Goal: Task Accomplishment & Management: Manage account settings

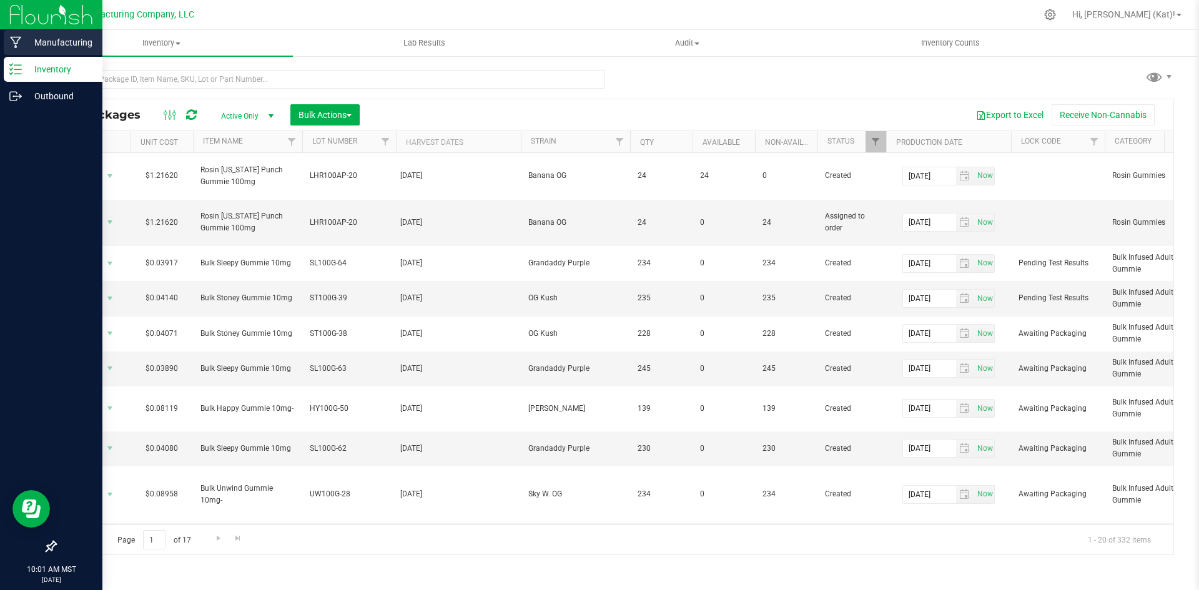
click at [74, 37] on p "Manufacturing" at bounding box center [59, 42] width 75 height 15
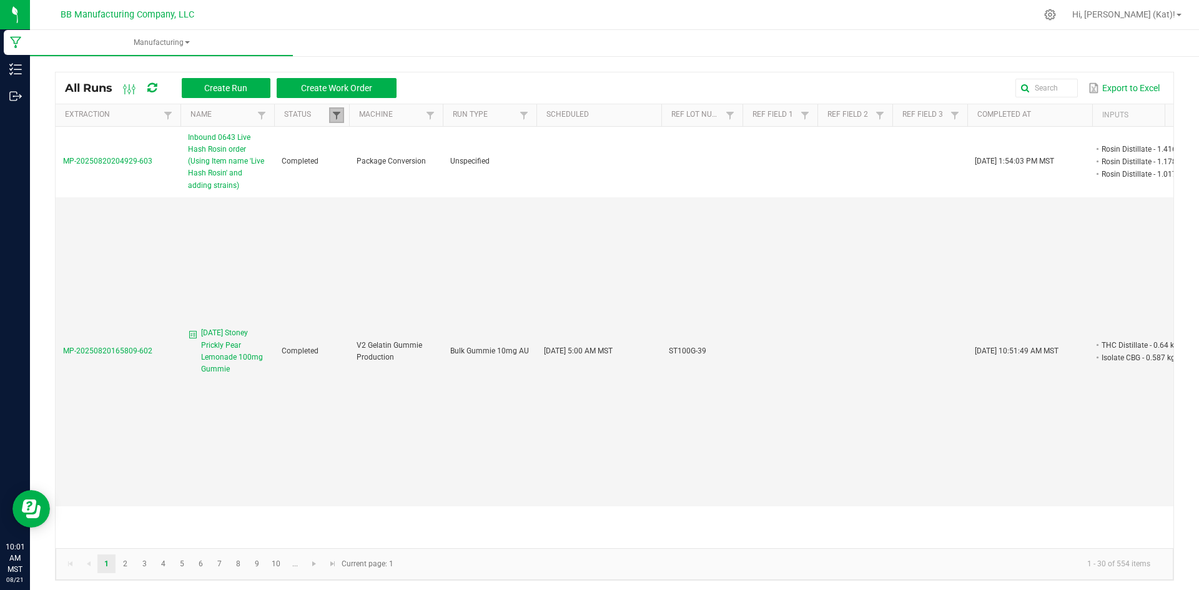
click at [337, 112] on span at bounding box center [337, 116] width 10 height 10
click at [349, 189] on li "Completed" at bounding box center [397, 184] width 121 height 16
checkbox input "false"
click at [436, 221] on button "Filter" at bounding box center [435, 227] width 62 height 27
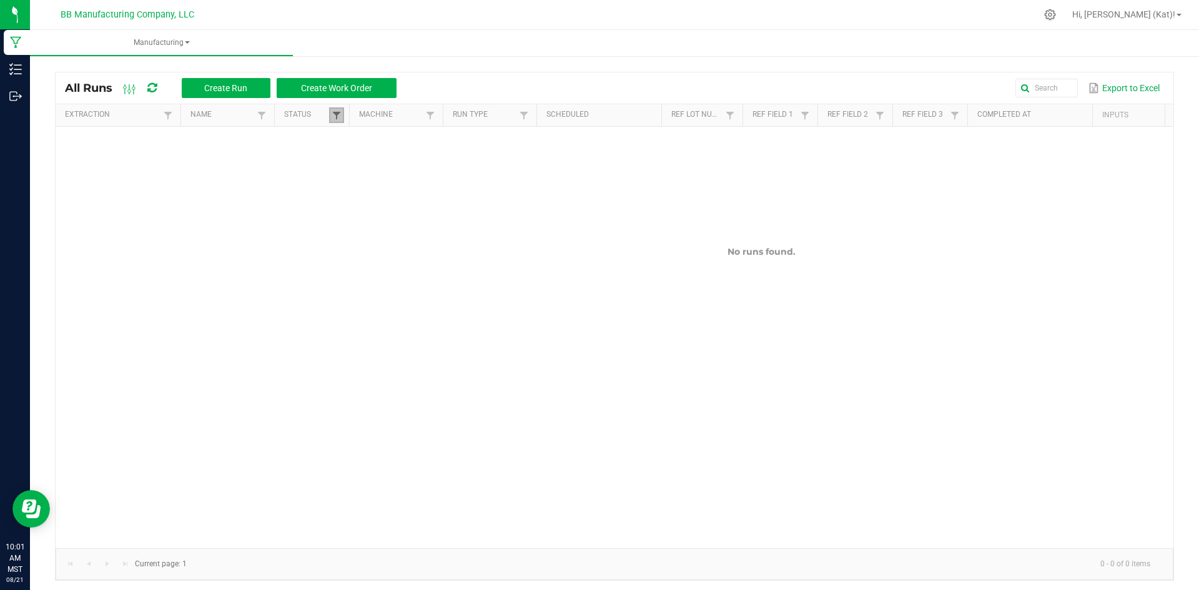
click at [339, 118] on span at bounding box center [337, 116] width 10 height 10
click at [354, 182] on li "Completed" at bounding box center [397, 184] width 121 height 16
checkbox input "true"
click at [431, 219] on button "Filter" at bounding box center [435, 227] width 62 height 27
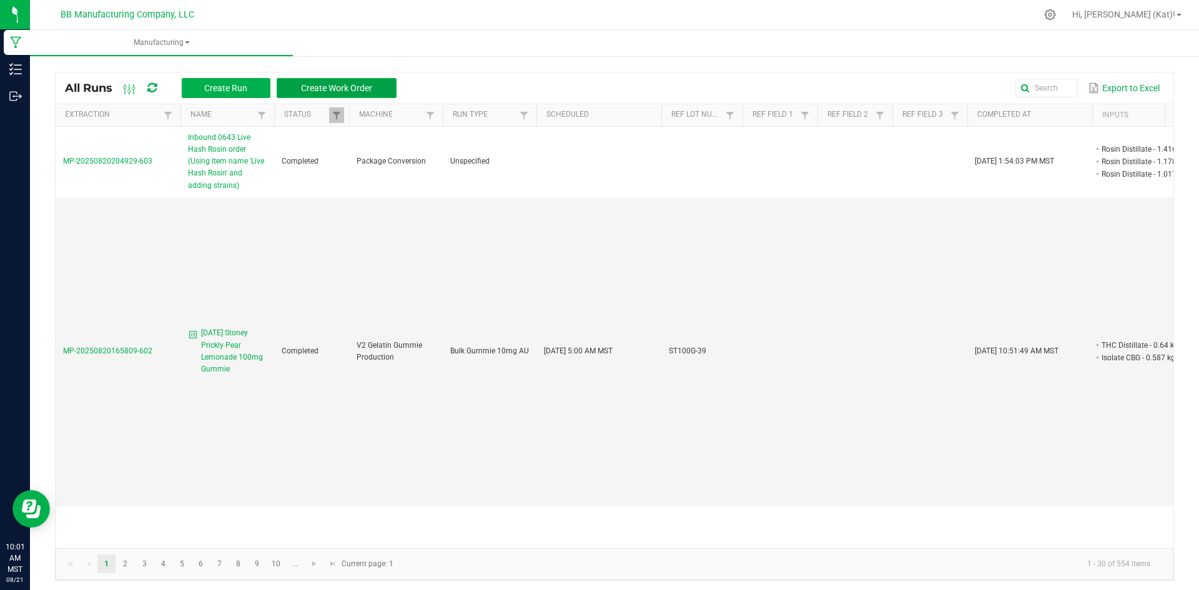
click at [363, 80] on button "Create Work Order" at bounding box center [337, 88] width 120 height 20
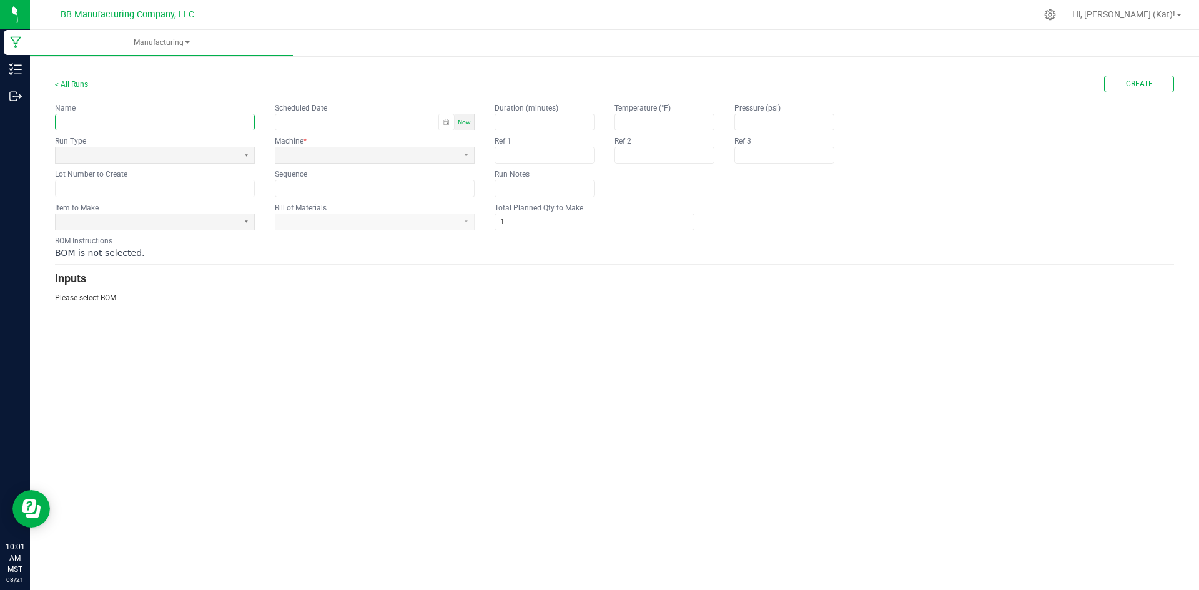
click at [162, 123] on input "text" at bounding box center [155, 122] width 199 height 16
paste input "LH Rosin Wild Strawberry 100mg Gummie"
type input "7.15.25 LH Rosin Wild Strawberry 100mg Gummie"
click at [232, 157] on span at bounding box center [147, 155] width 173 height 11
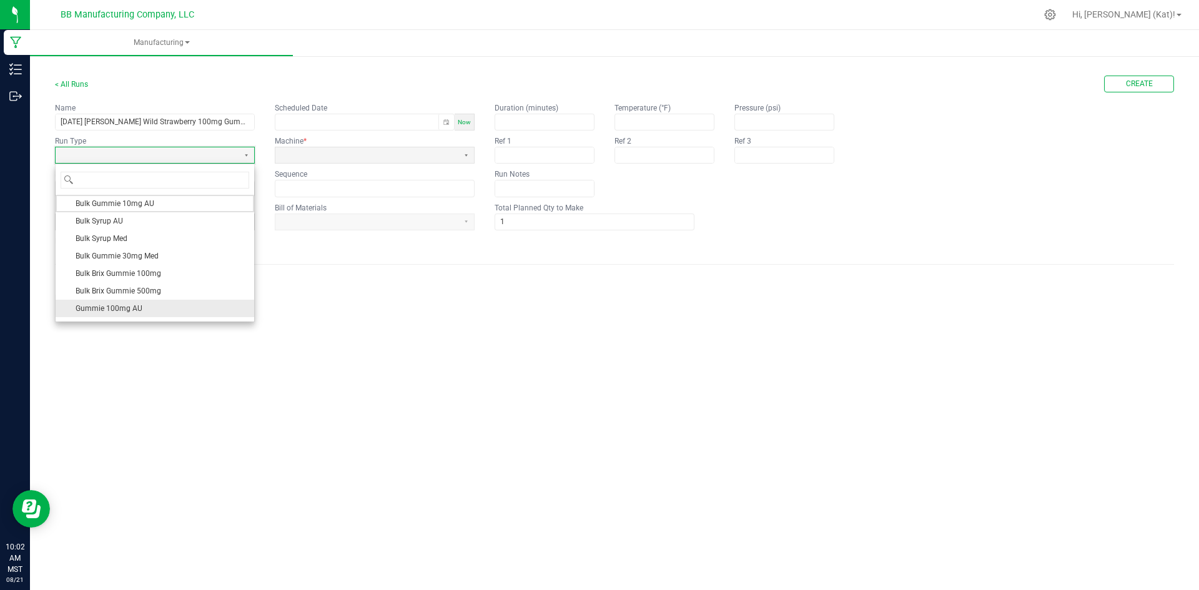
click at [139, 305] on span "Gummie 100mg AU" at bounding box center [109, 308] width 67 height 12
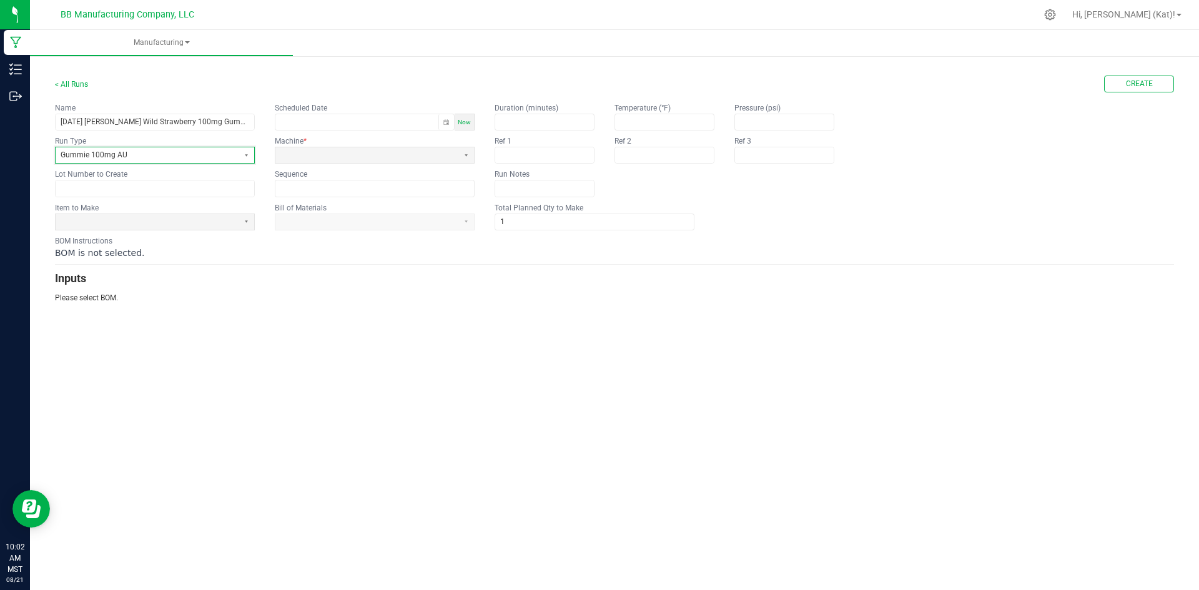
click at [182, 152] on span "Gummie 100mg AU" at bounding box center [147, 155] width 173 height 11
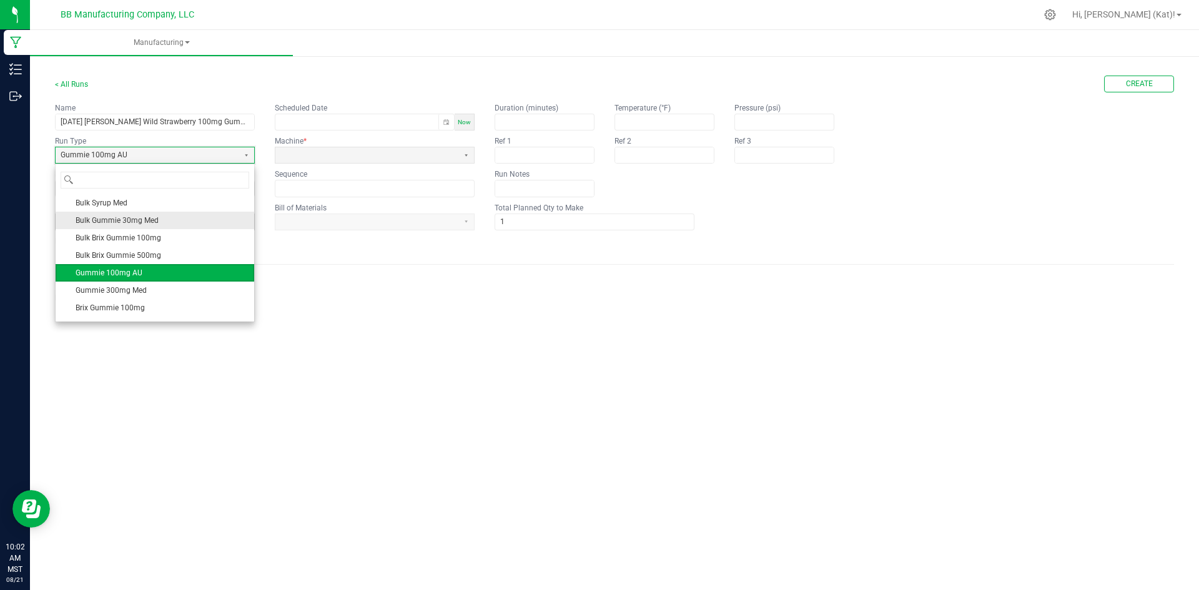
scroll to position [67, 0]
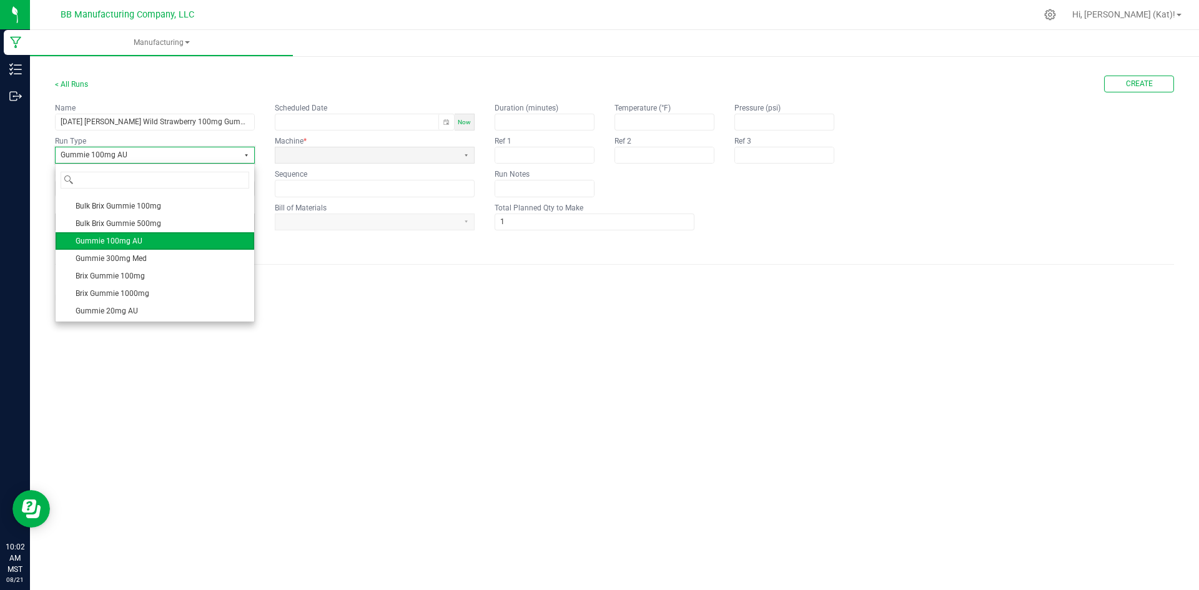
click at [246, 156] on button "Select" at bounding box center [247, 155] width 16 height 16
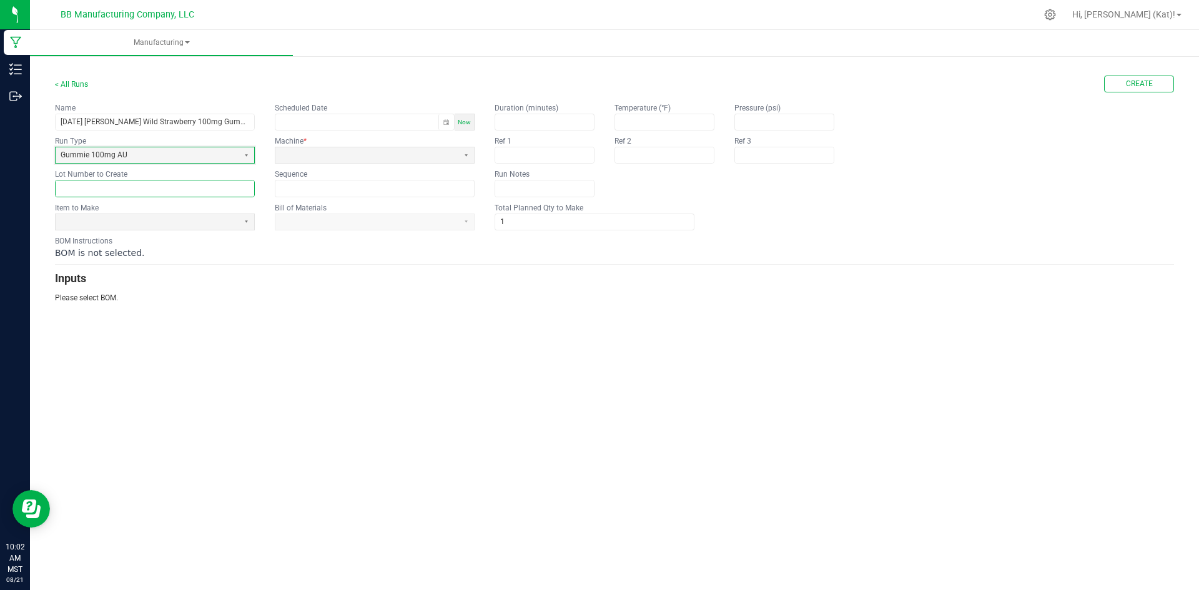
click at [212, 182] on input "text" at bounding box center [155, 189] width 199 height 16
paste input "LHR100WS-21"
type input "LHR100WS-21"
click at [167, 227] on span at bounding box center [147, 222] width 183 height 16
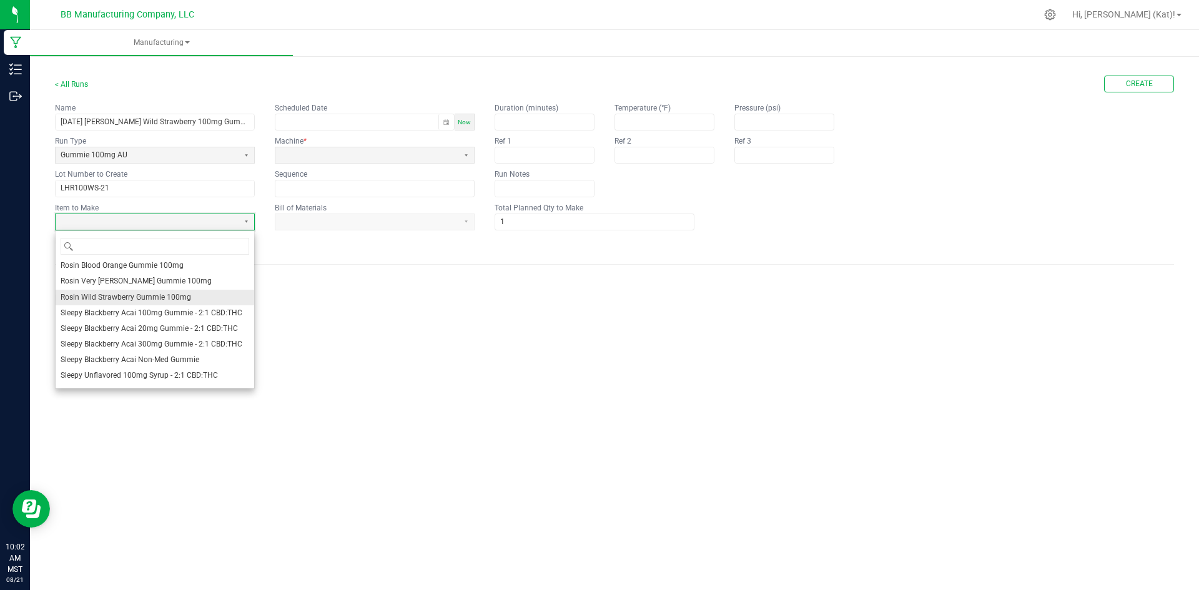
scroll to position [796, 0]
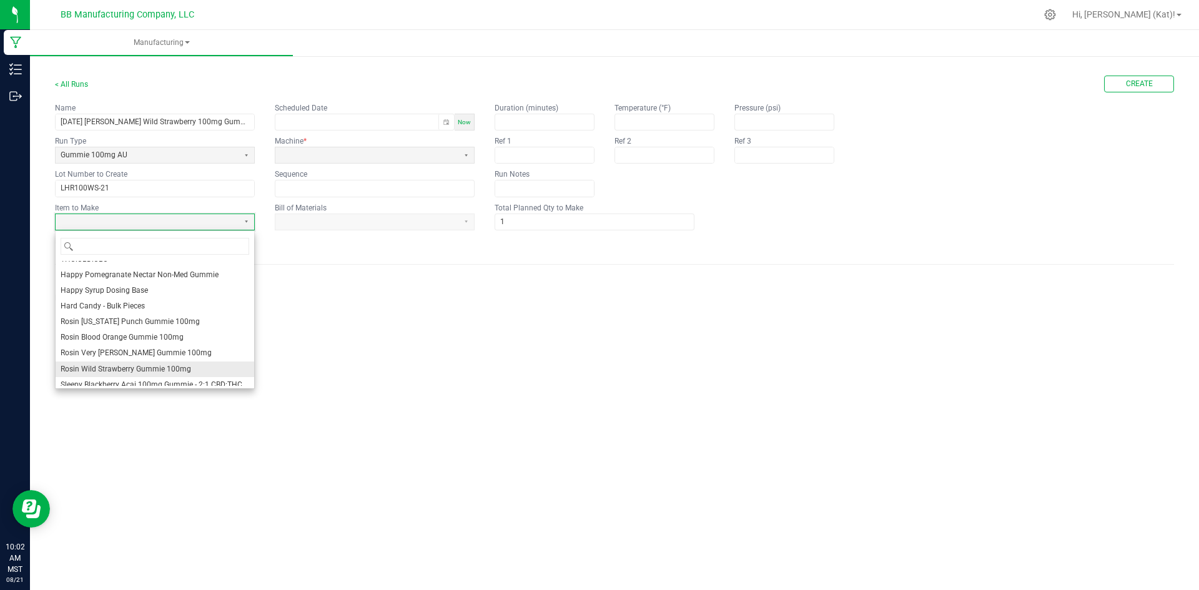
click at [188, 373] on li "Rosin Wild Strawberry Gummie 100mg" at bounding box center [155, 370] width 199 height 16
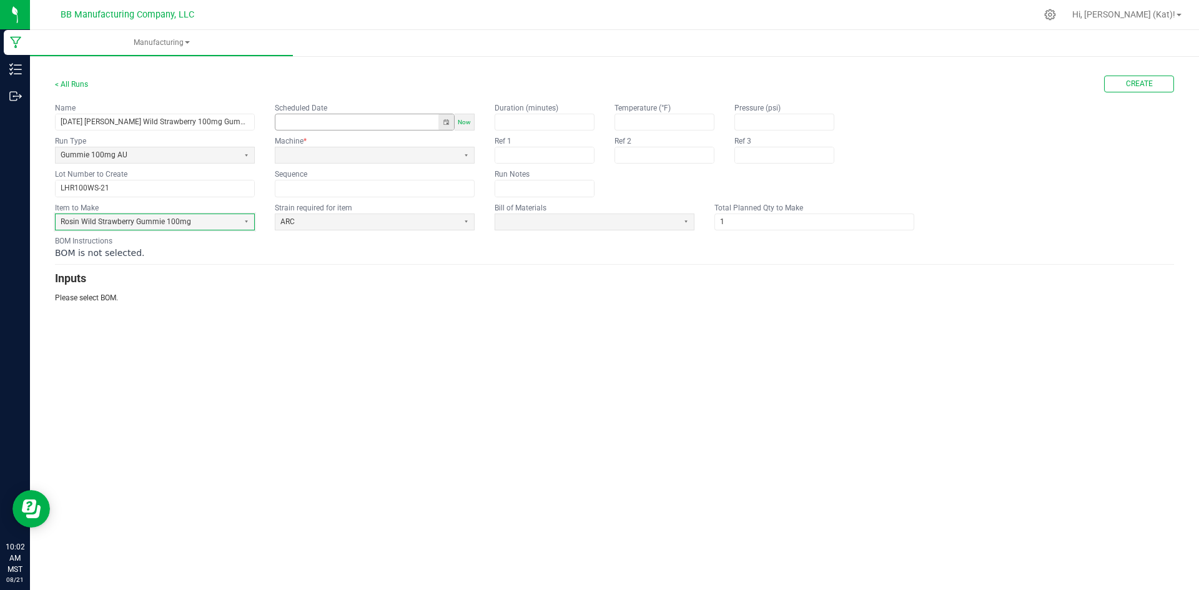
click at [445, 123] on button "Toggle popup" at bounding box center [447, 122] width 16 height 16
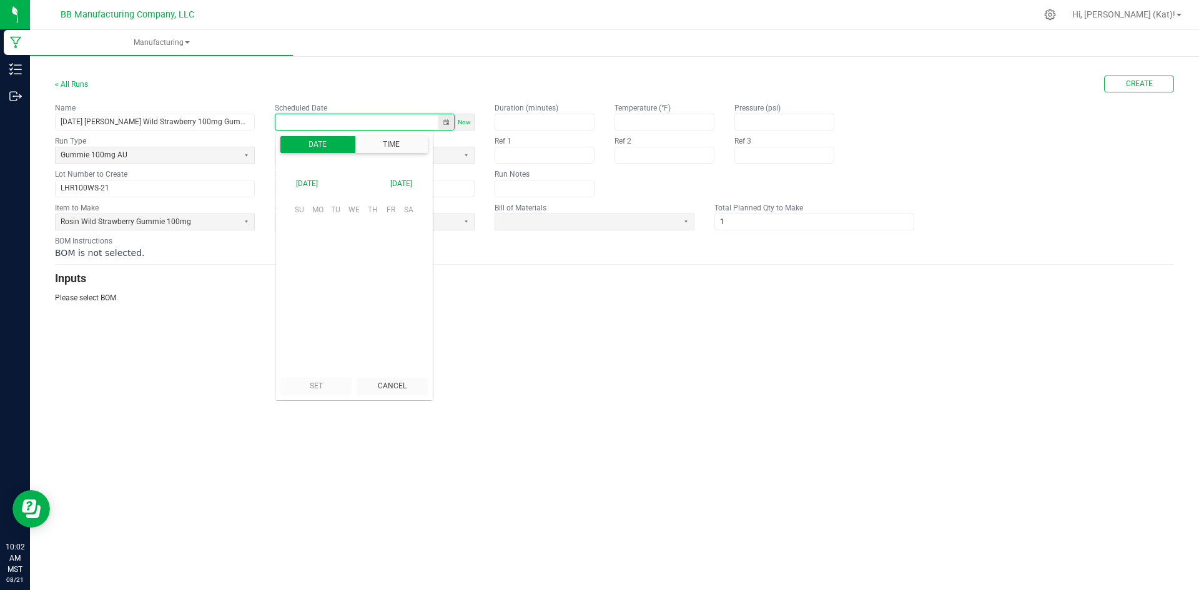
scroll to position [196815, 0]
click at [362, 289] on span "20" at bounding box center [354, 288] width 18 height 19
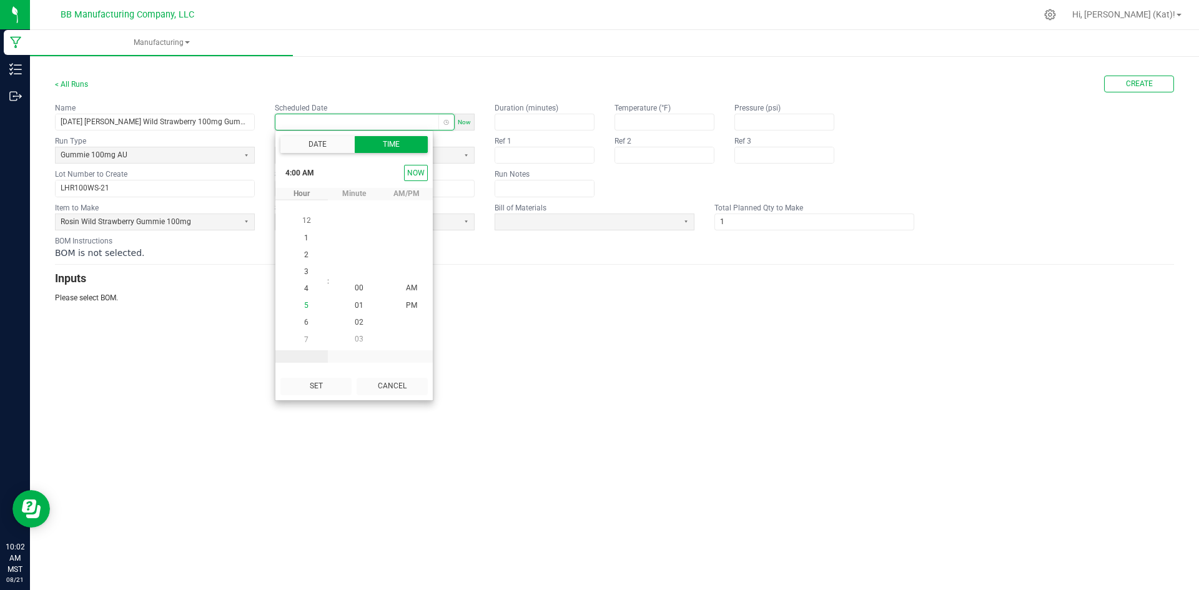
click at [304, 305] on span "5" at bounding box center [306, 305] width 4 height 9
click at [320, 383] on button "Set" at bounding box center [315, 386] width 71 height 17
type input "08/20/2025 5:00 AM"
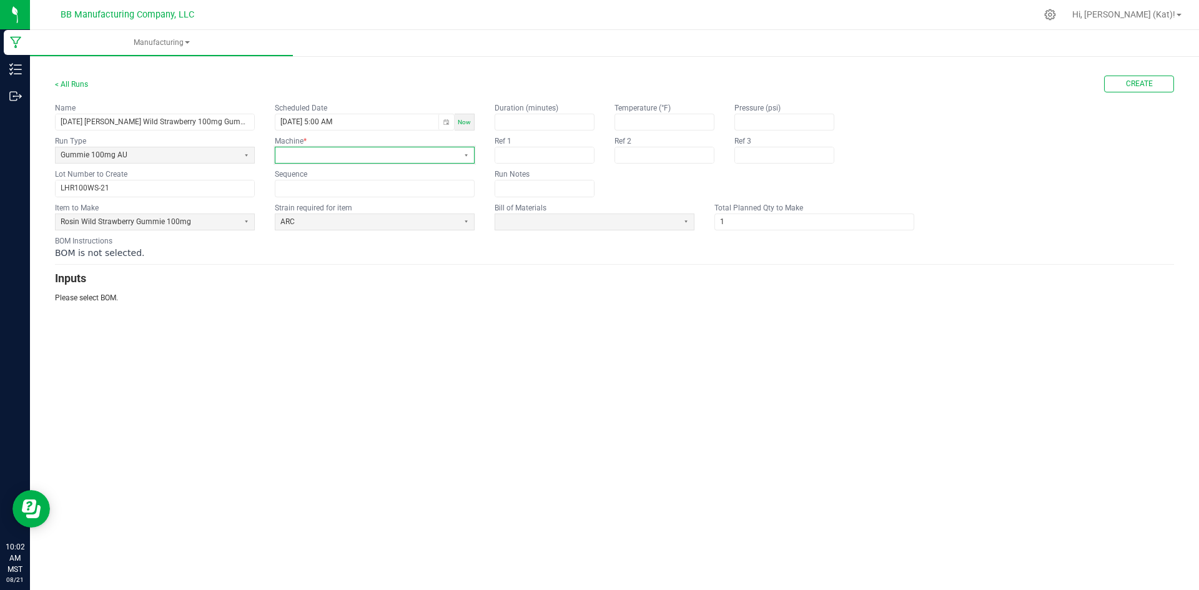
click at [327, 159] on span at bounding box center [366, 155] width 173 height 11
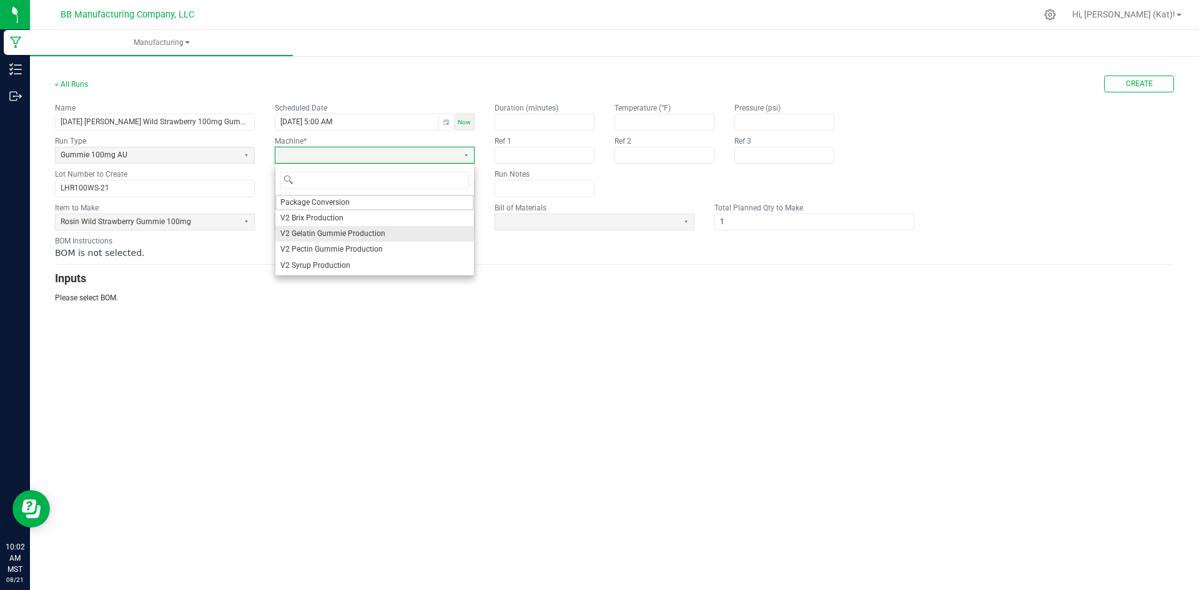
click at [333, 231] on span "V2 Gelatin Gummie Production" at bounding box center [332, 234] width 105 height 11
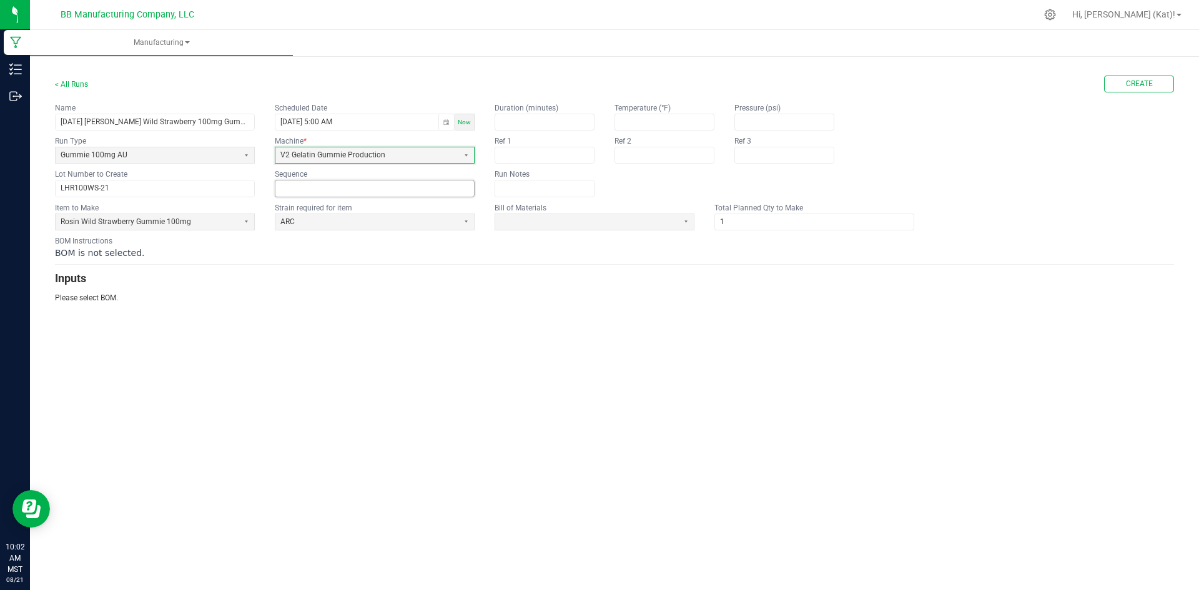
click at [335, 189] on input at bounding box center [374, 189] width 199 height 16
type input "0"
click at [363, 219] on span "ARC" at bounding box center [366, 222] width 173 height 11
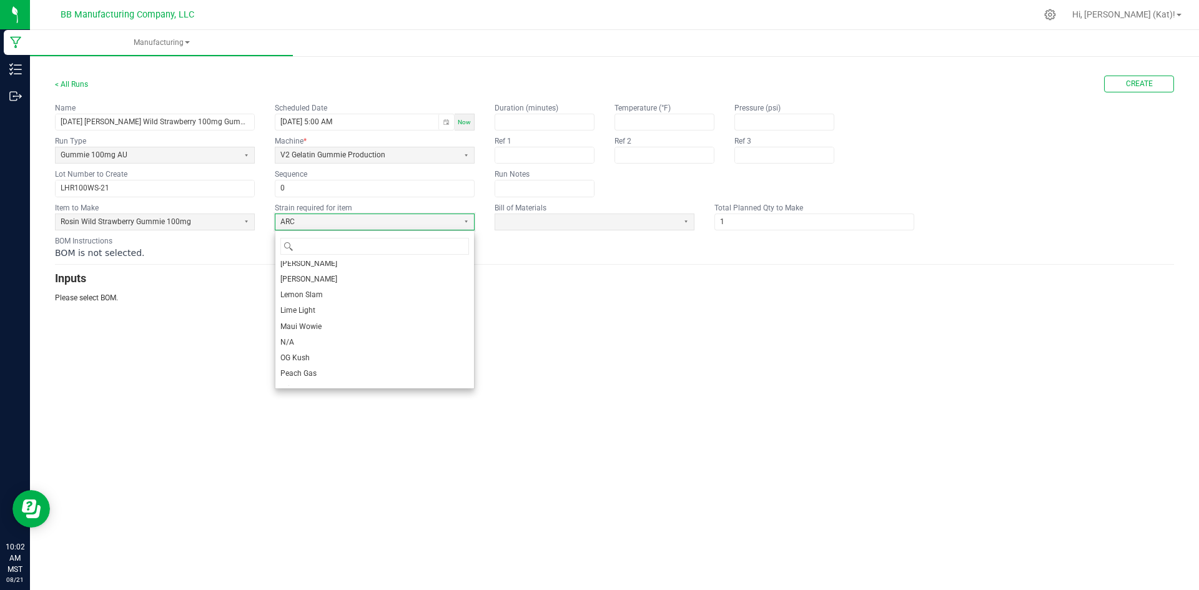
scroll to position [250, 0]
click at [335, 379] on li "Lime Light" at bounding box center [374, 380] width 199 height 16
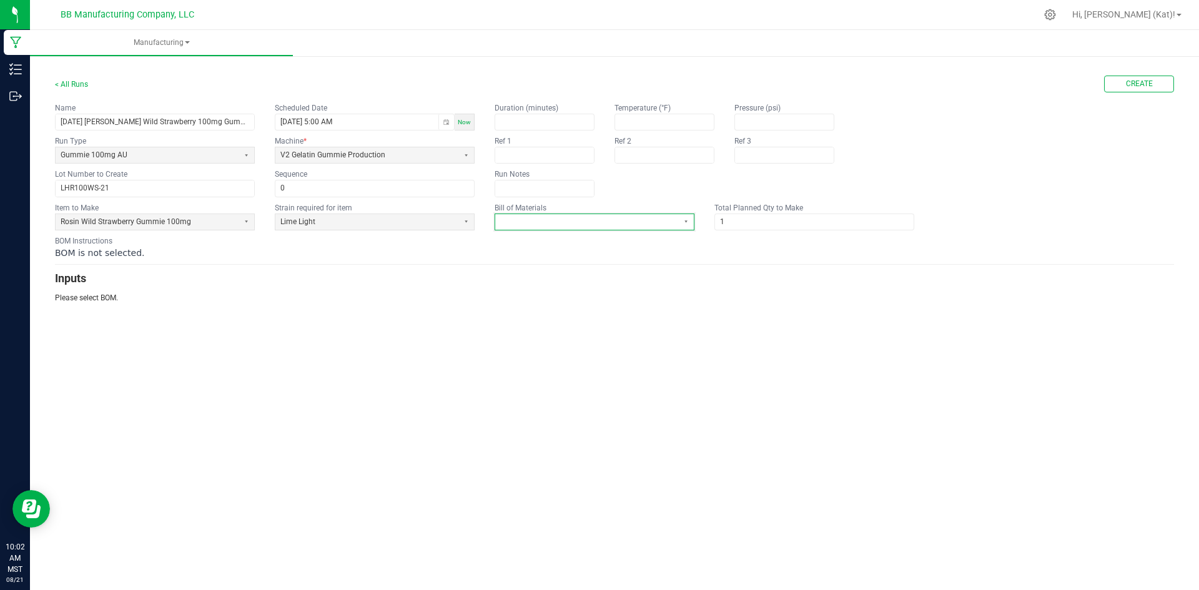
click at [600, 227] on span at bounding box center [586, 222] width 173 height 11
click at [612, 273] on span "Rosin Wild Strawberry Gummie 100mg" at bounding box center [565, 269] width 131 height 11
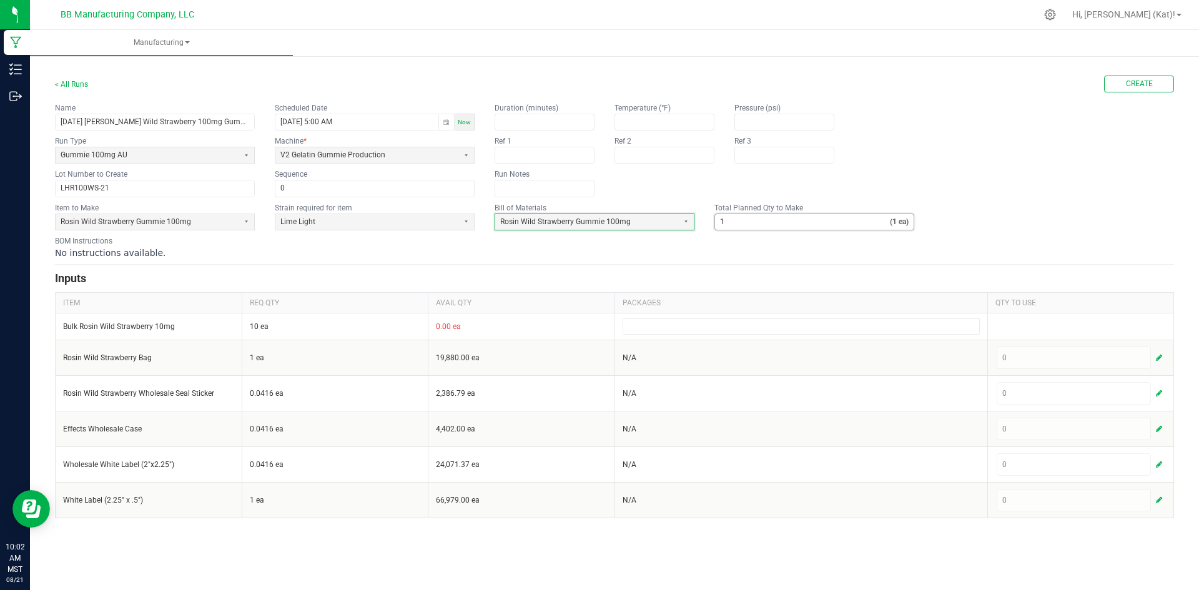
click at [792, 229] on input "1" at bounding box center [802, 222] width 175 height 16
click at [734, 227] on input "1" at bounding box center [802, 222] width 175 height 16
type input "7,388"
click at [1132, 86] on span "Create" at bounding box center [1139, 84] width 27 height 11
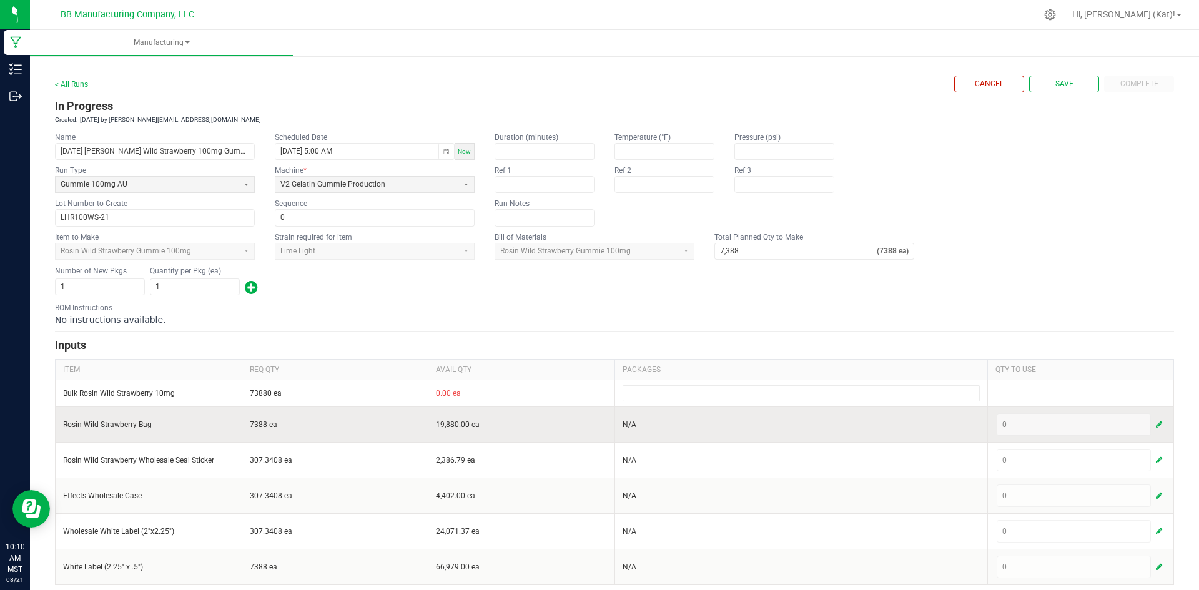
click at [1156, 427] on span "button" at bounding box center [1159, 425] width 6 height 10
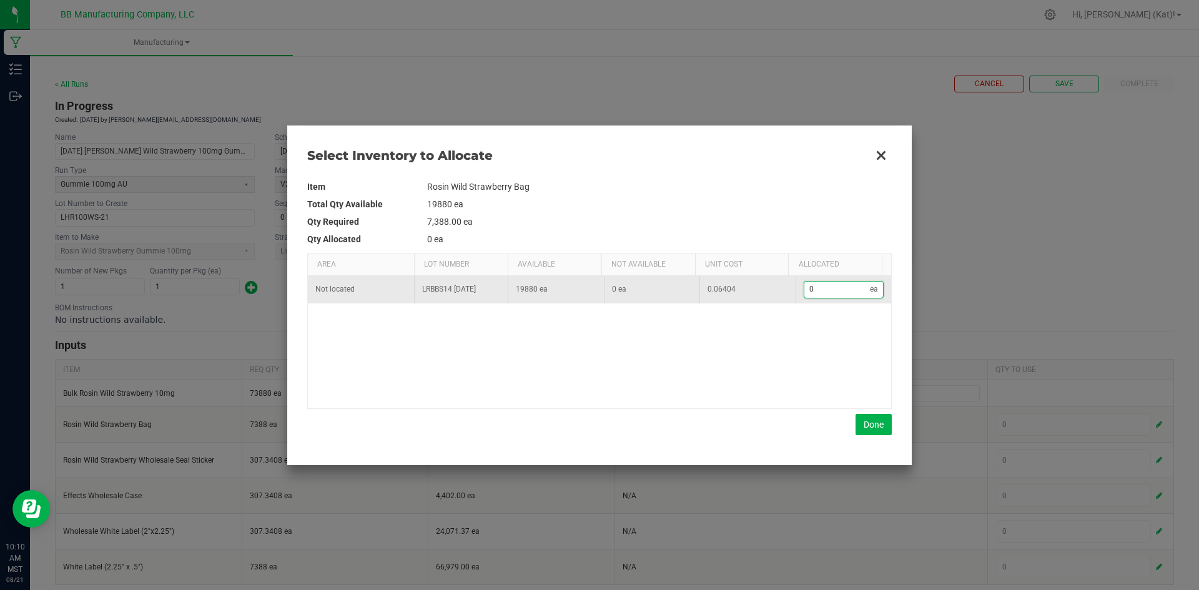
click at [843, 290] on input "0" at bounding box center [838, 290] width 66 height 16
type input "8"
type input "88"
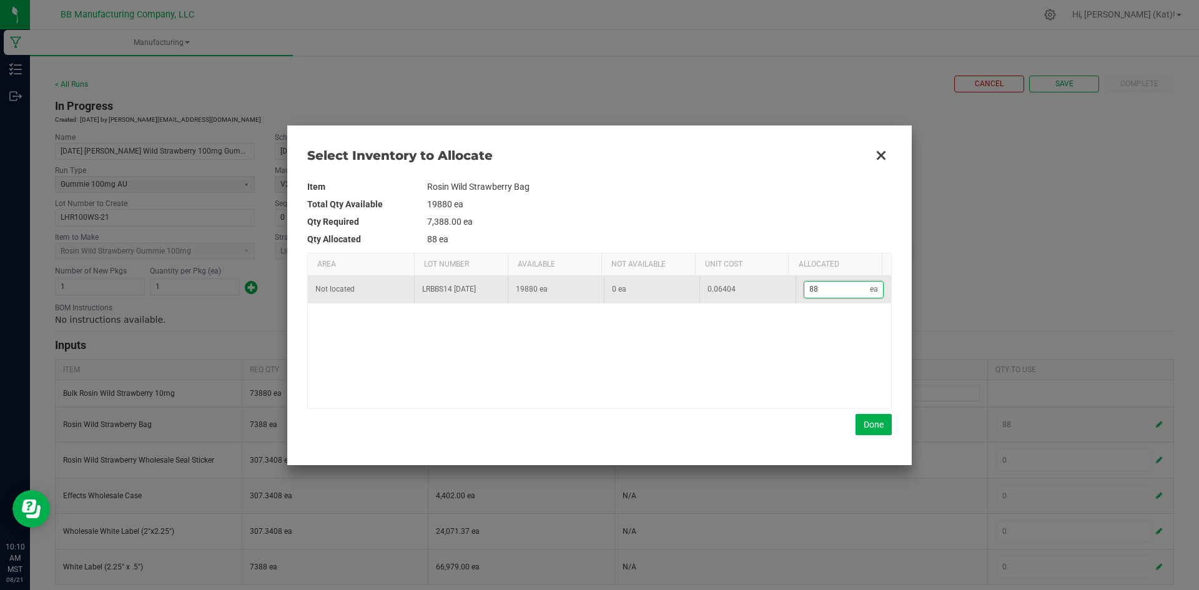
type input "889"
type input "8,898"
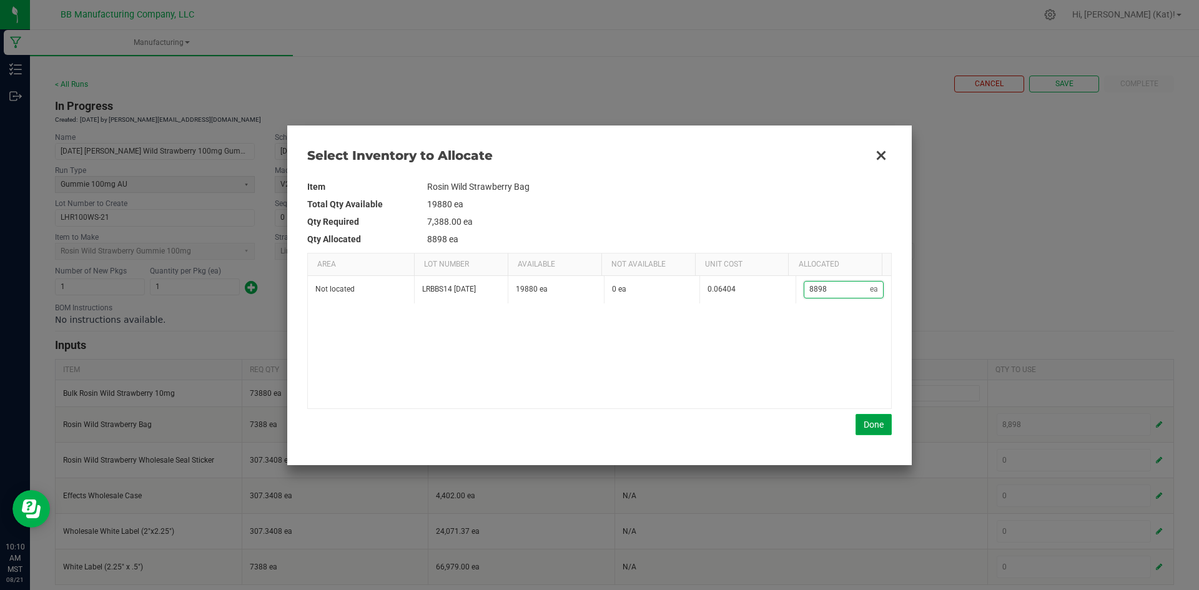
type input "8,898"
click at [871, 430] on button "Done" at bounding box center [874, 424] width 36 height 21
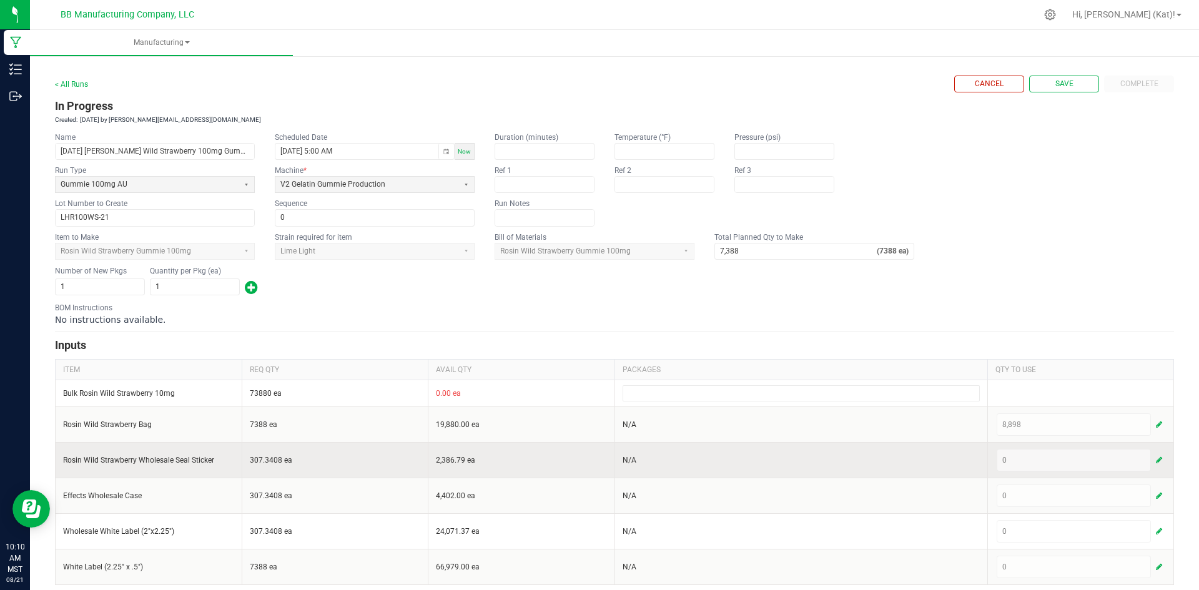
click at [1156, 459] on span "button" at bounding box center [1159, 460] width 6 height 10
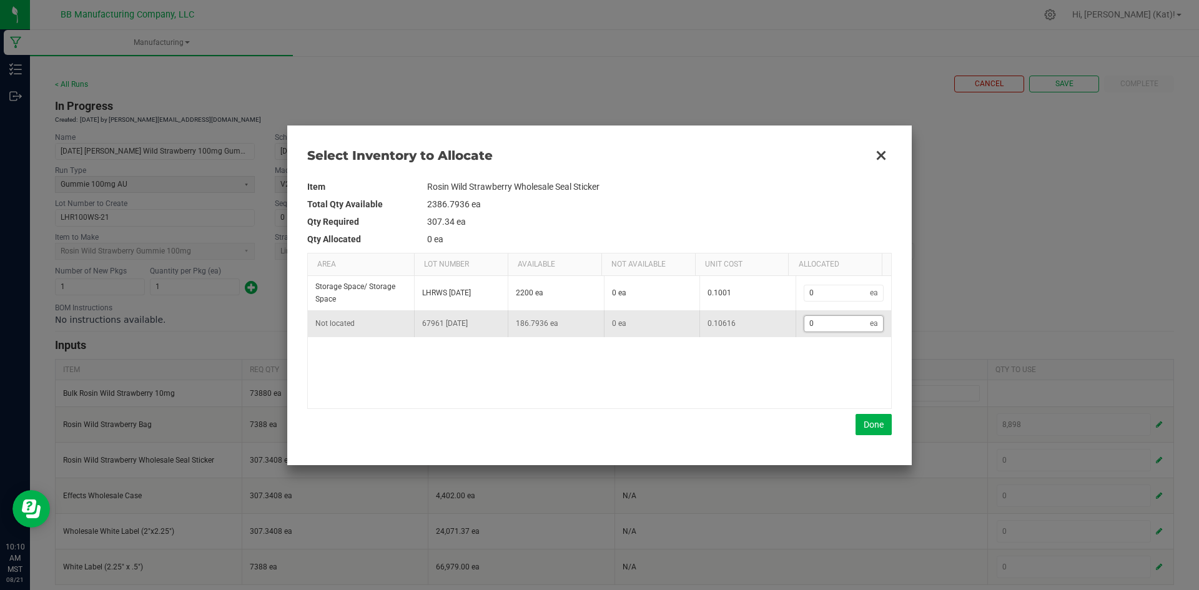
click at [849, 328] on input "0" at bounding box center [838, 324] width 66 height 16
type input "1"
type input "18"
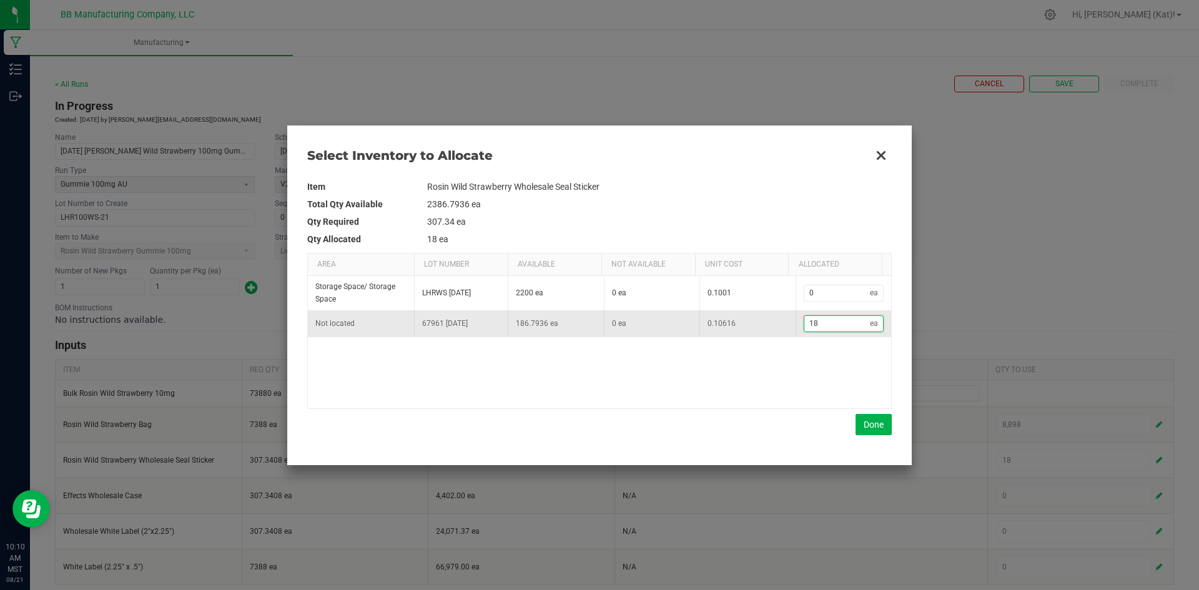
type input "186"
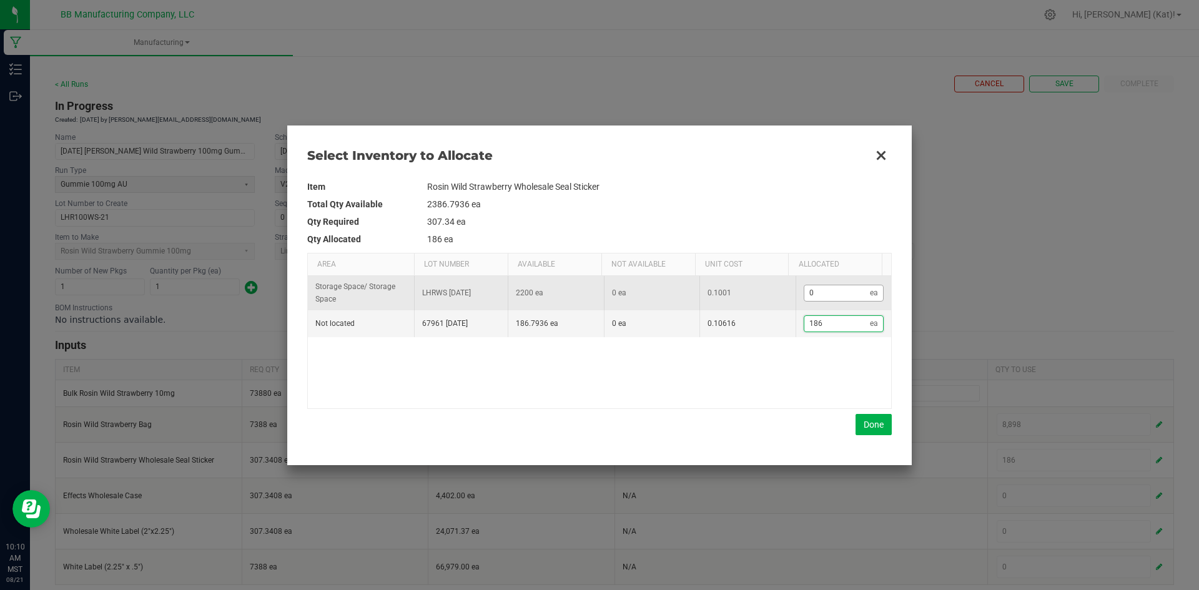
type input "186"
click at [830, 302] on kendo-numerictextbox "0 ea" at bounding box center [844, 293] width 81 height 17
type input "187"
type input "1"
type input "198"
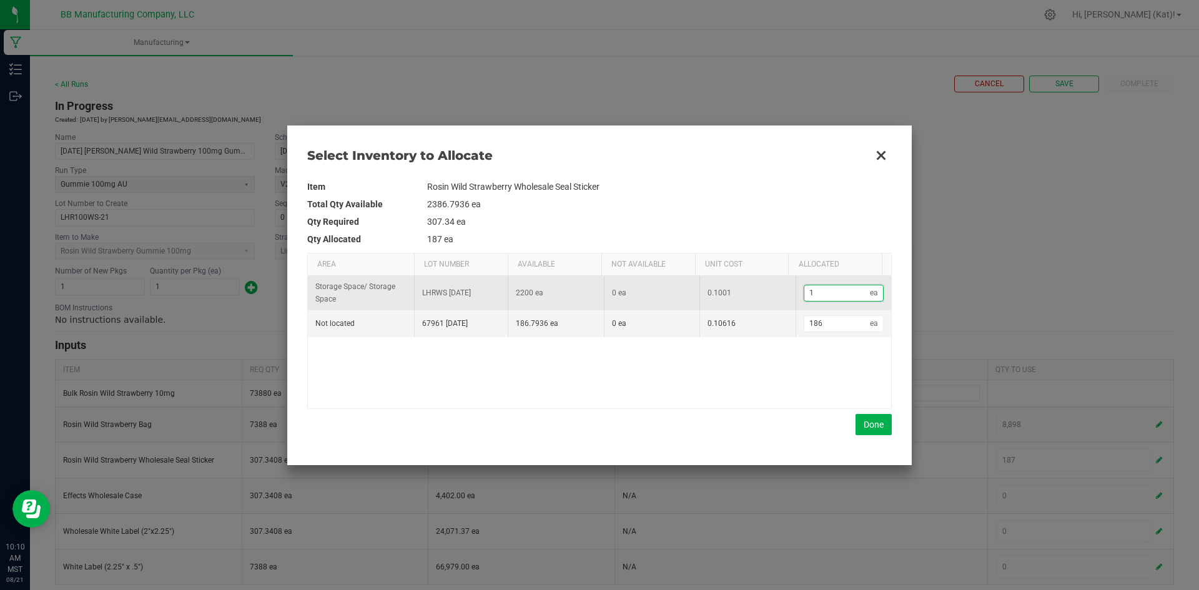
type input "12"
type input "308"
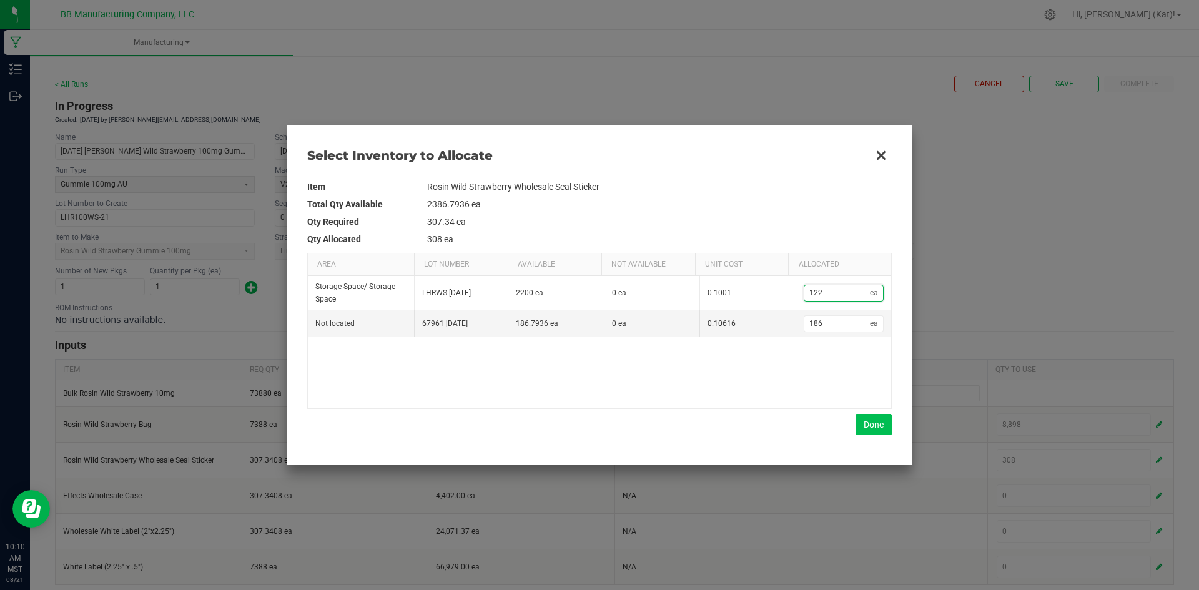
type input "122"
click at [860, 419] on button "Done" at bounding box center [874, 424] width 36 height 21
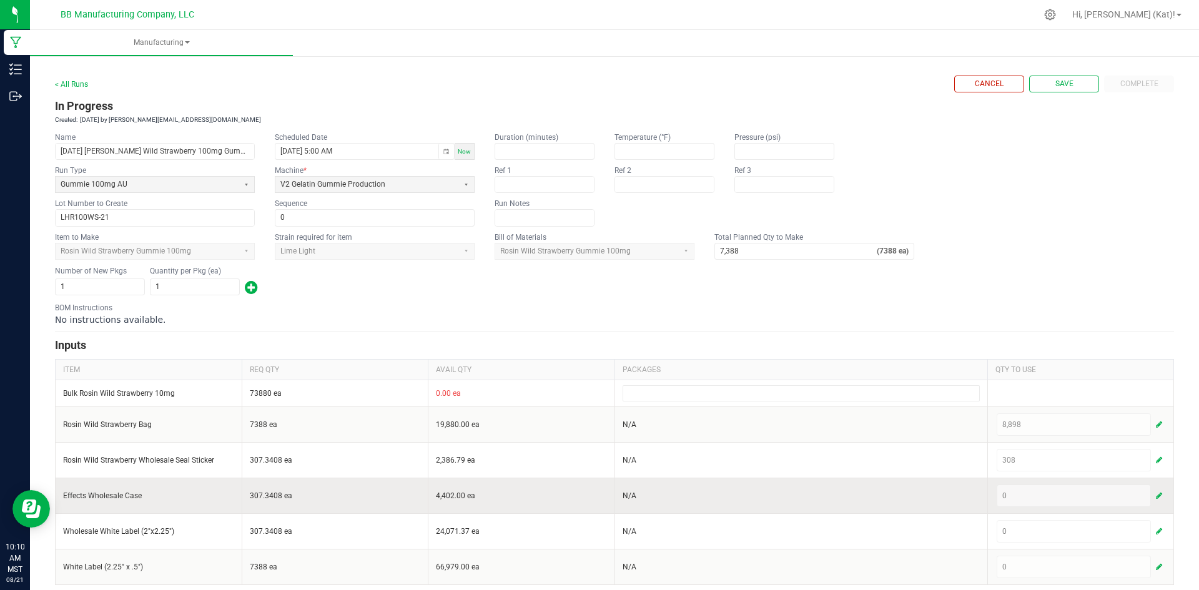
click at [1156, 495] on span "button" at bounding box center [1159, 496] width 6 height 10
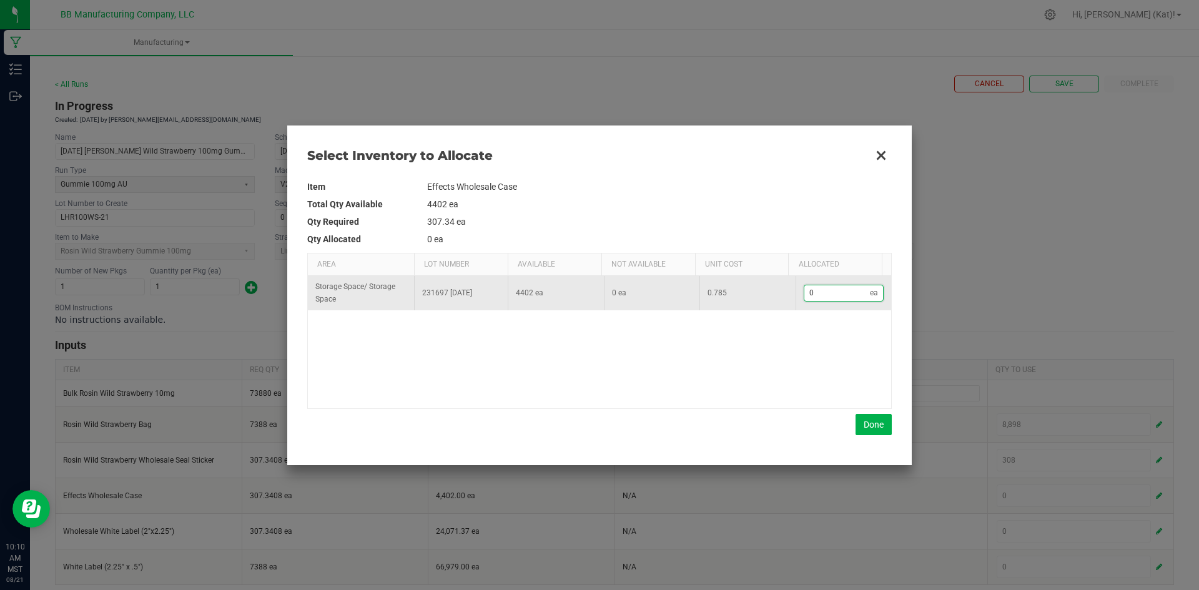
click at [809, 292] on input "0" at bounding box center [838, 293] width 66 height 16
type input "3"
type input "30"
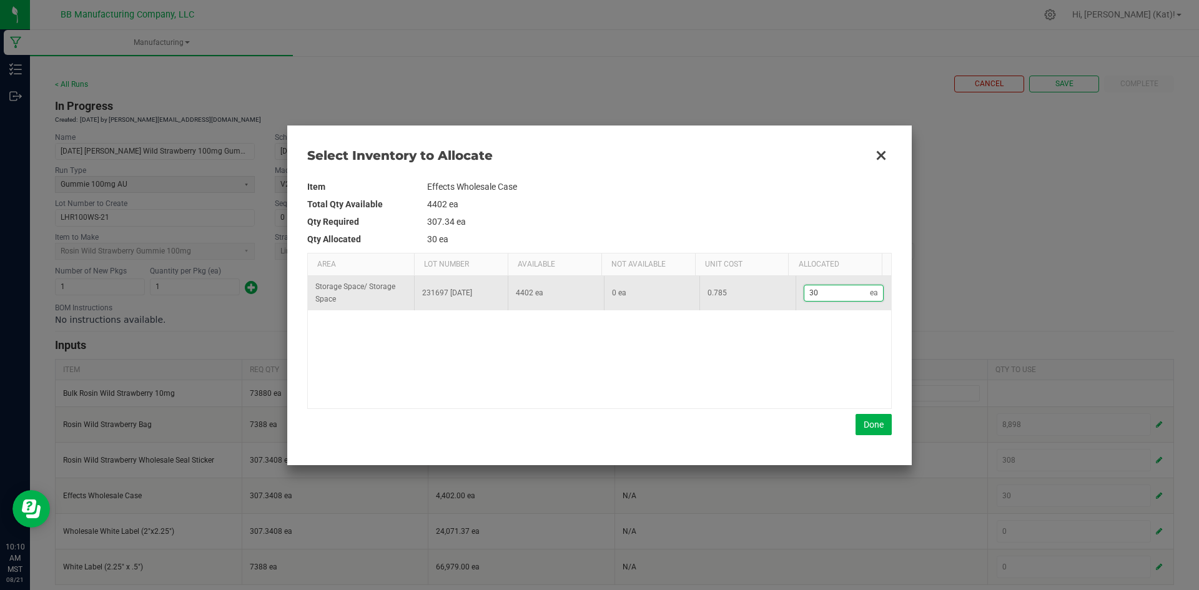
type input "308"
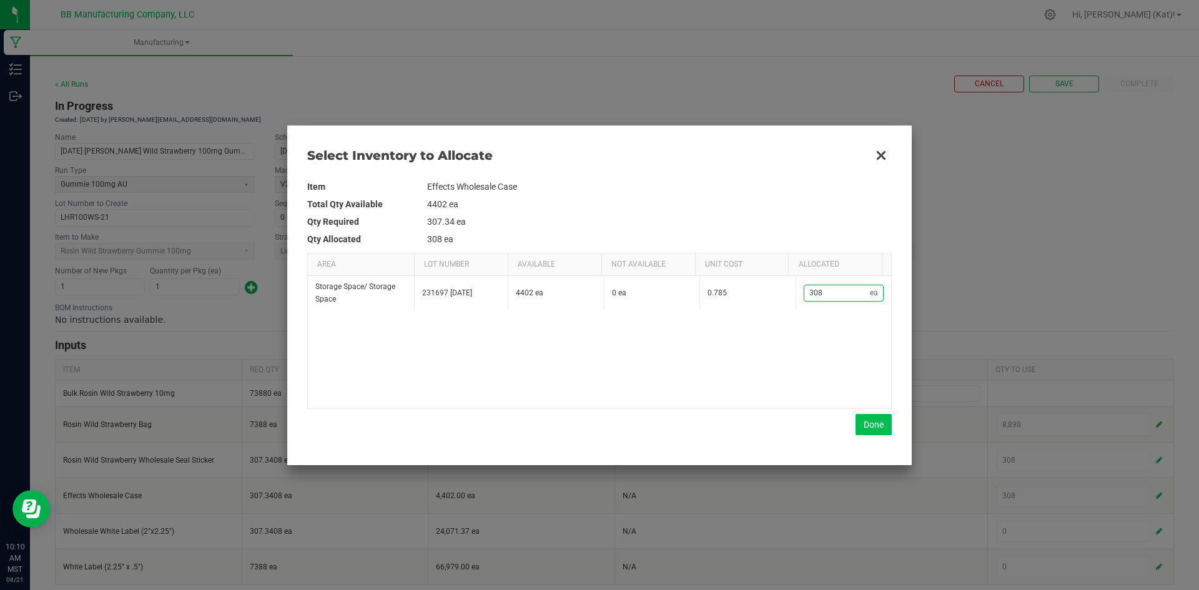
type input "308"
click at [869, 417] on button "Done" at bounding box center [874, 424] width 36 height 21
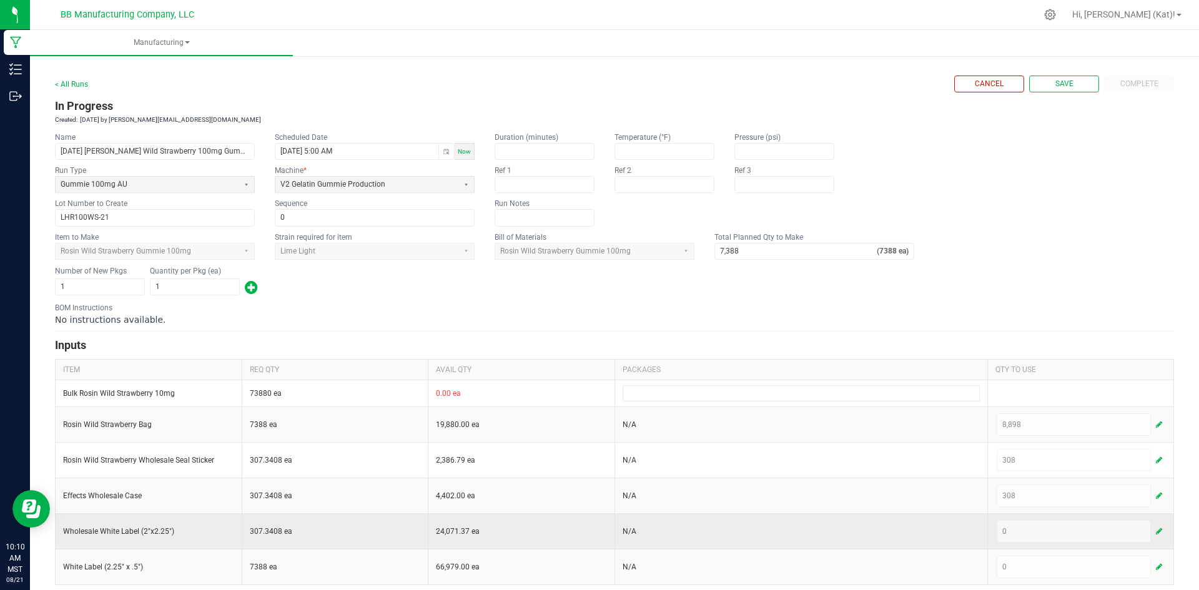
click at [1156, 530] on span "button" at bounding box center [1159, 532] width 6 height 10
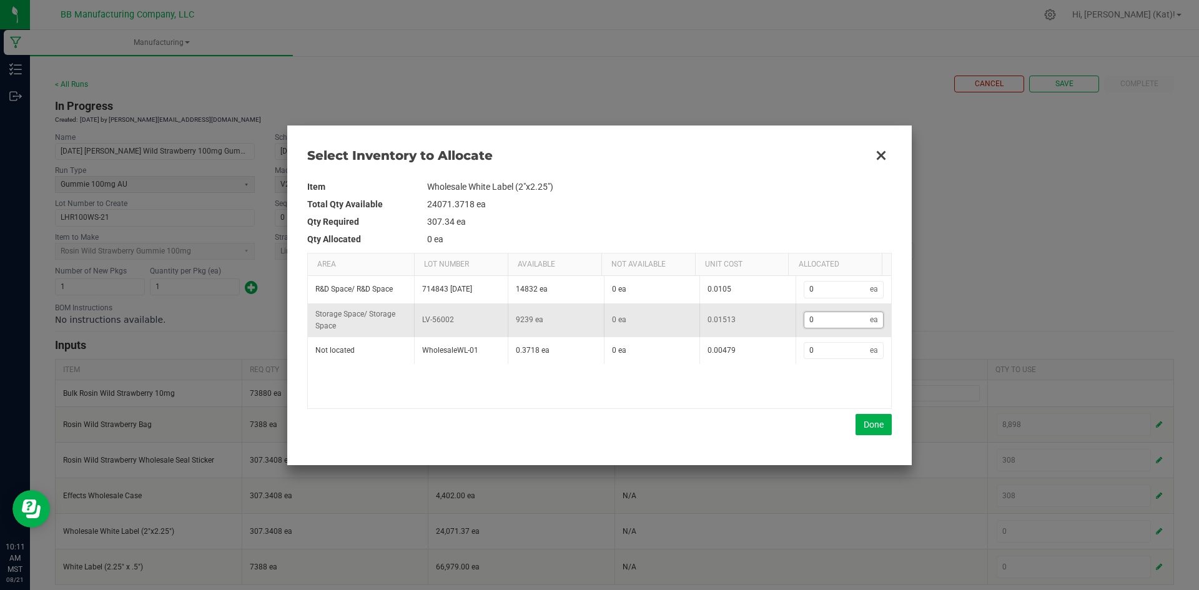
click at [832, 318] on input "0" at bounding box center [838, 320] width 66 height 16
type input "3"
type input "30"
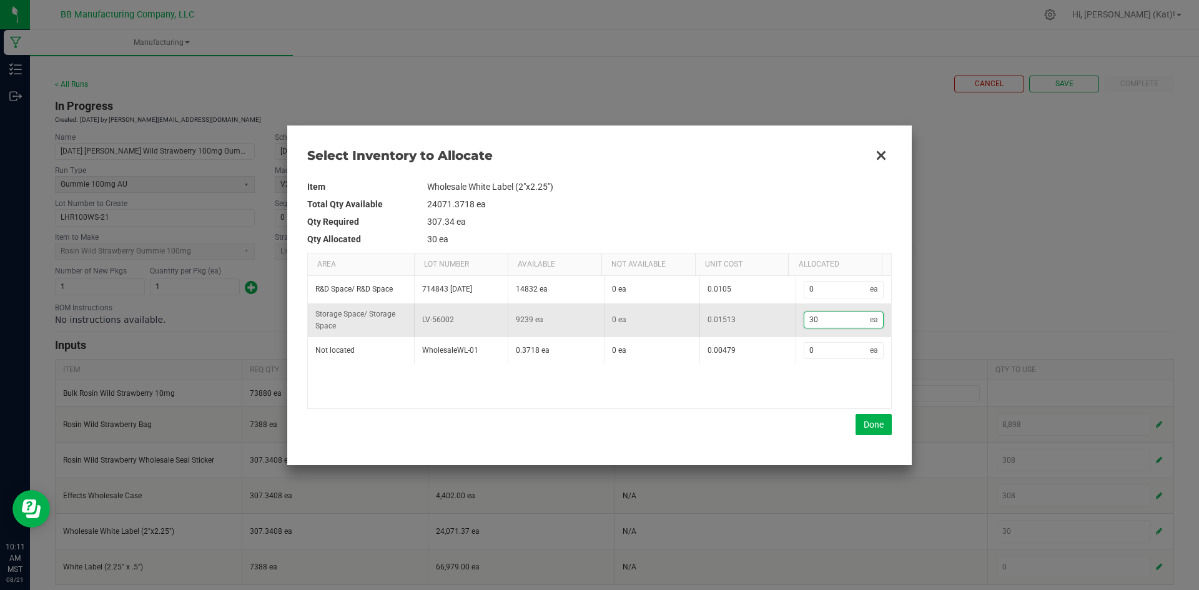
type input "308"
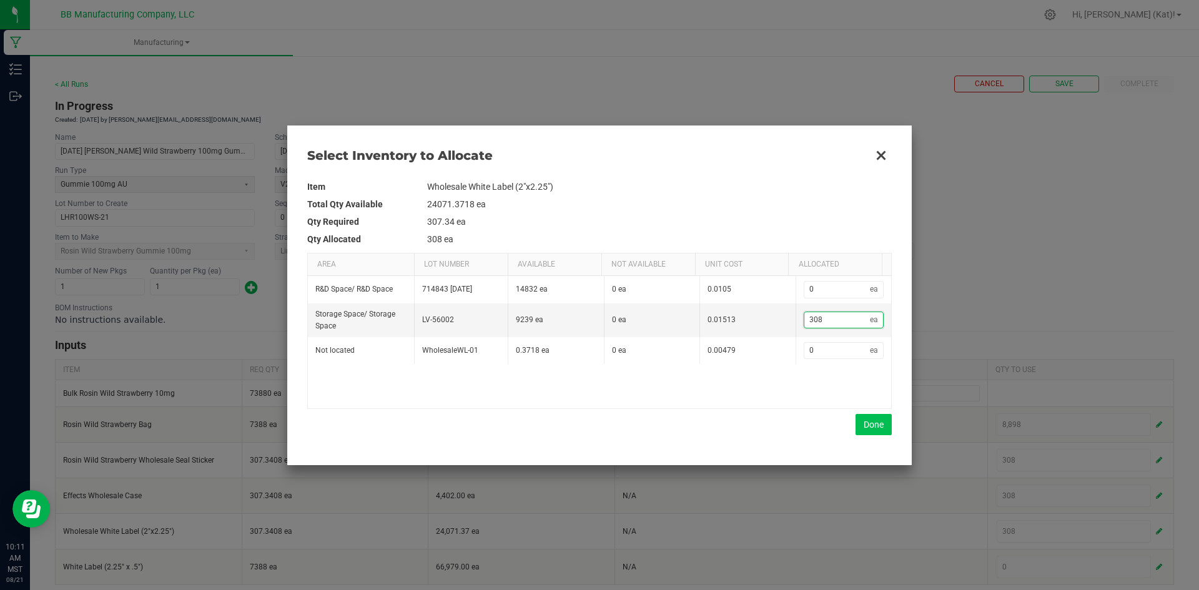
type input "308"
click at [857, 432] on button "Done" at bounding box center [874, 424] width 36 height 21
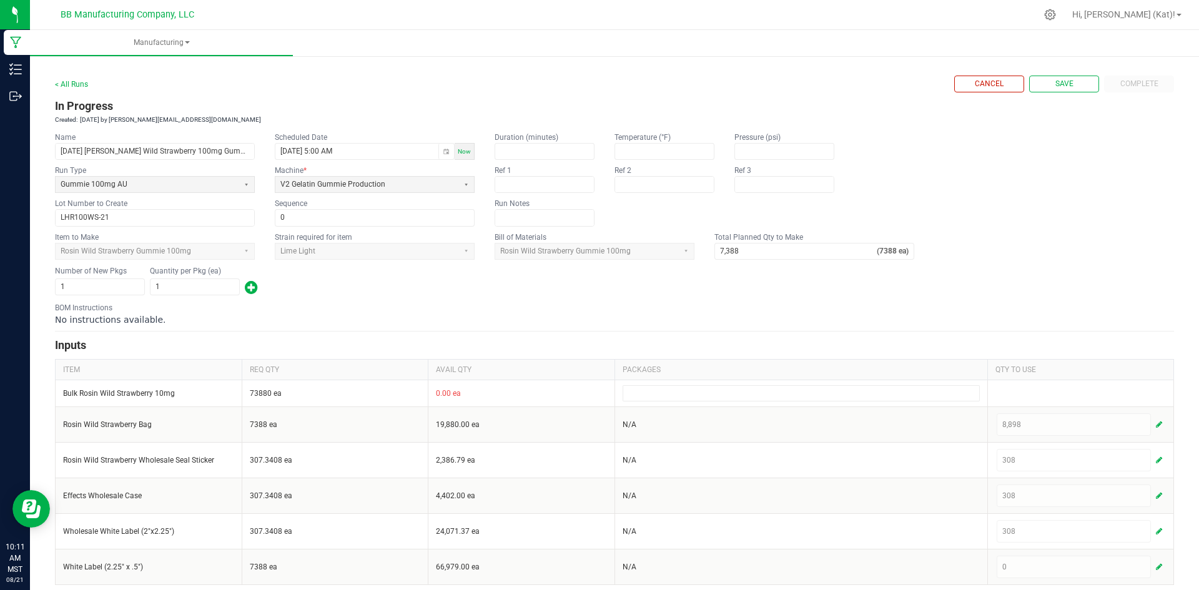
scroll to position [7, 0]
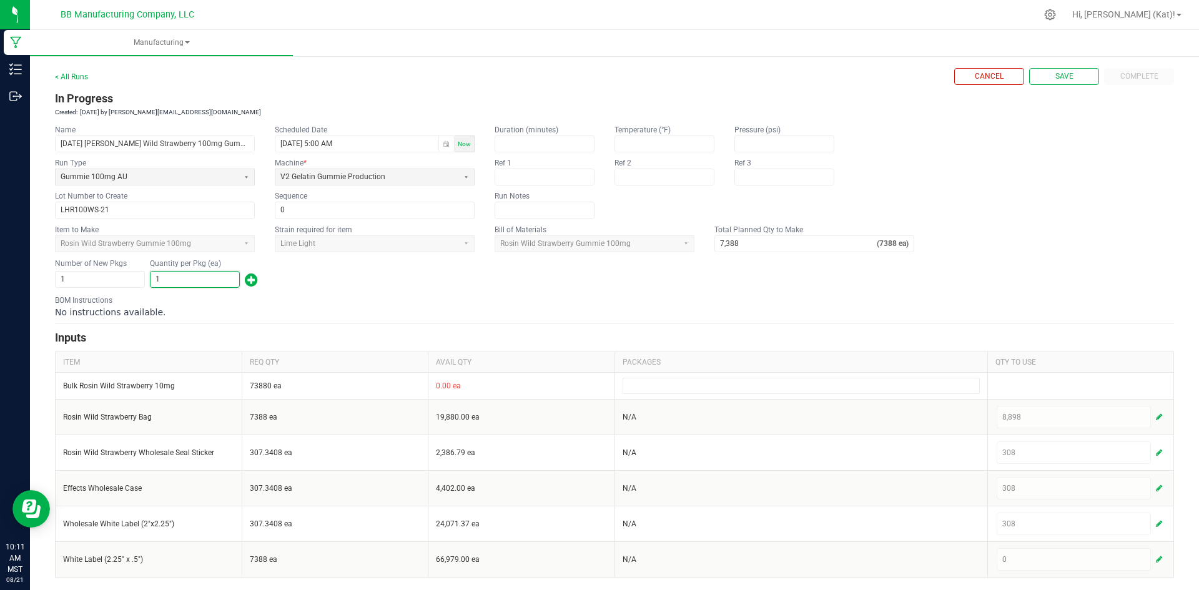
click at [169, 283] on input "1" at bounding box center [195, 280] width 89 height 16
type input "7,388"
click at [272, 293] on form "< All Runs Cancel Save Complete In Progress Created: Aug 21, 2025 by kat@bakedb…" at bounding box center [614, 323] width 1119 height 510
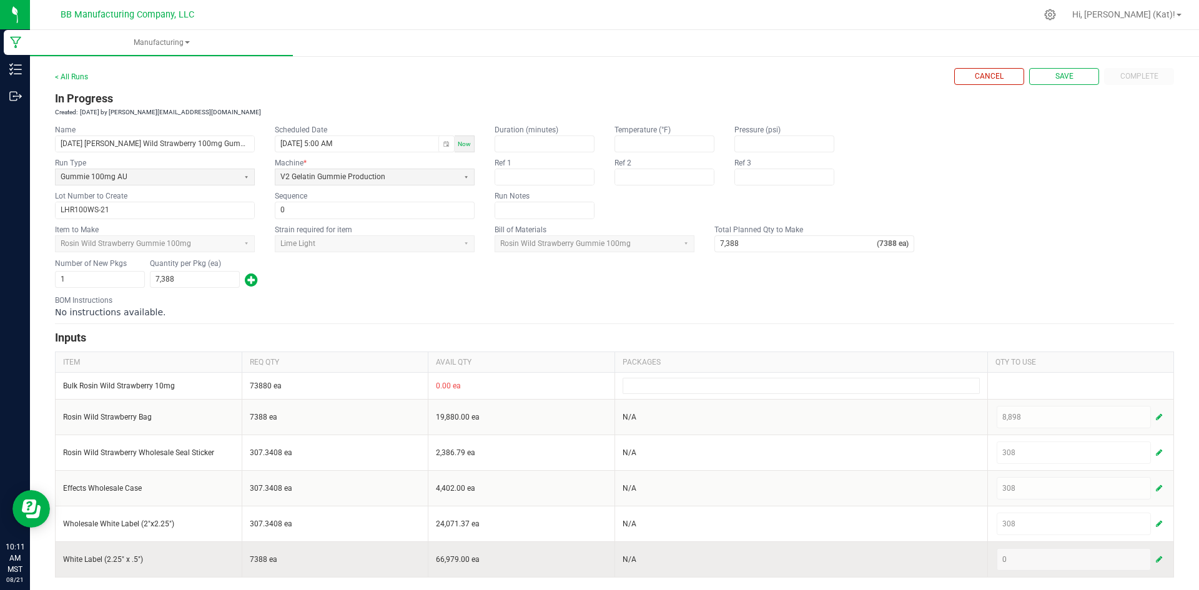
click at [1156, 560] on span "button" at bounding box center [1159, 560] width 6 height 10
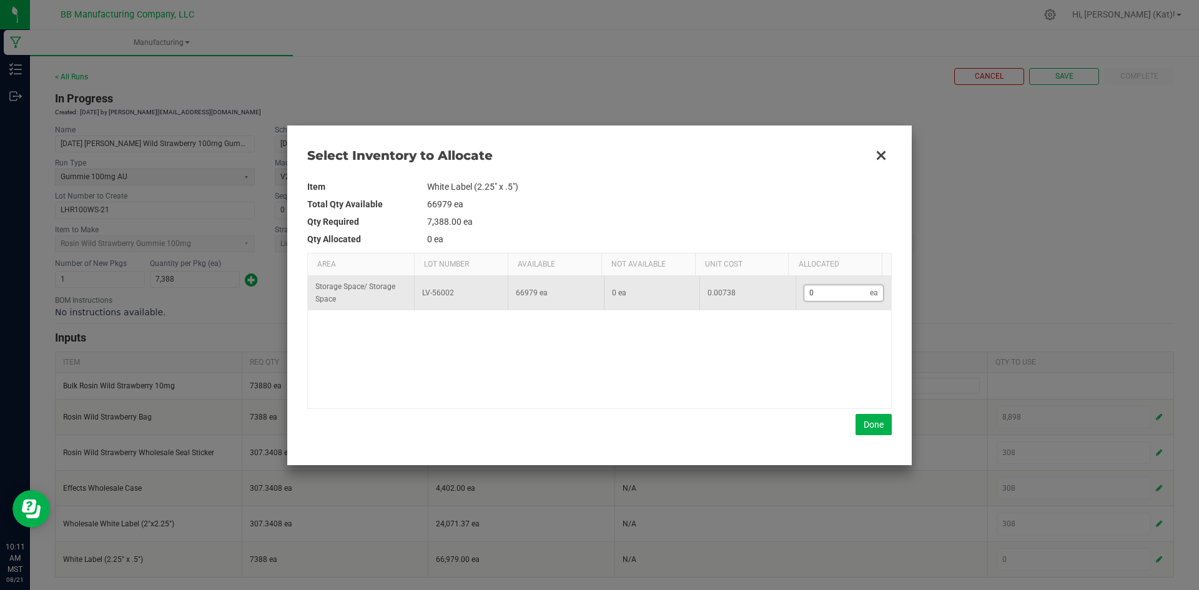
click at [812, 297] on input "0" at bounding box center [838, 293] width 66 height 16
type input "7"
type input "73"
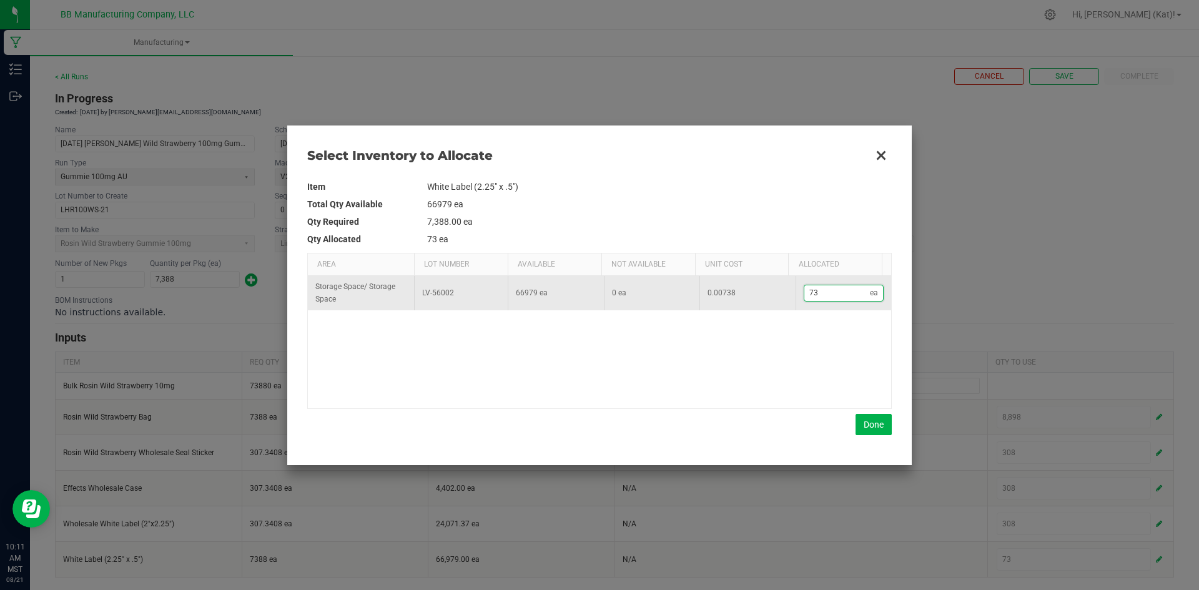
type input "738"
type input "7,388"
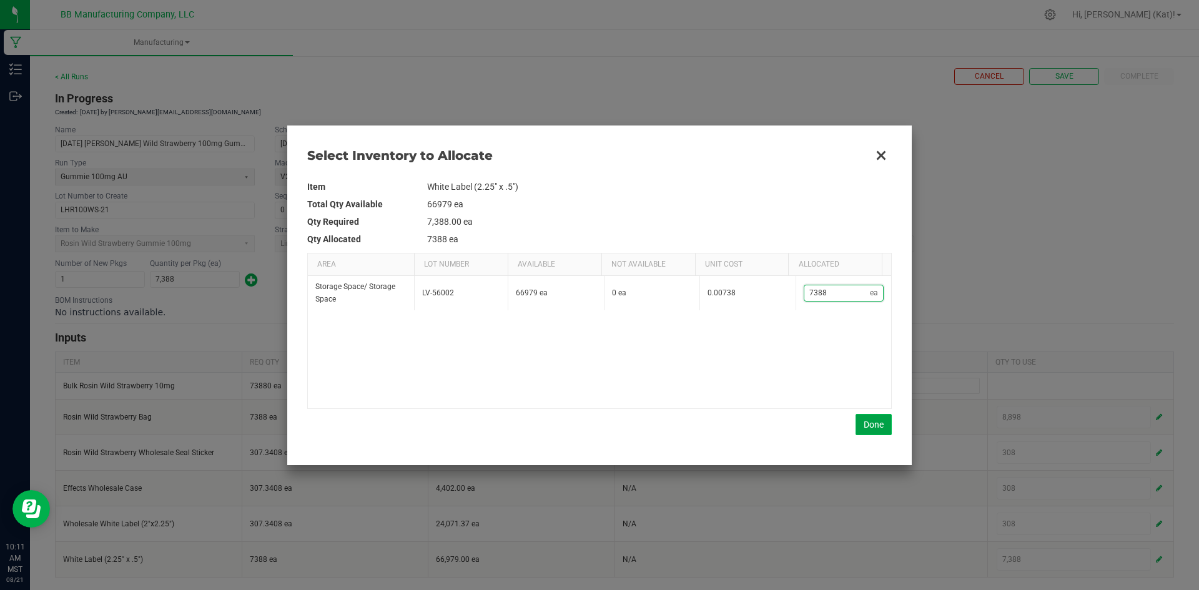
type input "7,388"
click at [881, 425] on button "Done" at bounding box center [874, 424] width 36 height 21
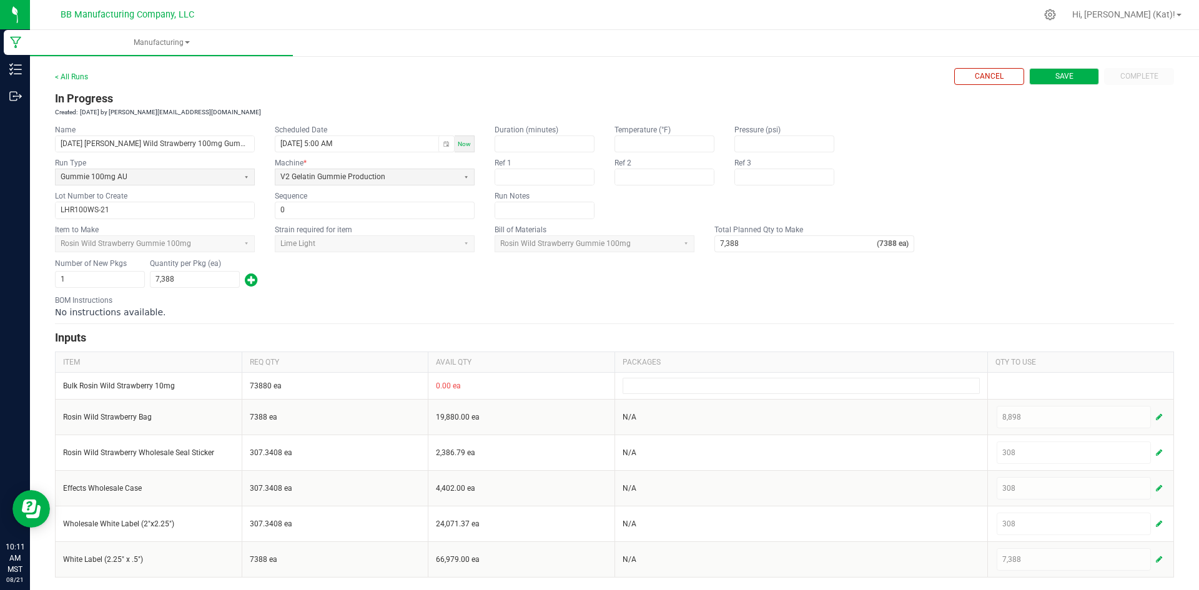
click at [1056, 81] on span "Save" at bounding box center [1065, 76] width 18 height 11
type input "1"
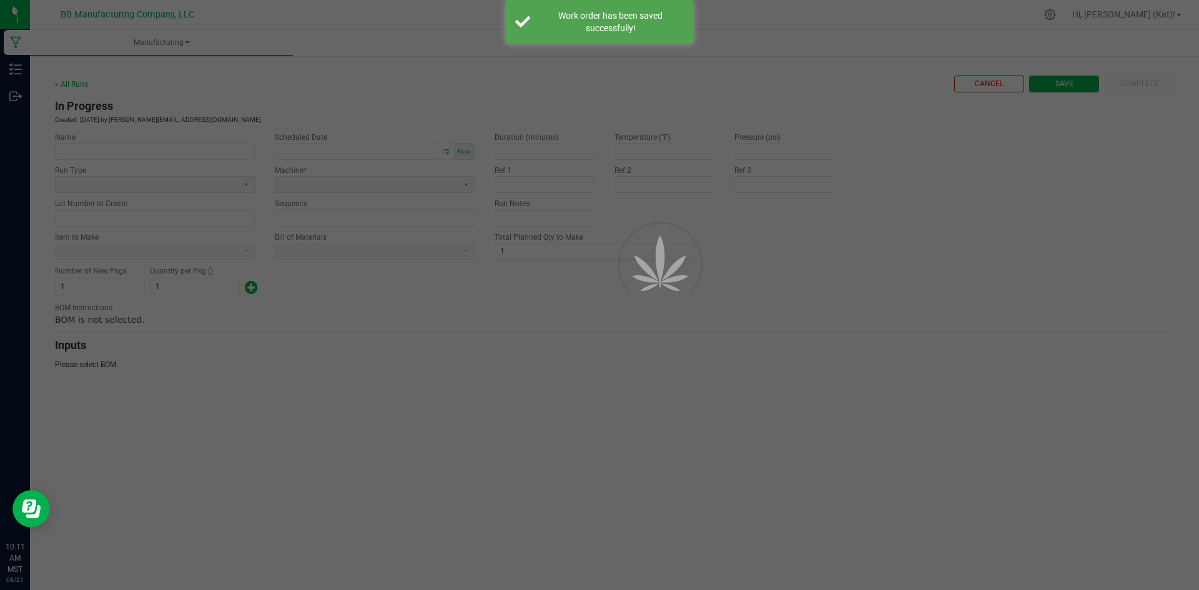
scroll to position [0, 0]
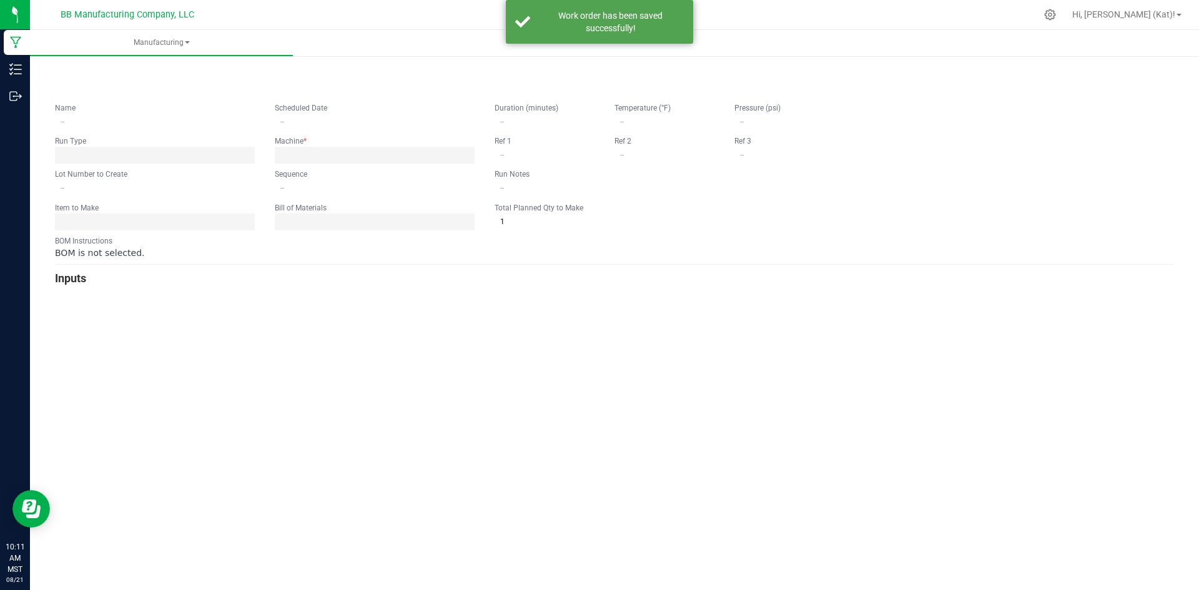
type input "7.15.25 LH Rosin Wild Strawberry 100mg Gummie"
type input "08/20/2025 5:00 AM"
type input "LHR100WS-21"
type input "0"
type input "7,388"
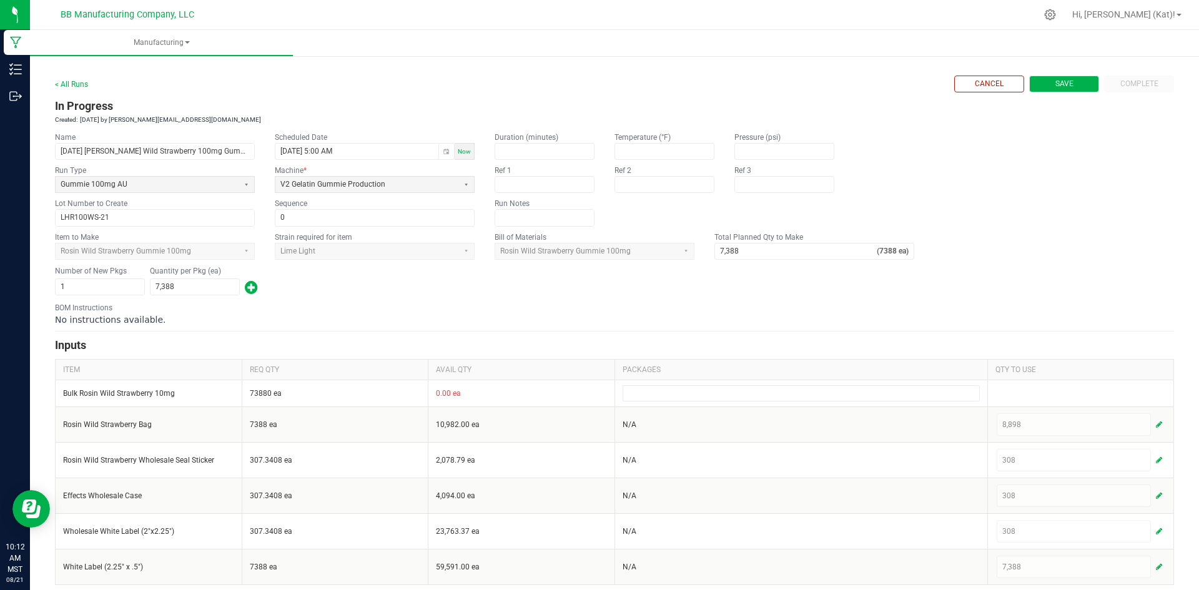
click at [1056, 85] on span "Save" at bounding box center [1065, 84] width 18 height 11
type input "1"
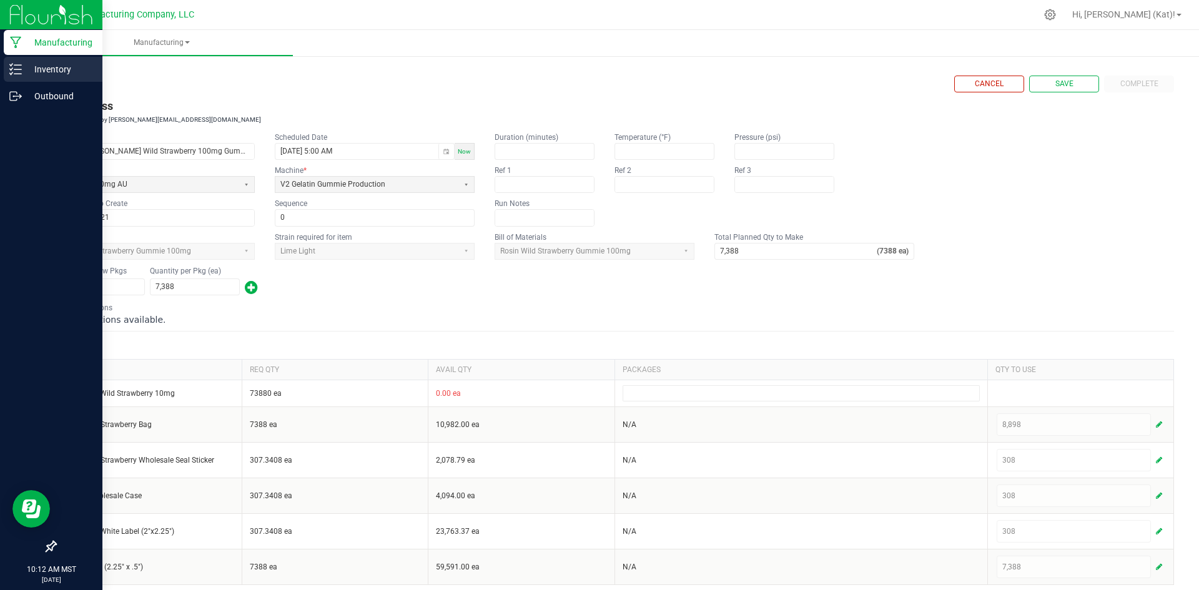
click at [24, 72] on p "Inventory" at bounding box center [59, 69] width 75 height 15
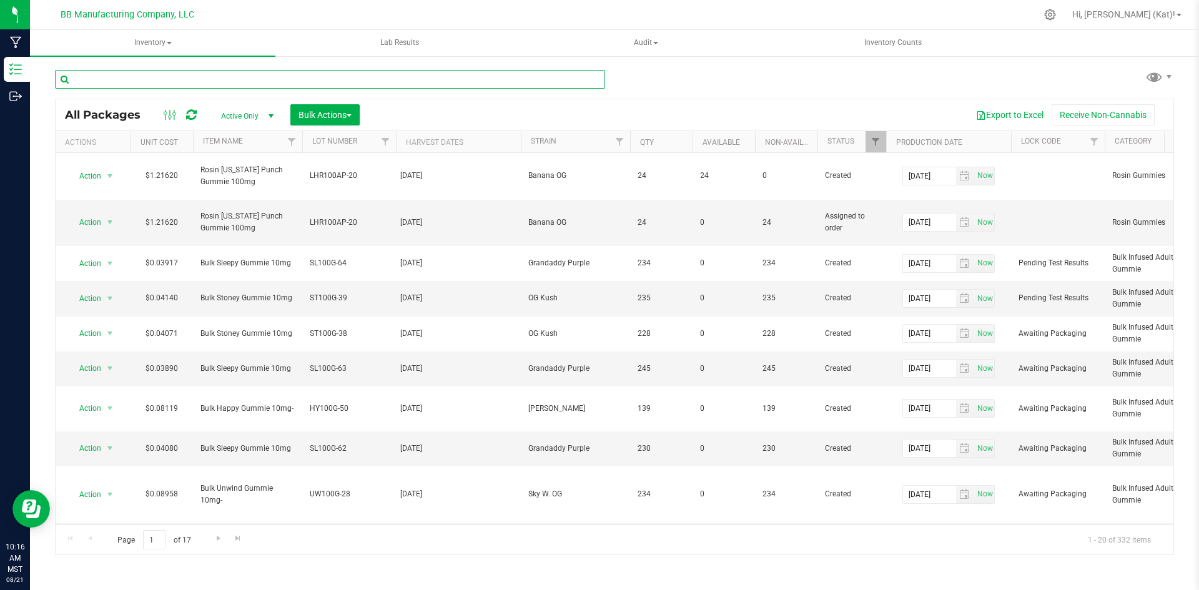
click at [375, 77] on input "text" at bounding box center [330, 79] width 550 height 19
type input "ws-21"
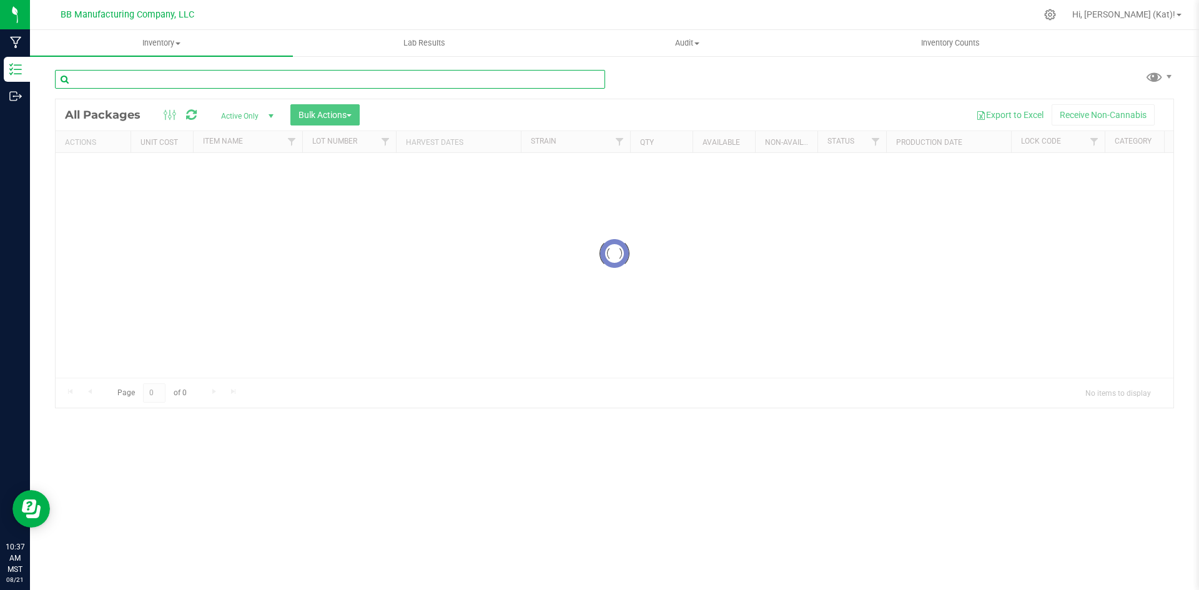
click at [194, 77] on input "text" at bounding box center [330, 79] width 550 height 19
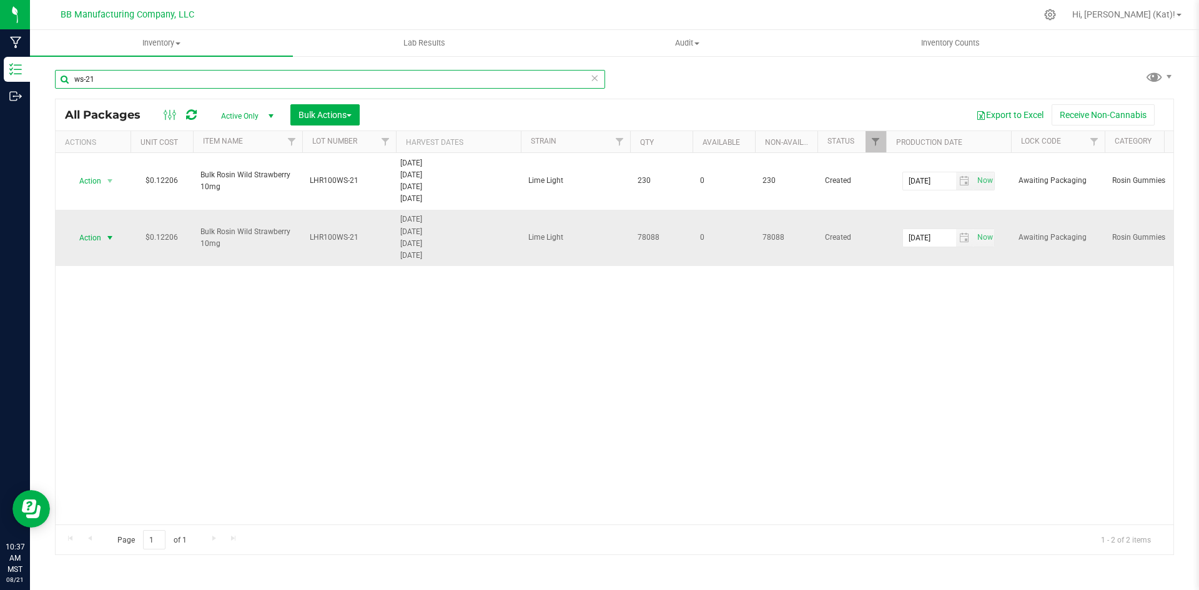
type input "ws-21"
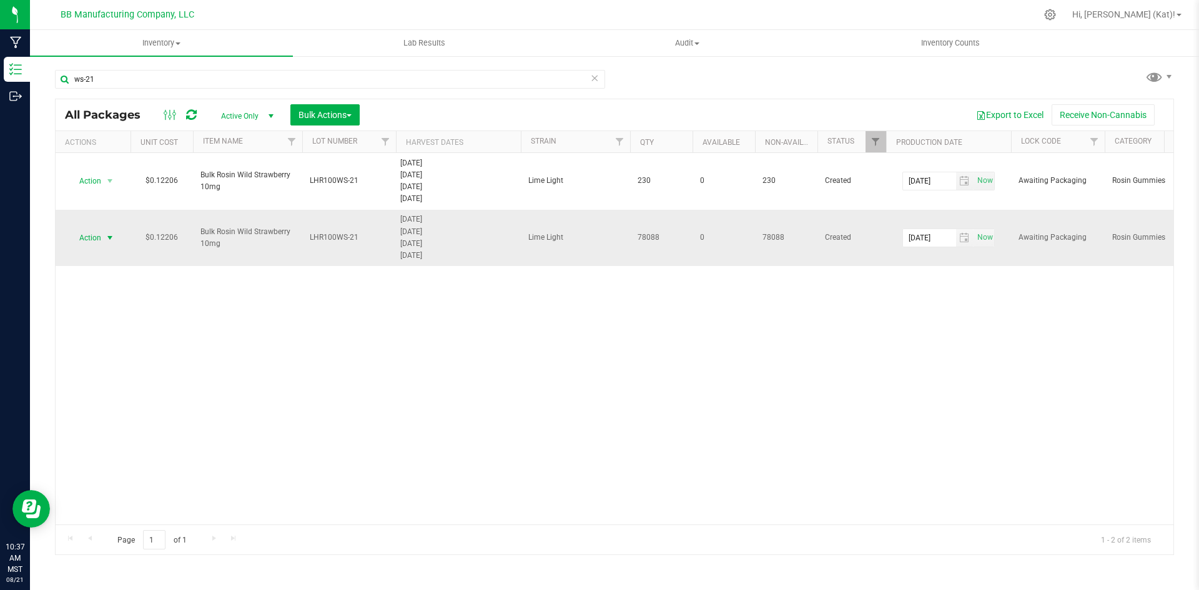
click at [89, 233] on span "Action" at bounding box center [85, 237] width 34 height 17
click at [88, 414] on li "Unlock package" at bounding box center [108, 423] width 79 height 19
click at [107, 239] on span "select" at bounding box center [110, 238] width 10 height 10
click at [107, 414] on li "Unlock package" at bounding box center [108, 423] width 79 height 19
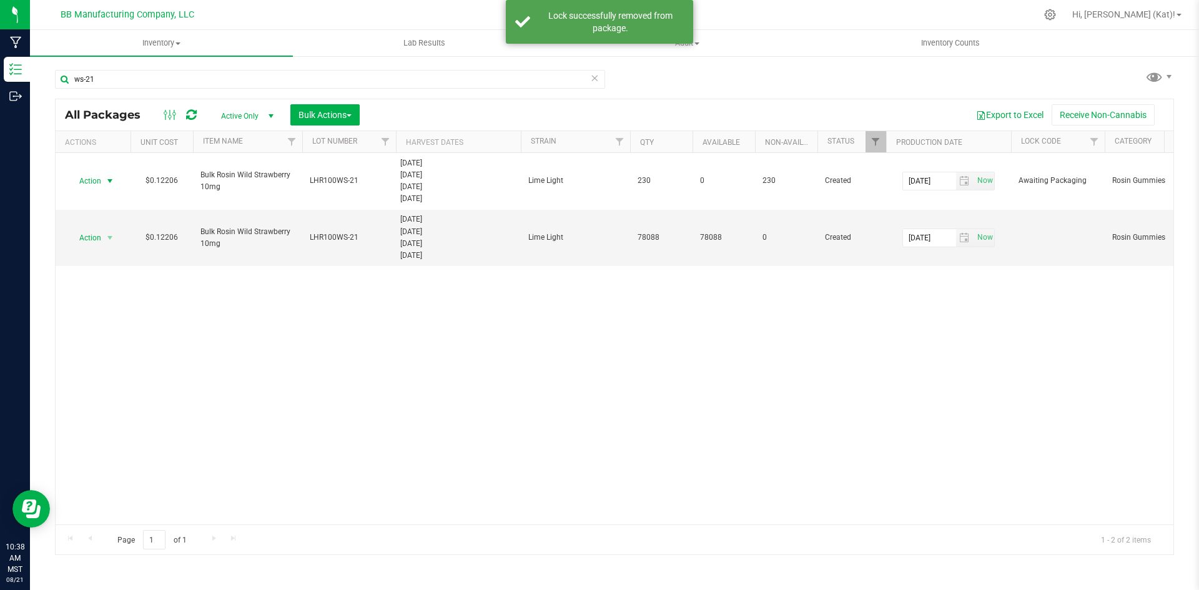
click at [101, 181] on span "Action" at bounding box center [85, 180] width 34 height 17
click at [106, 357] on li "Unlock package" at bounding box center [108, 366] width 79 height 19
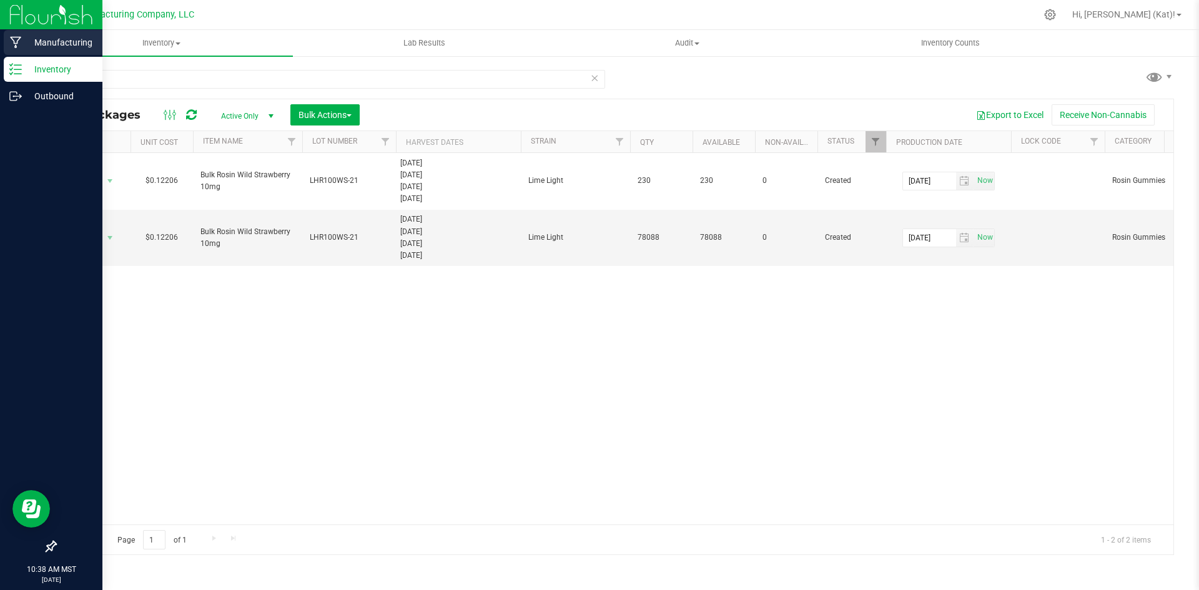
click at [40, 47] on p "Manufacturing" at bounding box center [59, 42] width 75 height 15
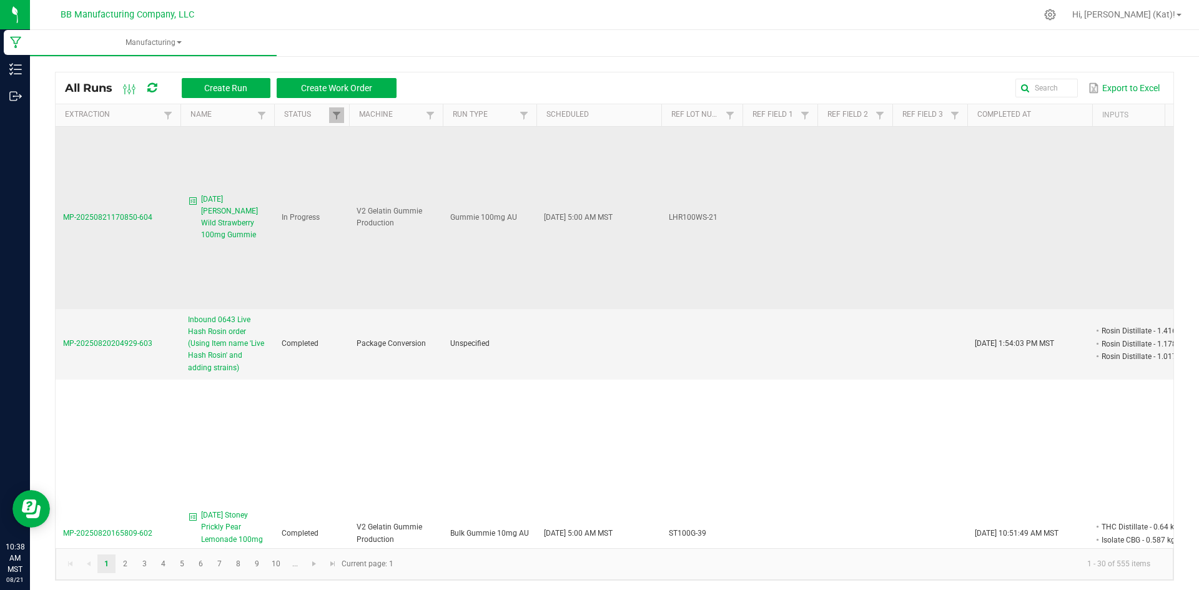
click at [237, 213] on span "7.15.25 LH Rosin Wild Strawberry 100mg Gummie" at bounding box center [234, 218] width 66 height 48
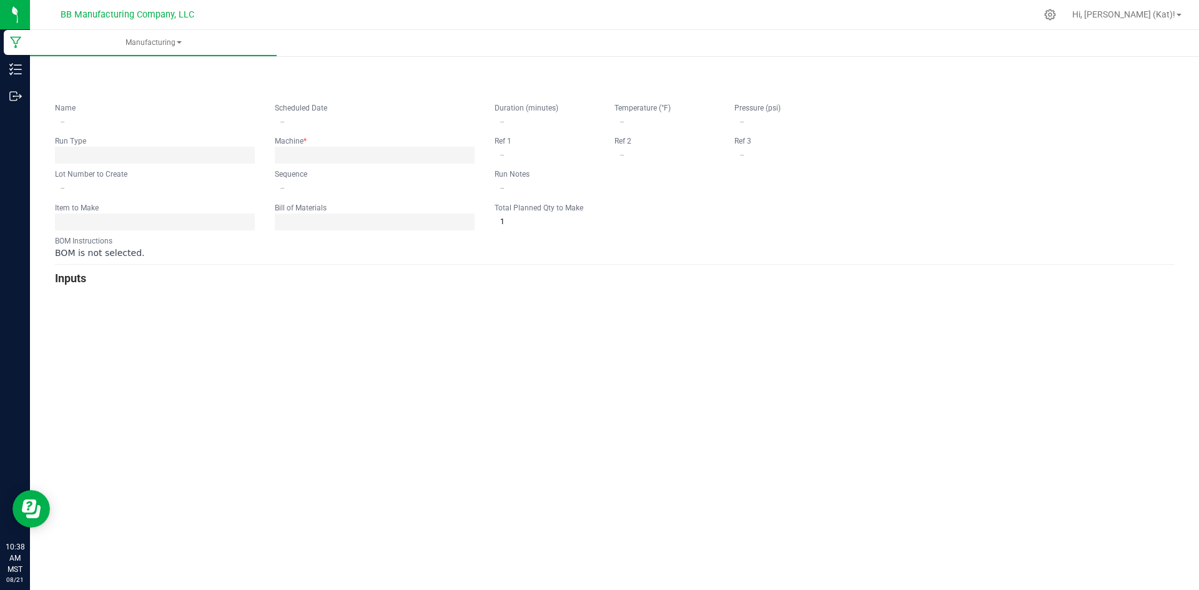
type input "7.15.25 LH Rosin Wild Strawberry 100mg Gummie"
type input "[DATE] 5:00 AM"
type input "LHR100WS-21"
type input "0"
type input "7,388"
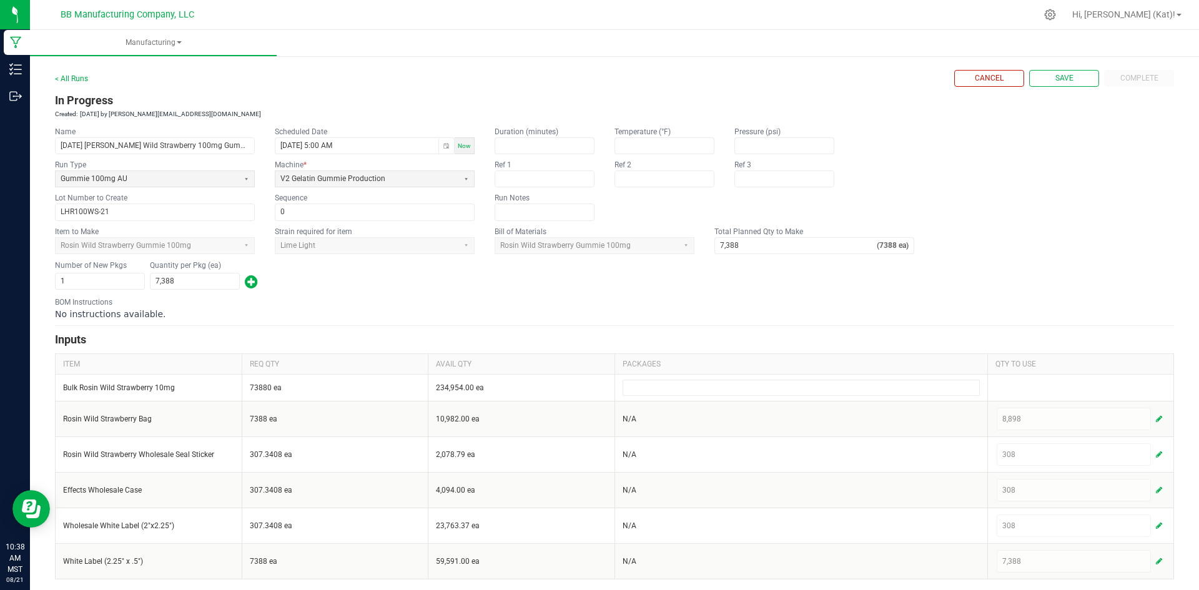
scroll to position [7, 0]
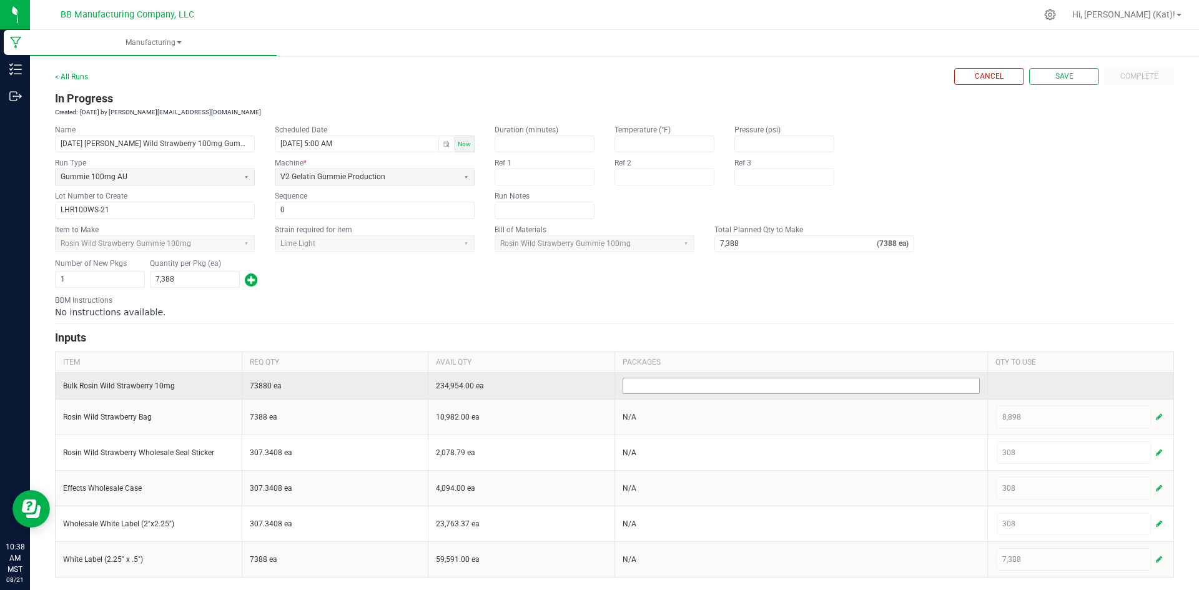
click at [740, 393] on input at bounding box center [801, 386] width 356 height 15
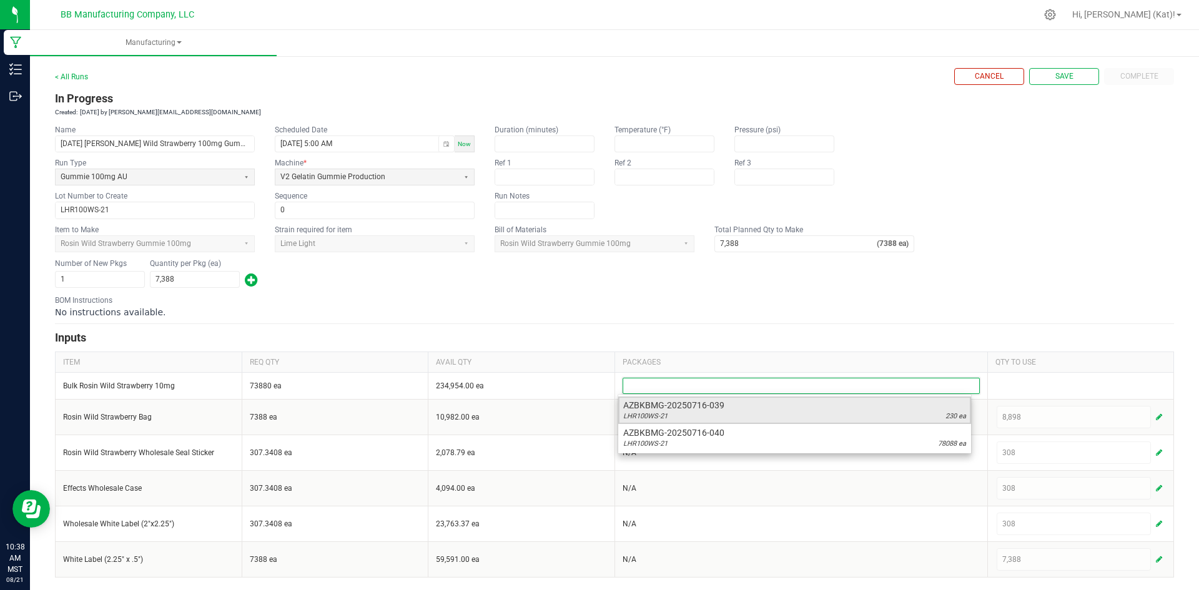
click at [803, 417] on div "LHR100WS-21 230 ea" at bounding box center [794, 417] width 343 height 10
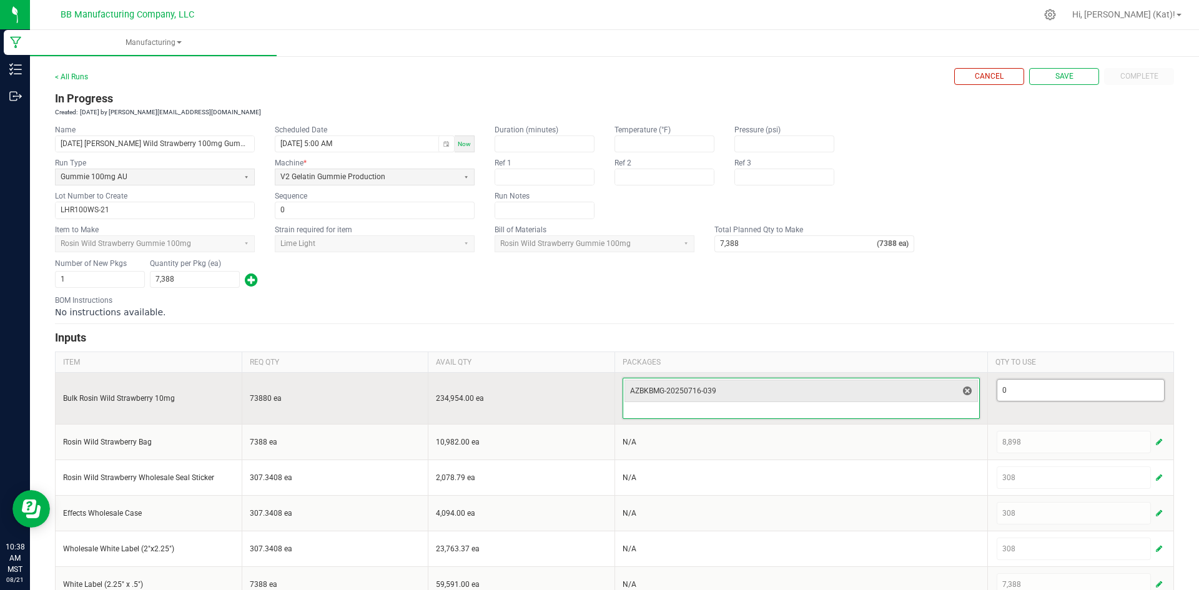
click at [1048, 392] on input "0" at bounding box center [1081, 390] width 167 height 21
type input "230"
click at [887, 413] on input at bounding box center [801, 411] width 356 height 15
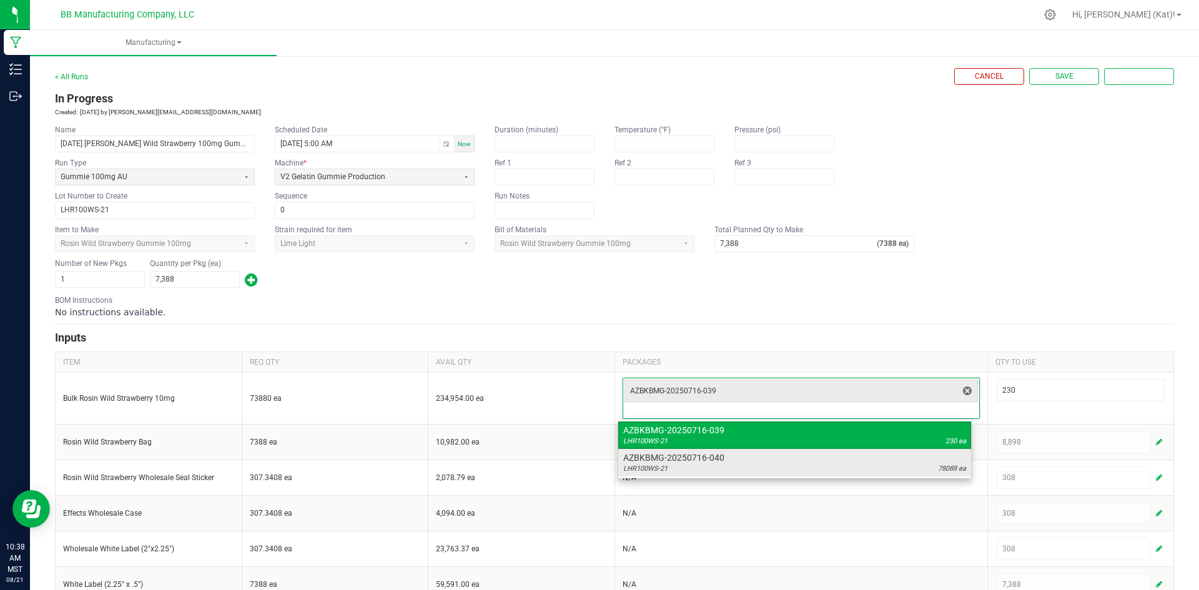
click at [943, 473] on span "78088 ea" at bounding box center [952, 469] width 28 height 10
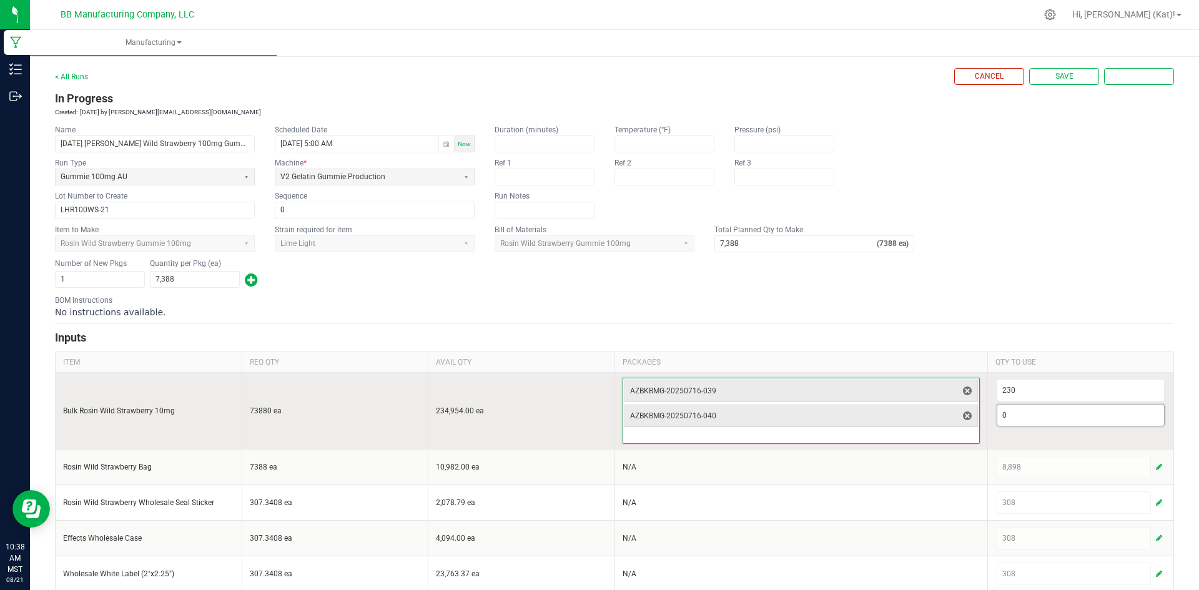
click at [1022, 417] on input "0" at bounding box center [1081, 415] width 167 height 21
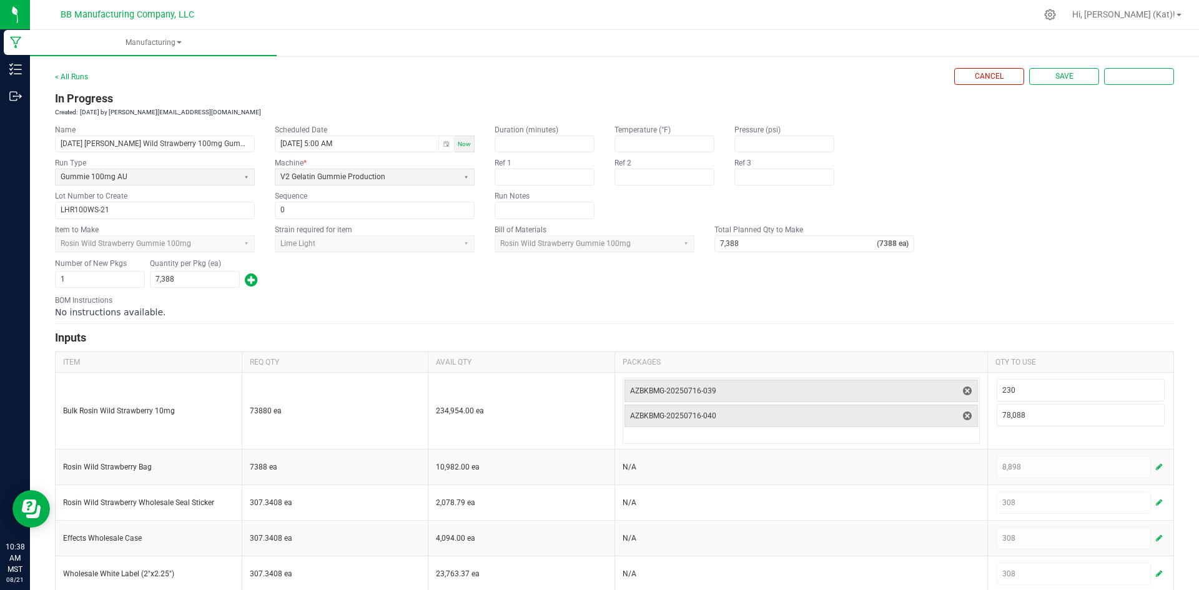
click at [811, 325] on form "< All Runs Cancel Save Complete In Progress Created: Aug 21, 2025 by kat@bakedb…" at bounding box center [614, 348] width 1119 height 560
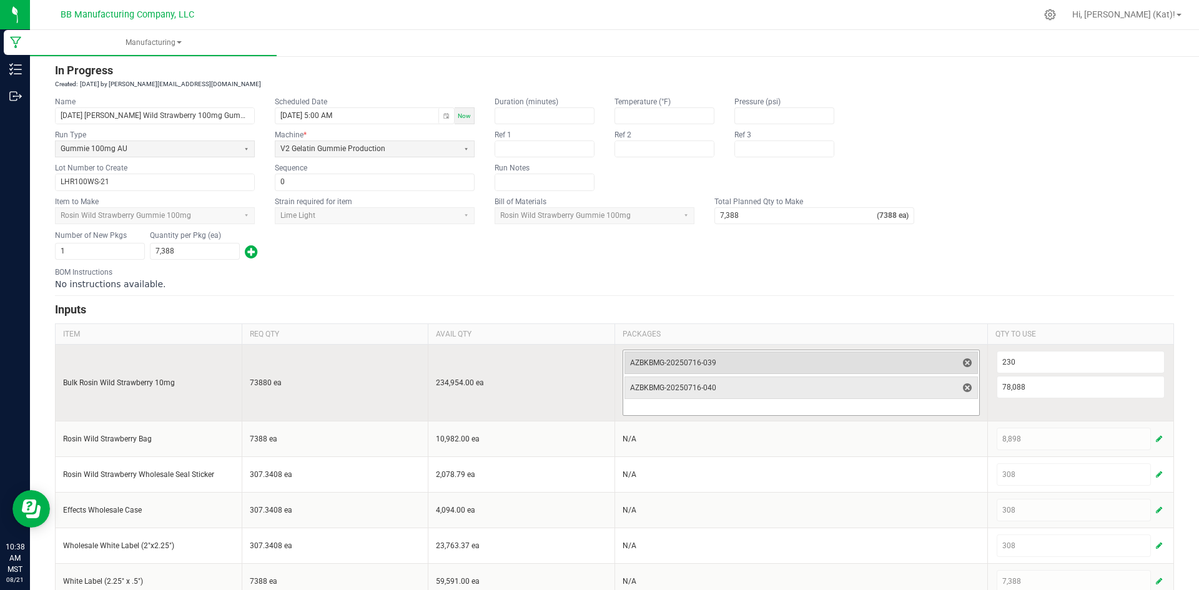
scroll to position [57, 0]
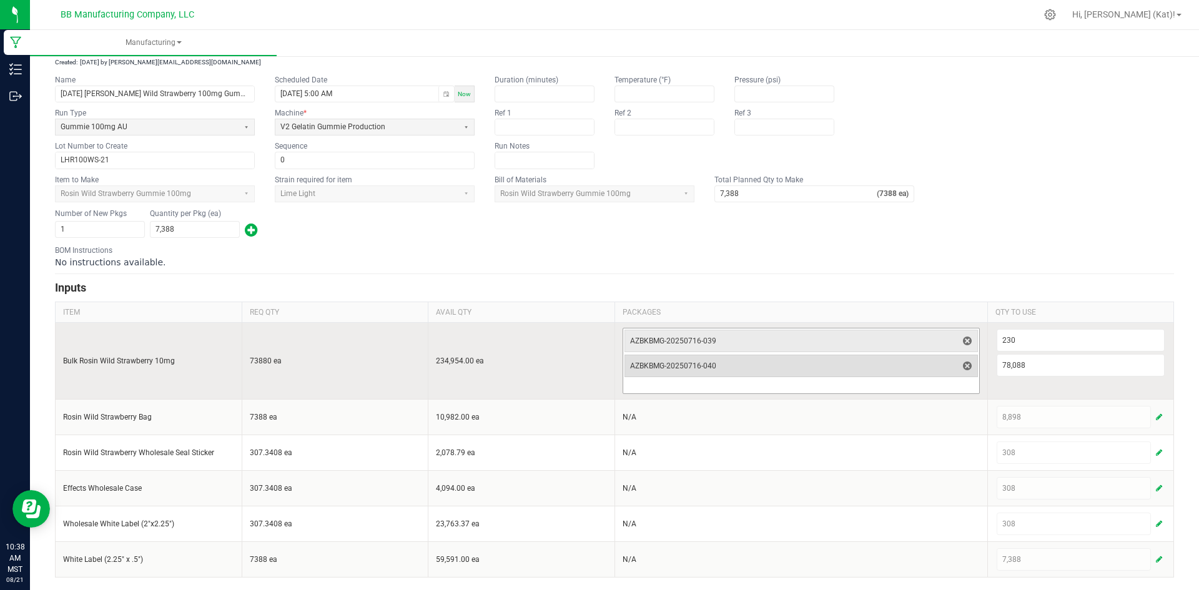
click at [874, 359] on span "AZBKBMG-20250716-040" at bounding box center [793, 365] width 327 height 17
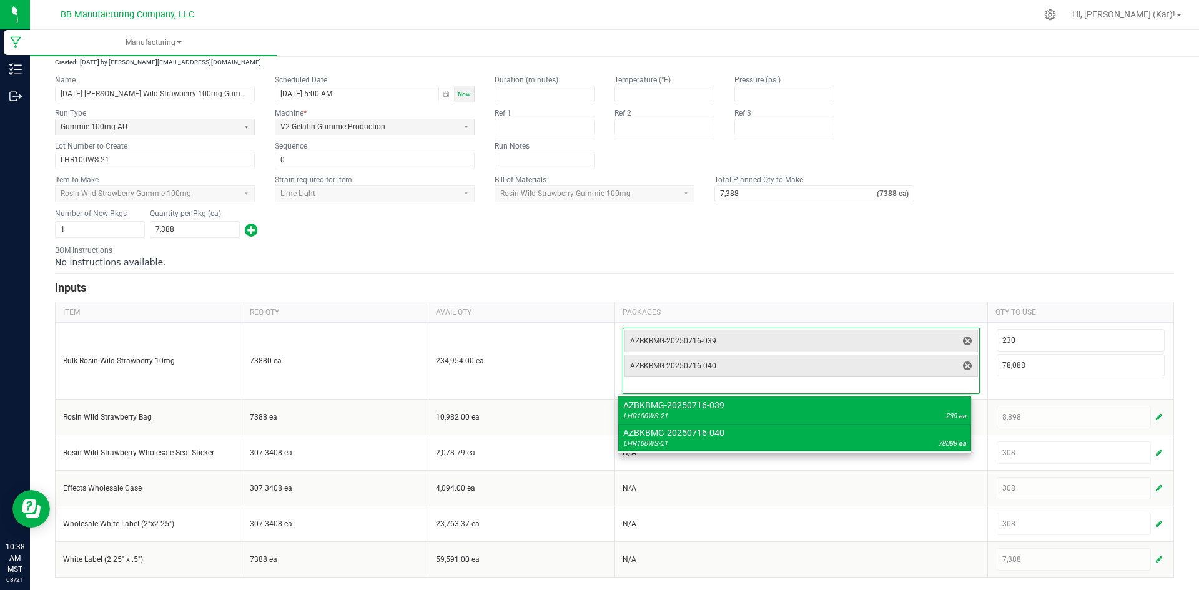
click at [875, 280] on h3 "Inputs" at bounding box center [614, 287] width 1119 height 17
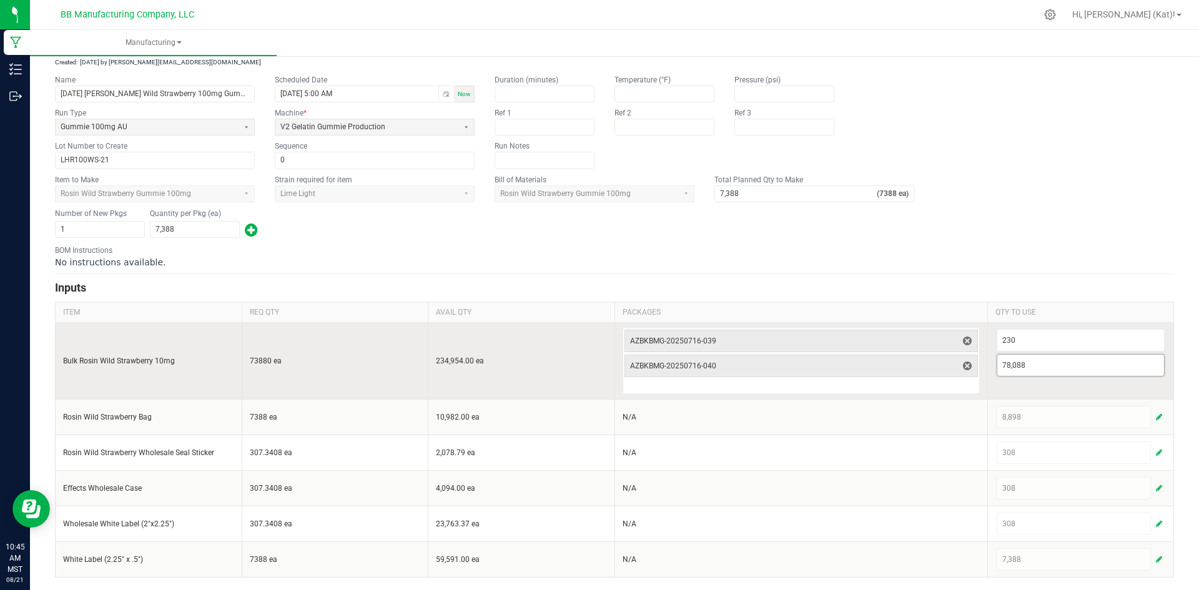
type input "78088"
click at [1045, 370] on input "78088" at bounding box center [1081, 365] width 167 height 21
click at [966, 362] on span "delete" at bounding box center [967, 366] width 15 height 15
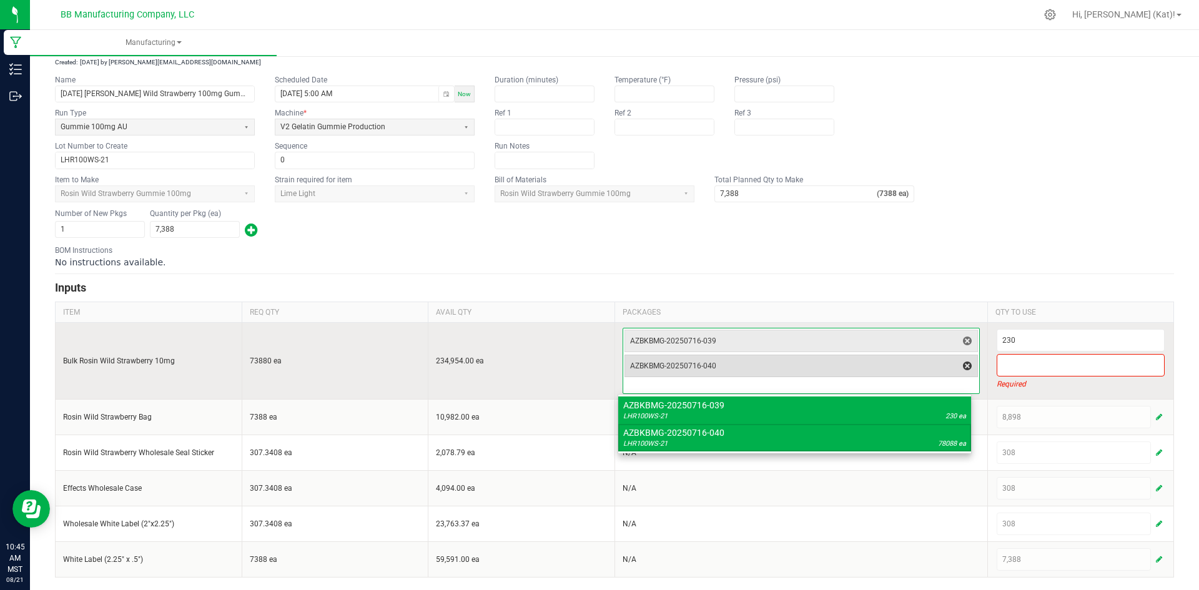
drag, startPoint x: 961, startPoint y: 362, endPoint x: 970, endPoint y: 359, distance: 8.7
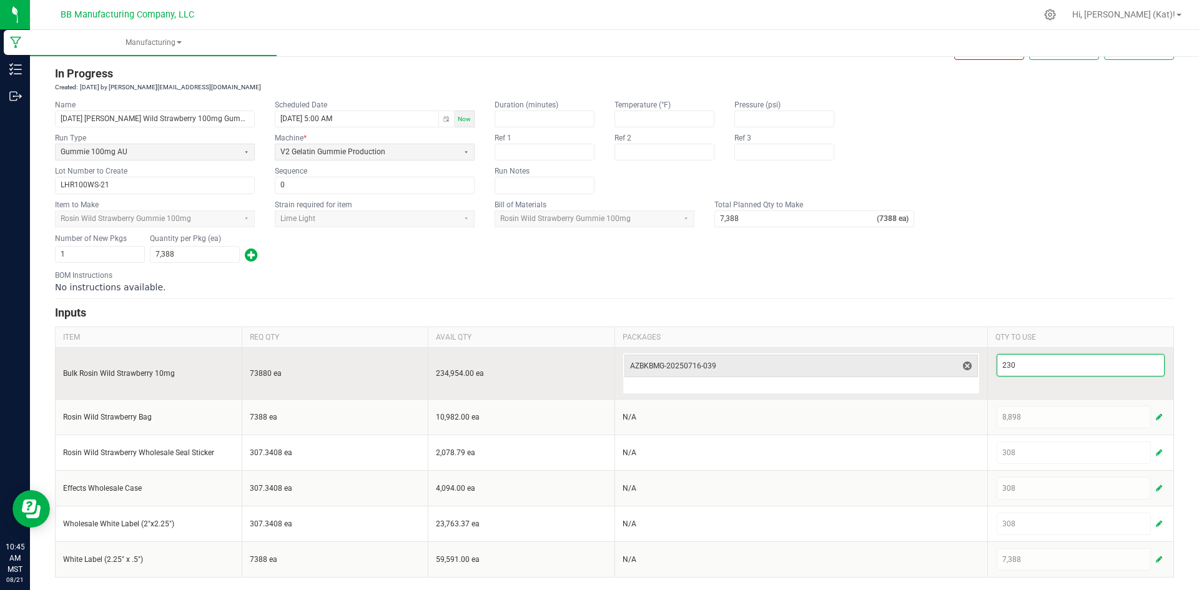
click at [1009, 362] on input "230" at bounding box center [1081, 365] width 167 height 21
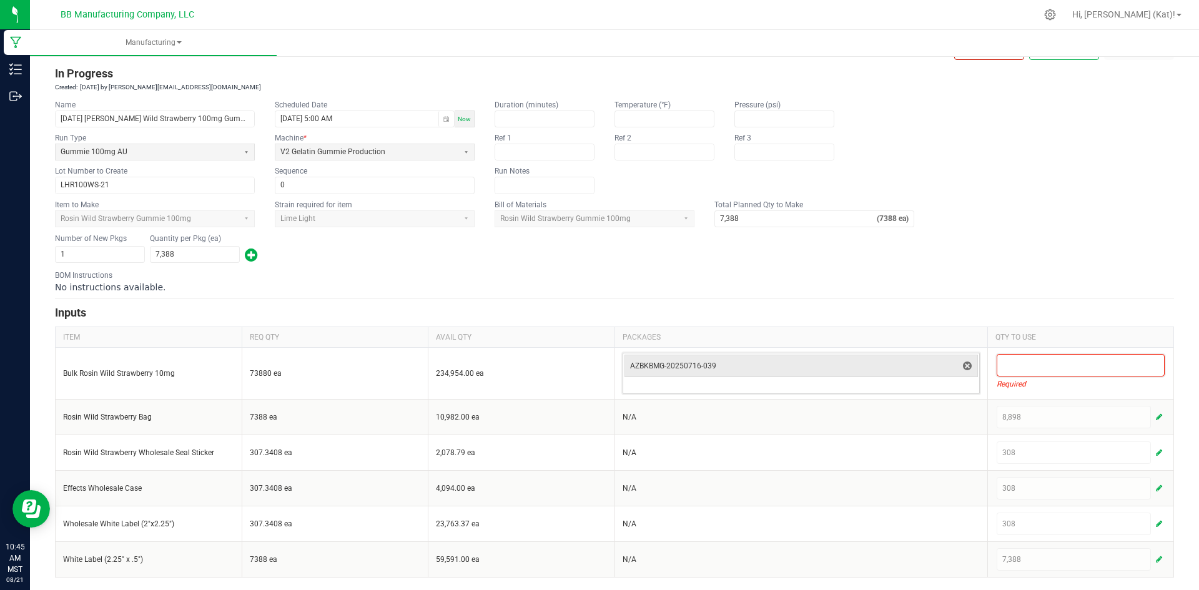
scroll to position [7, 0]
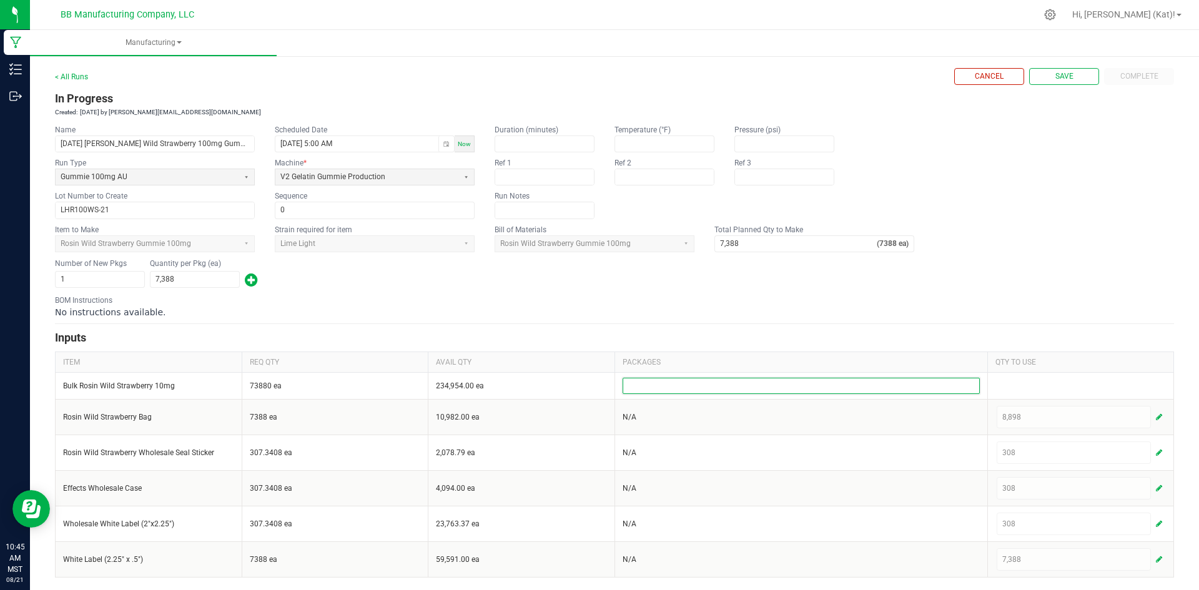
click at [979, 300] on div "BOM Instructions No instructions available." at bounding box center [614, 307] width 1119 height 24
click at [1064, 74] on span "Save" at bounding box center [1065, 76] width 18 height 11
type input "1"
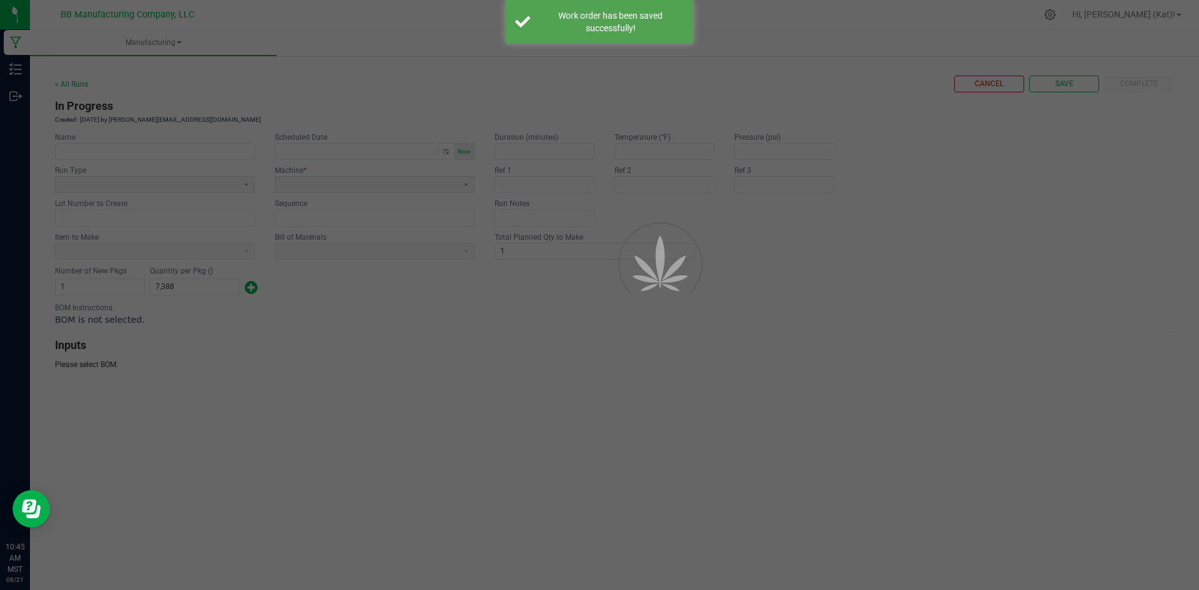
scroll to position [0, 0]
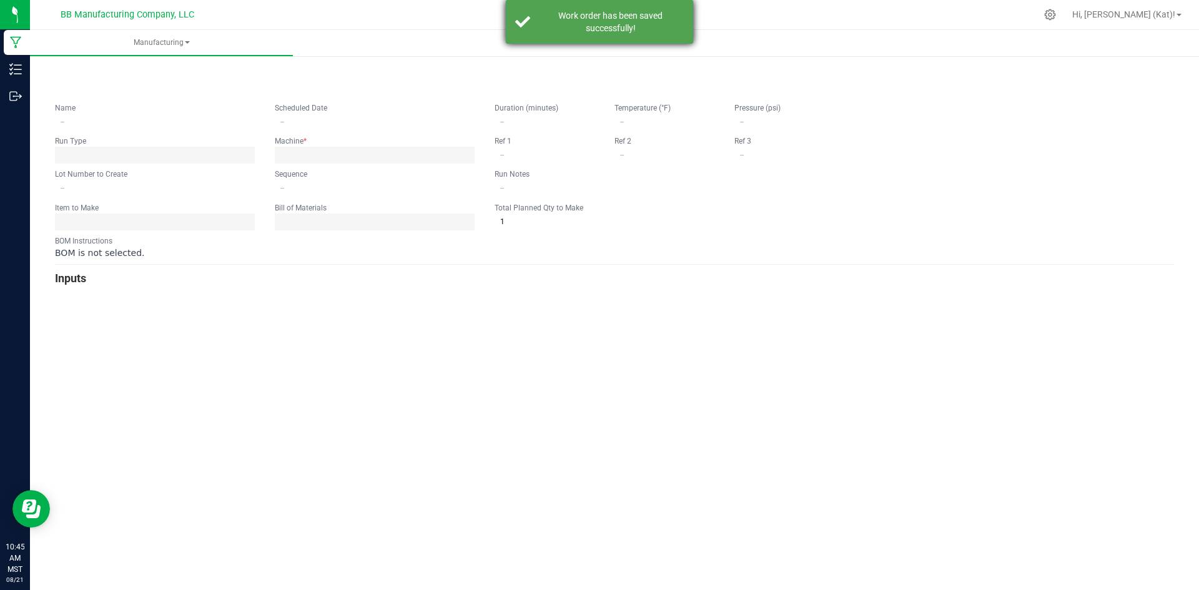
type input "[DATE] [PERSON_NAME] Wild Strawberry 100mg Gummie"
type input "[DATE] 5:00 AM"
type input "LHR100WS-21"
type input "0"
type input "7,388"
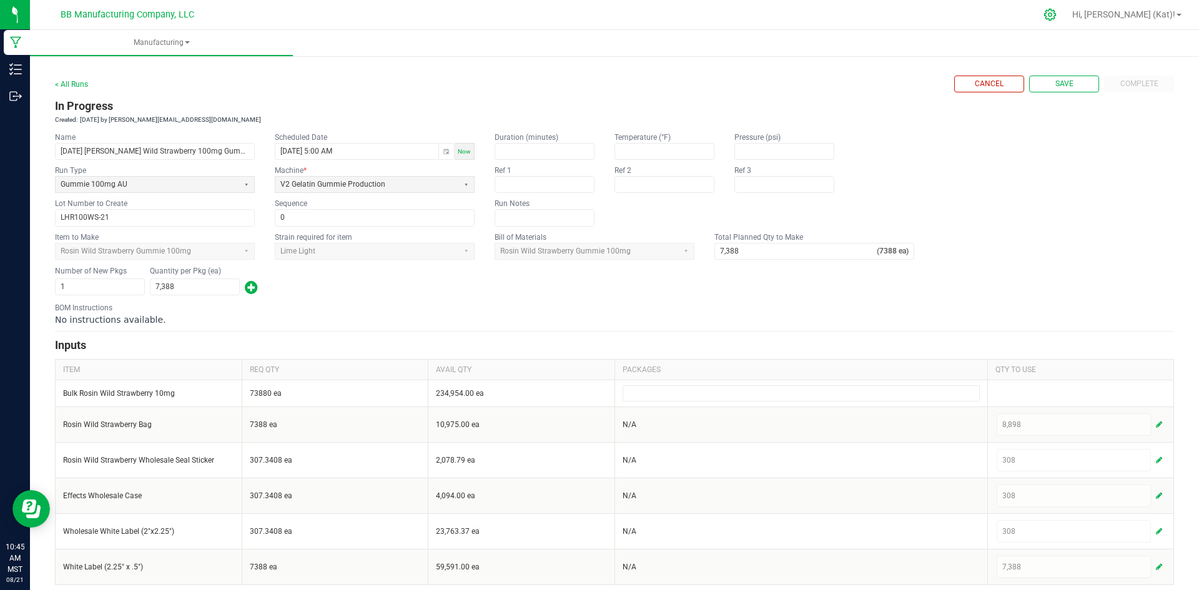
click at [1066, 12] on div at bounding box center [1050, 14] width 31 height 27
click at [1057, 16] on icon at bounding box center [1050, 14] width 13 height 13
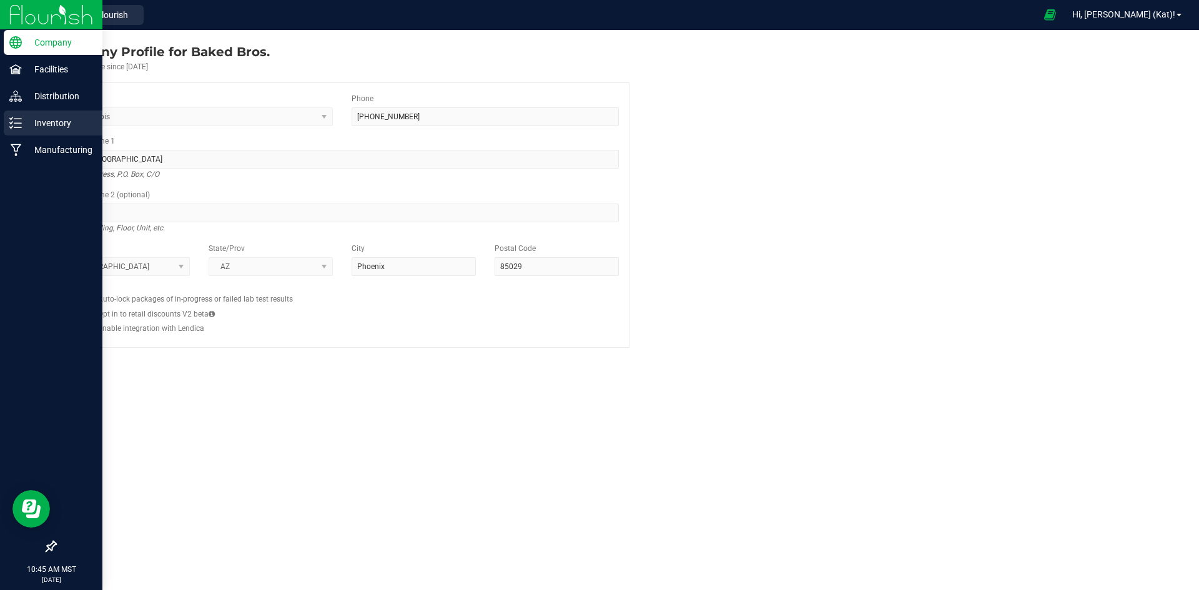
click at [35, 122] on p "Inventory" at bounding box center [59, 123] width 75 height 15
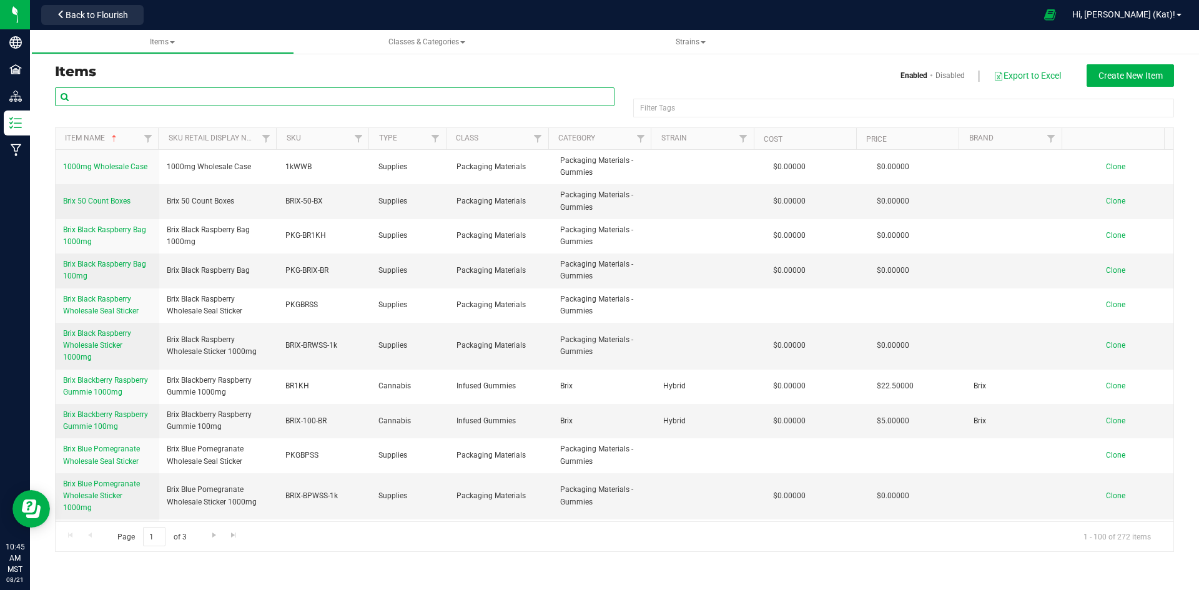
click at [264, 88] on input "text" at bounding box center [335, 96] width 560 height 19
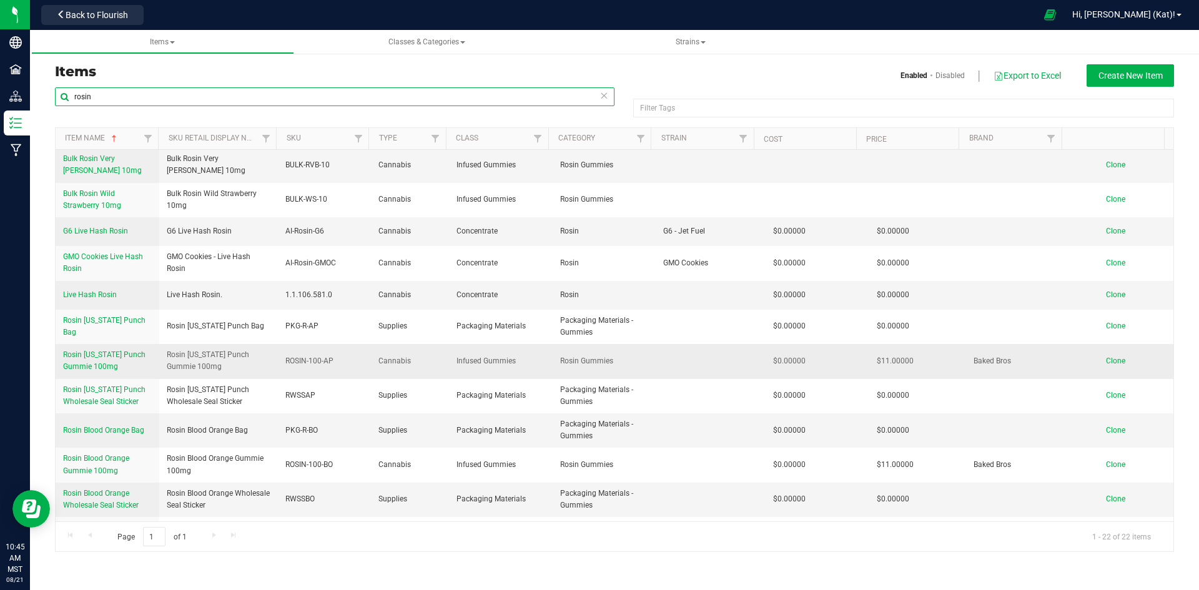
scroll to position [360, 0]
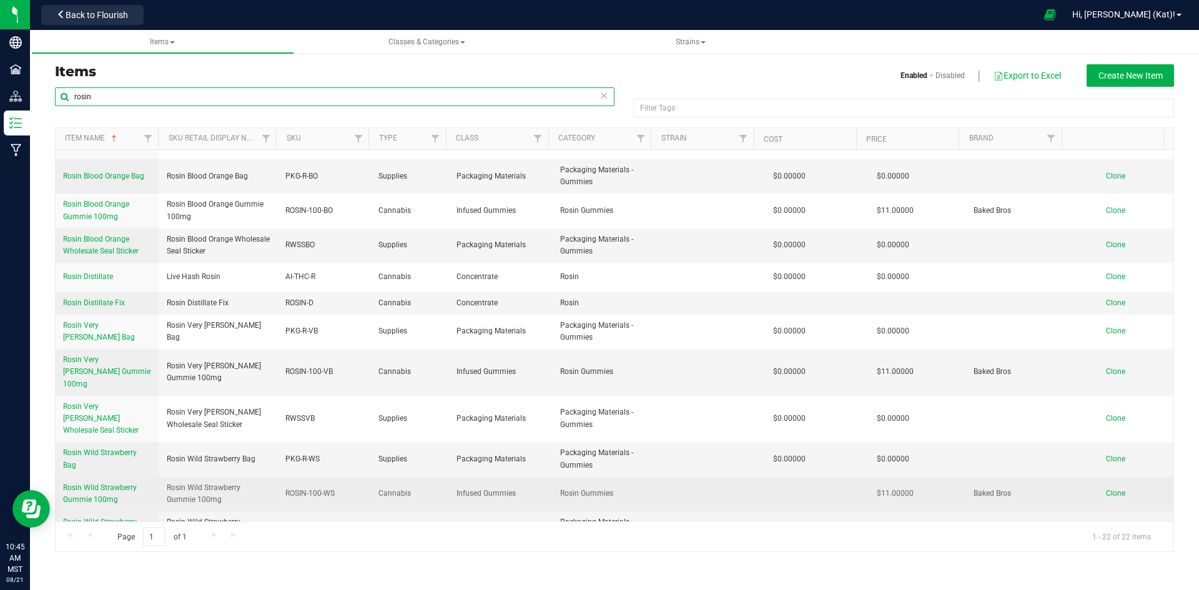
type input "rosin"
click at [90, 484] on span "Rosin Wild Strawberry Gummie 100mg" at bounding box center [100, 494] width 74 height 21
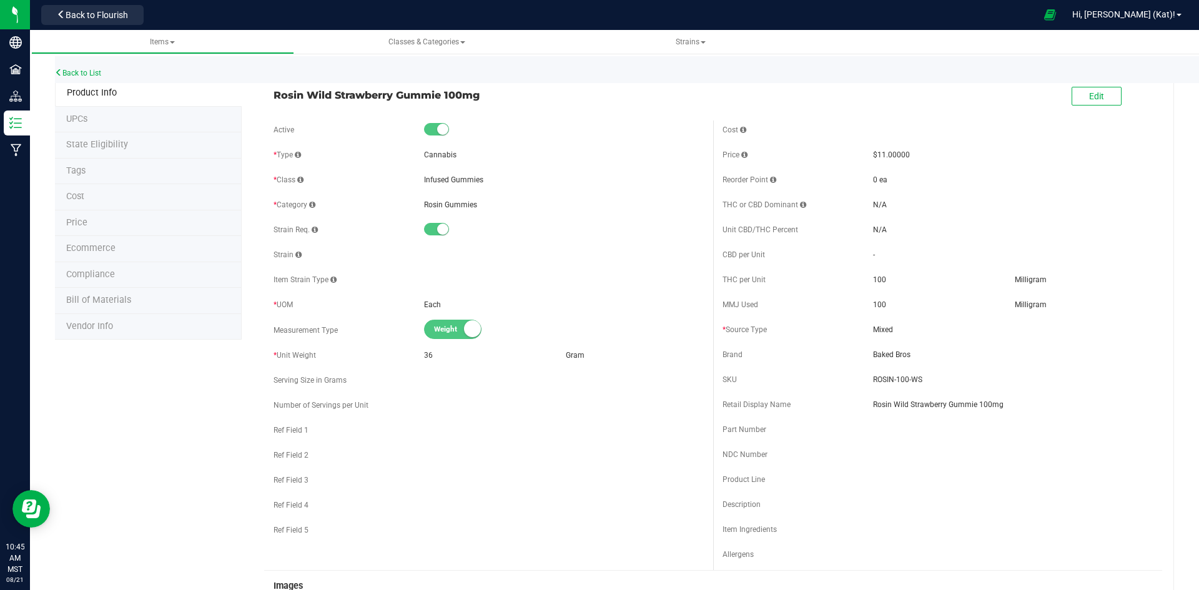
click at [123, 303] on span "Bill of Materials" at bounding box center [98, 300] width 65 height 11
select select "140"
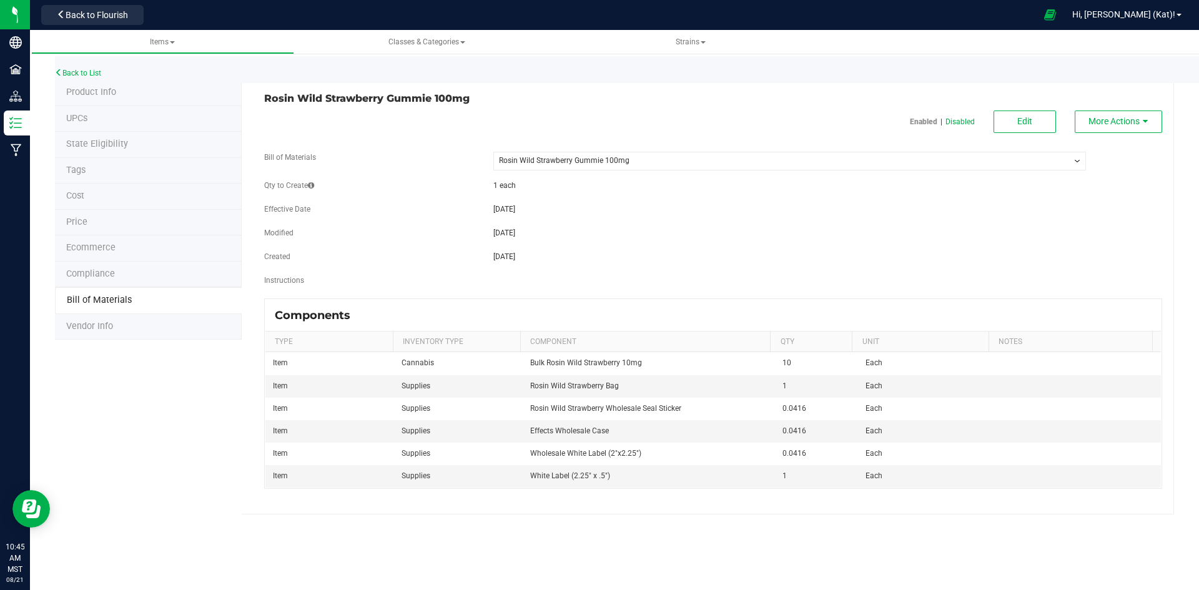
click at [660, 164] on select "-- Select -- Rosin Wild Strawberry Gummie 100mg" at bounding box center [790, 161] width 593 height 19
click at [1099, 127] on button "More Actions" at bounding box center [1118, 122] width 87 height 22
click at [1129, 191] on span "Clone this BOM" at bounding box center [1111, 188] width 51 height 9
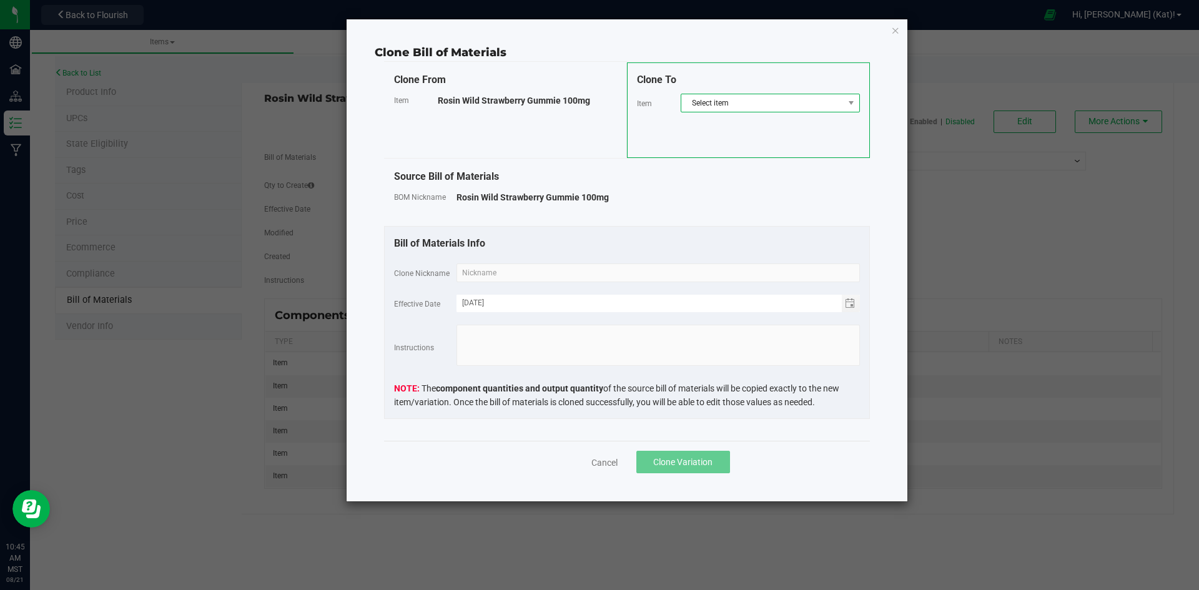
click at [777, 102] on span "Select item" at bounding box center [763, 102] width 162 height 17
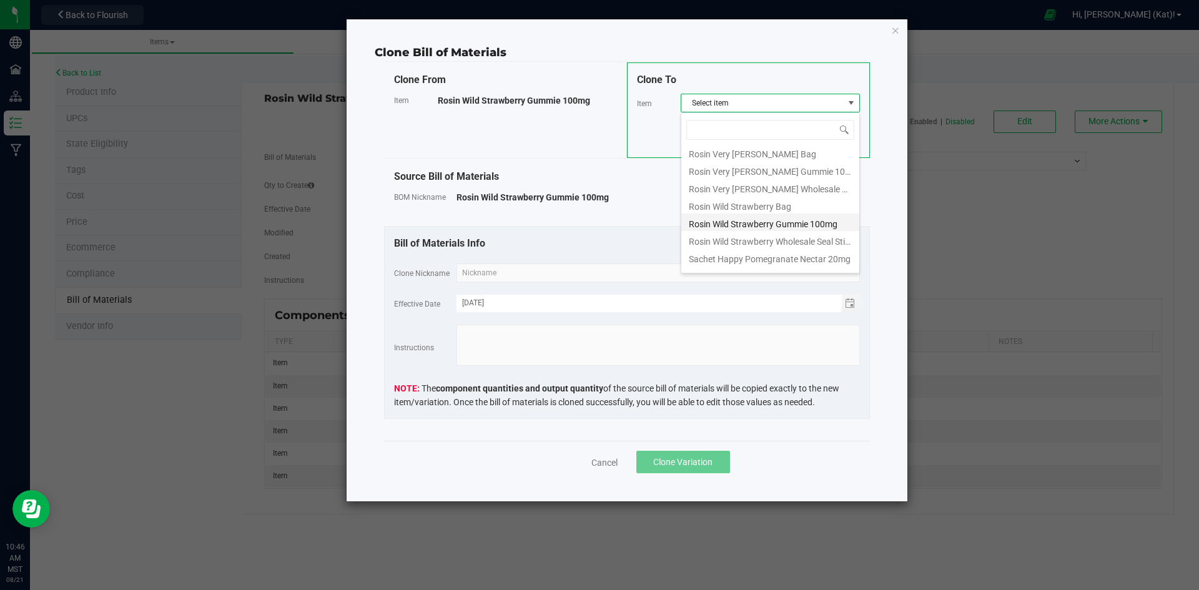
click at [800, 227] on li "Rosin Wild Strawberry Gummie 100mg" at bounding box center [771, 222] width 178 height 17
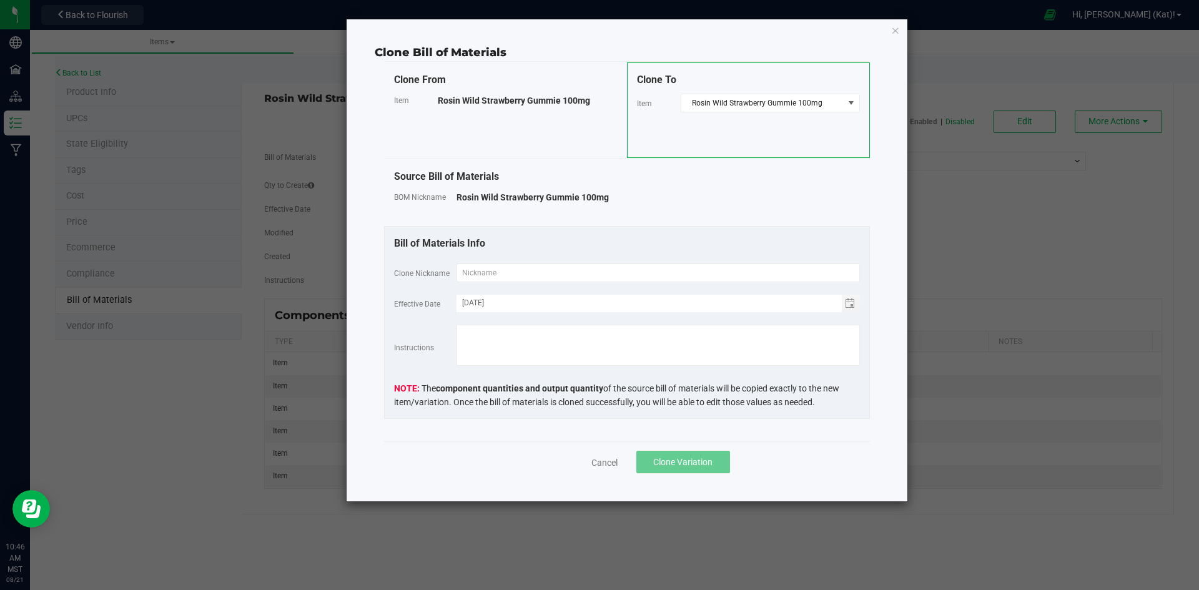
drag, startPoint x: 610, startPoint y: 197, endPoint x: 590, endPoint y: 200, distance: 20.1
click at [590, 200] on div "Rosin Wild Strawberry Gummie 100mg" at bounding box center [659, 197] width 404 height 12
drag, startPoint x: 580, startPoint y: 199, endPoint x: 437, endPoint y: 211, distance: 143.5
click at [437, 211] on div "Source Bill of Materials BOM Nickname Rosin Wild Strawberry Gummie 100mg" at bounding box center [627, 192] width 486 height 67
click at [464, 199] on span "Rosin Wild Strawberry Gummie 100mg" at bounding box center [533, 197] width 152 height 10
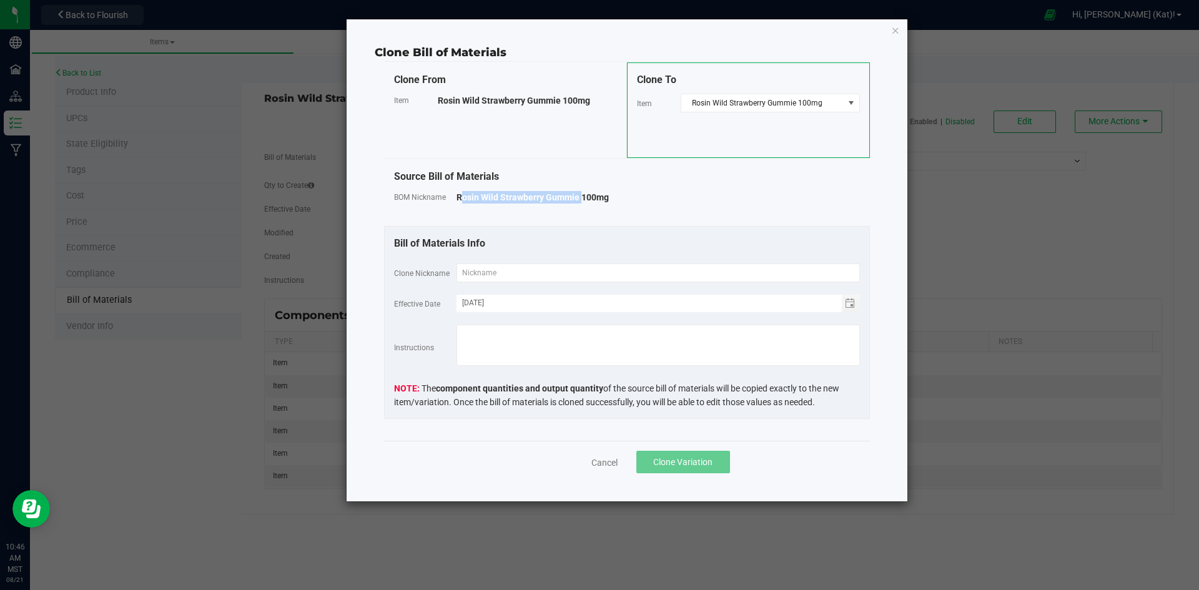
drag, startPoint x: 459, startPoint y: 197, endPoint x: 577, endPoint y: 200, distance: 118.7
click at [577, 200] on span "Rosin Wild Strawberry Gummie 100mg" at bounding box center [533, 197] width 152 height 10
copy span "Rosin Wild Strawberry Gummie"
click at [490, 274] on input "text" at bounding box center [659, 273] width 404 height 19
paste input "Rosin Wild Strawberry Gummie"
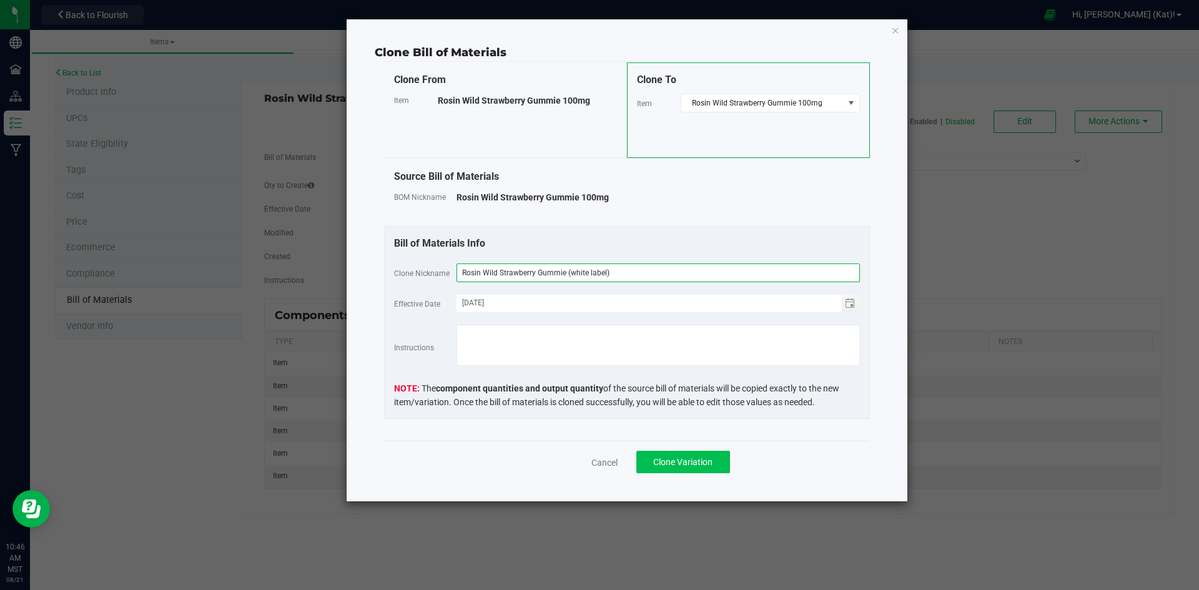
type input "Rosin Wild Strawberry Gummie (white label)"
click at [674, 466] on span "Clone Variation" at bounding box center [682, 462] width 59 height 10
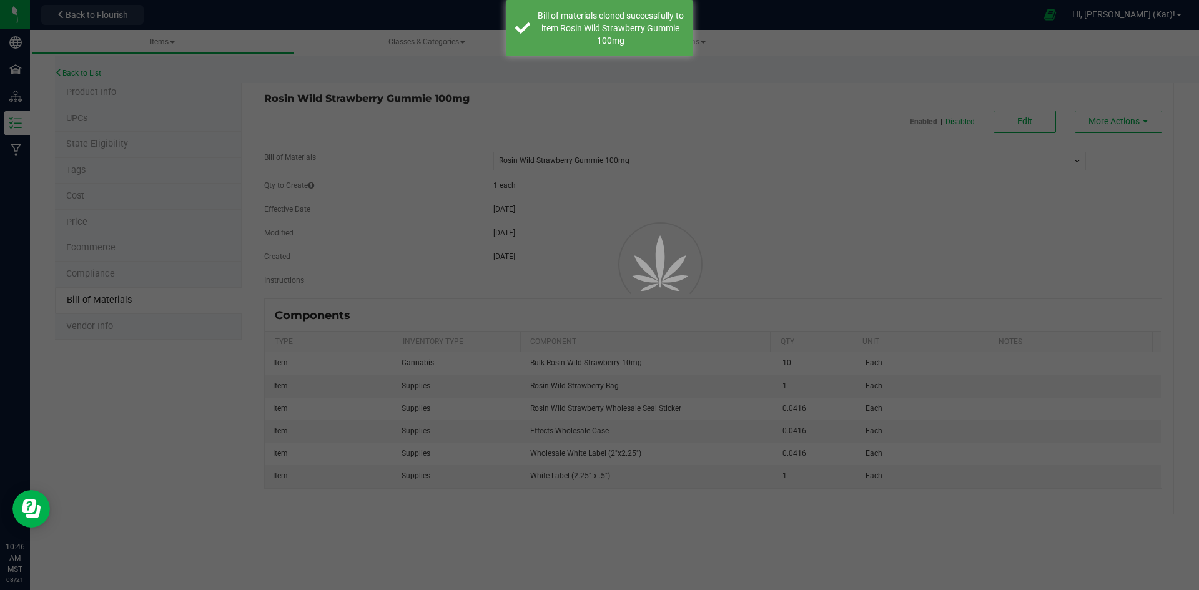
select select "140"
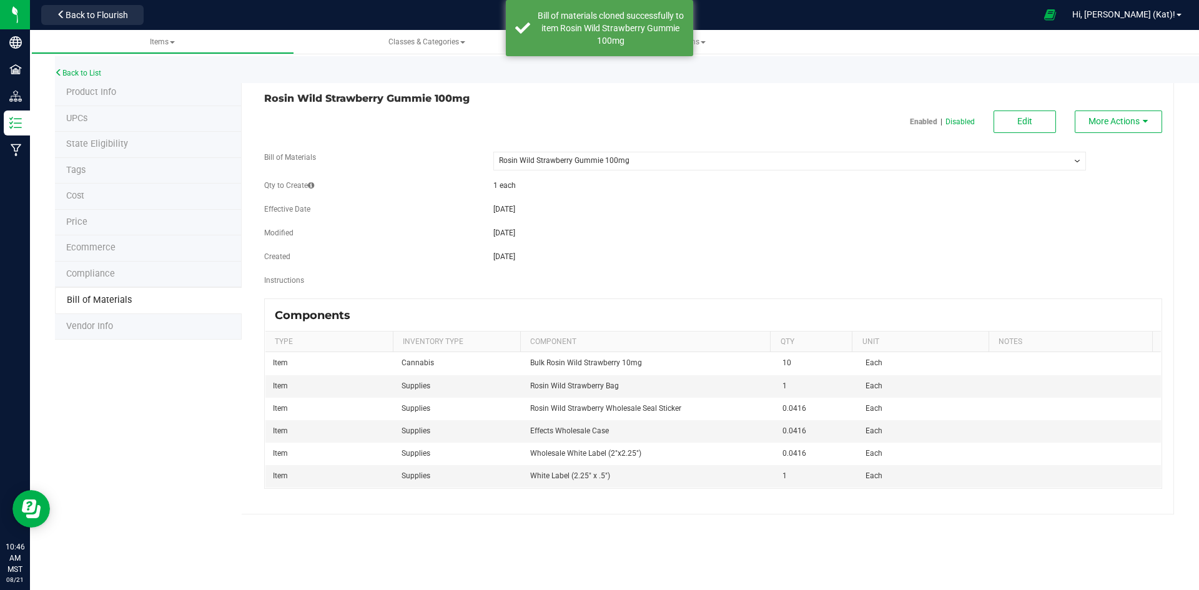
click at [713, 168] on select "-- Select -- Rosin Wild Strawberry Gummie (white label) Rosin Wild Strawberry G…" at bounding box center [790, 161] width 593 height 19
click at [711, 164] on select "-- Select -- Rosin Wild Strawberry Gummie (white label) Rosin Wild Strawberry G…" at bounding box center [790, 161] width 593 height 19
click at [1036, 117] on button "Edit" at bounding box center [1025, 122] width 62 height 22
select select "140"
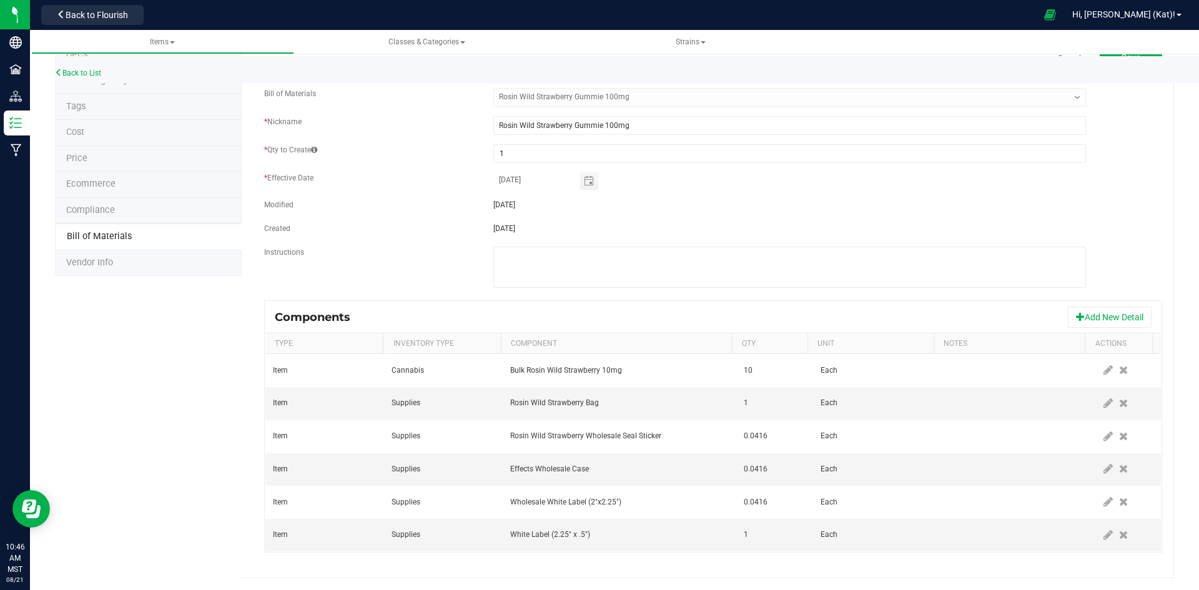
scroll to position [64, 0]
click at [1119, 537] on icon at bounding box center [1123, 534] width 9 height 11
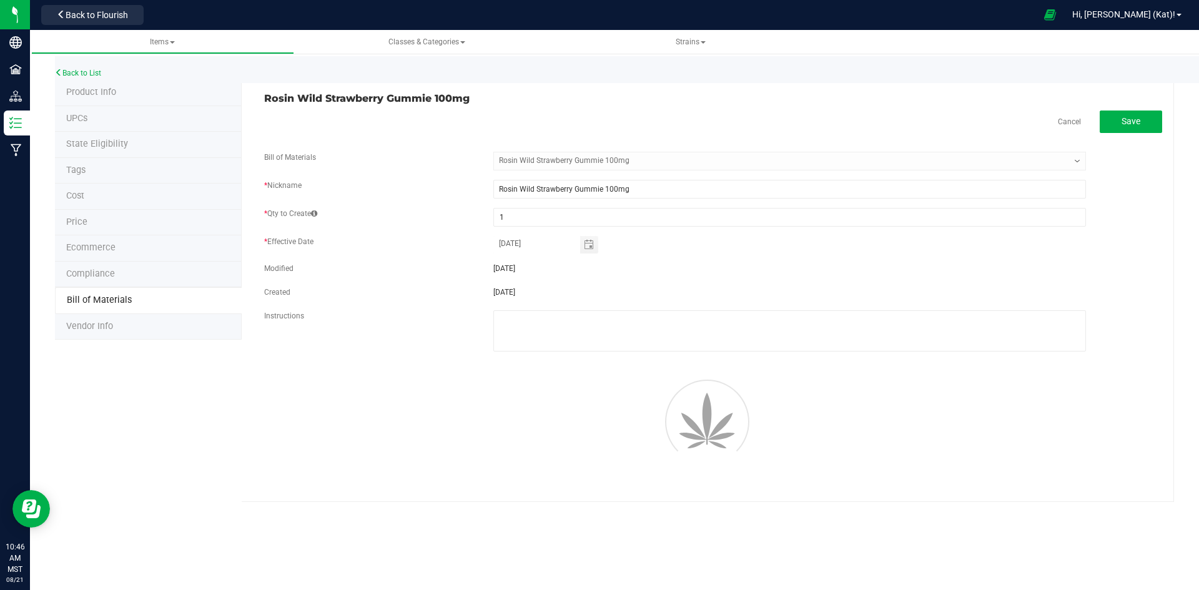
scroll to position [0, 0]
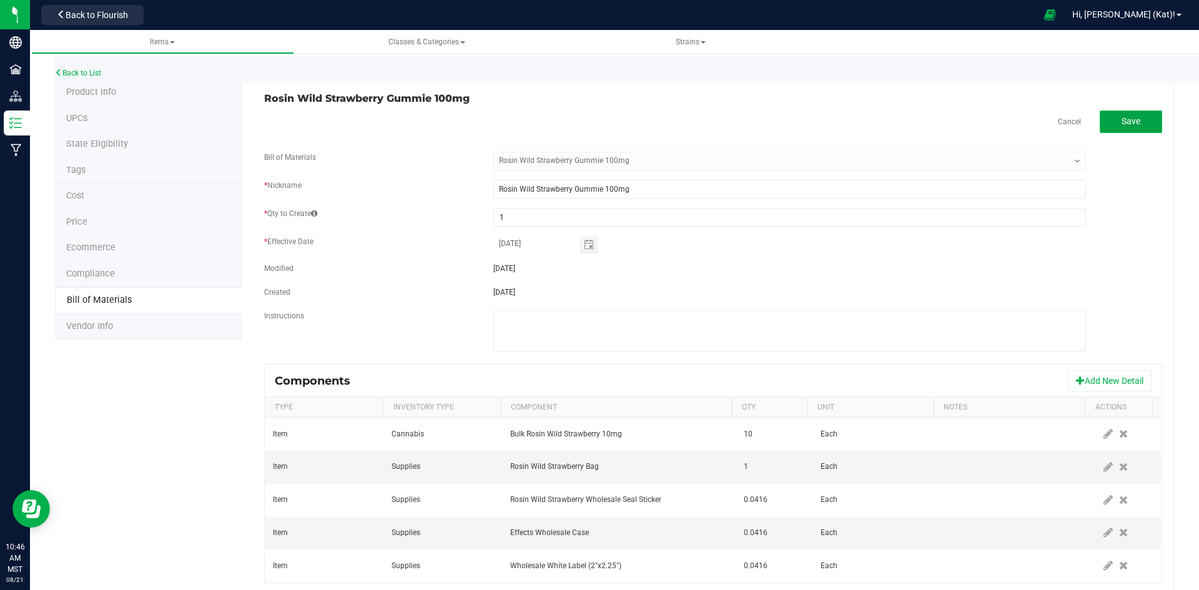
click at [1128, 126] on span "Save" at bounding box center [1131, 121] width 19 height 10
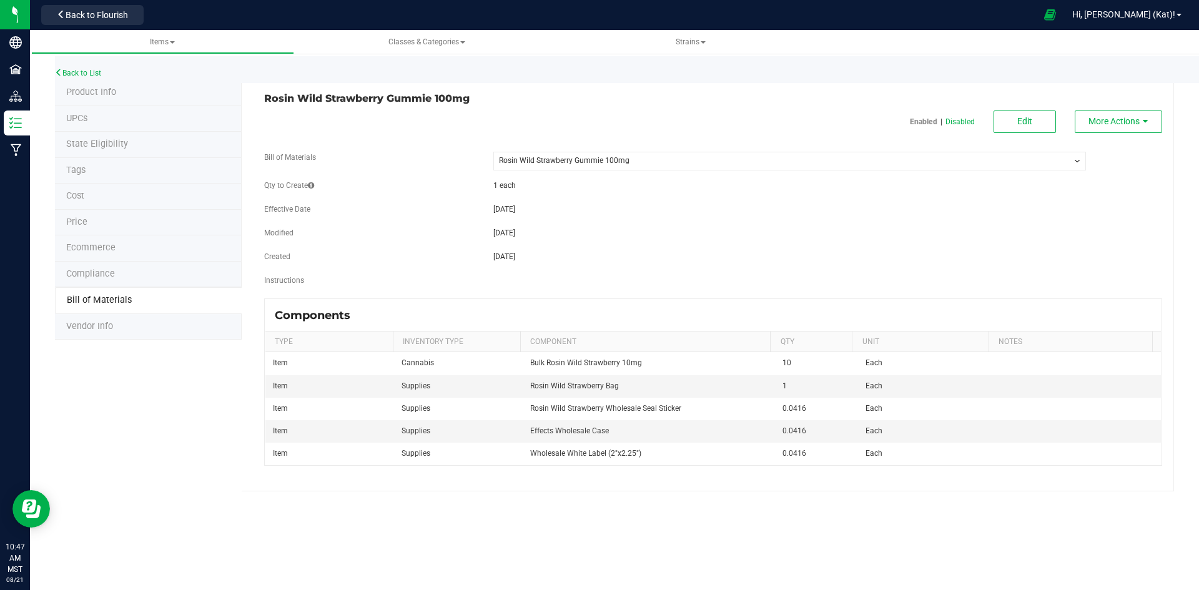
click at [674, 171] on fieldset "Bill of Materials -- Select -- Rosin Wild Strawberry Gummie (white label) Rosin…" at bounding box center [713, 225] width 898 height 147
click at [669, 166] on select "-- Select -- Rosin Wild Strawberry Gummie (white label) Rosin Wild Strawberry G…" at bounding box center [790, 161] width 593 height 19
click at [494, 152] on select "-- Select -- Rosin Wild Strawberry Gummie (white label) Rosin Wild Strawberry G…" at bounding box center [790, 161] width 593 height 19
click at [647, 162] on select "-- Select -- Rosin Wild Strawberry Gummie (white label) Rosin Wild Strawberry G…" at bounding box center [790, 161] width 593 height 19
select select "140"
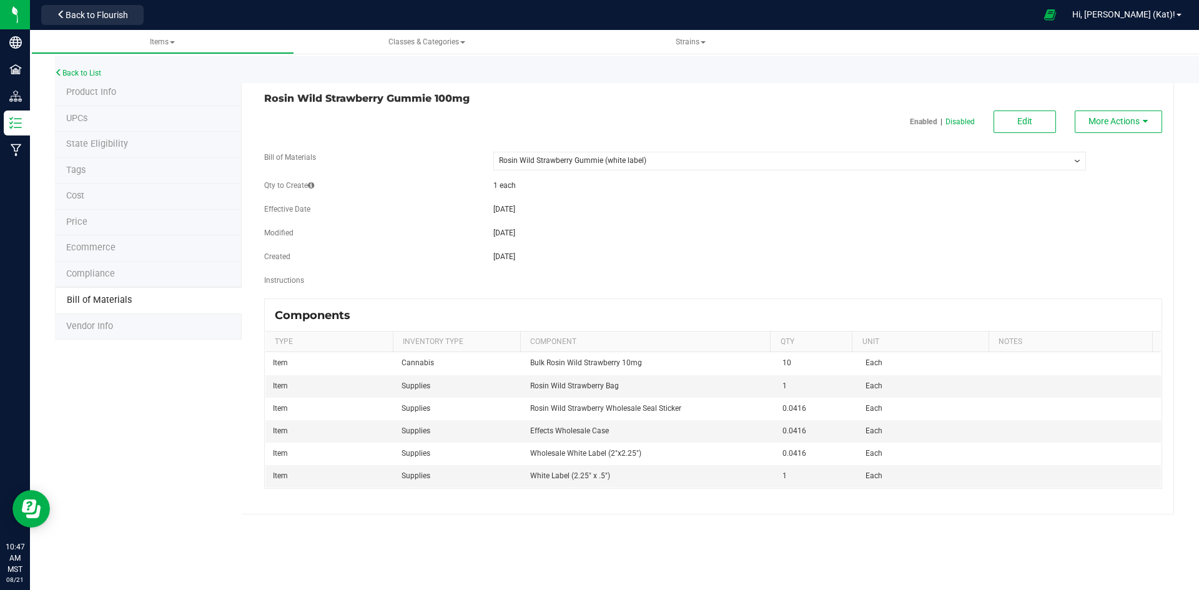
click at [494, 152] on select "-- Select -- Rosin Wild Strawberry Gummie (white label) Rosin Wild Strawberry G…" at bounding box center [790, 161] width 593 height 19
click at [1020, 121] on span "Edit" at bounding box center [1025, 121] width 15 height 10
select select "140"
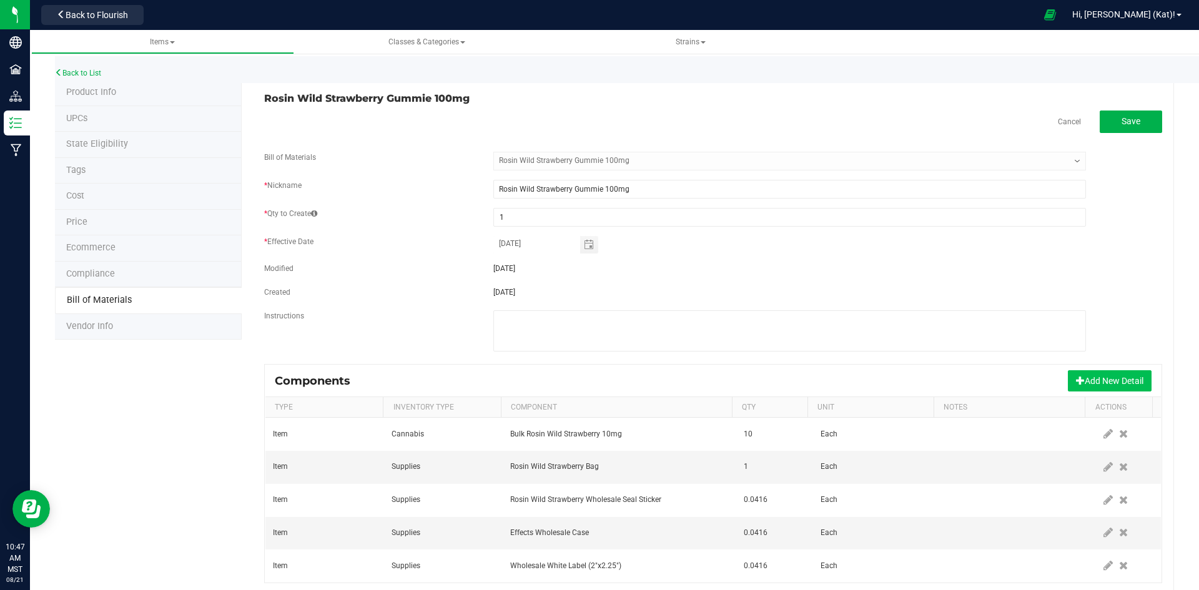
scroll to position [31, 0]
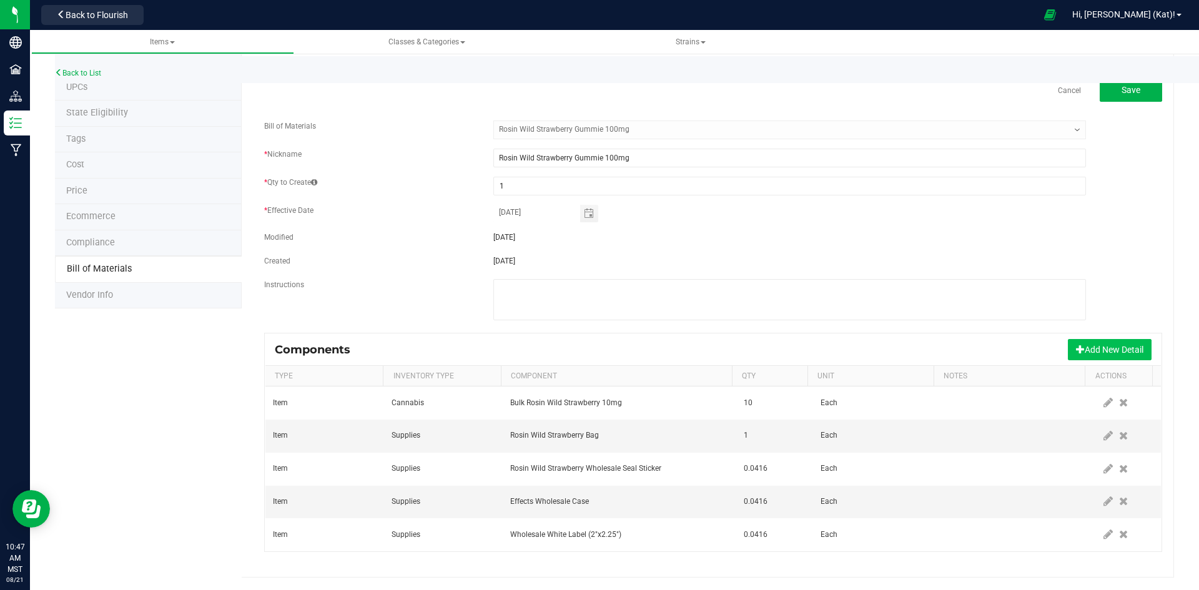
click at [1118, 345] on button "Add New Detail" at bounding box center [1110, 349] width 84 height 21
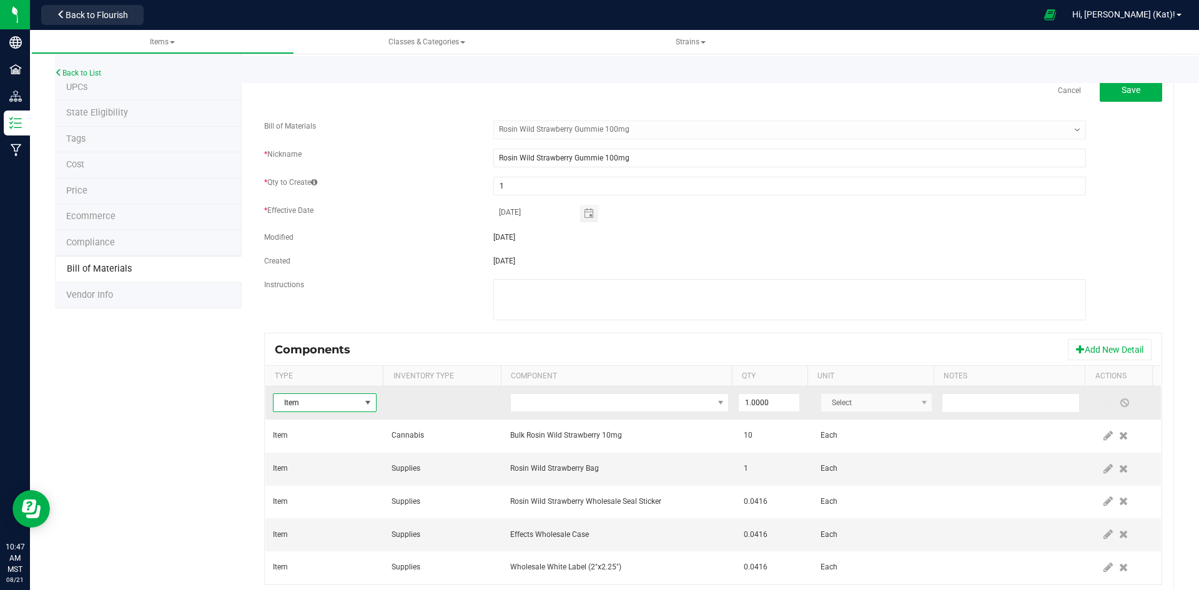
click at [629, 392] on td at bounding box center [620, 403] width 234 height 33
click at [632, 398] on span "NO DATA FOUND" at bounding box center [612, 402] width 202 height 17
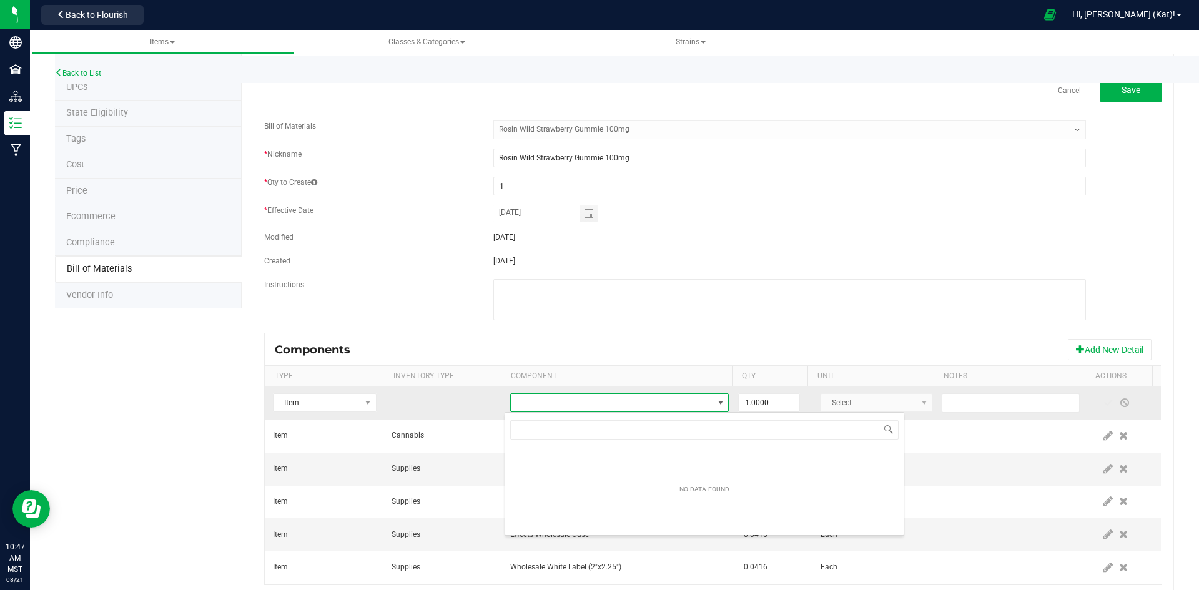
scroll to position [19, 212]
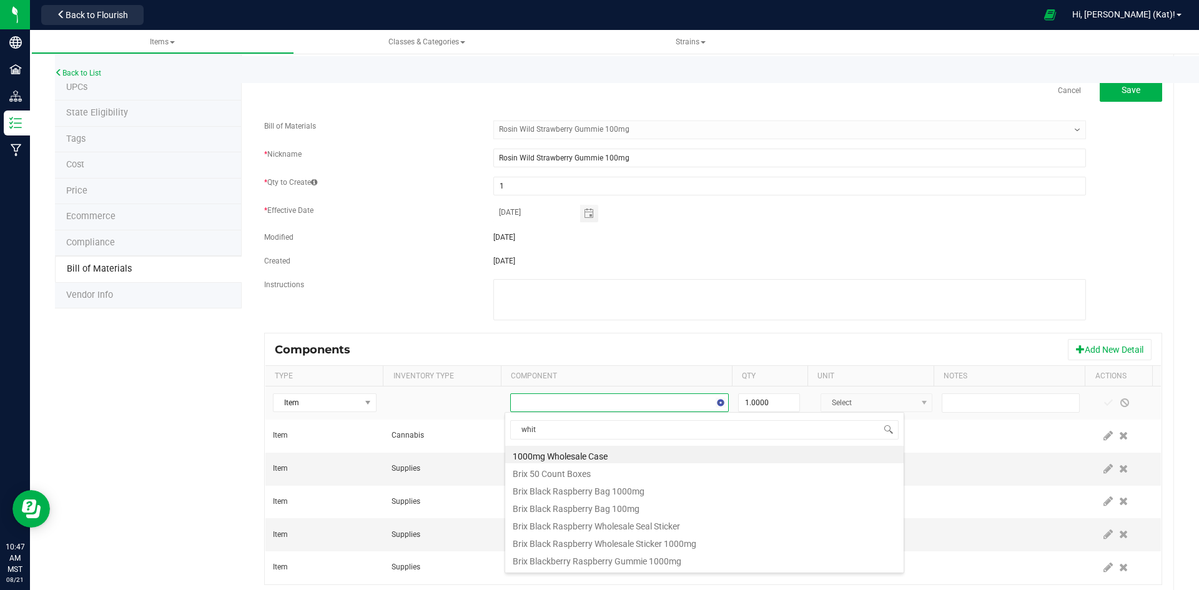
type input "white"
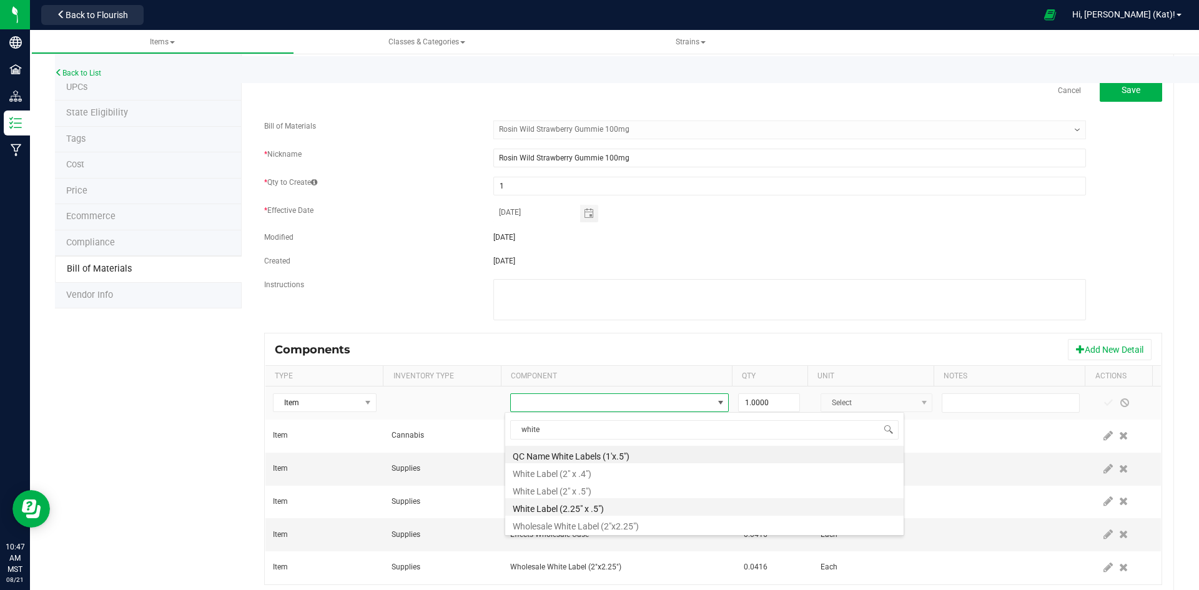
click at [664, 507] on li "White Label (2.25" x .5")" at bounding box center [704, 507] width 399 height 17
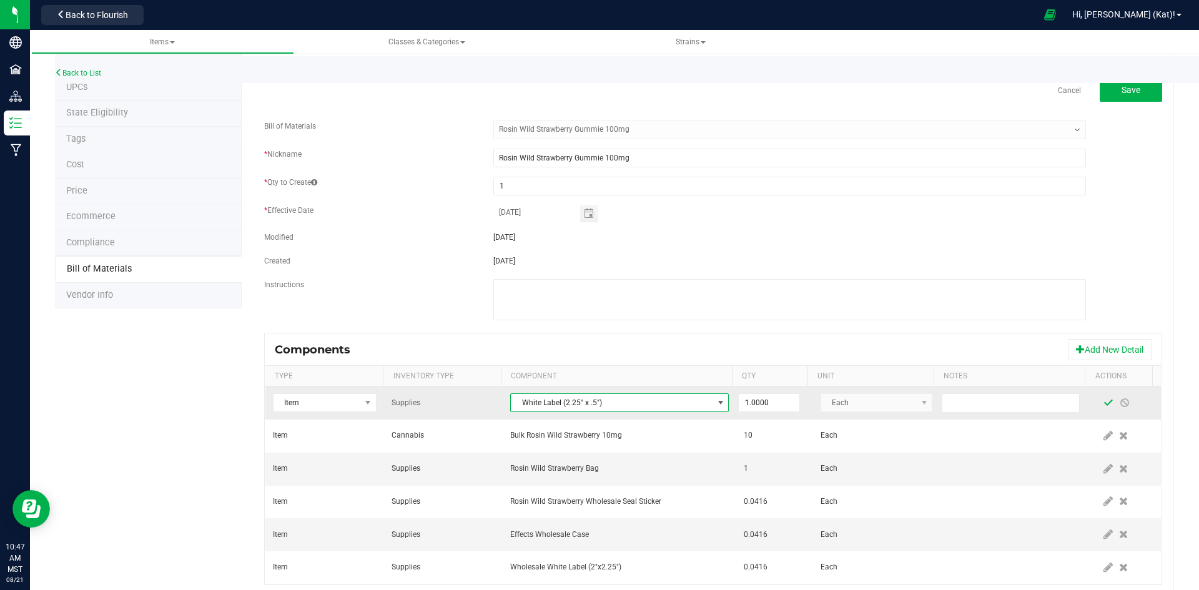
click at [1104, 405] on span at bounding box center [1109, 403] width 10 height 10
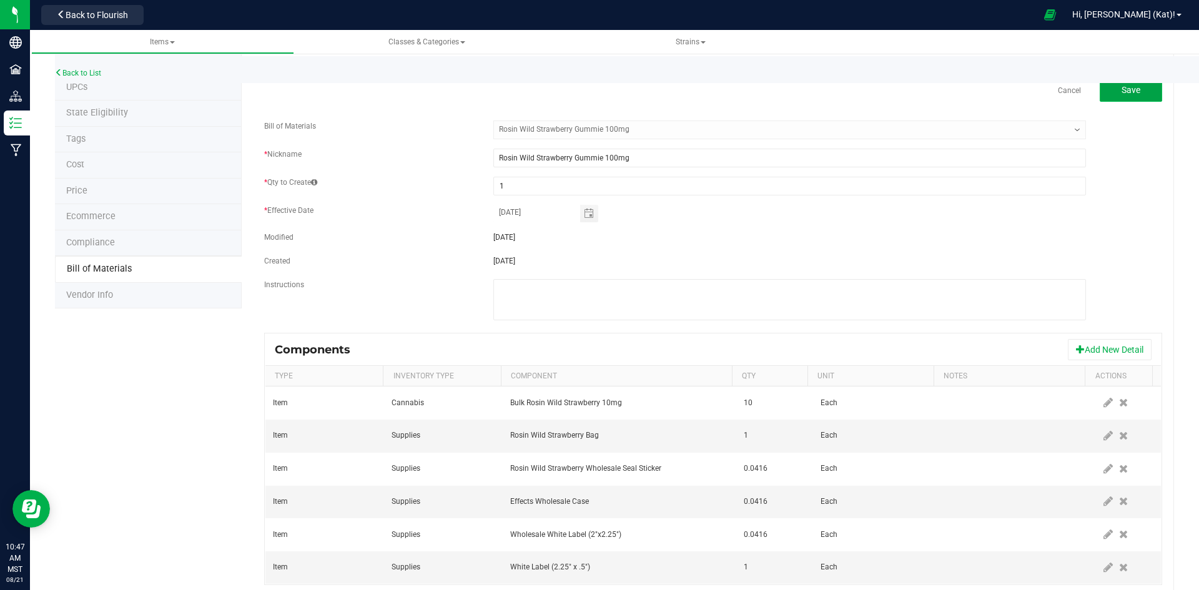
click at [1122, 86] on span "Save" at bounding box center [1131, 90] width 19 height 10
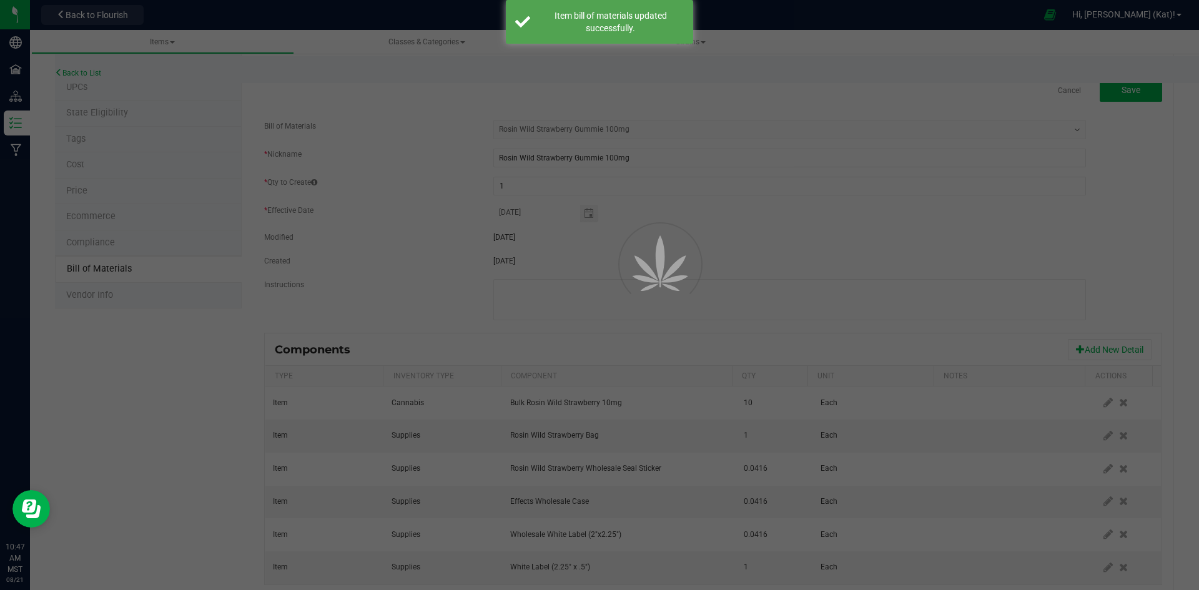
select select "140"
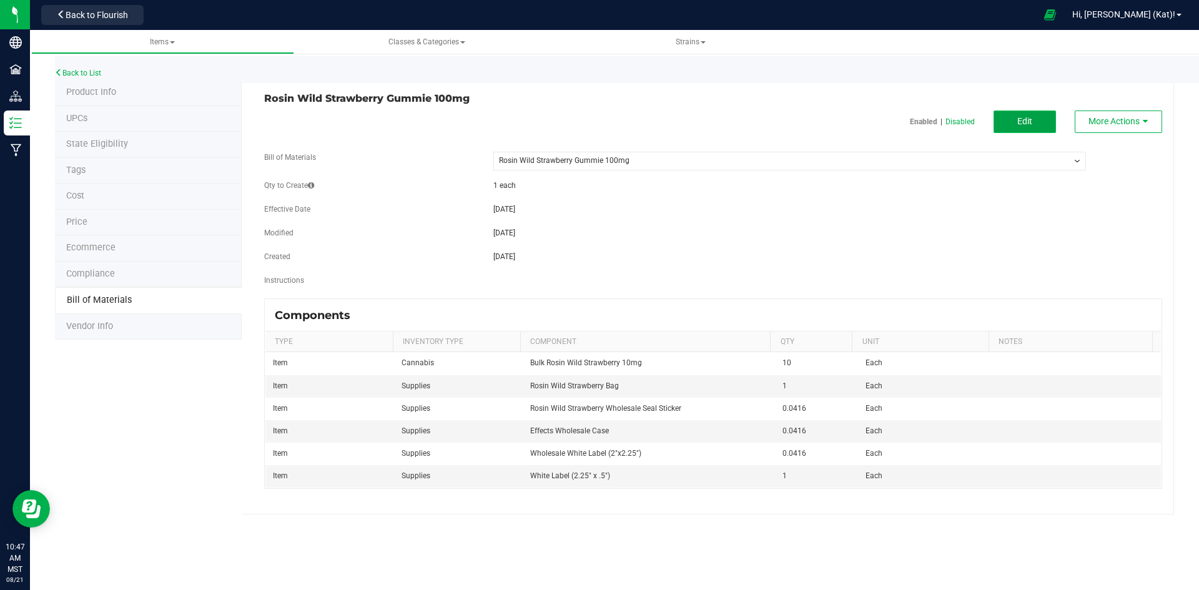
click at [1007, 129] on button "Edit" at bounding box center [1025, 122] width 62 height 22
select select "140"
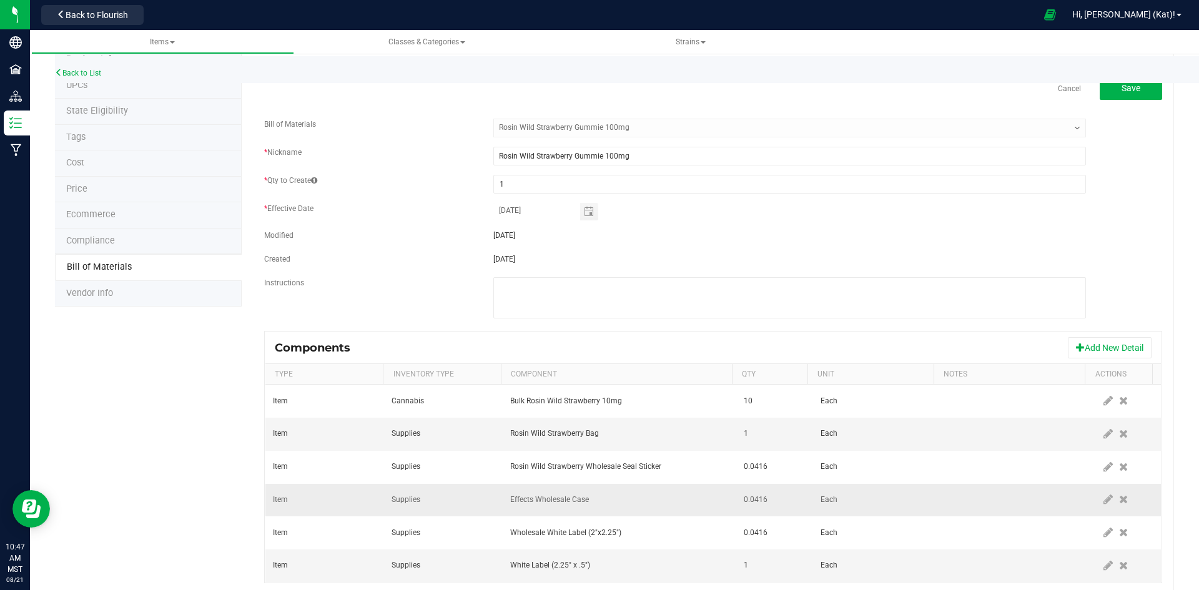
scroll to position [64, 0]
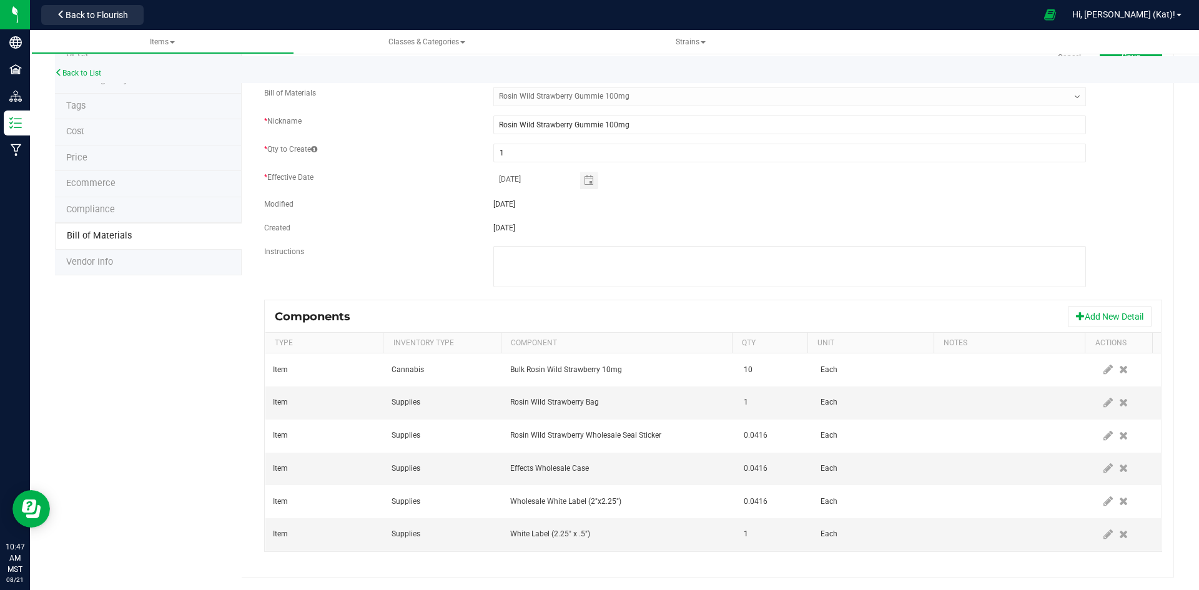
click at [1119, 535] on icon at bounding box center [1123, 534] width 9 height 11
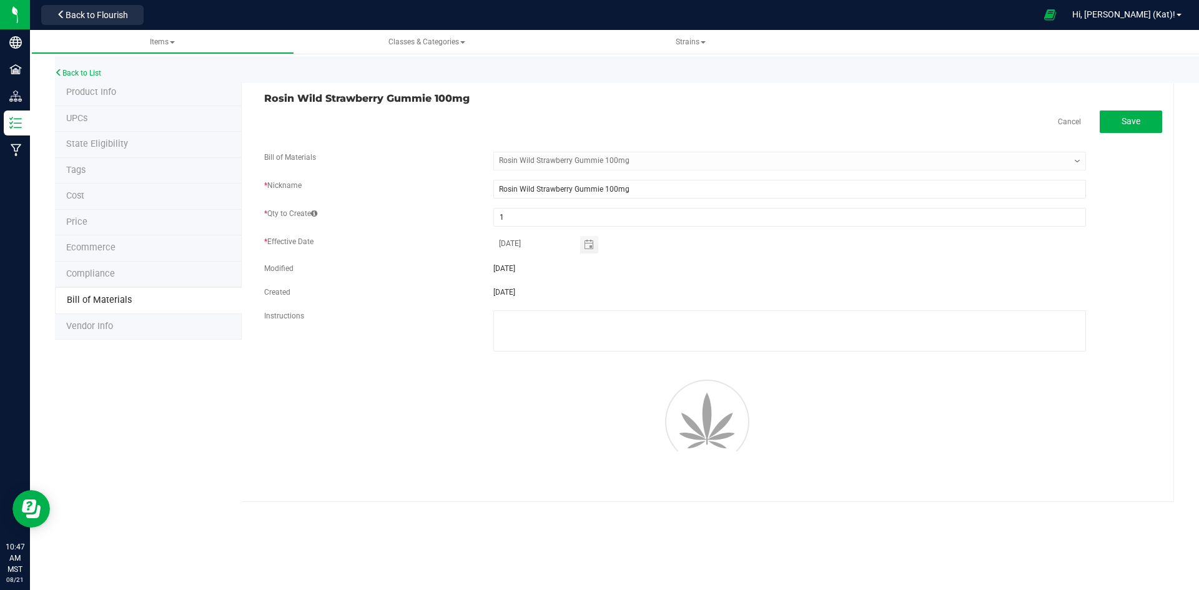
scroll to position [0, 0]
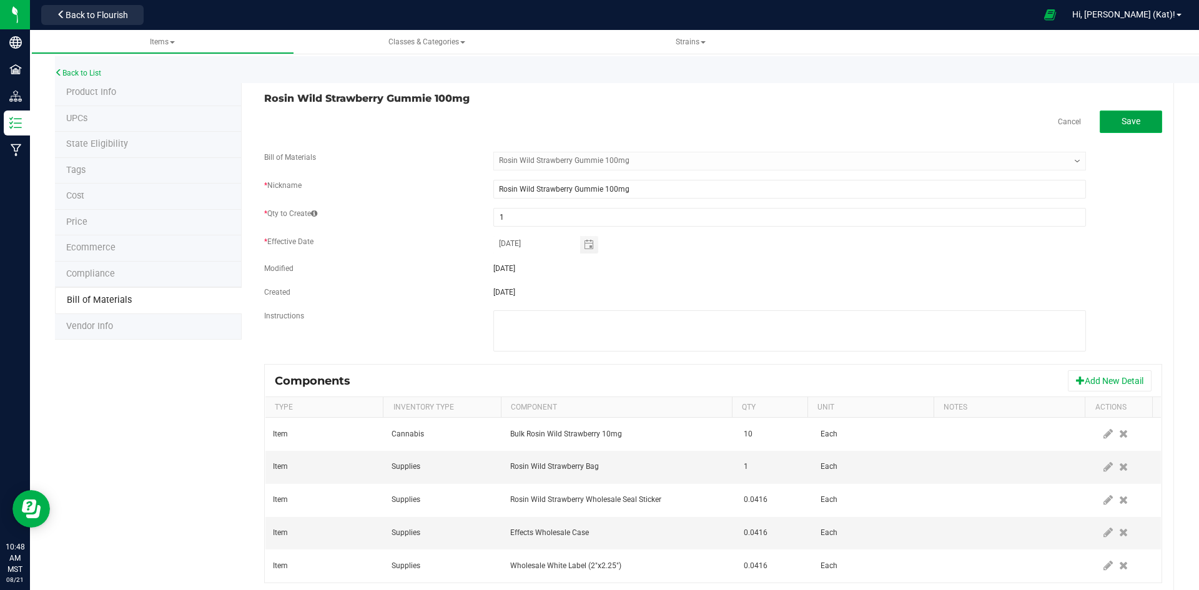
click at [1124, 122] on span "Save" at bounding box center [1131, 121] width 19 height 10
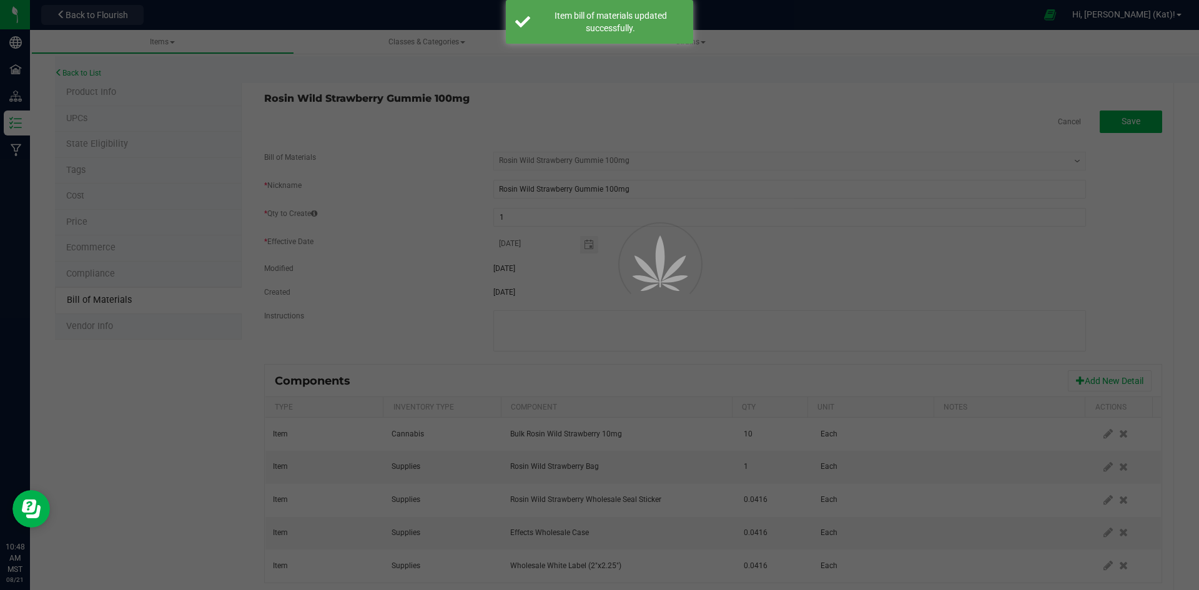
select select "140"
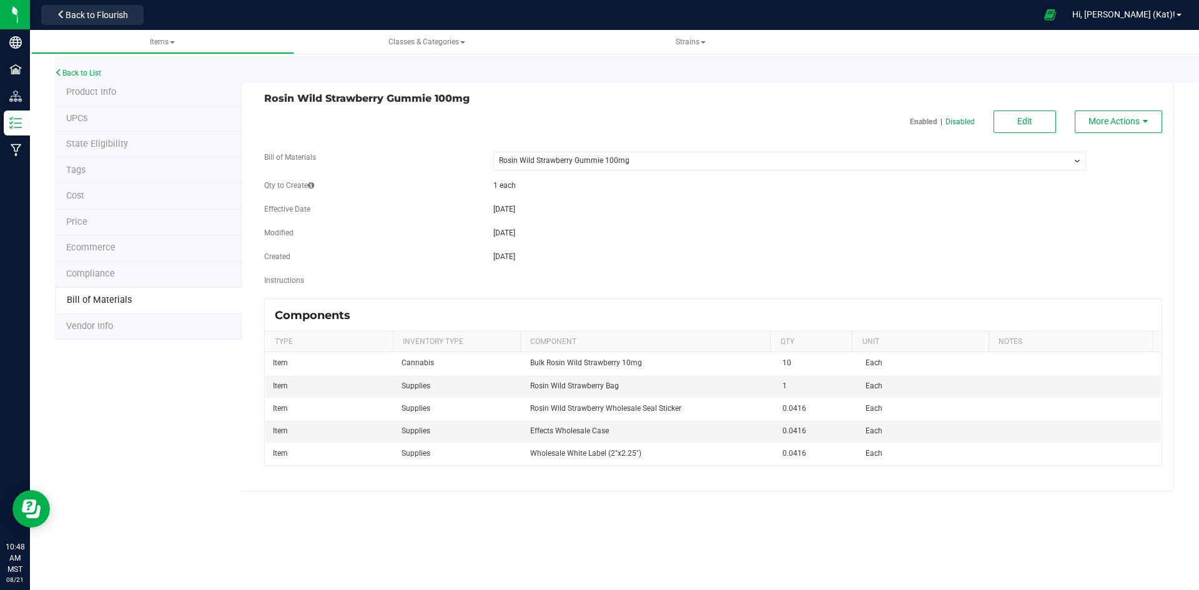
click at [655, 159] on select "-- Select -- Rosin Wild Strawberry Gummie (white label) Rosin Wild Strawberry G…" at bounding box center [790, 161] width 593 height 19
click at [653, 166] on select "-- Select -- Rosin Wild Strawberry Gummie (white label) Rosin Wild Strawberry G…" at bounding box center [790, 161] width 593 height 19
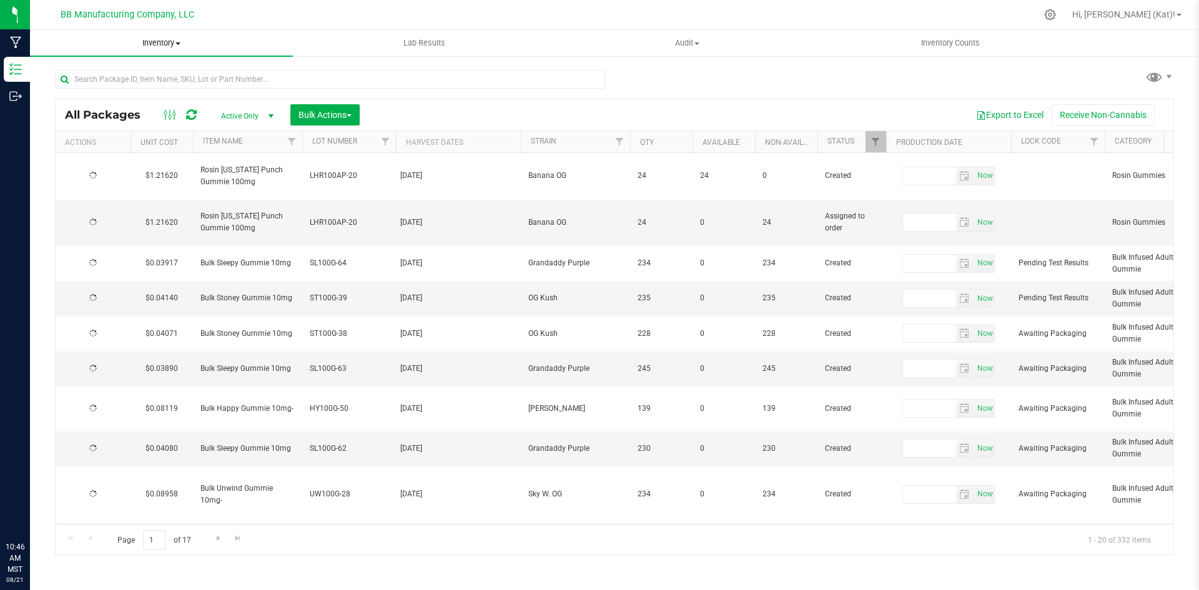
type input "2025-04-22"
type input "2026-04-22"
type input "2025-04-22"
type input "2026-04-22"
type input "2025-08-18"
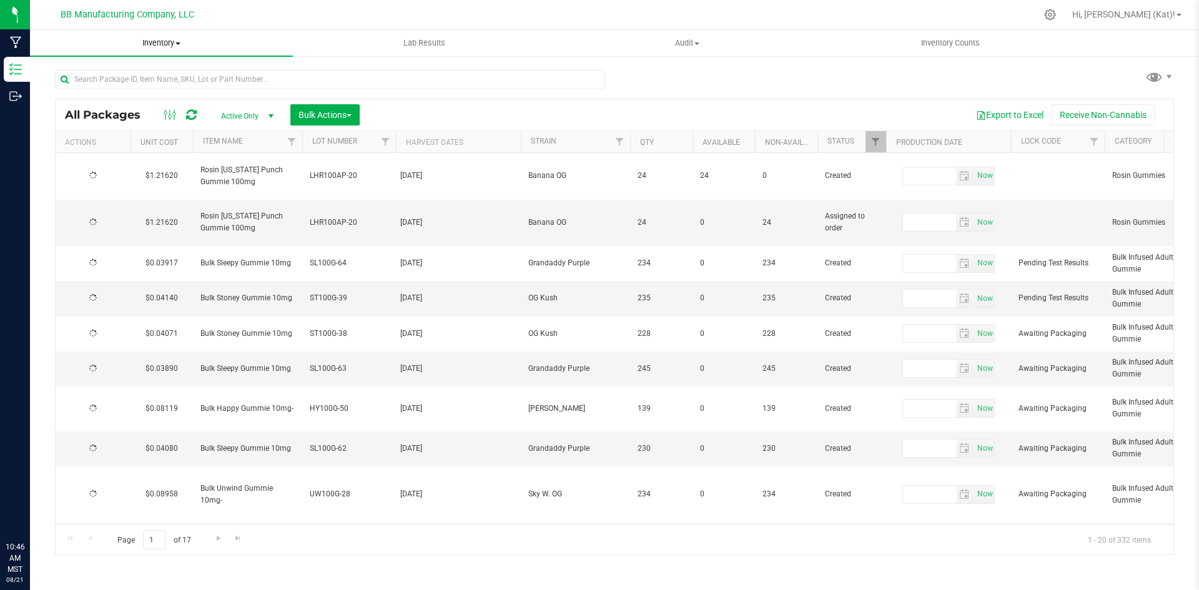
type input "2026-08-18"
type input "2025-08-19"
type input "[DATE]"
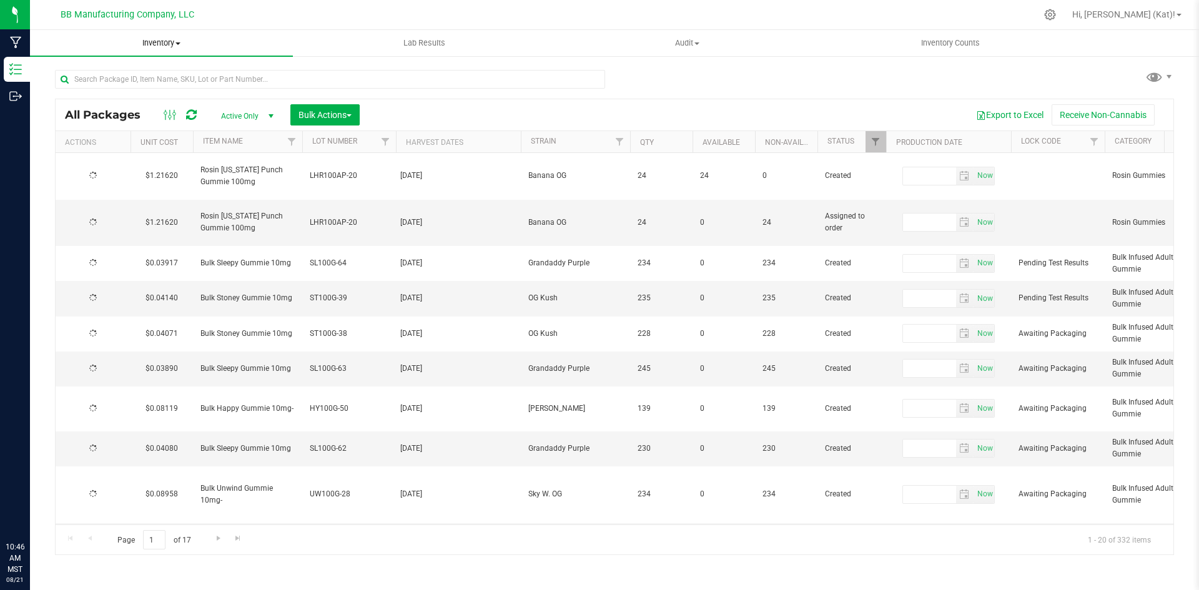
type input "[DATE]"
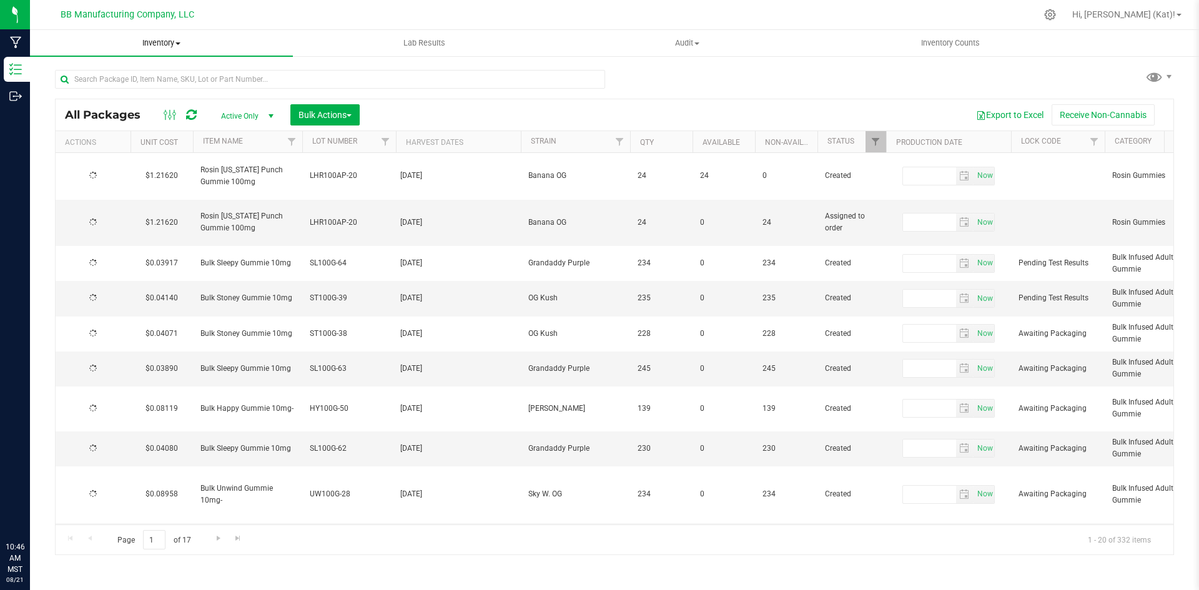
type input "2026-08-11"
type input "2025-08-08"
type input "2026-08-08"
type input "2025-08-07"
type input "2026-08-07"
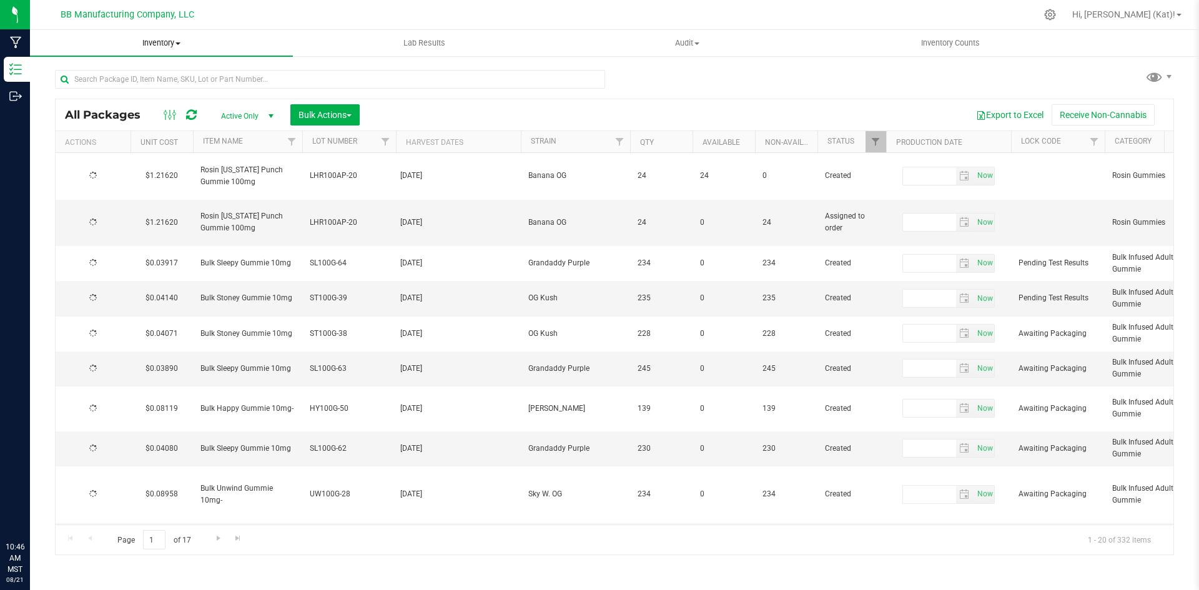
type input "2025-08-04"
type input "2026-08-04"
type input "2025-07-31"
type input "2026-07-31"
type input "2025-07-29"
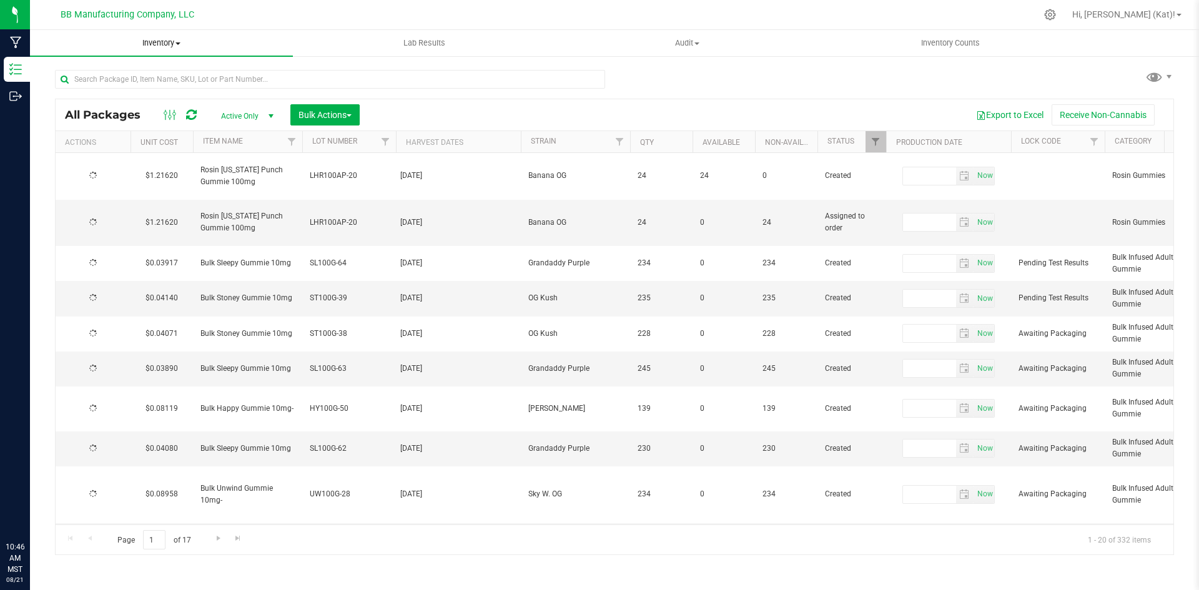
type input "2026-07-29"
type input "2025-07-28"
type input "2026-07-28"
type input "2025-07-21"
type input "2026-07-21"
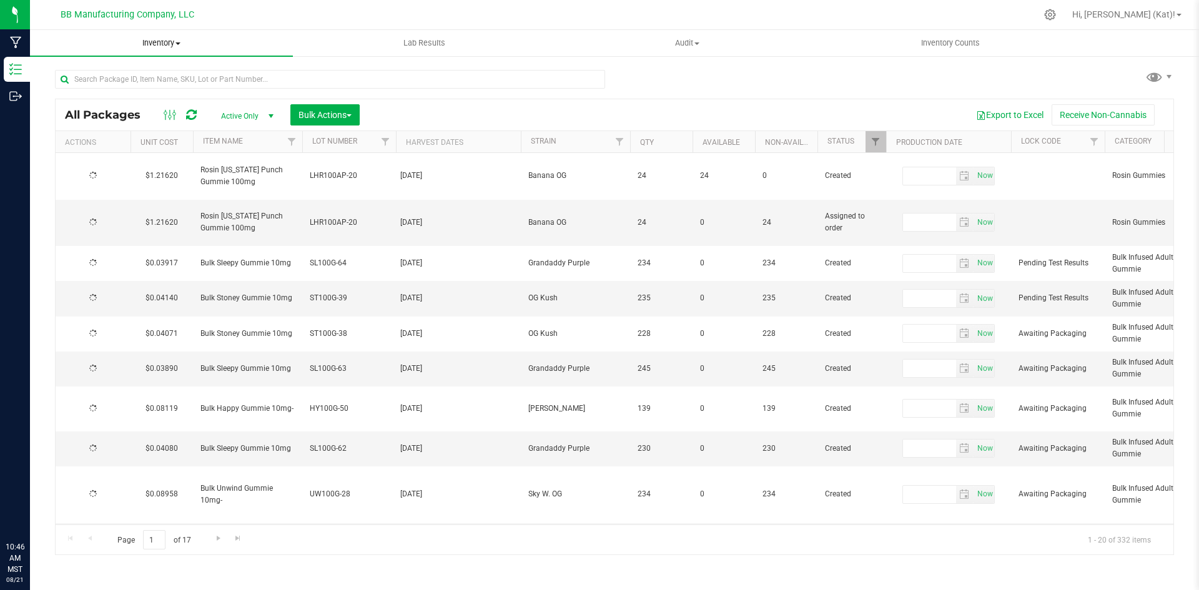
type input "2025-07-15"
type input "2026-07-15"
type input "2025-07-11"
type input "2026-07-11"
type input "2025-07-11"
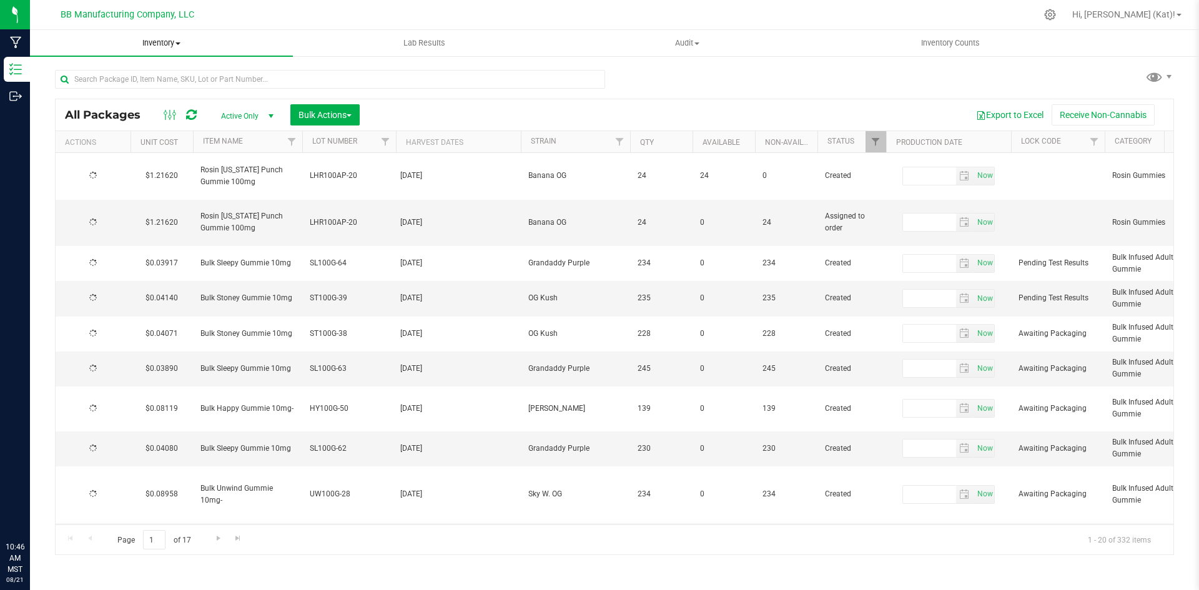
type input "2026-07-11"
type input "2025-07-11"
type input "2026-07-11"
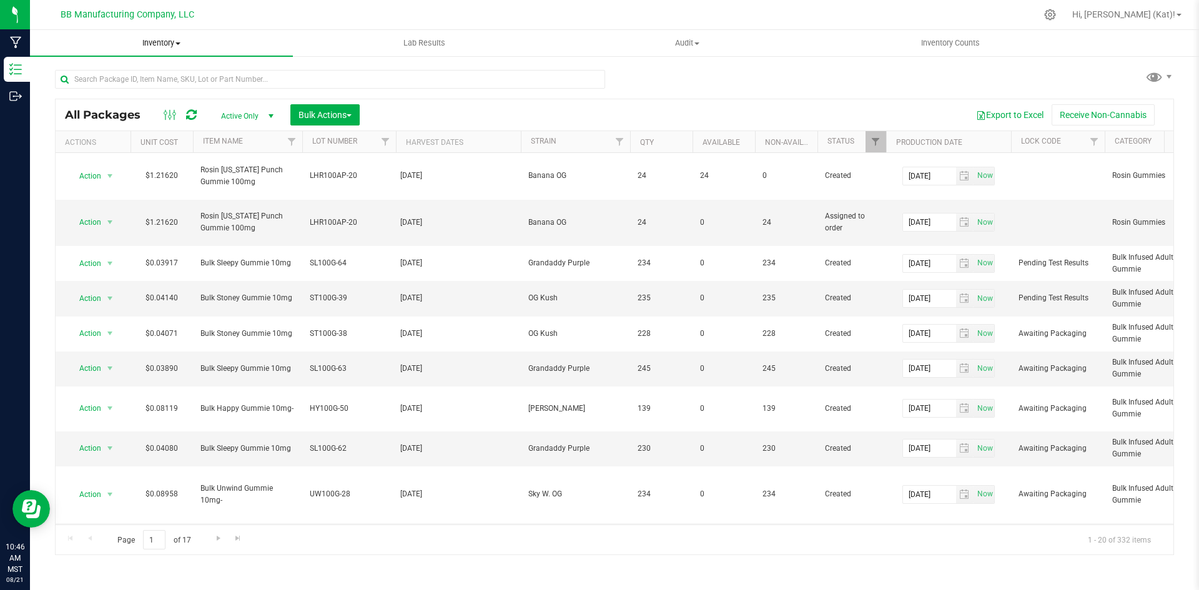
click at [175, 41] on span "Inventory" at bounding box center [161, 42] width 263 height 11
click at [101, 87] on span "All inventory" at bounding box center [72, 90] width 84 height 11
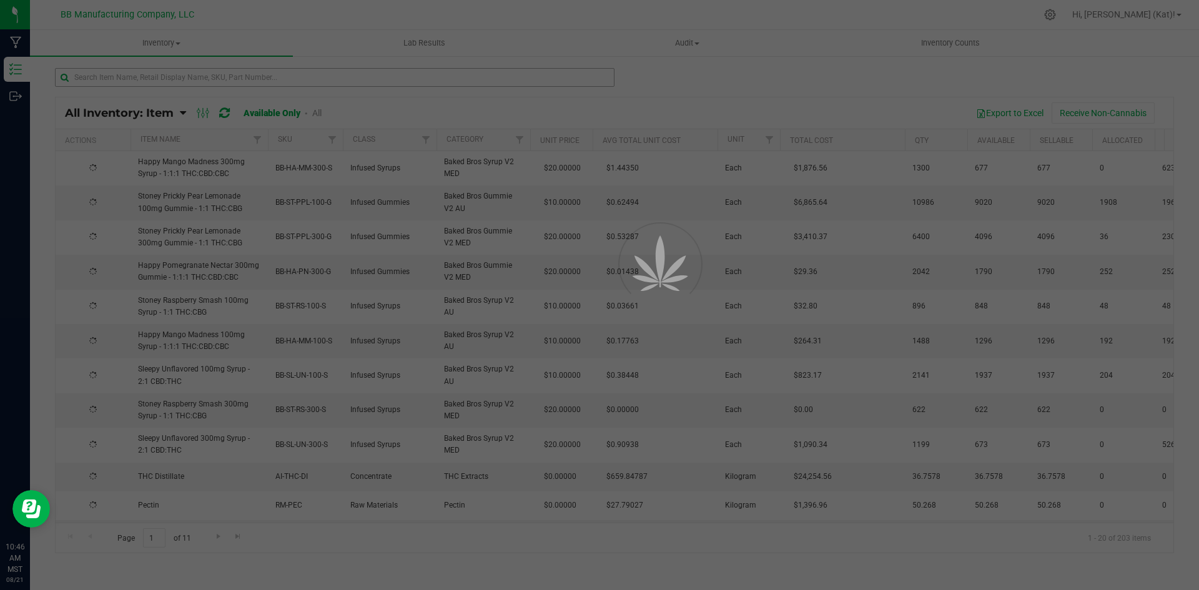
click at [184, 79] on div at bounding box center [599, 295] width 1199 height 590
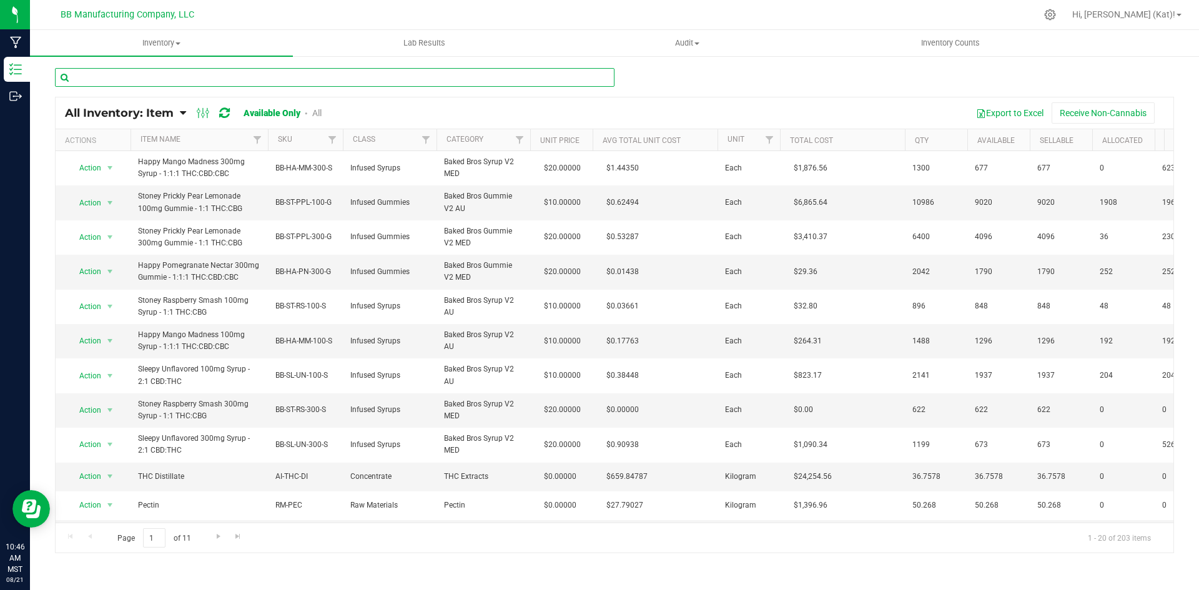
click at [184, 77] on input "text" at bounding box center [335, 77] width 560 height 19
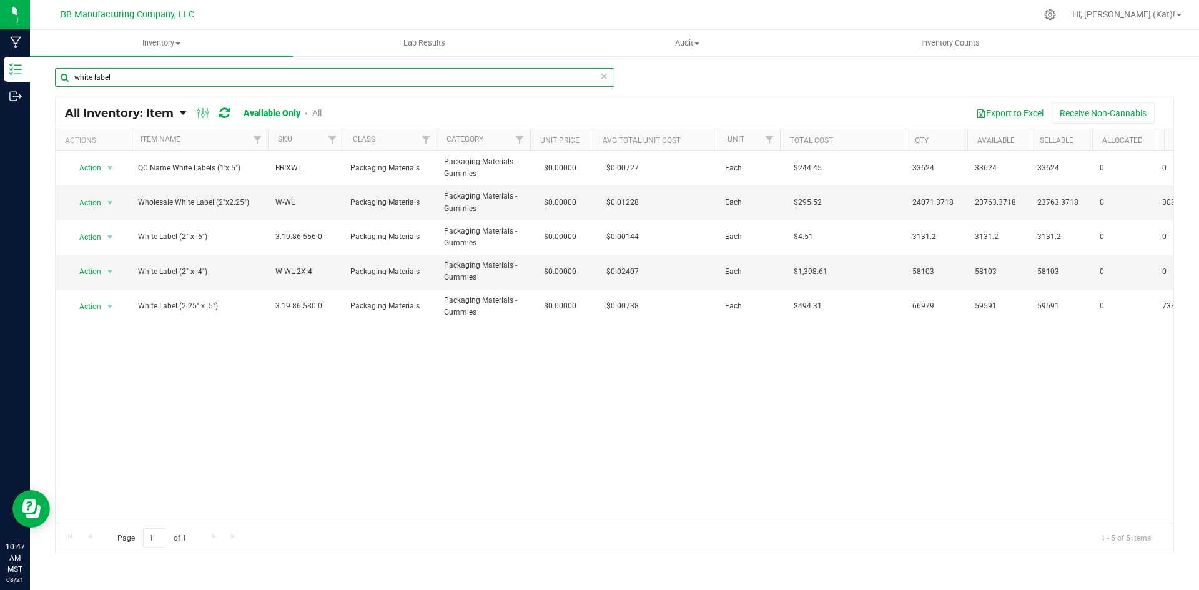
type input "white label"
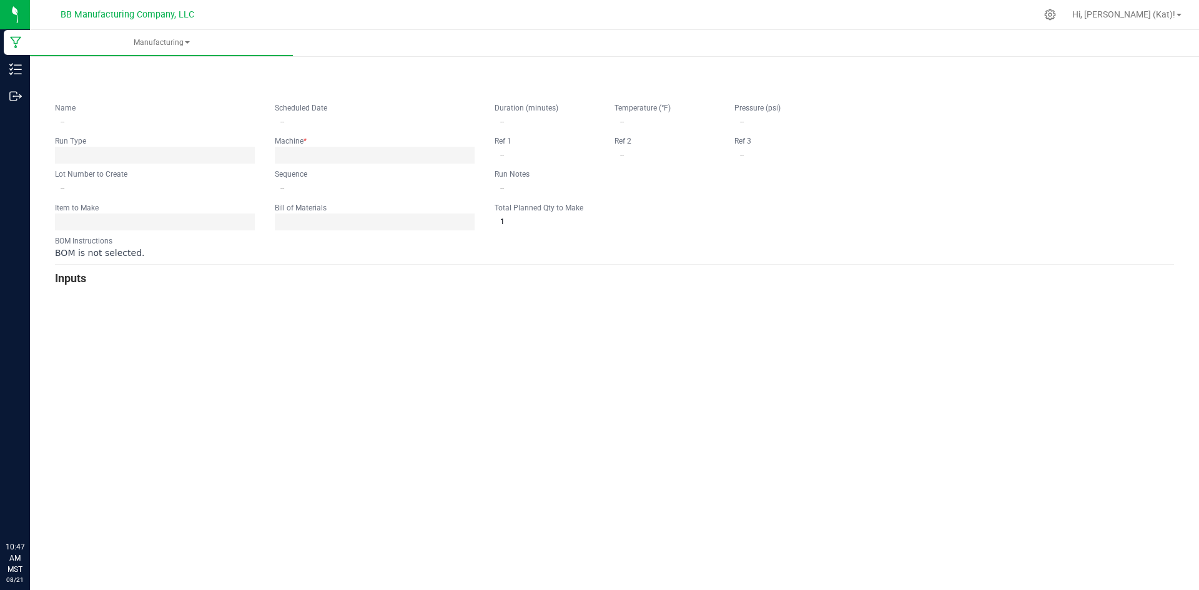
type input "[DATE] [PERSON_NAME] Wild Strawberry 100mg Gummie"
type input "[DATE] 5:00 AM"
type input "LHR100WS-21"
type input "0"
type input "7,388"
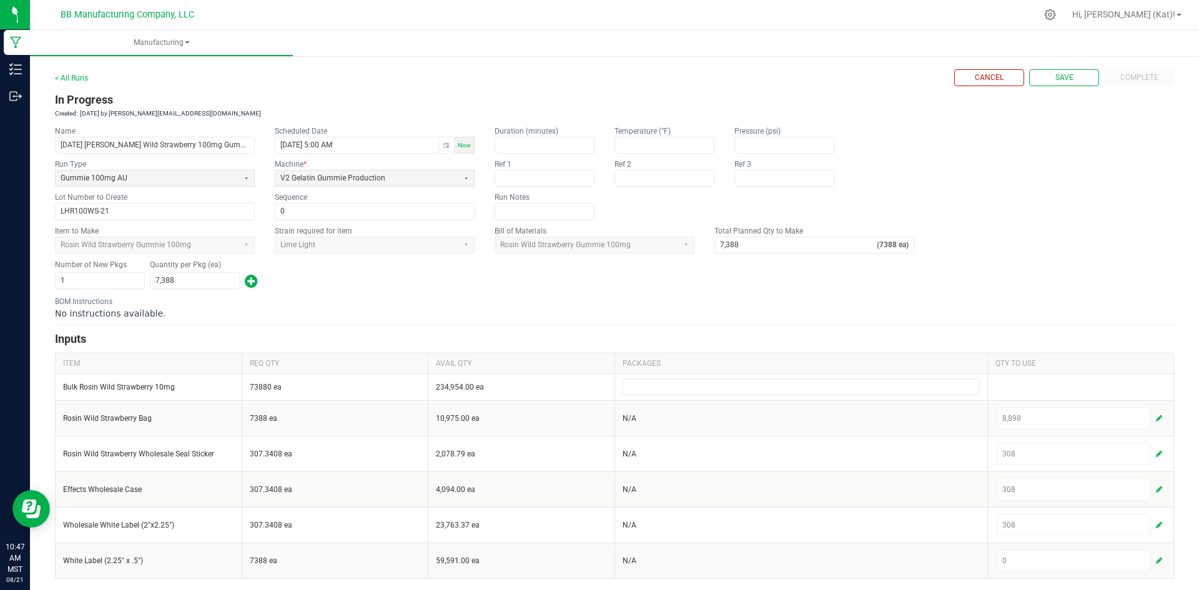
scroll to position [7, 0]
click at [1056, 77] on span "Save" at bounding box center [1065, 76] width 18 height 11
type input "1"
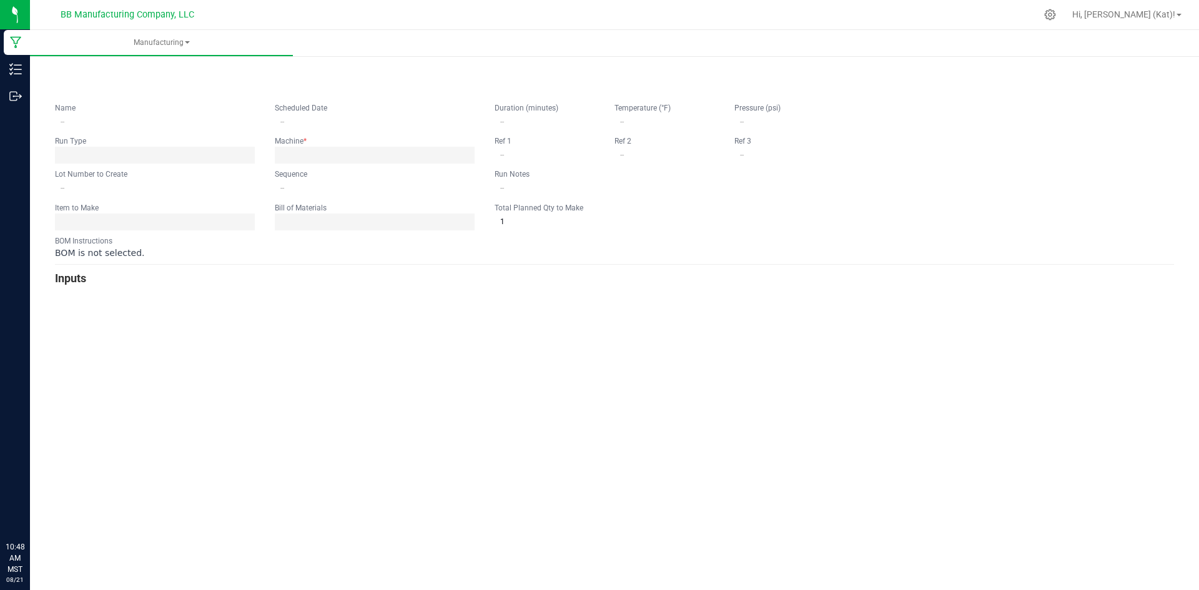
type input "[DATE] [PERSON_NAME] Wild Strawberry 100mg Gummie"
type input "[DATE] 5:00 AM"
type input "LHR100WS-21"
type input "0"
type input "7,388"
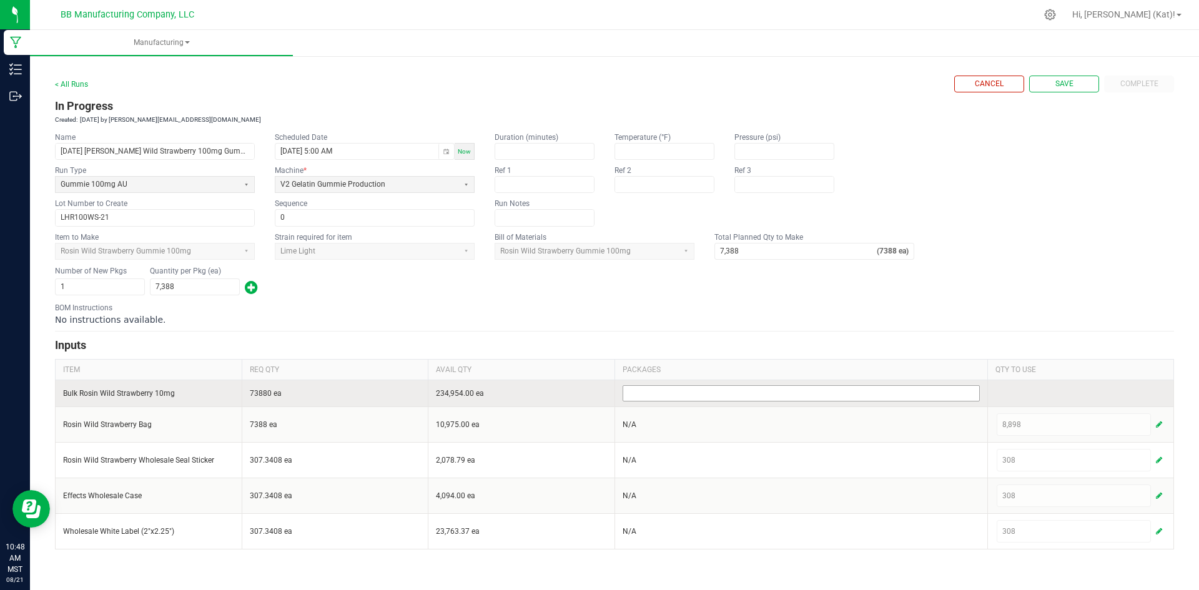
click at [698, 392] on input at bounding box center [801, 393] width 356 height 15
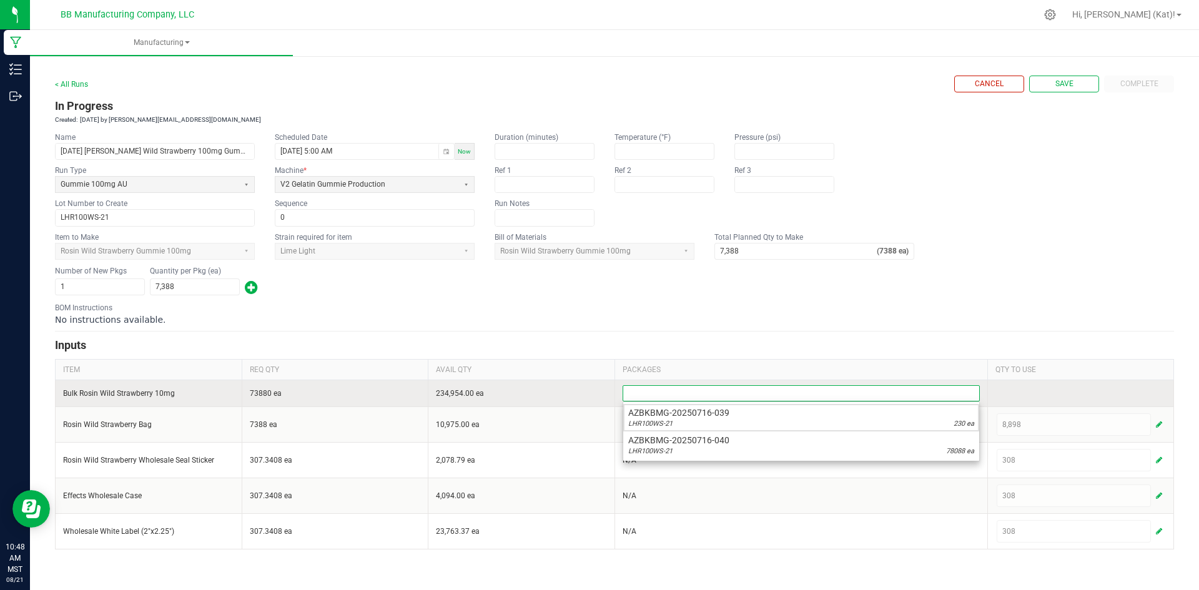
click at [695, 394] on input at bounding box center [801, 393] width 356 height 15
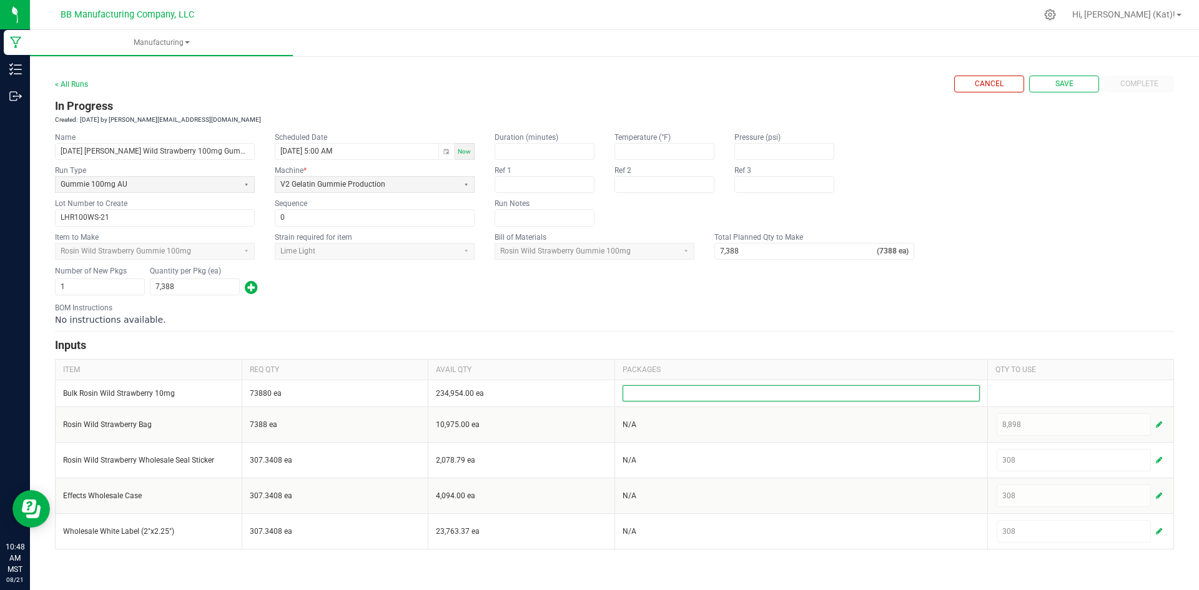
click at [1000, 290] on div "Number of New Pkgs 1 Quantity per Pkg (ea) 7,388" at bounding box center [614, 281] width 1119 height 32
click at [1062, 83] on span "Save" at bounding box center [1065, 84] width 18 height 11
type input "1"
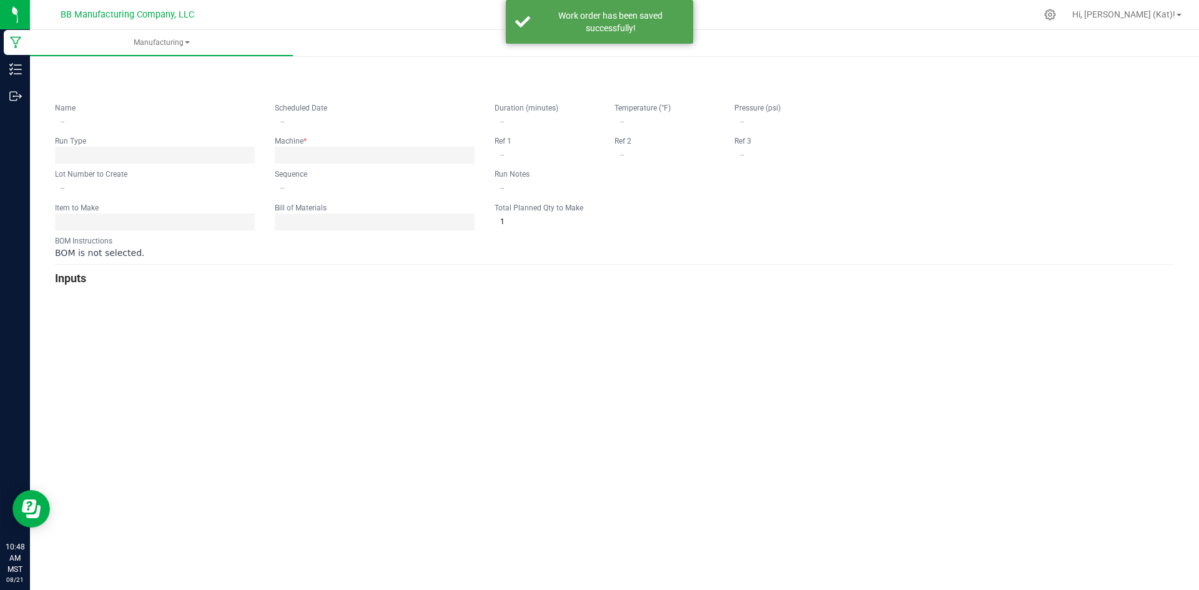
type input "7.15.25 LH Rosin Wild Strawberry 100mg Gummie"
type input "08/20/2025 5:00 AM"
type input "LHR100WS-21"
type input "0"
type input "7,388"
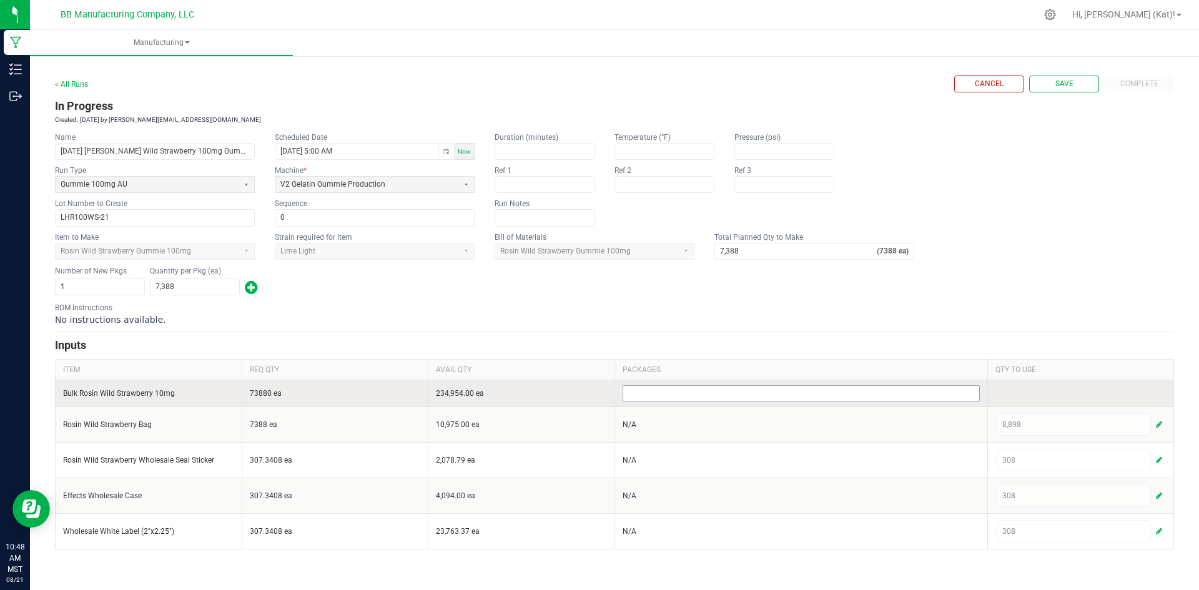
click at [946, 398] on input at bounding box center [801, 393] width 356 height 15
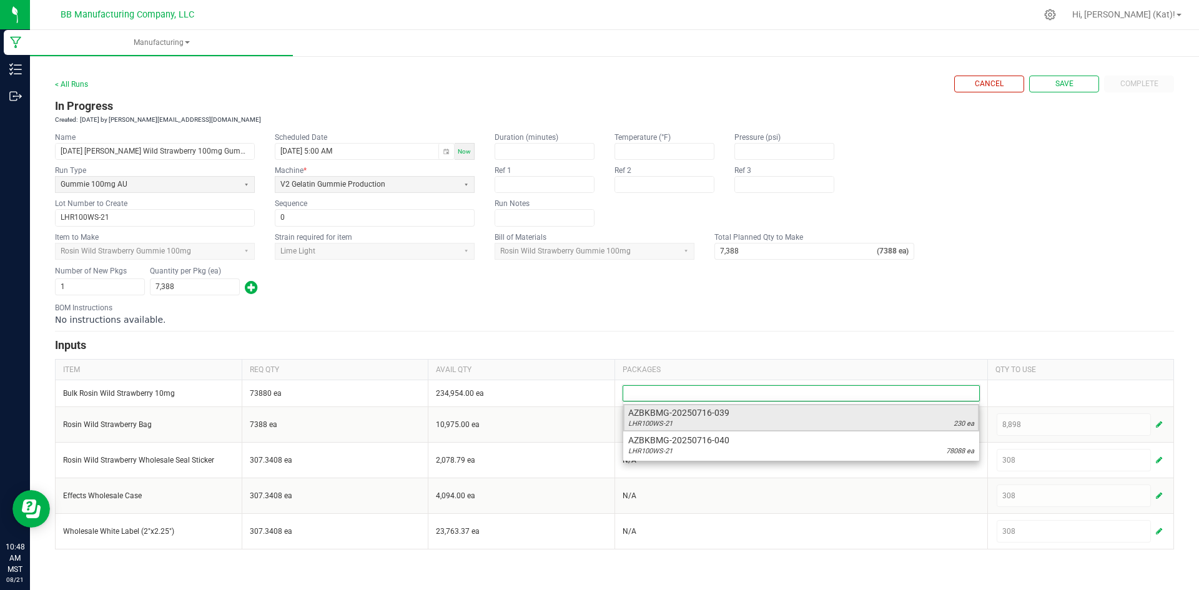
click at [838, 424] on div "LHR100WS-21 230 ea" at bounding box center [801, 424] width 346 height 10
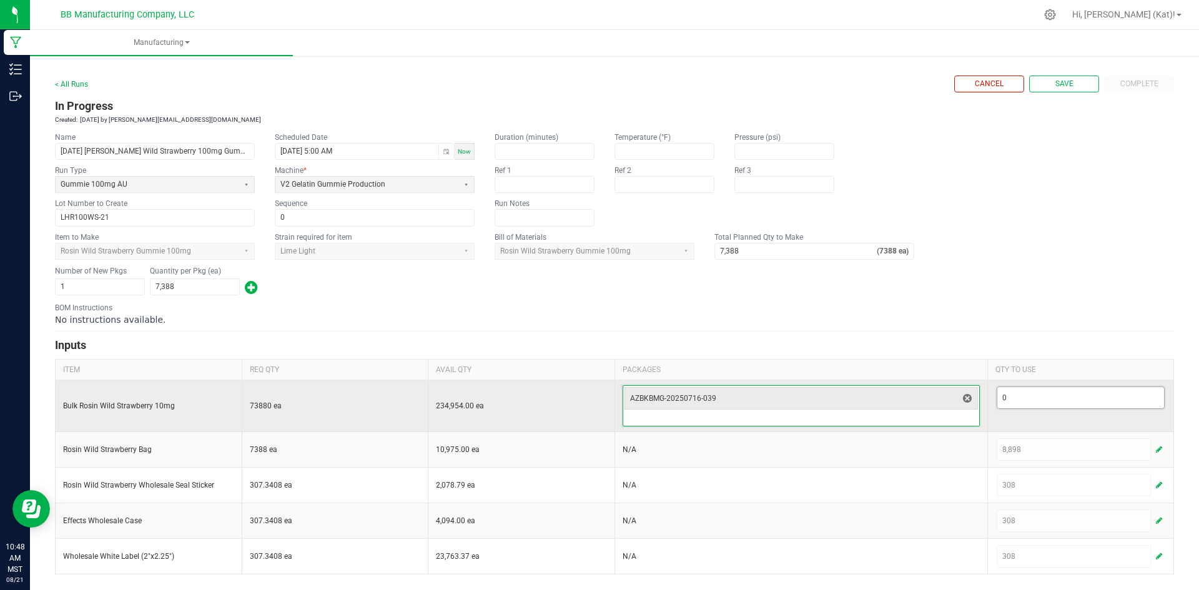
click at [1018, 405] on input "0" at bounding box center [1081, 397] width 167 height 21
type input "230"
click at [923, 418] on input at bounding box center [801, 418] width 356 height 15
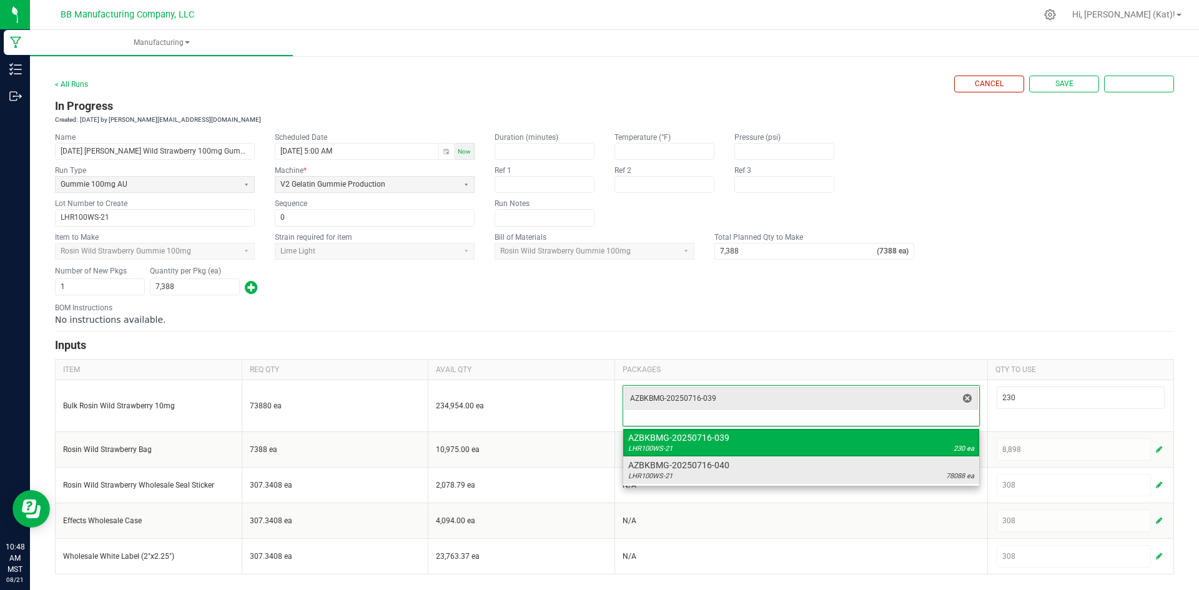
click at [903, 479] on div "LHR100WS-21 78088 ea" at bounding box center [801, 477] width 346 height 10
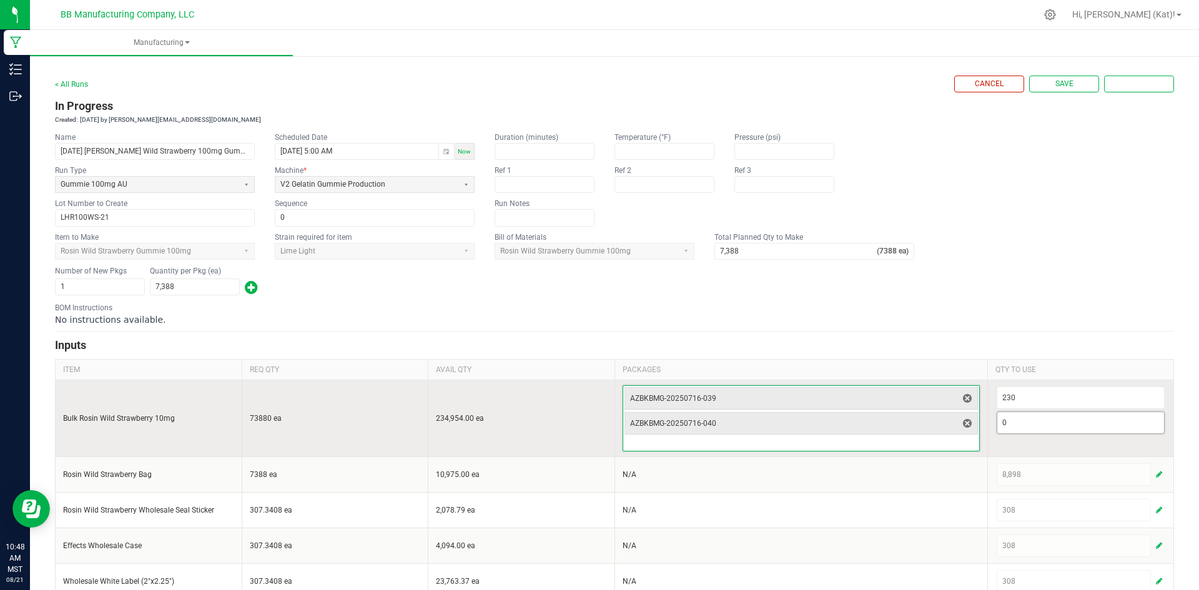
click at [1017, 429] on input "0" at bounding box center [1081, 422] width 167 height 21
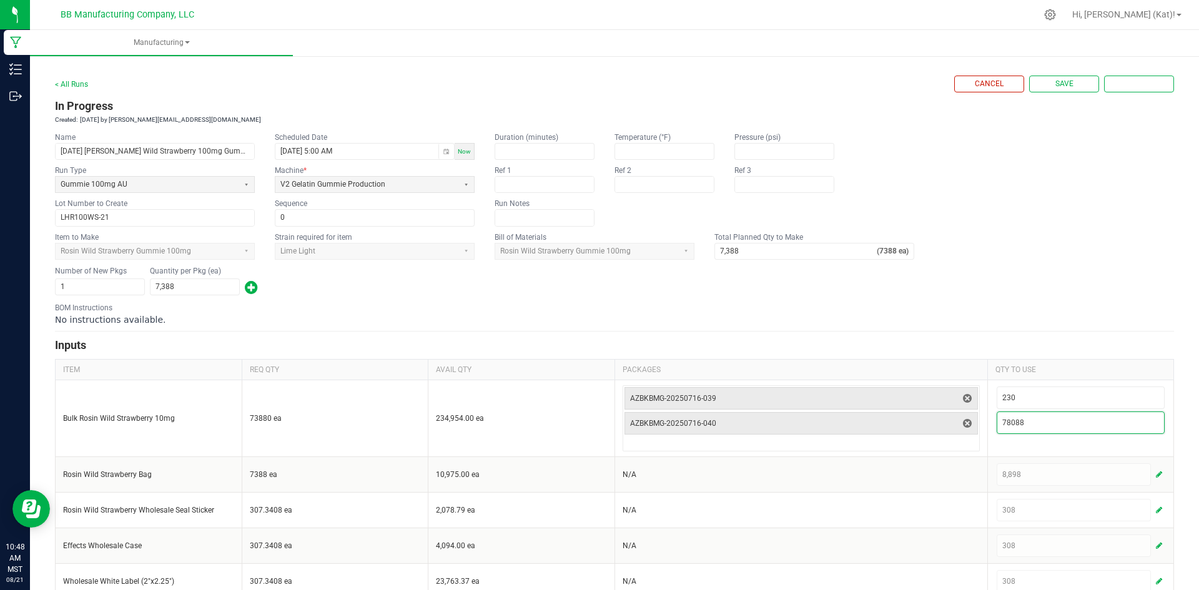
type input "78,088"
click at [988, 304] on div "BOM Instructions No instructions available." at bounding box center [614, 314] width 1119 height 24
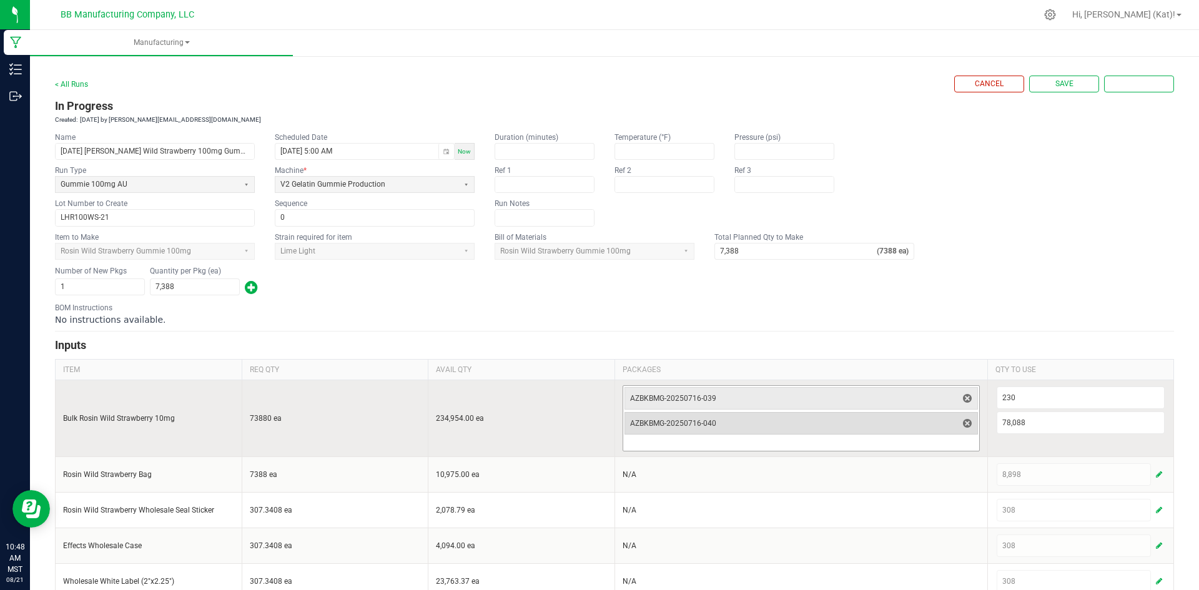
click at [906, 425] on span "AZBKBMG-20250716-040" at bounding box center [793, 424] width 327 height 10
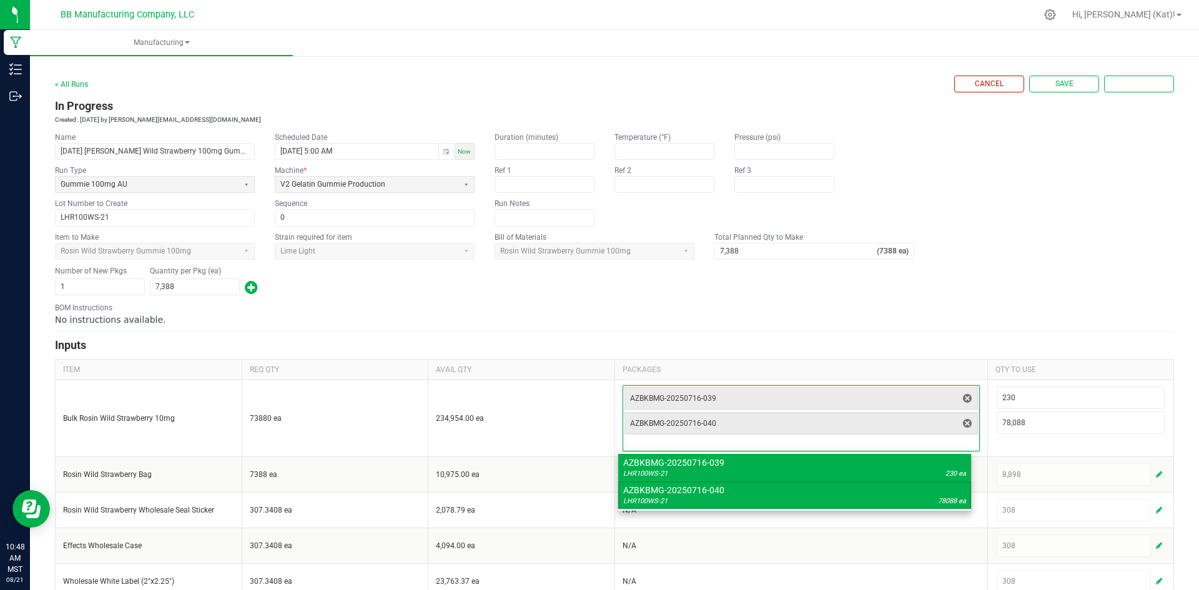
click at [762, 289] on div "Number of New Pkgs 1 Quantity per Pkg (ea) 7,388" at bounding box center [614, 281] width 1119 height 32
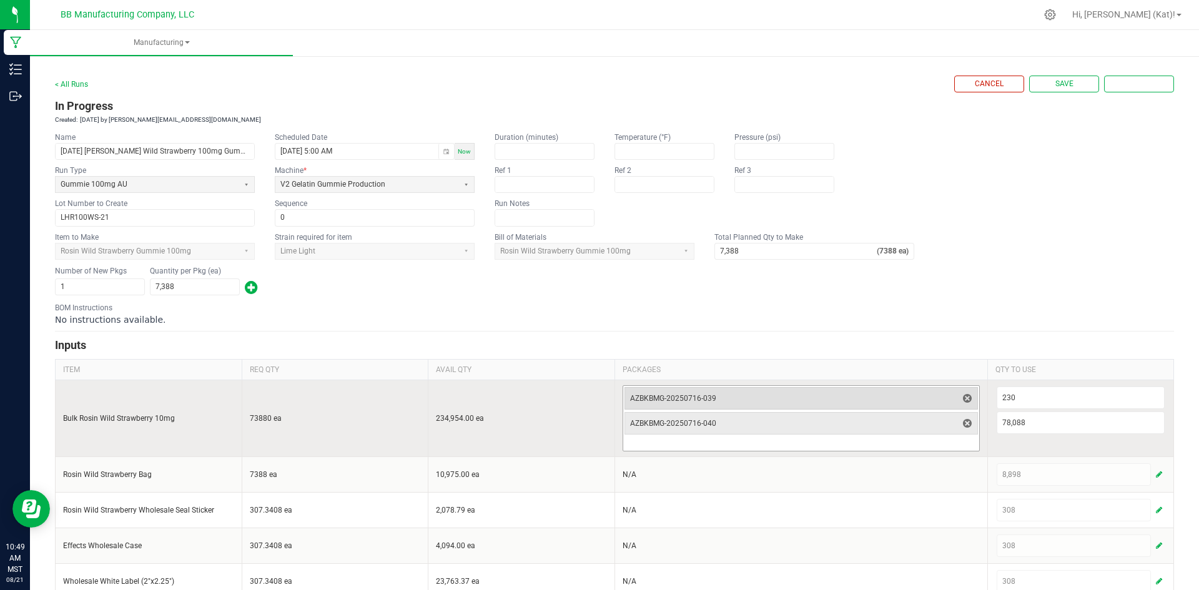
click at [918, 396] on span "AZBKBMG-20250716-039" at bounding box center [793, 399] width 327 height 10
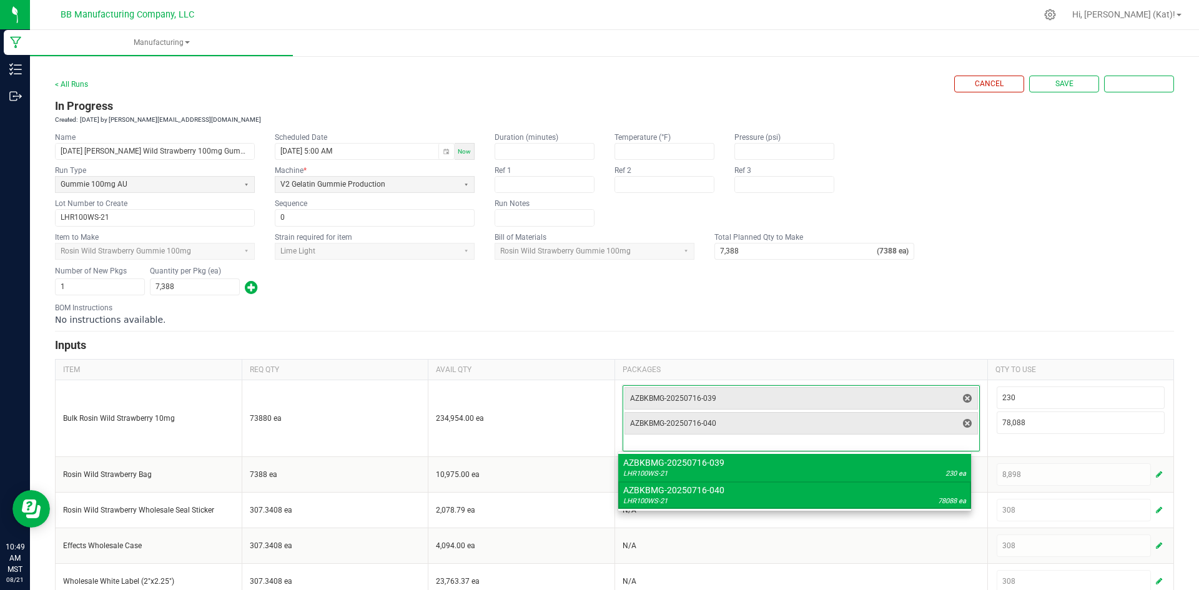
click at [864, 325] on div "No instructions available." at bounding box center [614, 320] width 1119 height 12
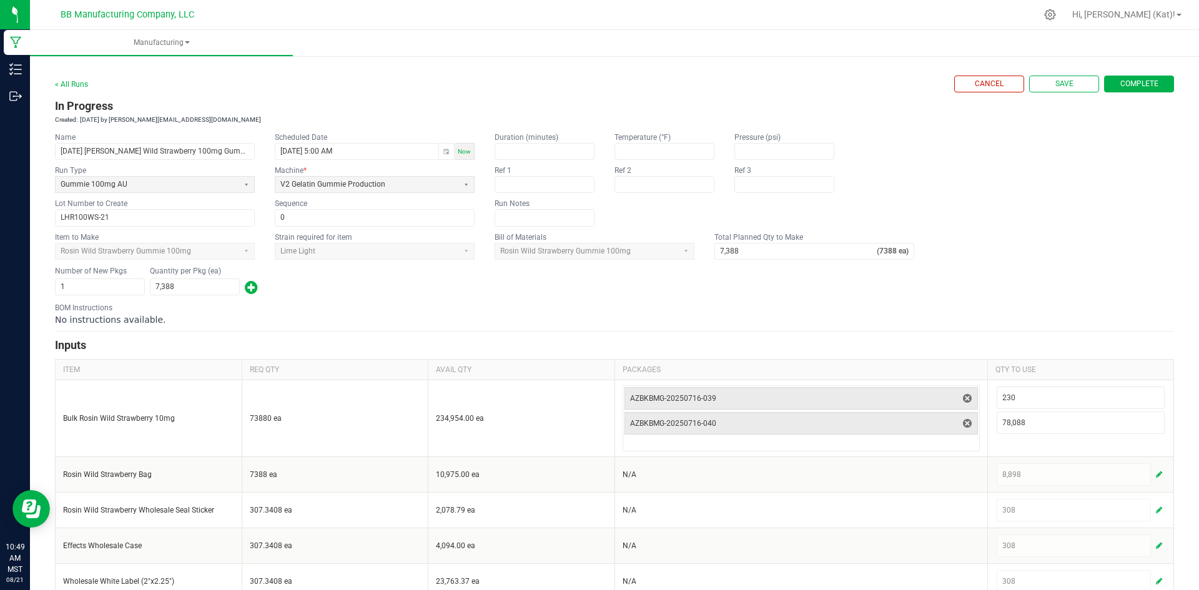
click at [1124, 80] on span "Complete" at bounding box center [1140, 84] width 38 height 11
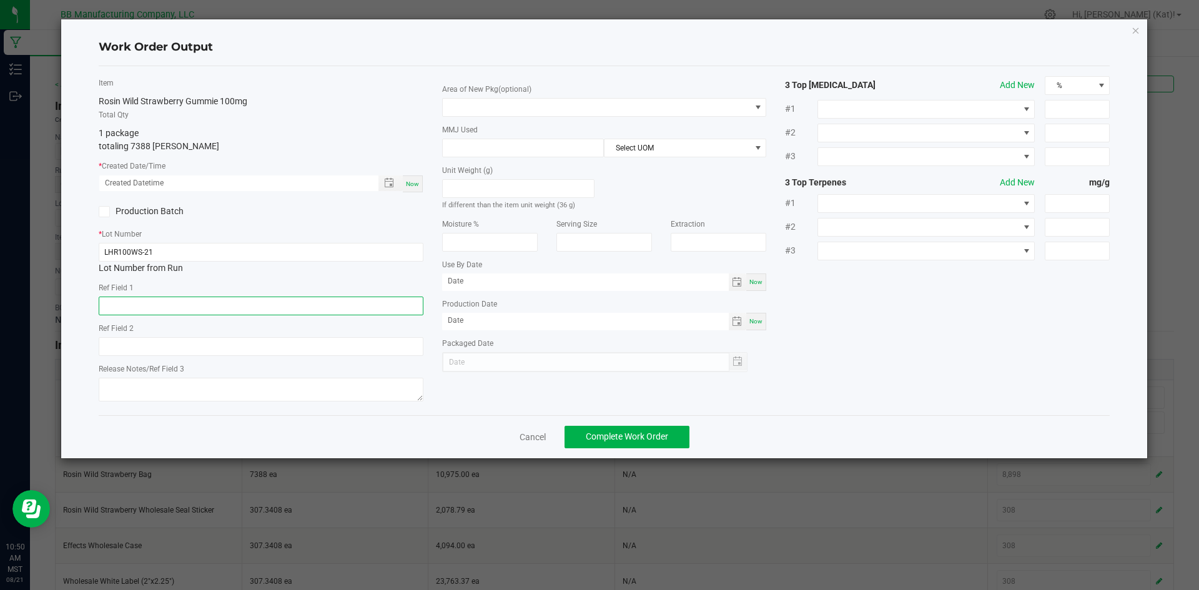
click at [168, 311] on input "text" at bounding box center [261, 306] width 325 height 19
paste input "45g"
type input "45g"
click at [200, 344] on input "text" at bounding box center [261, 346] width 325 height 19
paste input "36g"
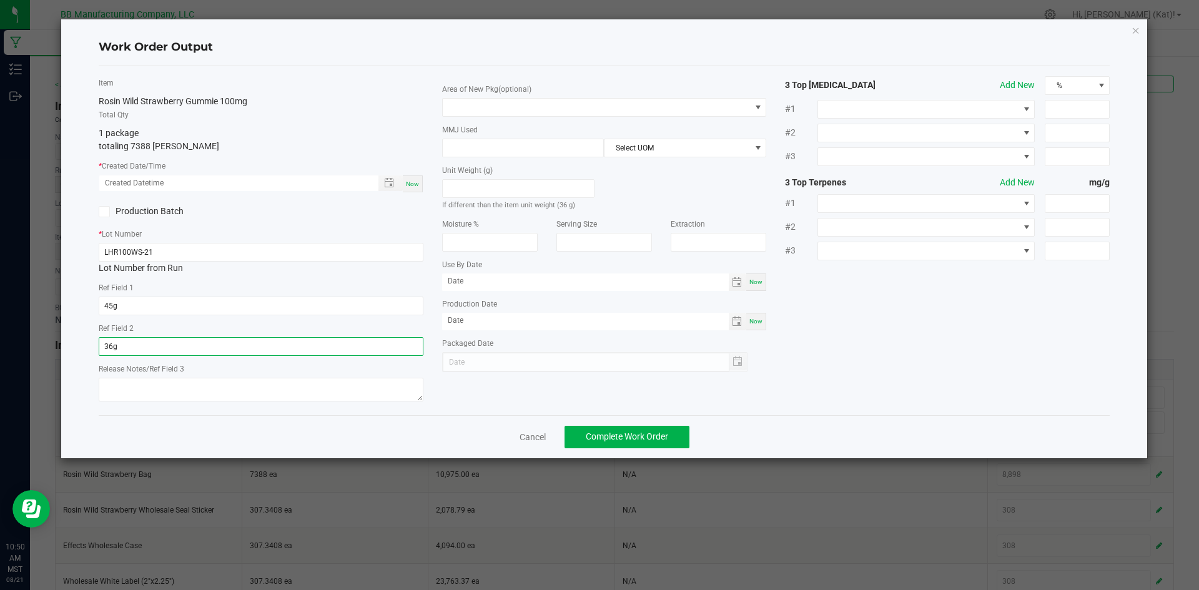
type input "36g"
click at [225, 387] on textarea at bounding box center [261, 390] width 325 height 24
paste textarea "4TY7H 7.8.25"
drag, startPoint x: 152, startPoint y: 391, endPoint x: 126, endPoint y: 394, distance: 25.7
click at [126, 394] on textarea "4TY7H 7.8.25" at bounding box center [261, 390] width 325 height 24
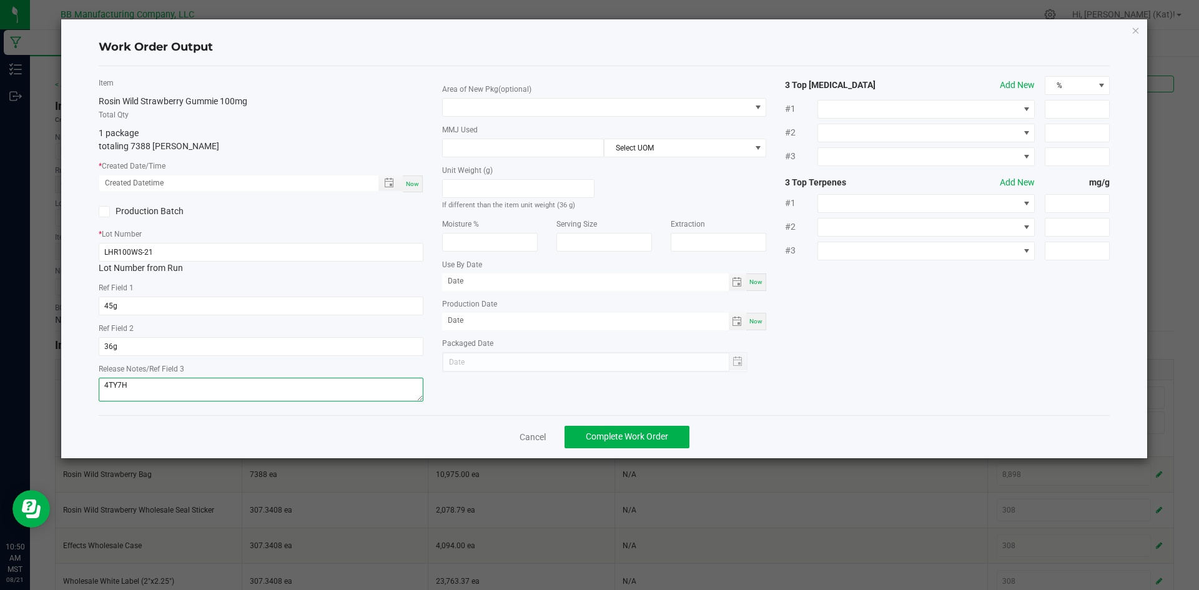
type textarea "4TY7H"
click at [310, 216] on div "Production Batch" at bounding box center [261, 211] width 344 height 19
click at [415, 191] on div "Now" at bounding box center [413, 184] width 20 height 17
type input "08/21/2025 10:50 AM"
type input "[DATE]"
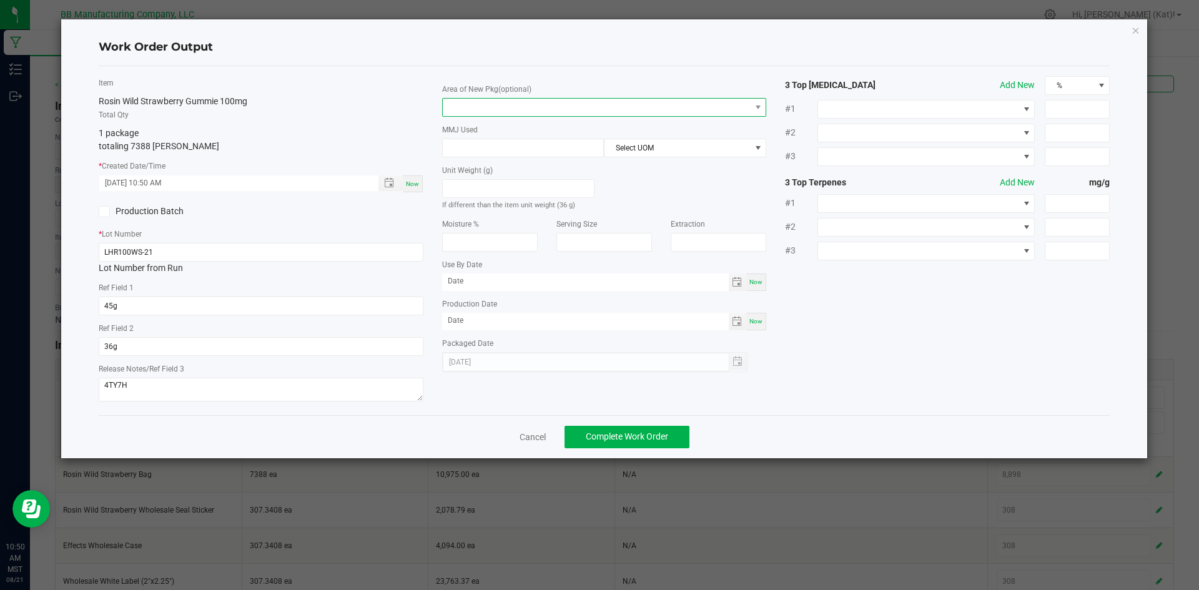
click at [501, 105] on span at bounding box center [597, 107] width 308 height 17
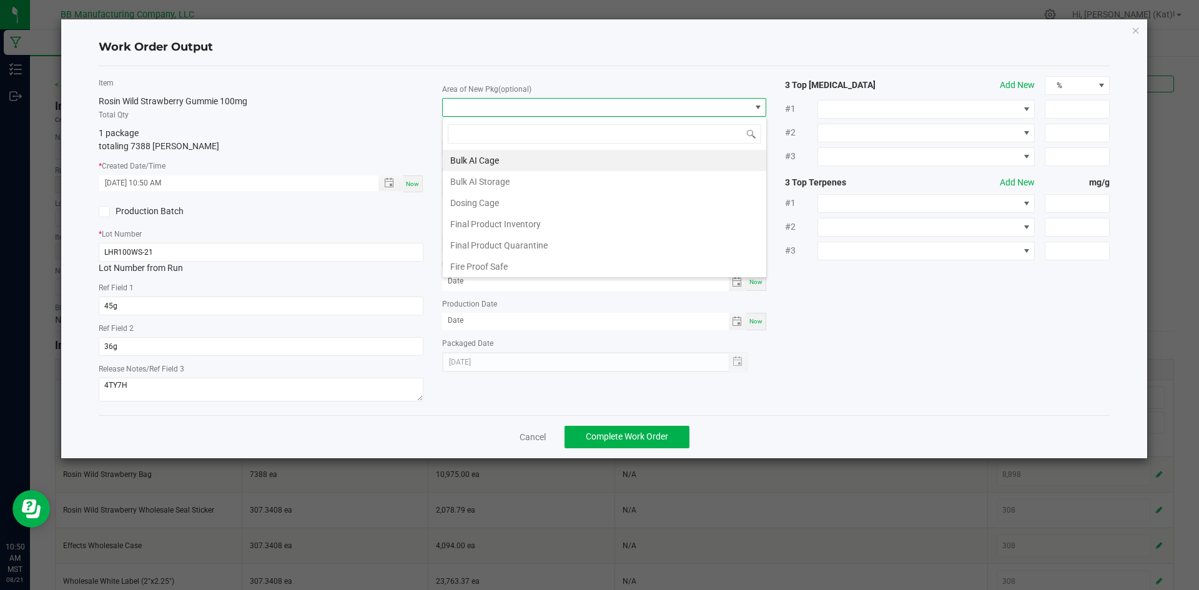
scroll to position [19, 325]
click at [507, 221] on li "Final Product Inventory" at bounding box center [605, 224] width 324 height 21
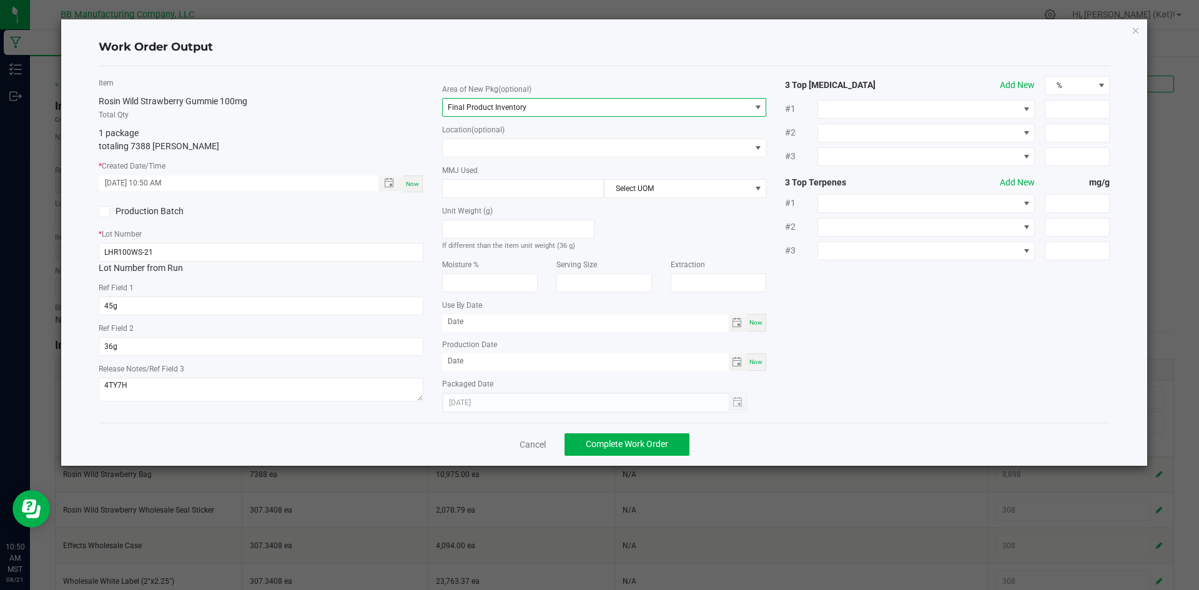
click at [759, 329] on div "Now" at bounding box center [757, 322] width 20 height 17
type input "[DATE]"
click at [762, 367] on div "Now" at bounding box center [757, 362] width 20 height 17
type input "[DATE]"
click at [447, 321] on input "[DATE]" at bounding box center [585, 322] width 287 height 16
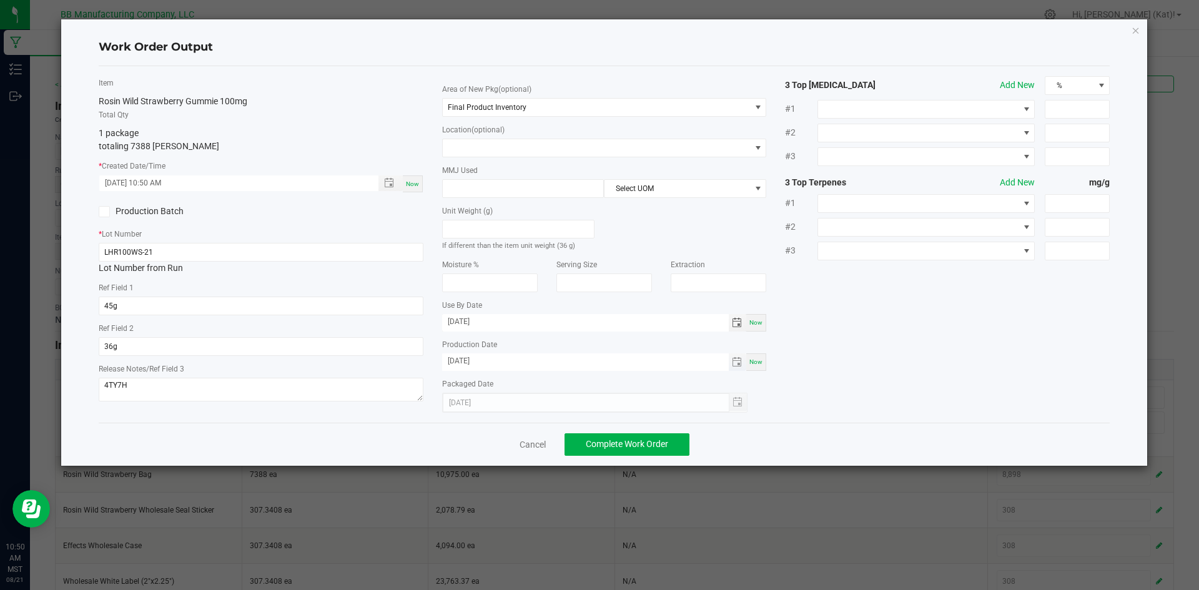
type input "07/15/2026"
click at [453, 361] on input "[DATE]" at bounding box center [585, 362] width 287 height 16
type input "07/15/2025"
click at [631, 450] on button "Complete Work Order" at bounding box center [627, 445] width 125 height 22
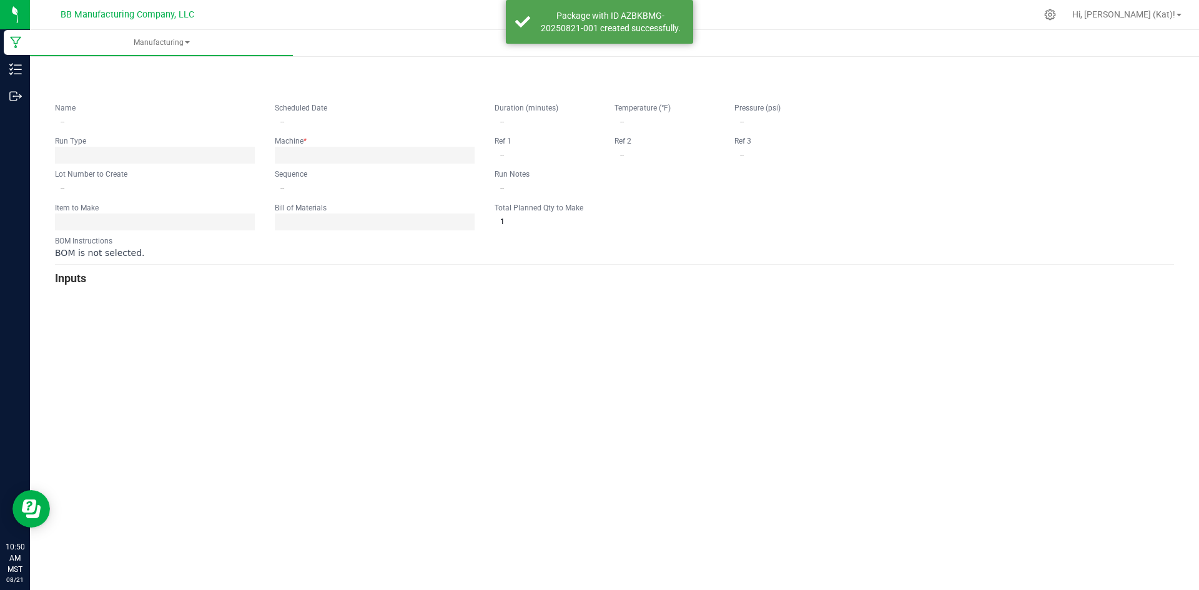
type input "7.15.25 LH Rosin Wild Strawberry 100mg Gummie"
type input "08/20/2025 5:00 AM"
type input "LHR100WS-21"
type input "0"
type input "7,388"
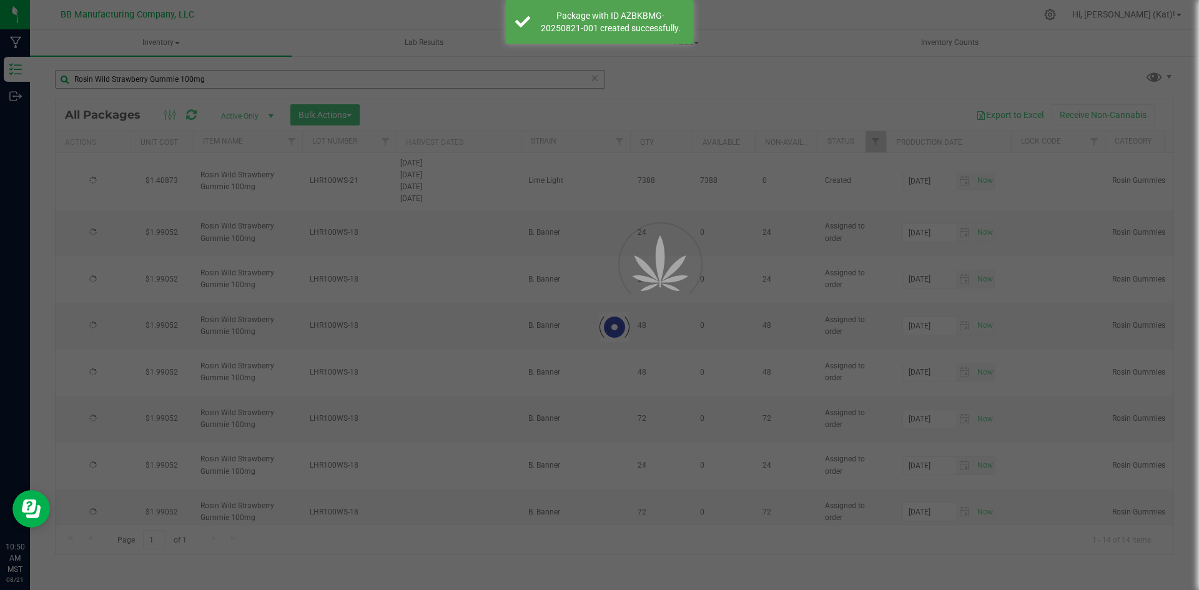
click at [202, 74] on div at bounding box center [599, 295] width 1199 height 590
click at [202, 74] on input "Rosin Wild Strawberry Gummie 100mg" at bounding box center [330, 79] width 550 height 19
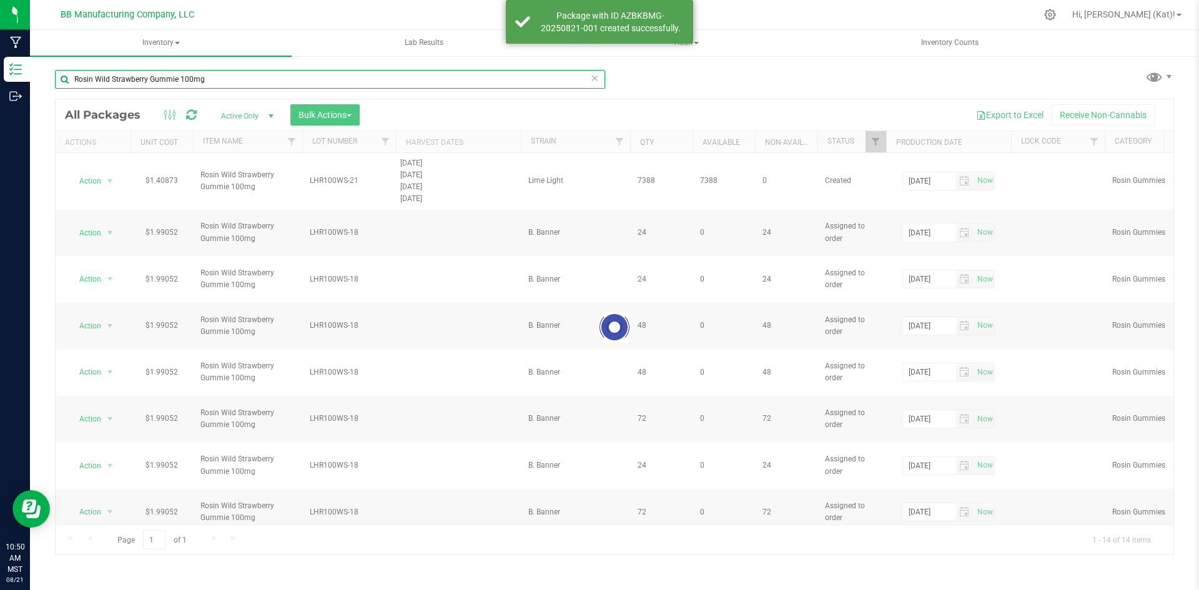
click at [206, 77] on input "Rosin Wild Strawberry Gummie 100mg" at bounding box center [330, 79] width 550 height 19
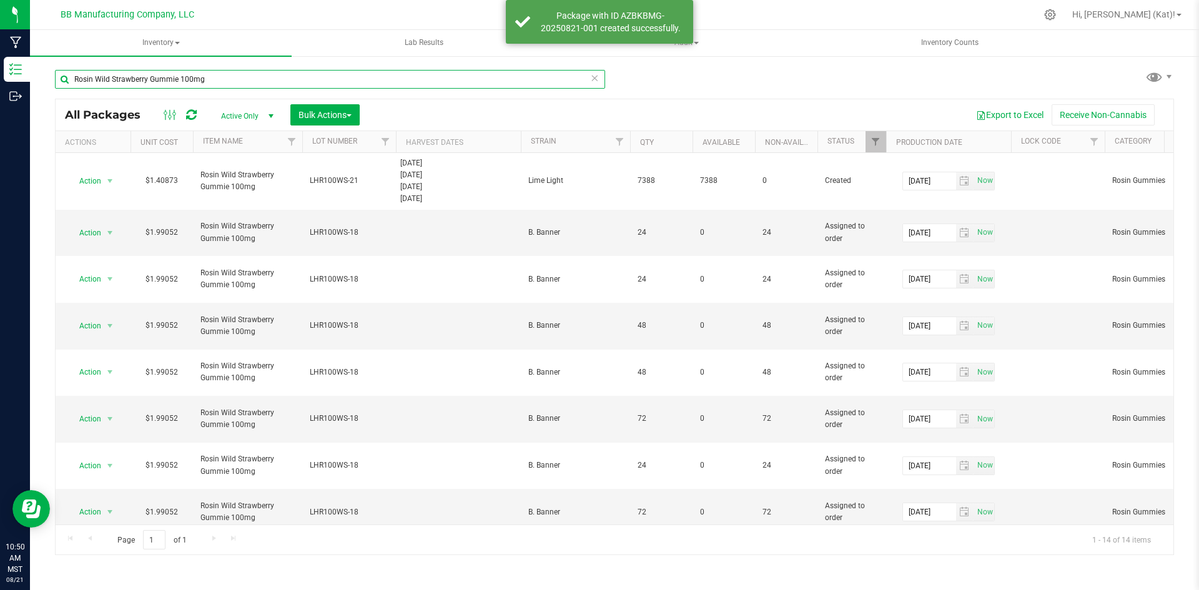
click at [211, 79] on input "Rosin Wild Strawberry Gummie 100mg" at bounding box center [330, 79] width 550 height 19
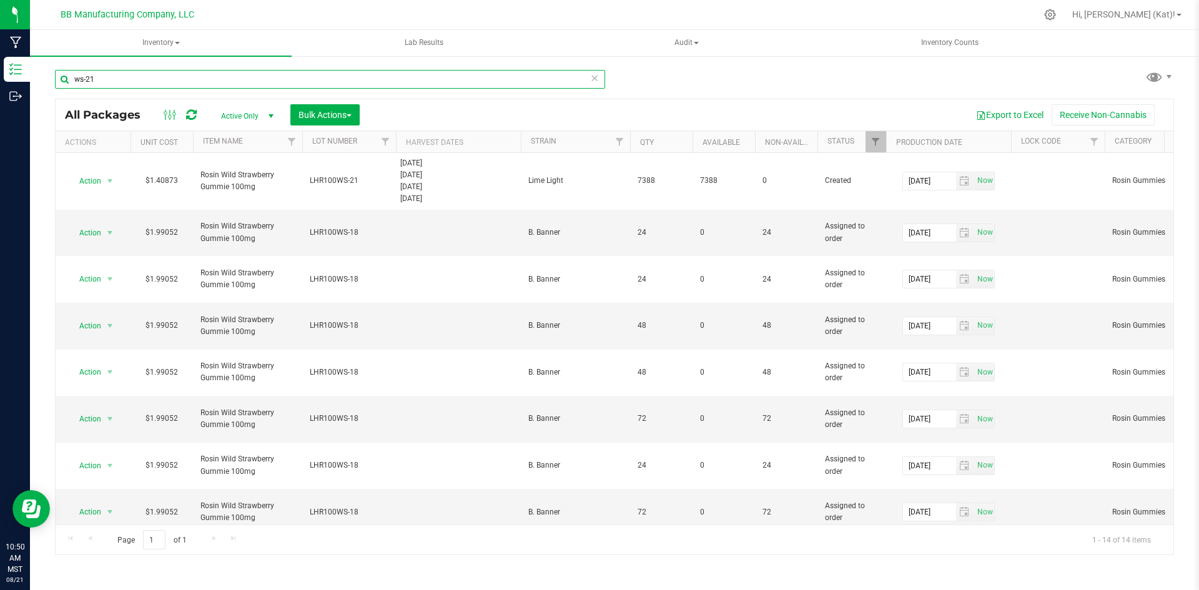
type input "ws-21"
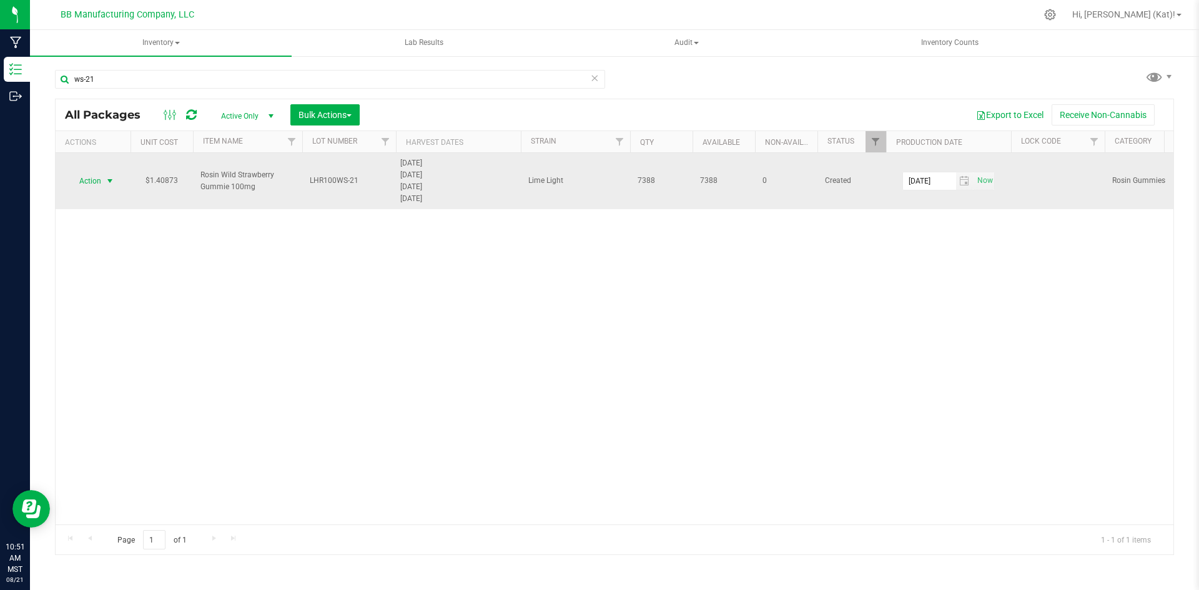
click at [114, 179] on span "select" at bounding box center [110, 181] width 10 height 10
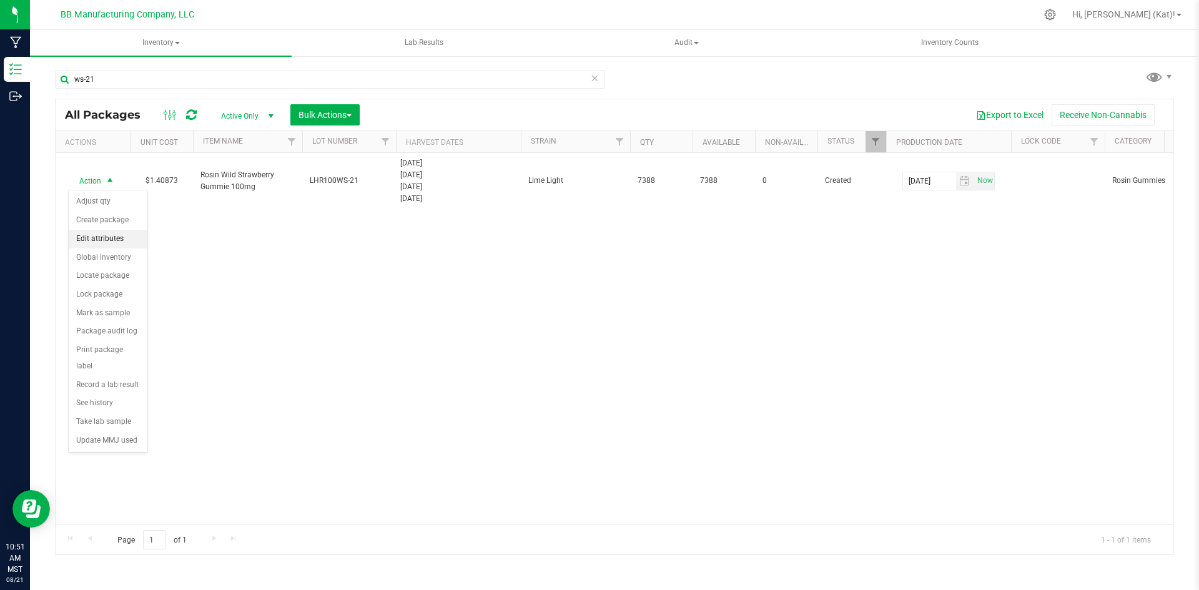
click at [124, 244] on li "Edit attributes" at bounding box center [108, 239] width 79 height 19
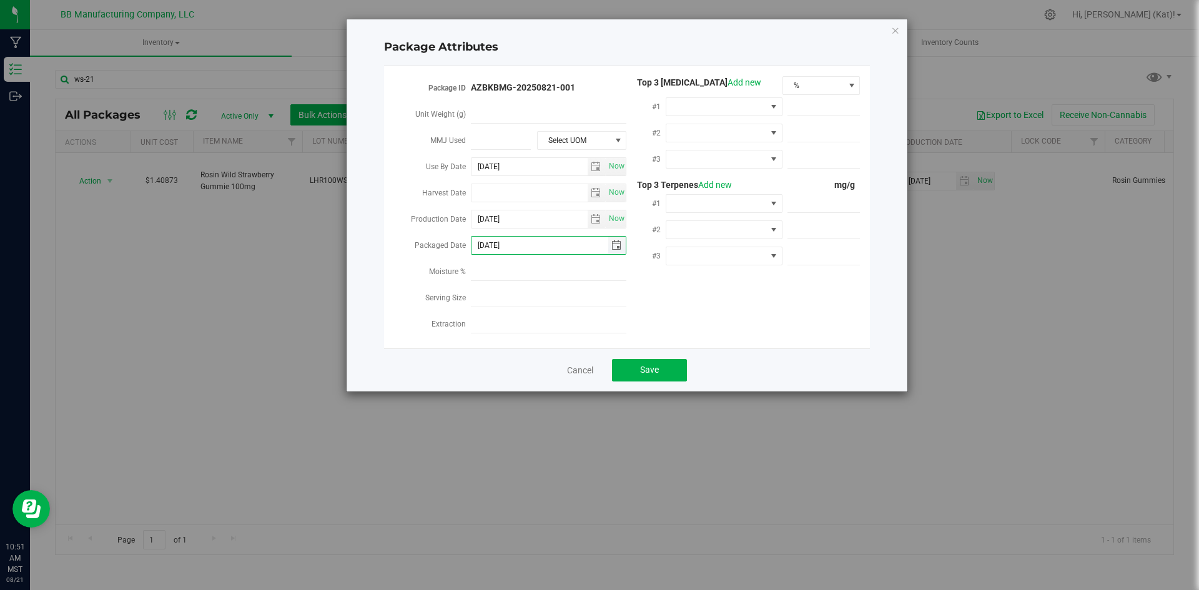
drag, startPoint x: 528, startPoint y: 242, endPoint x: 492, endPoint y: 242, distance: 36.9
click at [492, 242] on input "2025-08-21" at bounding box center [540, 245] width 137 height 17
type input "[DATE]"
click at [670, 359] on button "Save" at bounding box center [649, 370] width 75 height 22
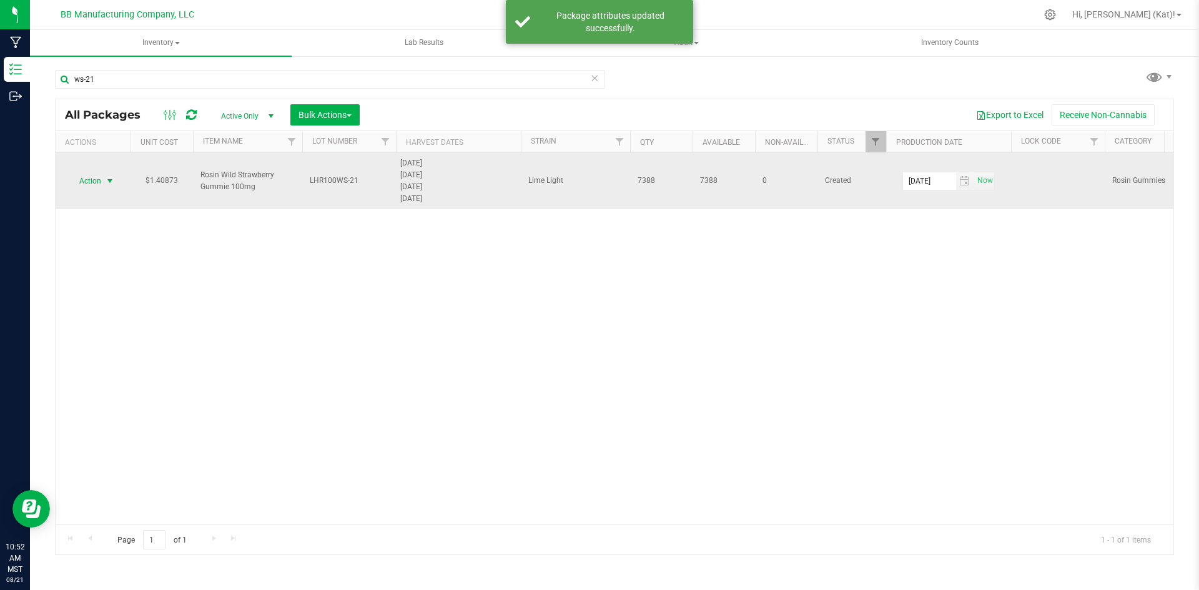
click at [114, 180] on span "select" at bounding box center [110, 181] width 10 height 10
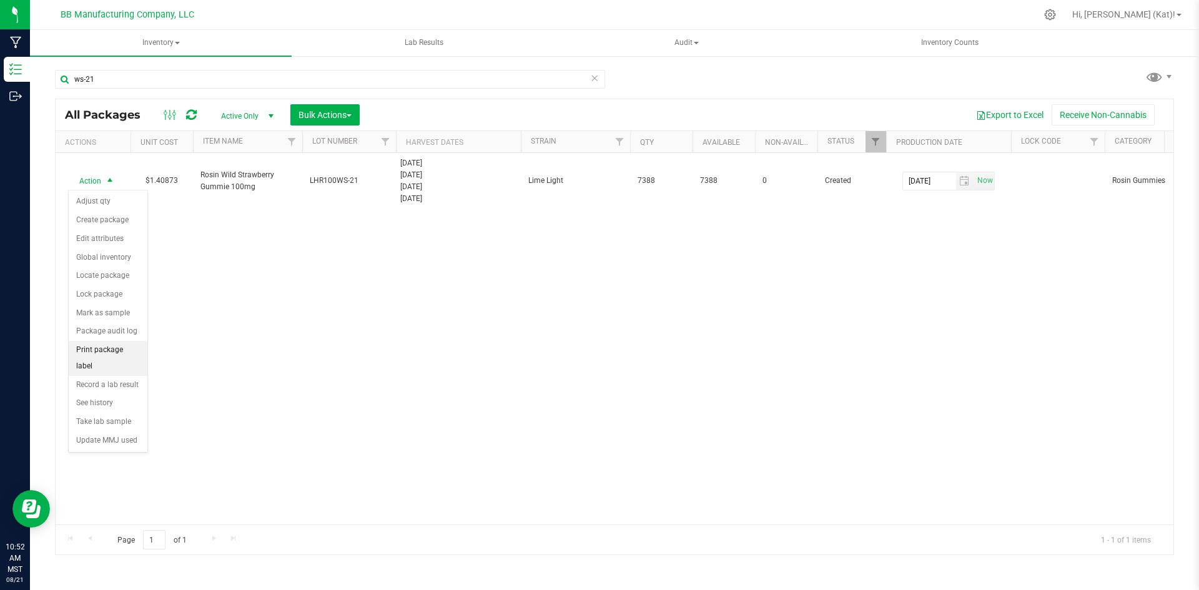
click at [118, 344] on li "Print package label" at bounding box center [108, 358] width 79 height 34
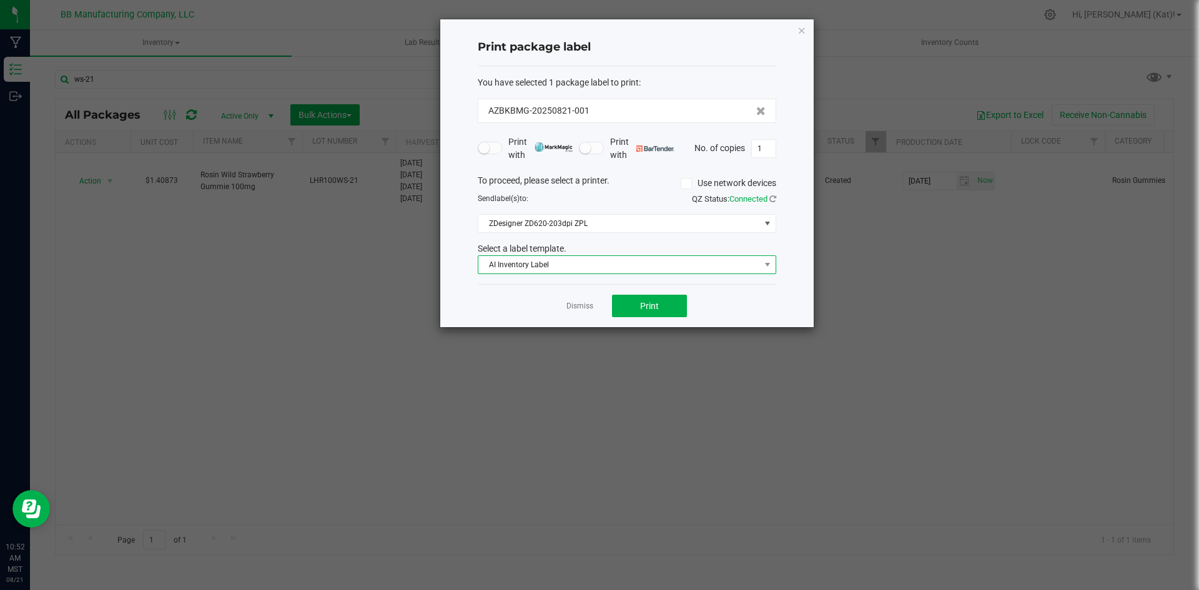
click at [542, 267] on span "AI Inventory Label" at bounding box center [620, 264] width 282 height 17
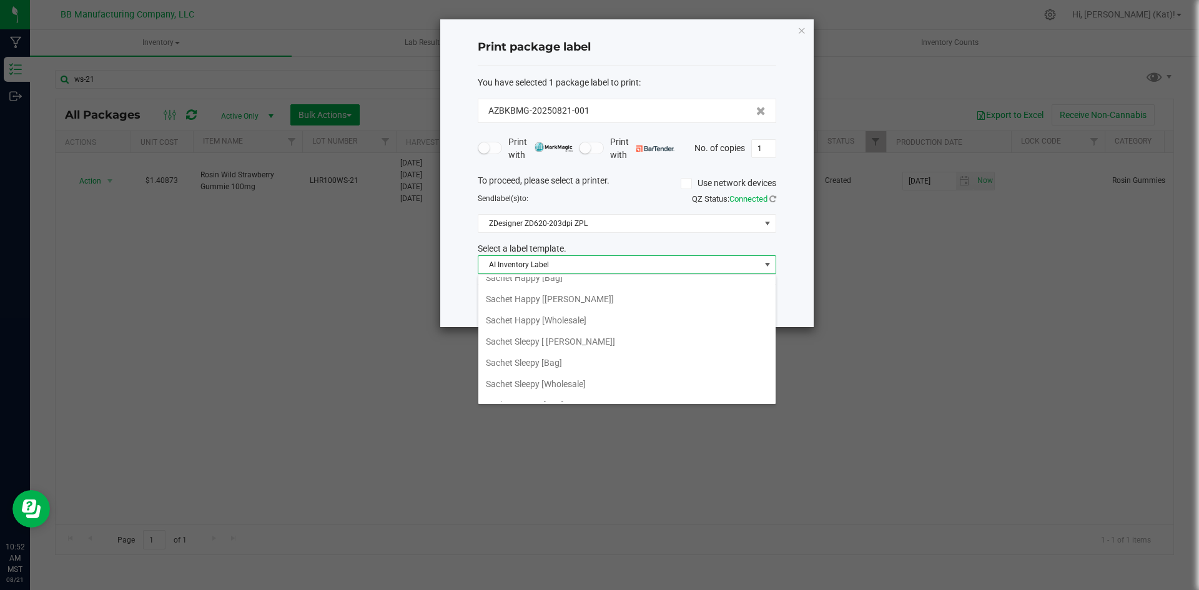
scroll to position [437, 0]
click at [595, 340] on li "Rosin Wild Strawberry [Bag]" at bounding box center [627, 339] width 297 height 21
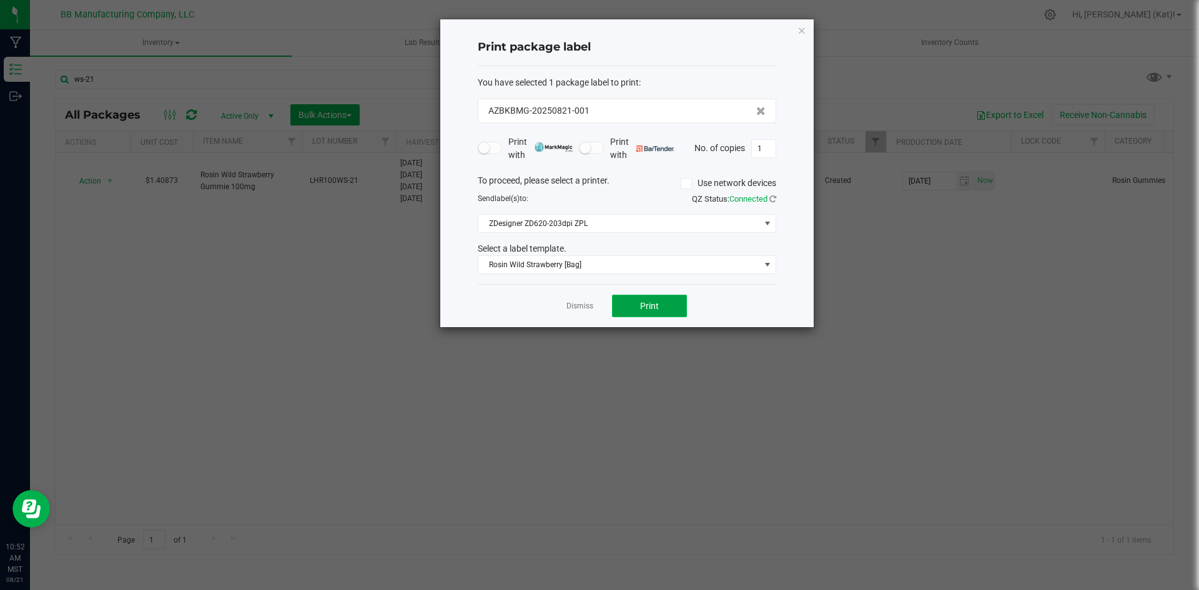
click at [634, 308] on button "Print" at bounding box center [649, 306] width 75 height 22
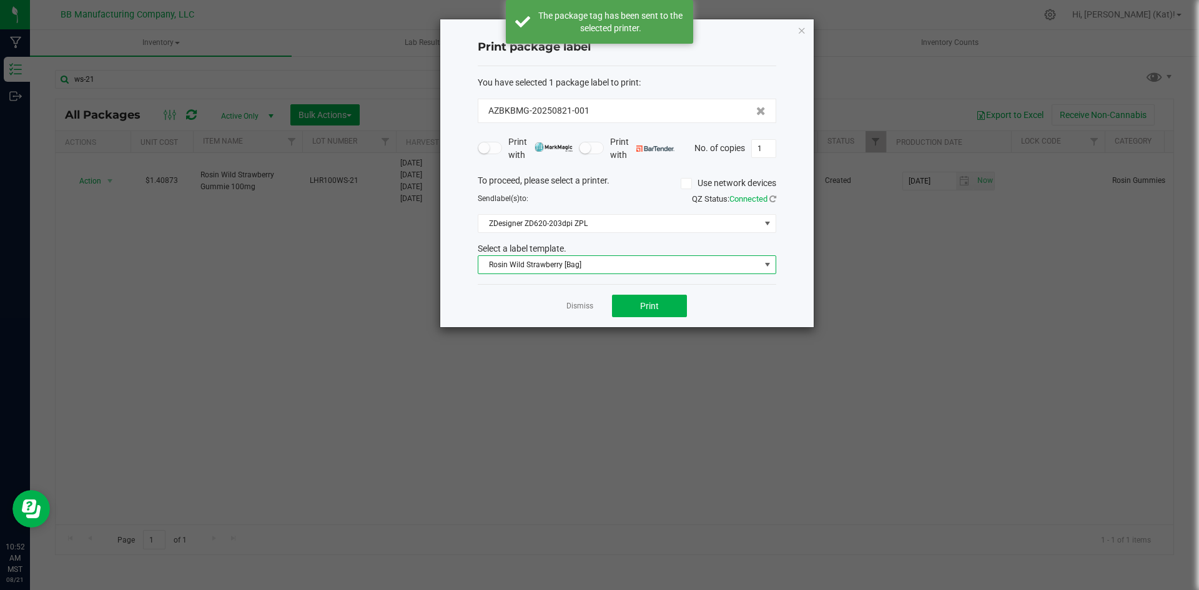
click at [597, 267] on span "Rosin Wild Strawberry [Bag]" at bounding box center [620, 264] width 282 height 17
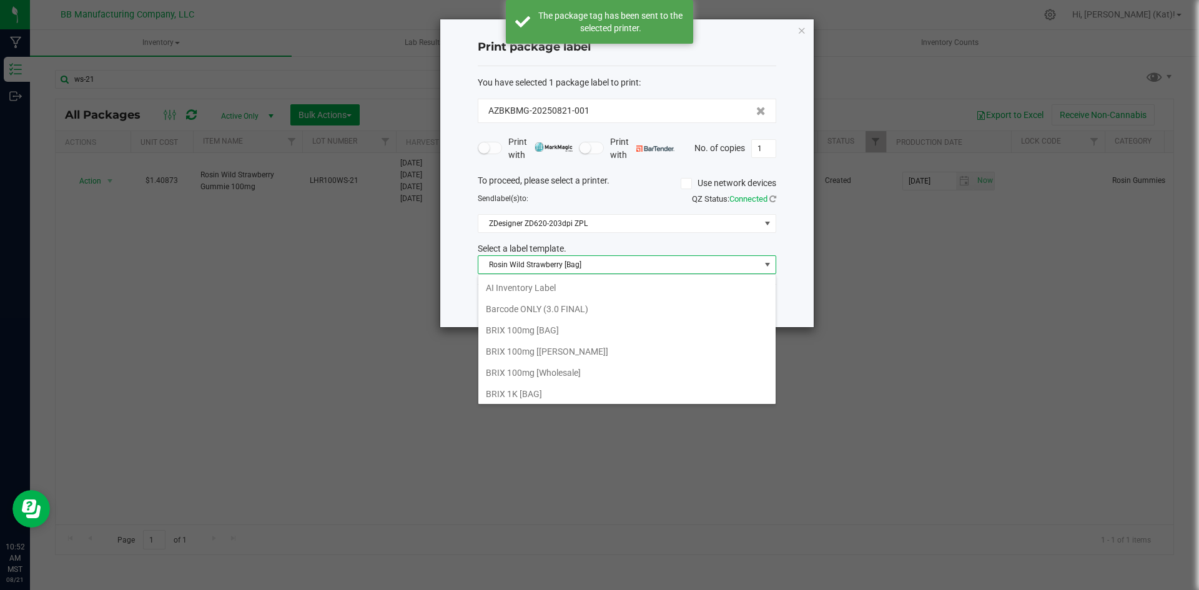
scroll to position [19, 299]
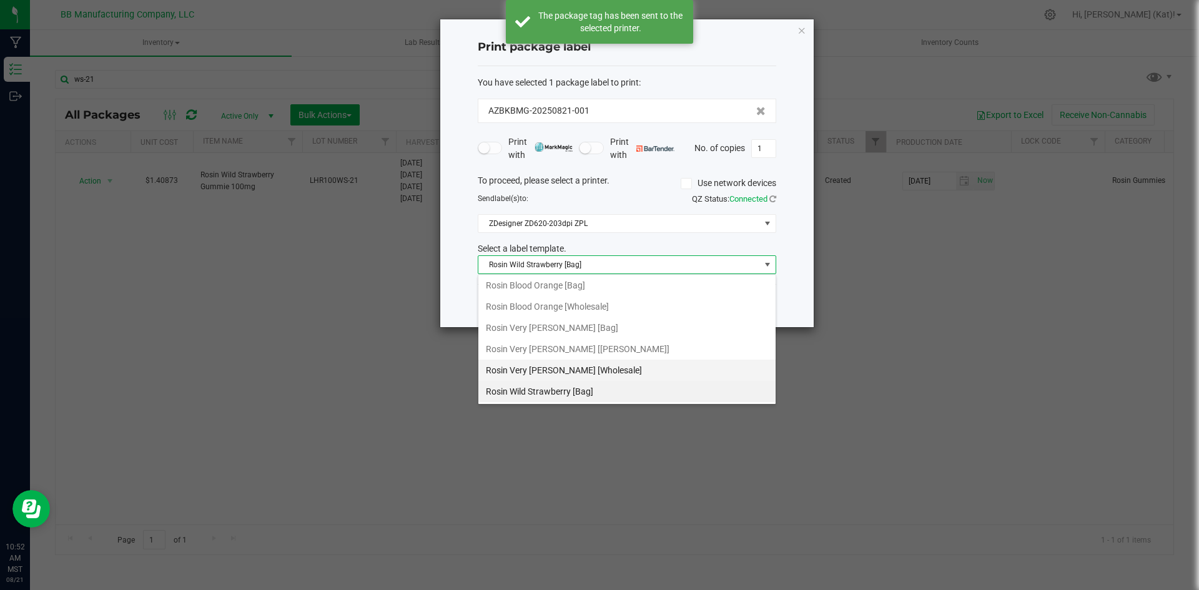
click at [606, 369] on li "Rosin Very Berry [Wholesale]" at bounding box center [627, 370] width 297 height 21
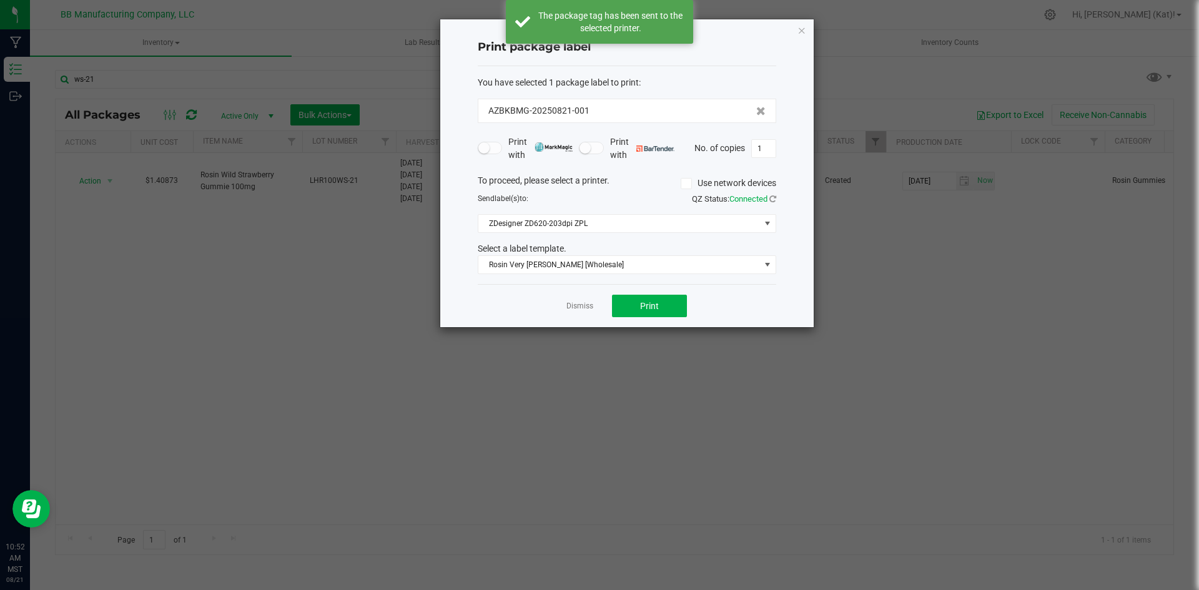
click at [606, 369] on ngb-modal-window "Print package label You have selected 1 package label to print : AZBKBMG-202508…" at bounding box center [604, 295] width 1209 height 590
click at [620, 264] on span "Rosin Very Berry [Wholesale]" at bounding box center [620, 264] width 282 height 17
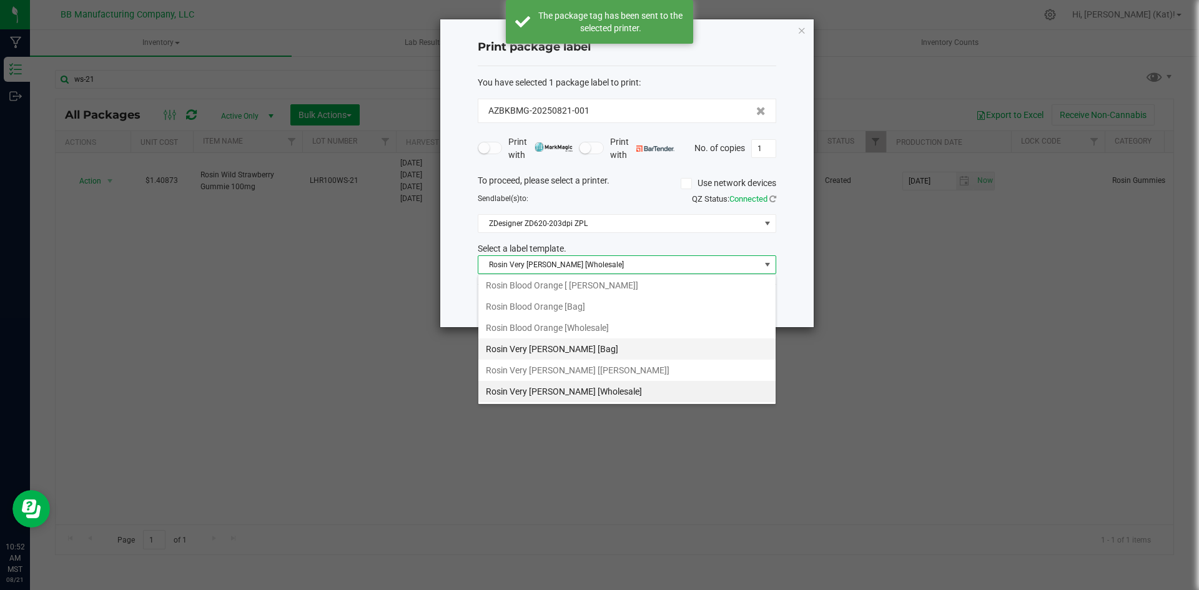
scroll to position [426, 0]
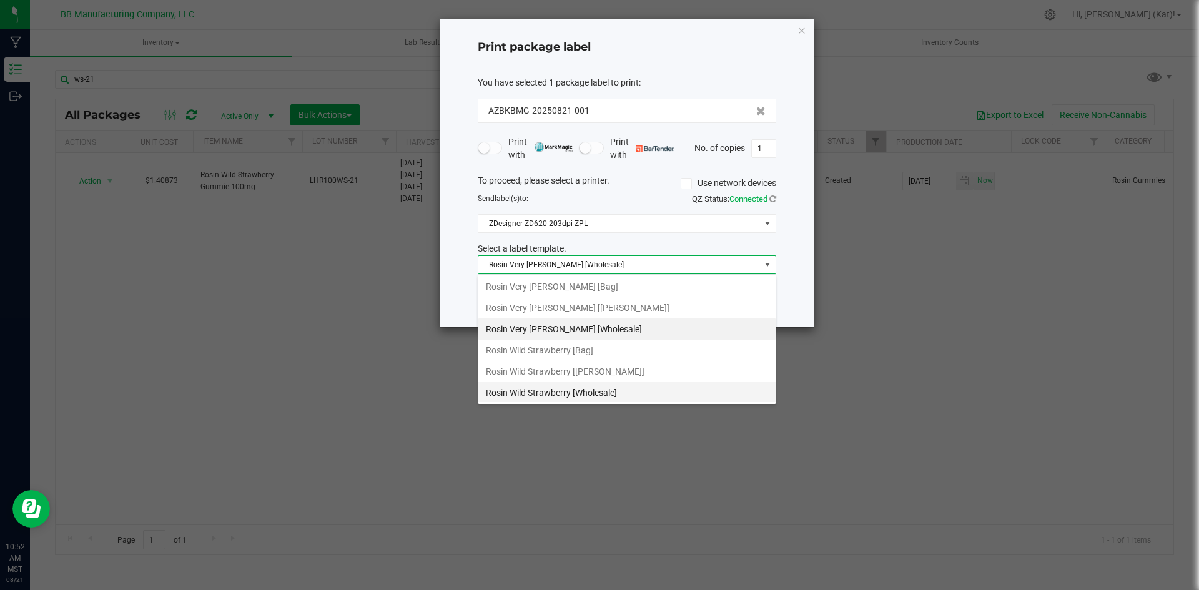
click at [613, 389] on li "Rosin Wild Strawberry [Wholesale]" at bounding box center [627, 392] width 297 height 21
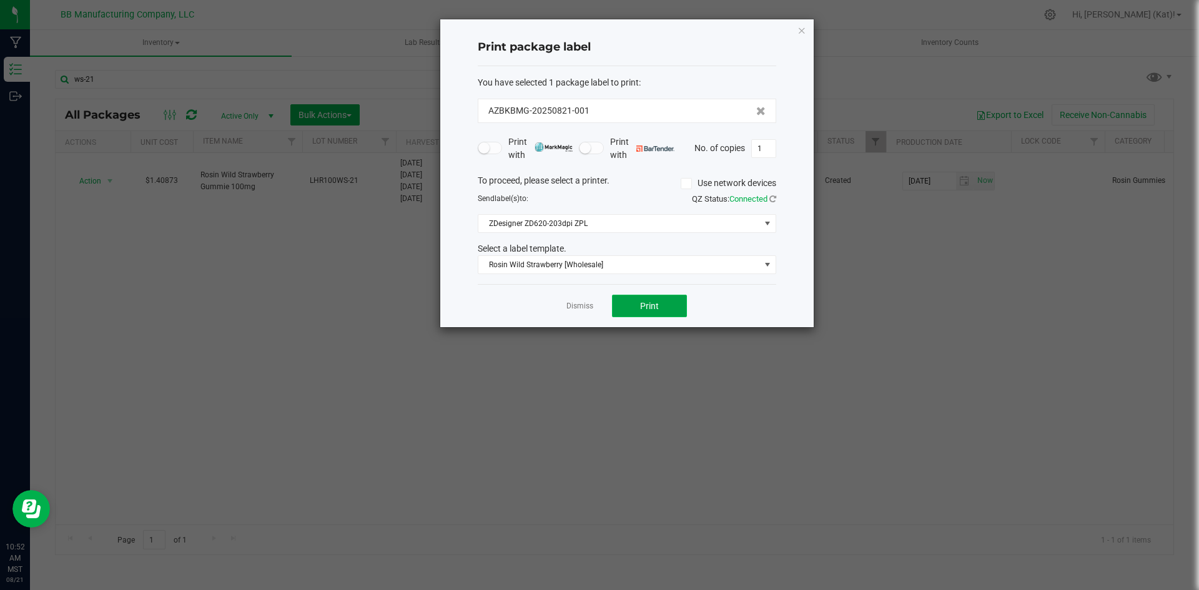
click at [639, 305] on button "Print" at bounding box center [649, 306] width 75 height 22
click at [800, 33] on icon "button" at bounding box center [802, 29] width 9 height 15
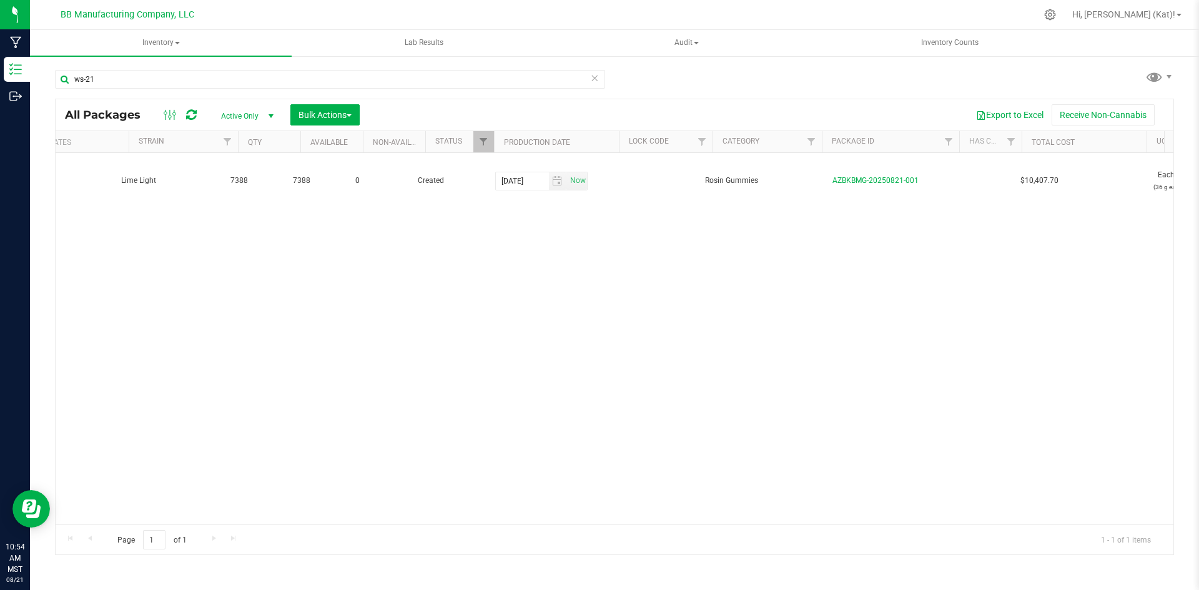
scroll to position [0, 407]
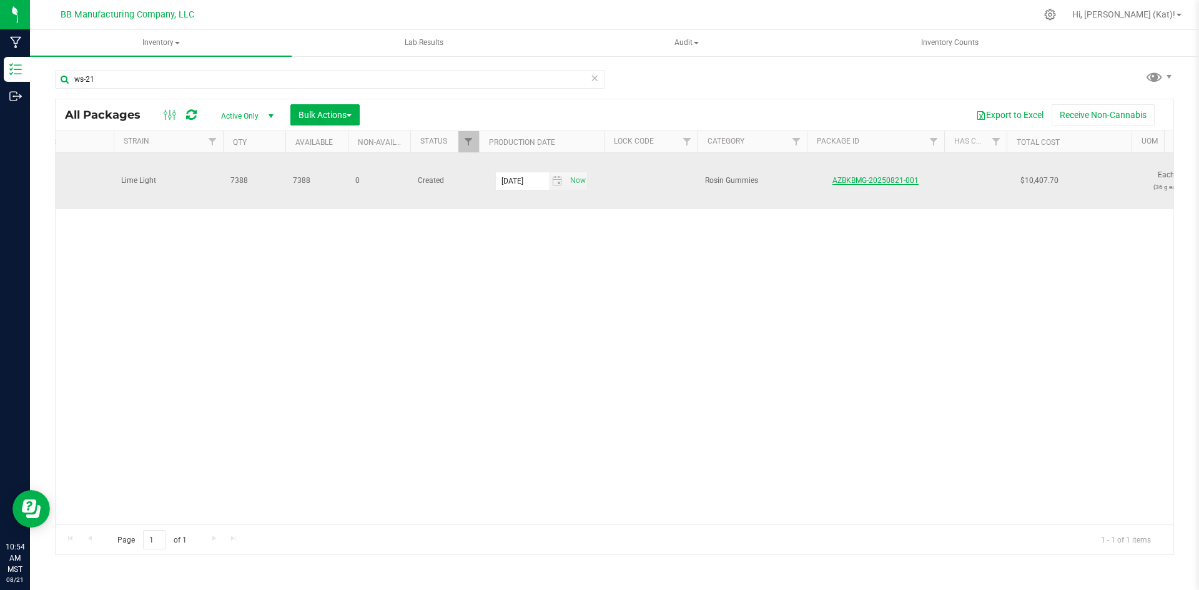
click at [893, 182] on link "AZBKBMG-20250821-001" at bounding box center [876, 180] width 86 height 9
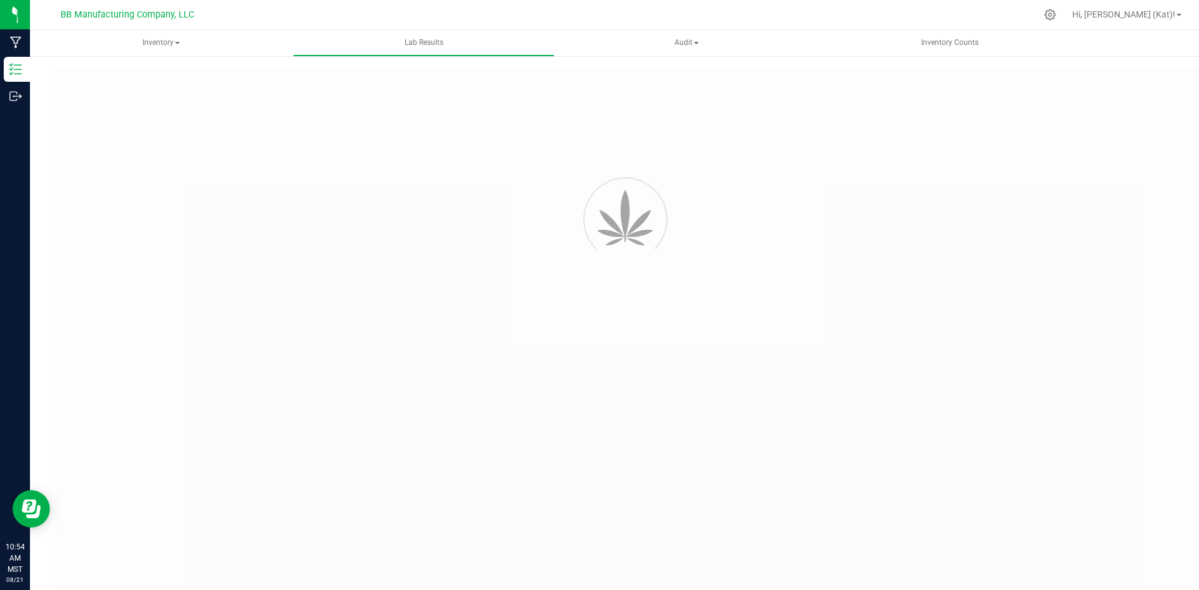
type input "AZBKBMG-20250716-040"
type input "2507APO3100.15785"
type input "AZBKBMG-20250716-040"
type input "07/22/2025 8:53 AM"
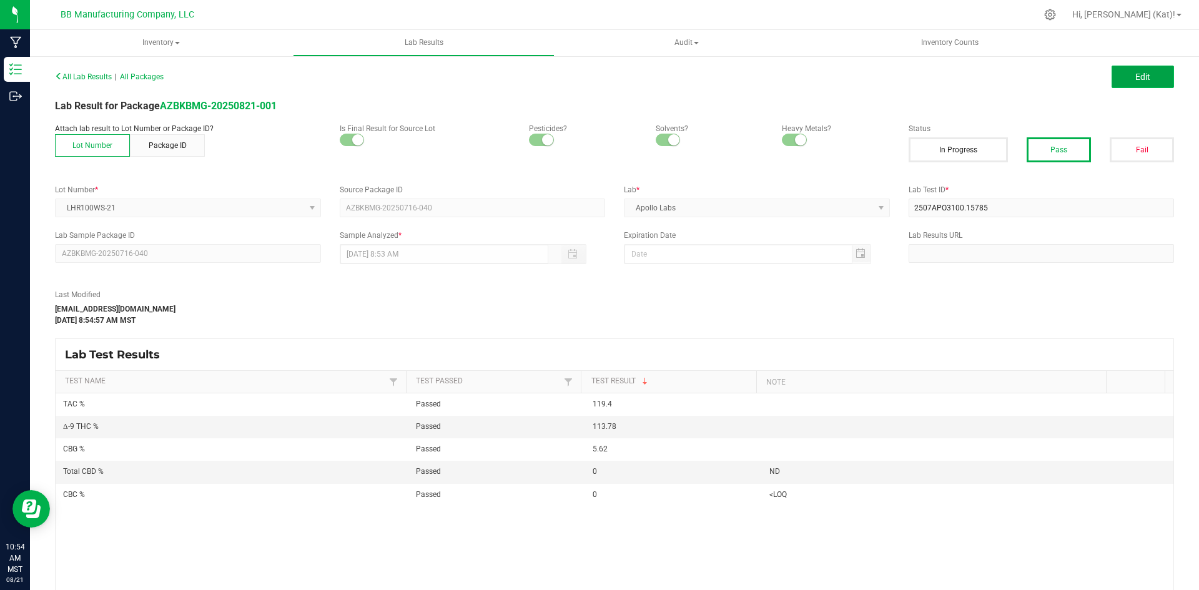
click at [1156, 72] on button "Edit" at bounding box center [1143, 77] width 62 height 22
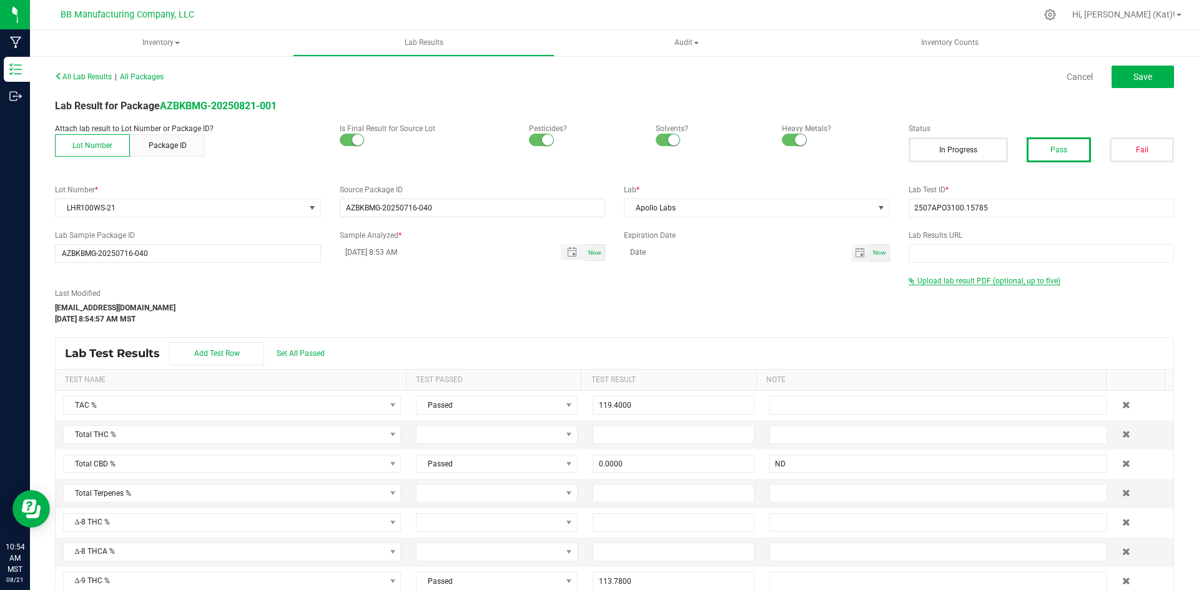
click at [982, 284] on span "Upload lab result PDF (optional, up to five)" at bounding box center [989, 281] width 143 height 9
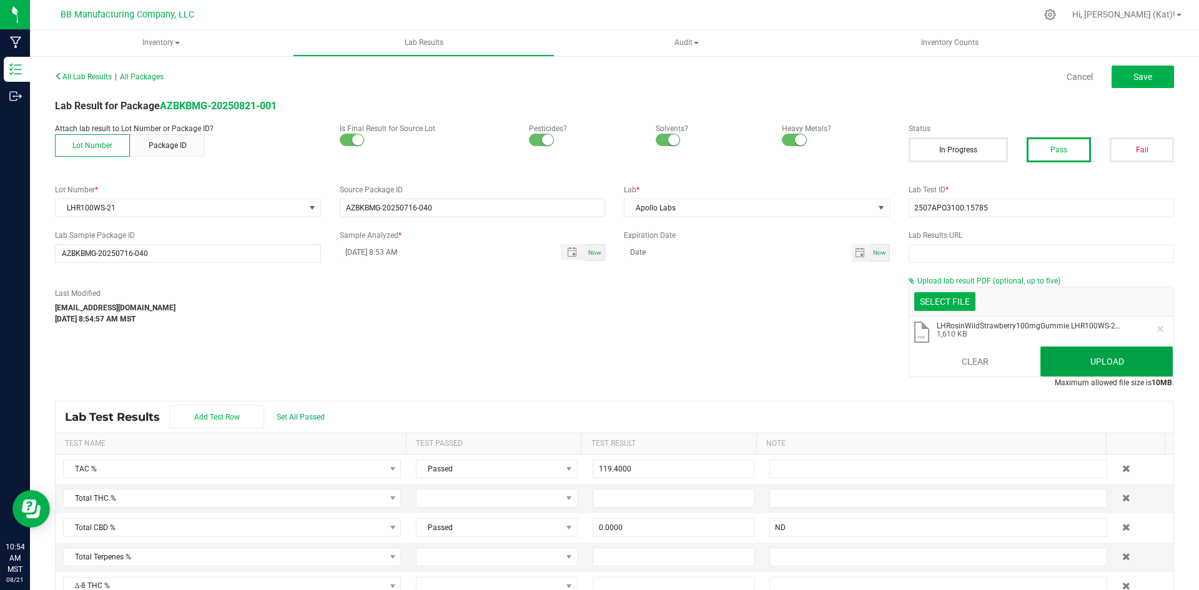
click at [1110, 363] on button "Upload" at bounding box center [1107, 362] width 132 height 30
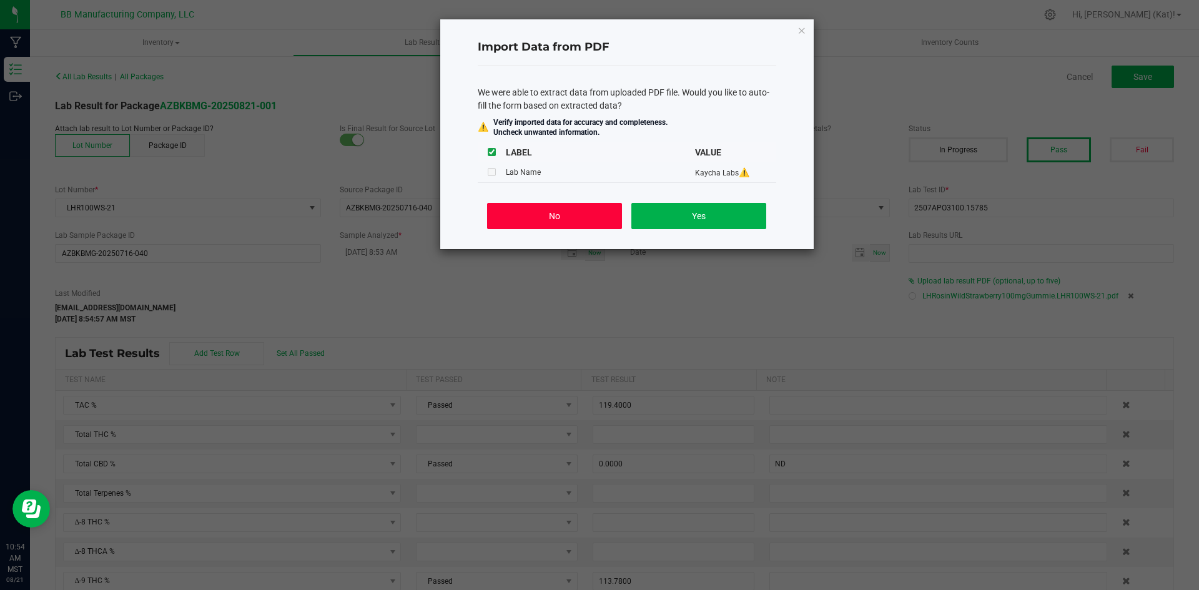
click at [560, 214] on button "No" at bounding box center [554, 216] width 134 height 26
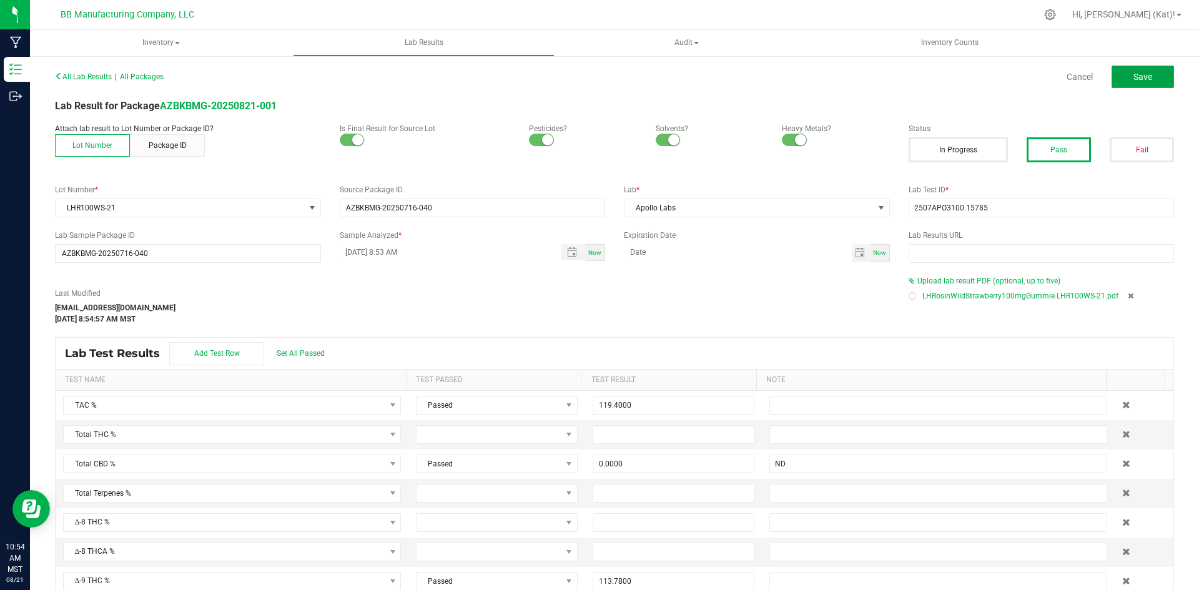
click at [1151, 79] on button "Save" at bounding box center [1143, 77] width 62 height 22
type input "0.0000"
type input "ND"
type input "113.7800"
type input "0.0000"
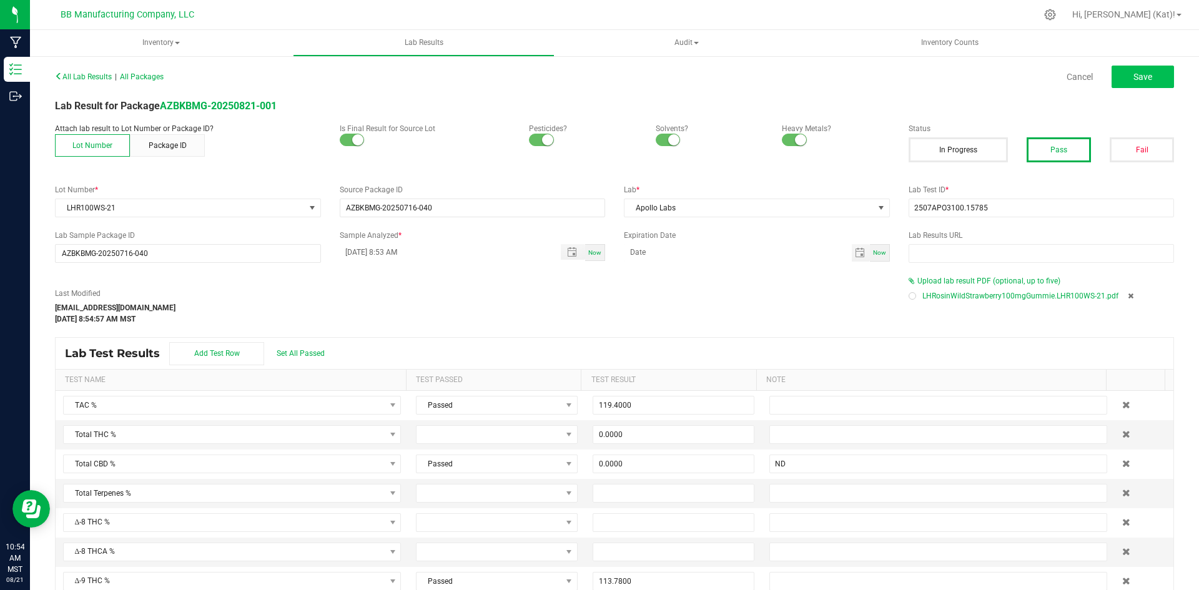
type input "<LOQ"
type input "5.6200"
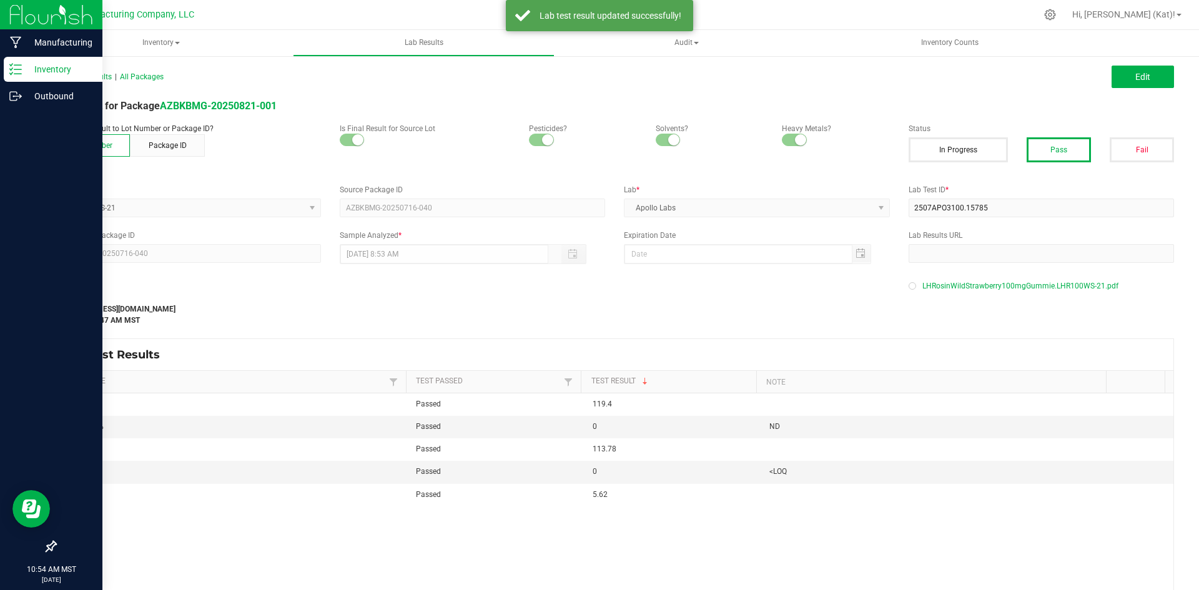
click at [51, 69] on p "Inventory" at bounding box center [59, 69] width 75 height 15
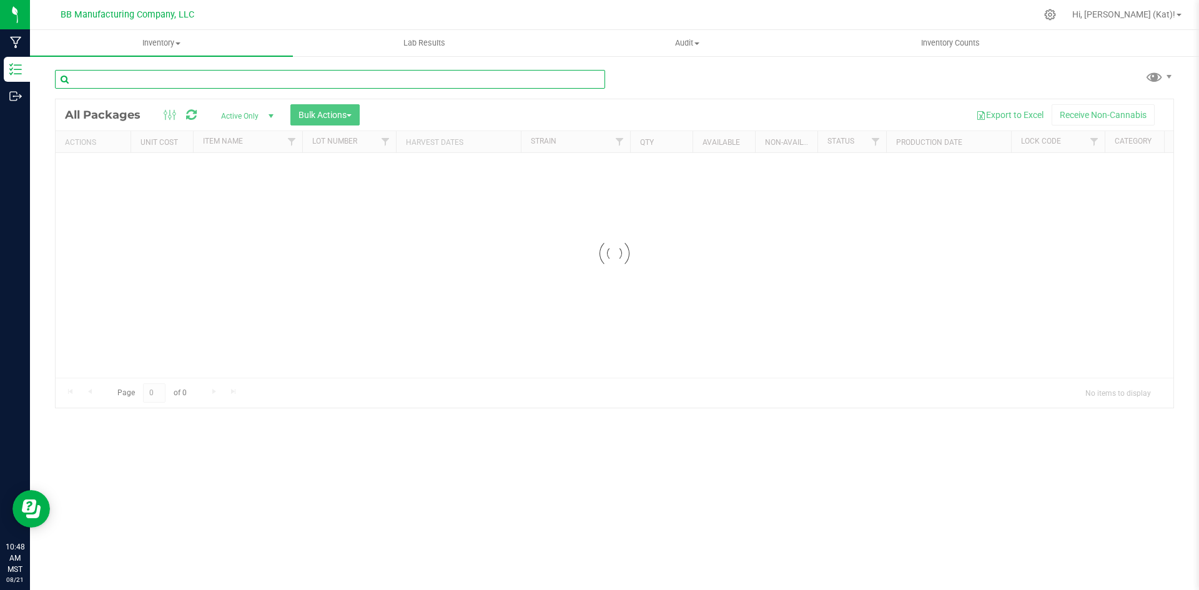
click at [187, 79] on input "text" at bounding box center [330, 79] width 550 height 19
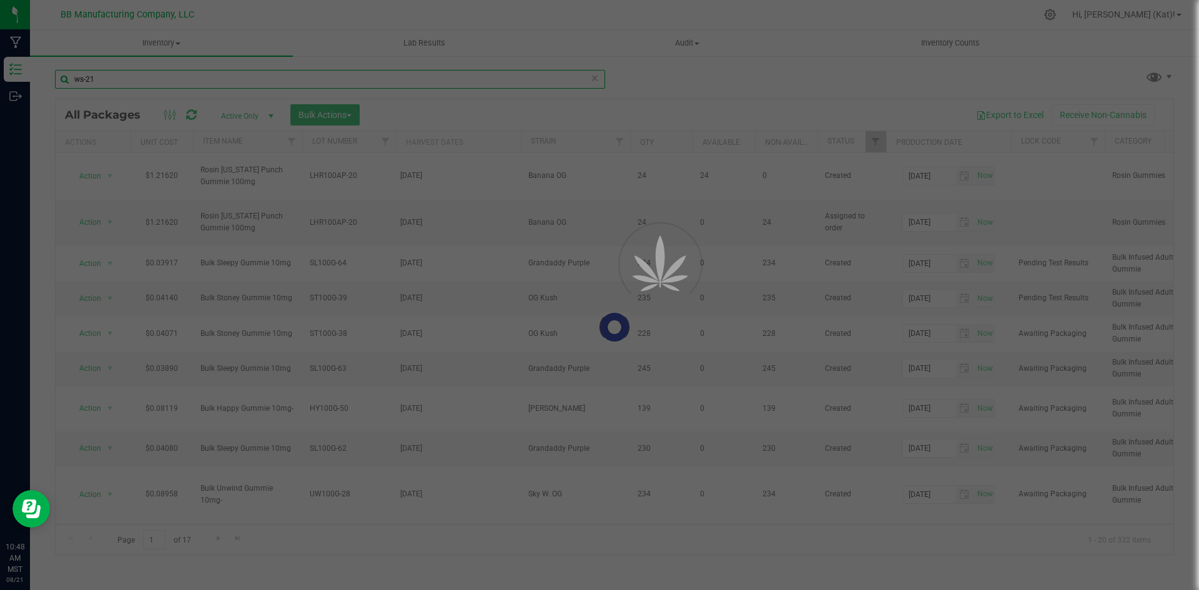
type input "ws-21"
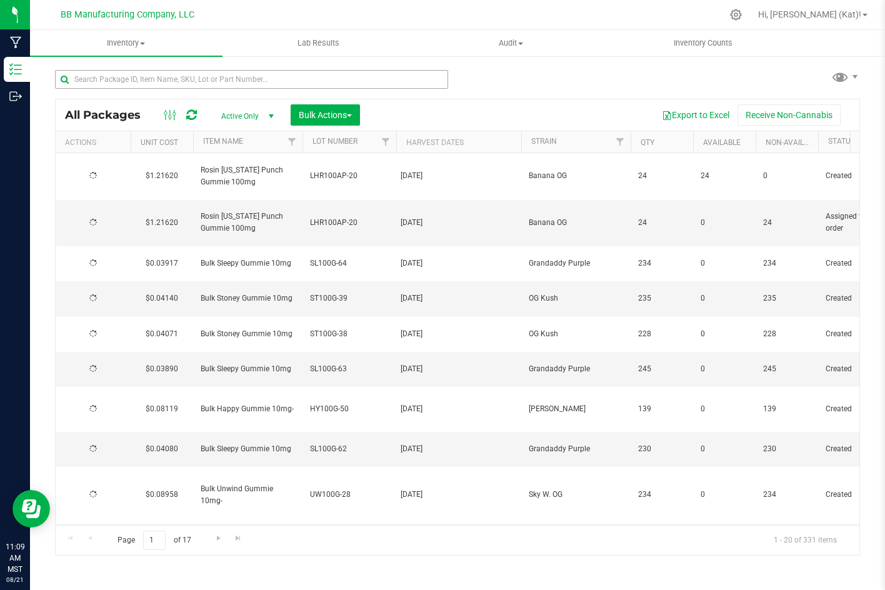
type input "[DATE]"
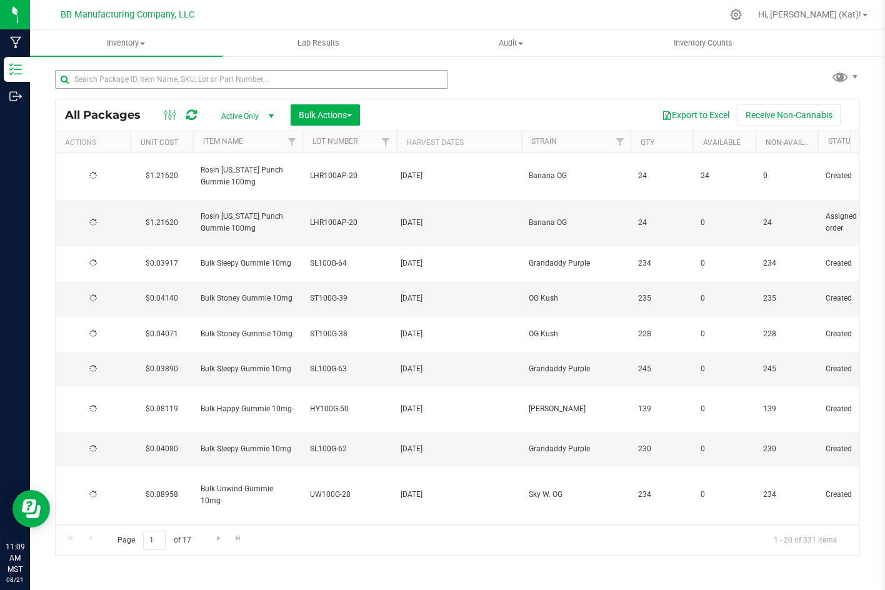
type input "[DATE]"
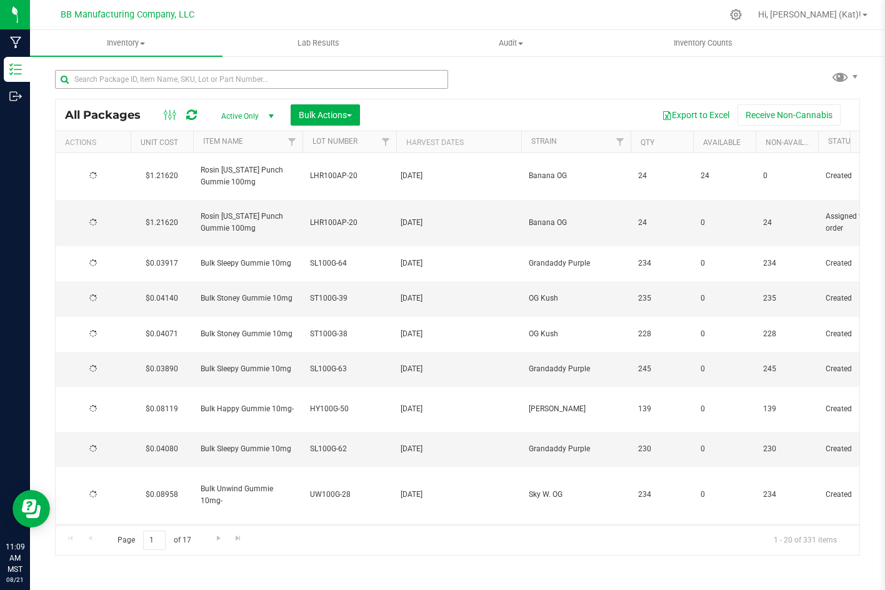
type input "[DATE]"
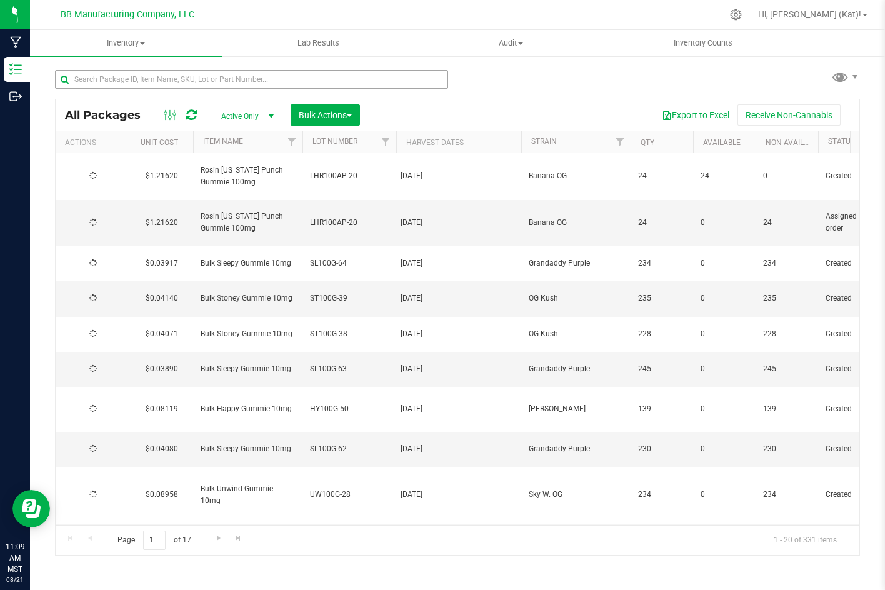
type input "[DATE]"
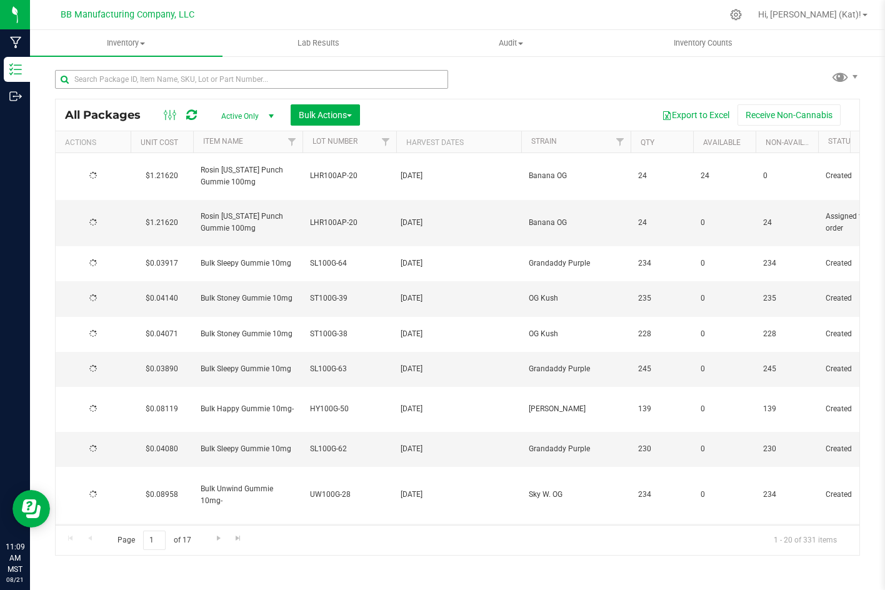
type input "[DATE]"
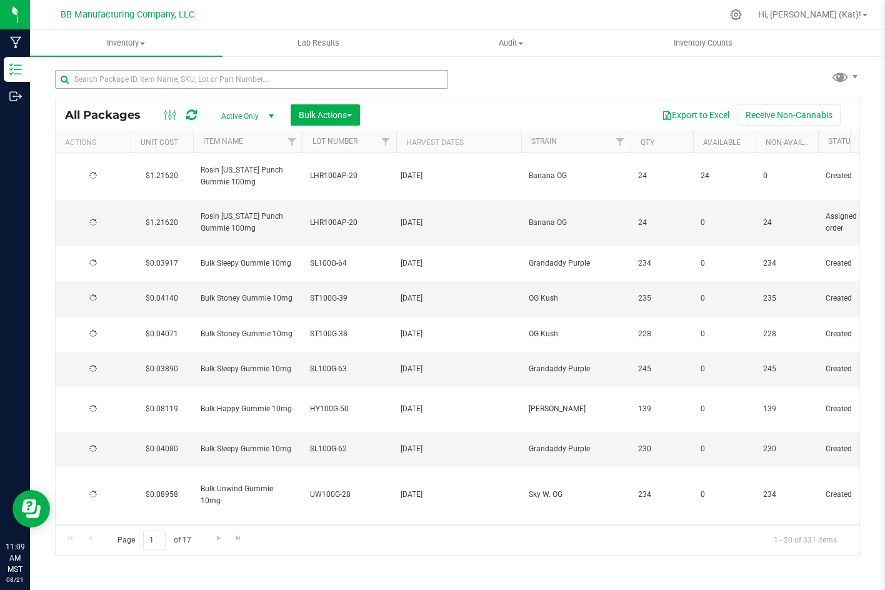
type input "[DATE]"
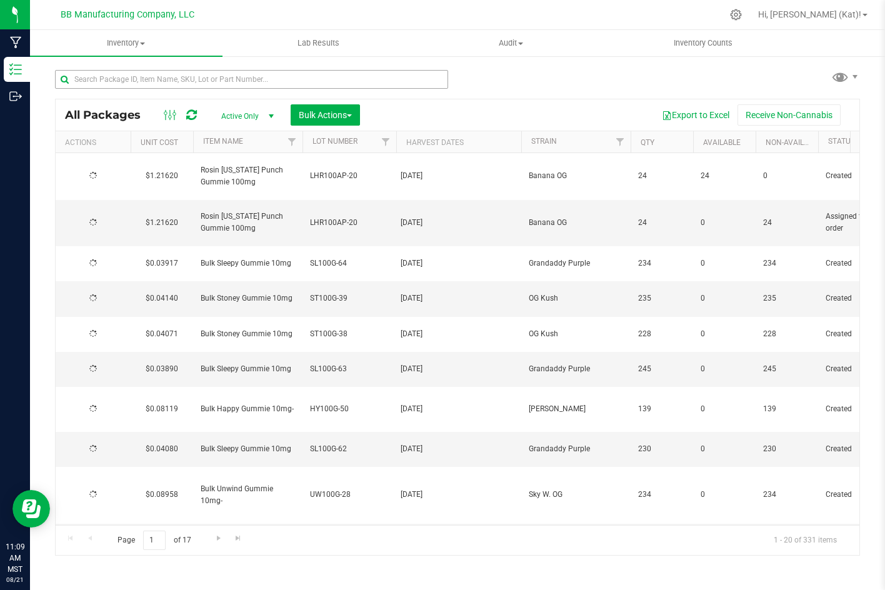
type input "[DATE]"
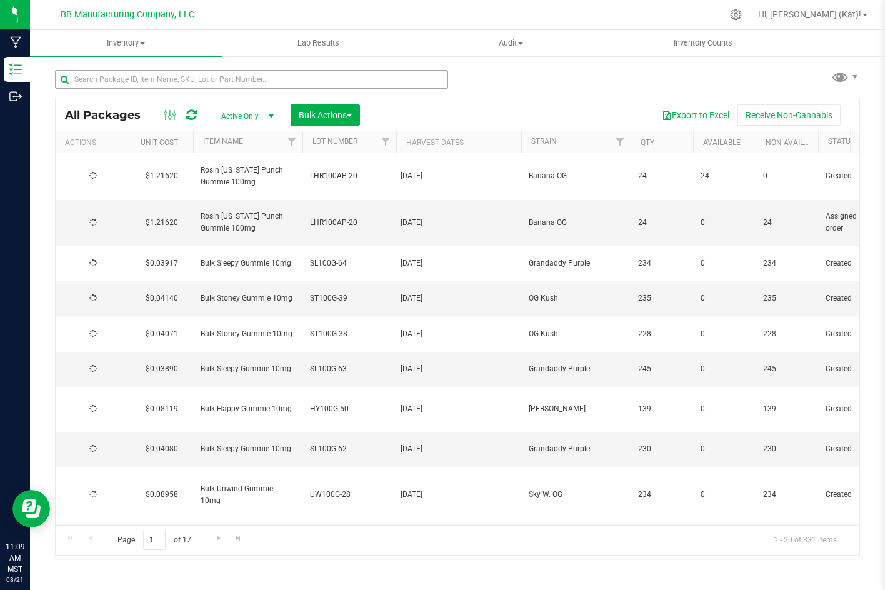
type input "[DATE]"
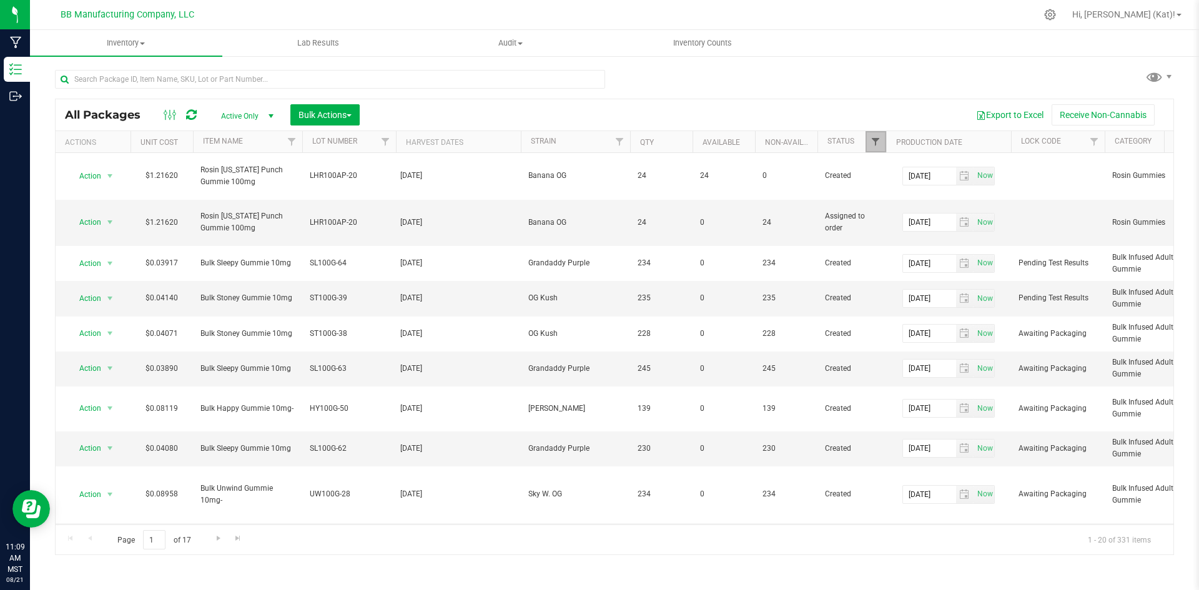
click at [878, 138] on span "Filter" at bounding box center [876, 142] width 10 height 10
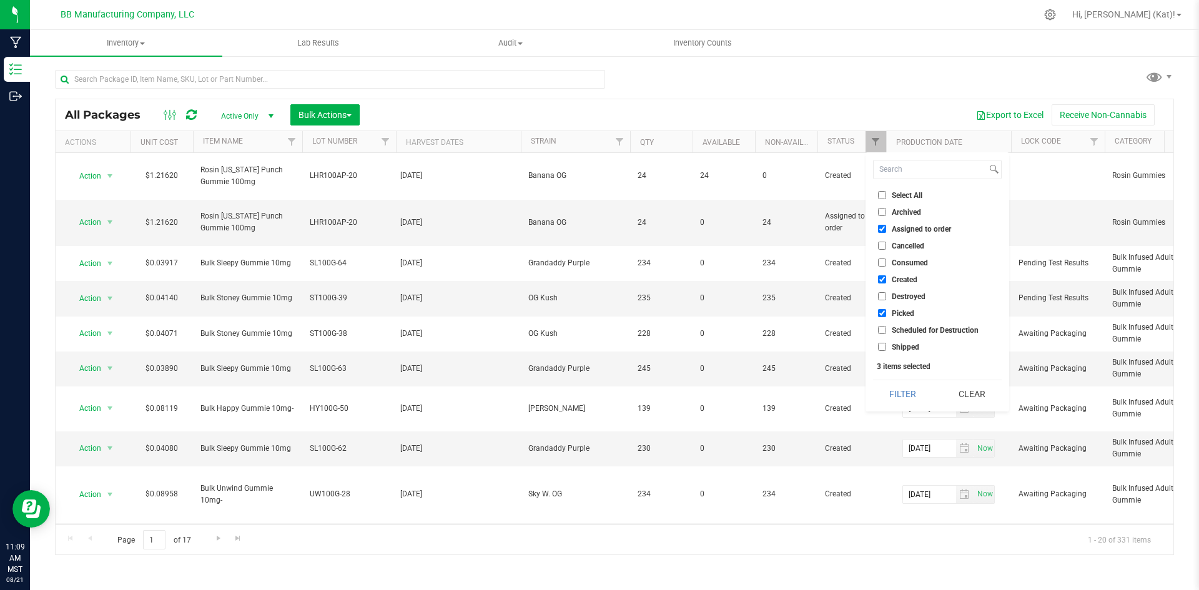
click at [884, 226] on input "Assigned to order" at bounding box center [882, 229] width 8 height 8
checkbox input "false"
click at [884, 315] on input "Picked" at bounding box center [882, 313] width 8 height 8
checkbox input "false"
click at [884, 392] on button "Filter" at bounding box center [903, 393] width 60 height 27
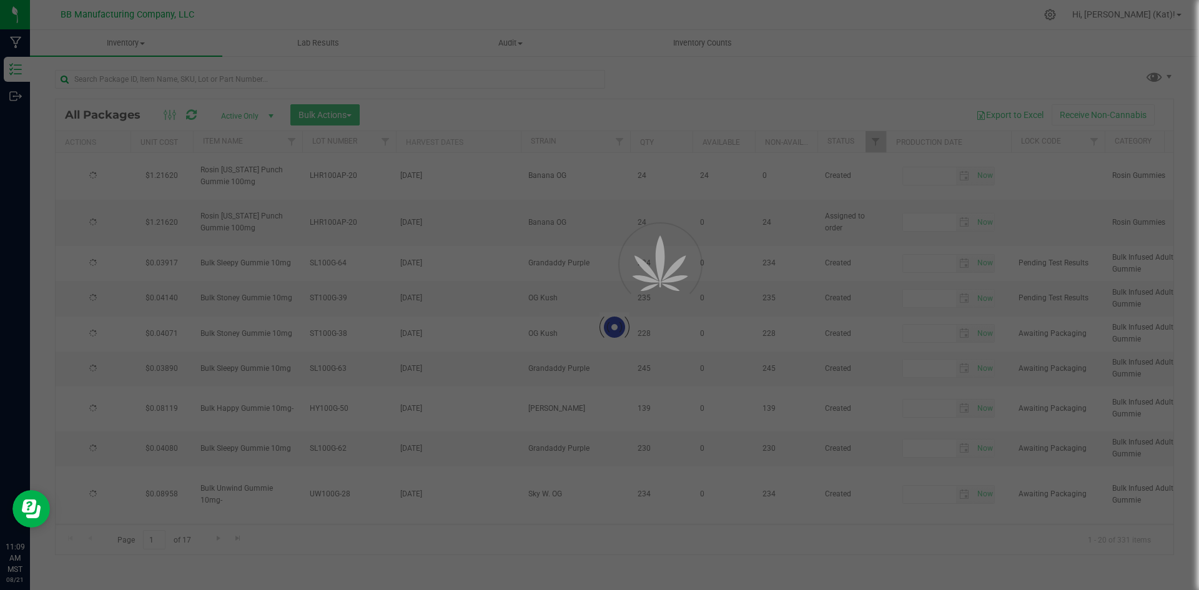
type input "[DATE]"
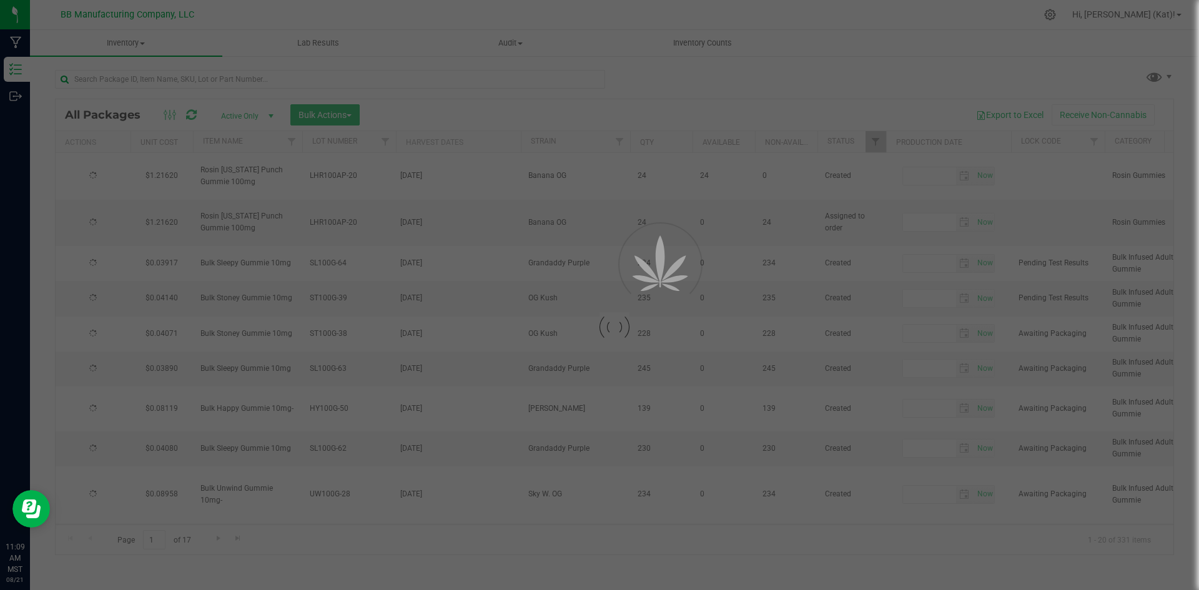
type input "[DATE]"
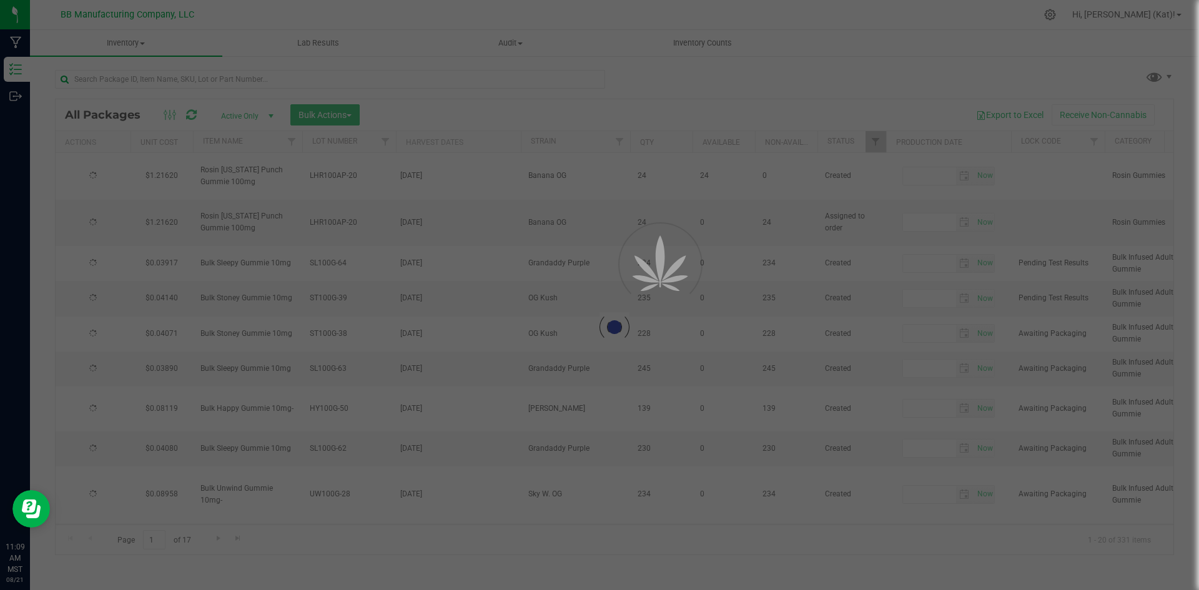
type input "[DATE]"
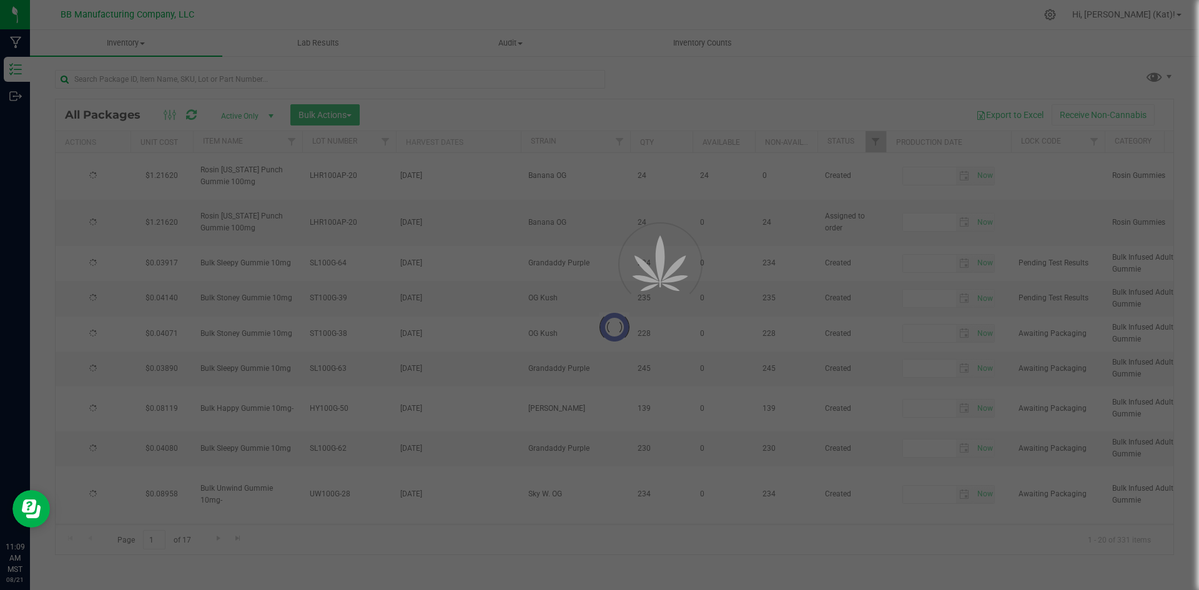
type input "[DATE]"
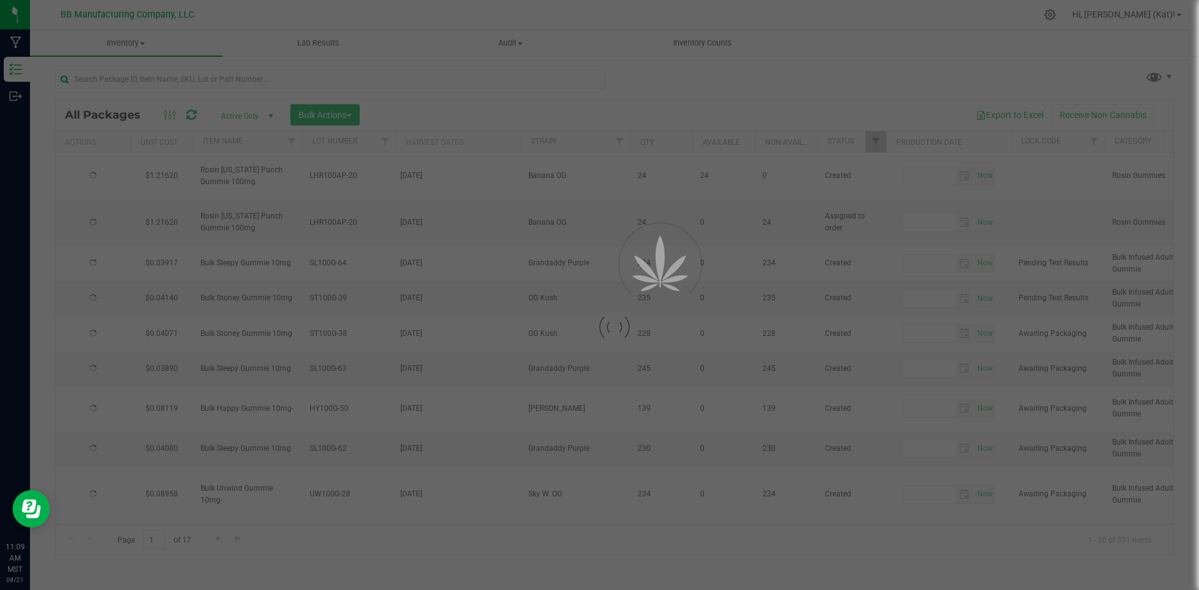
type input "[DATE]"
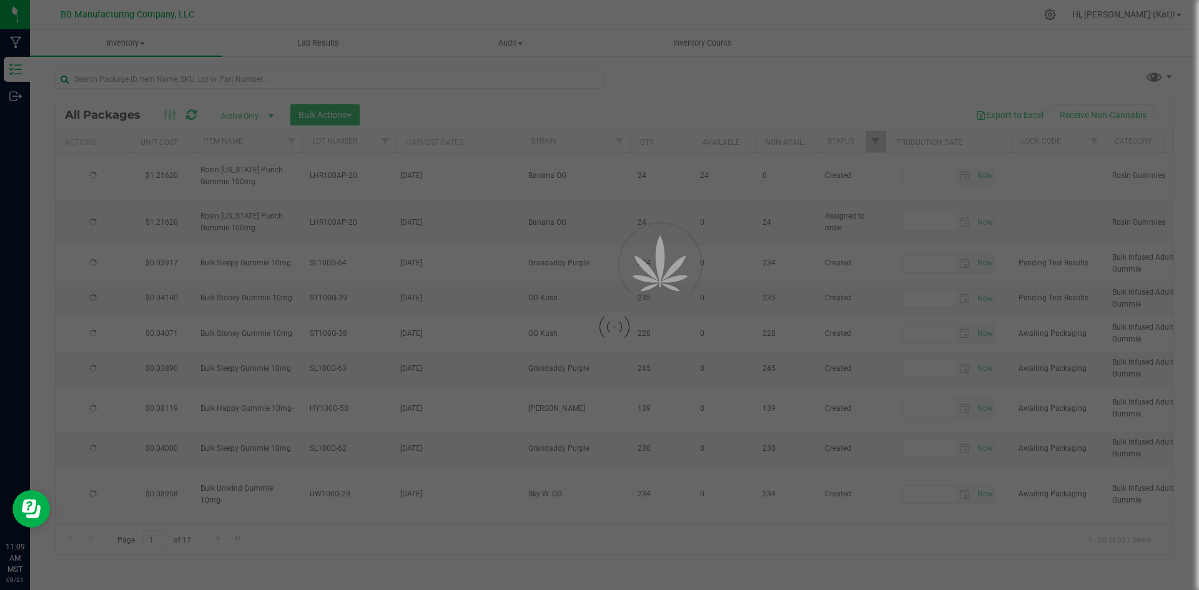
type input "[DATE]"
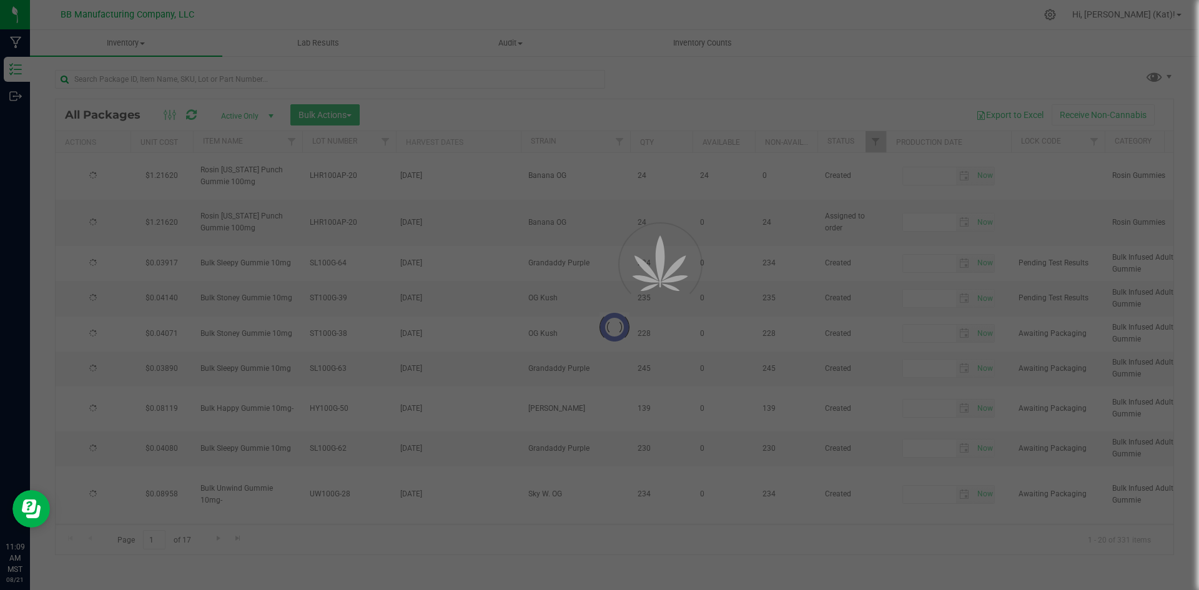
type input "[DATE]"
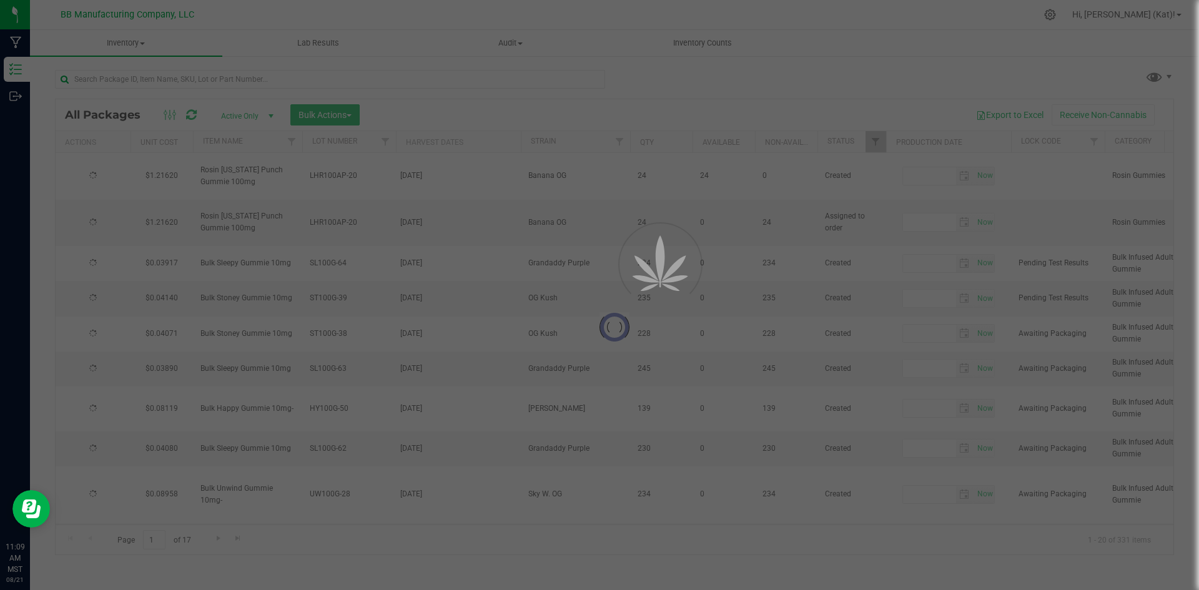
type input "[DATE]"
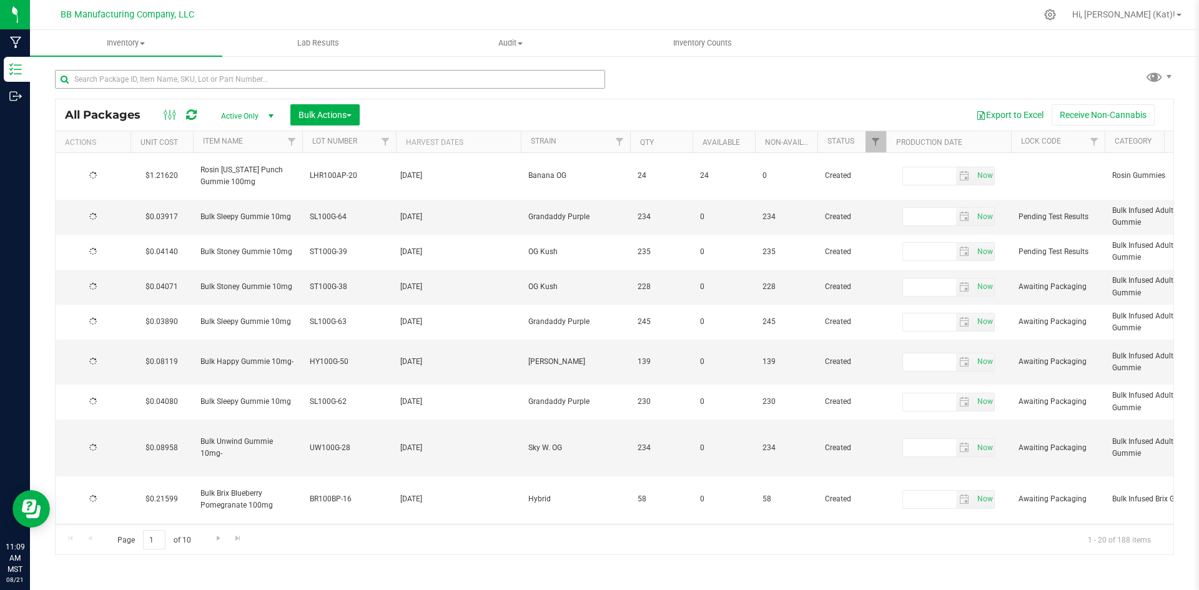
type input "[DATE]"
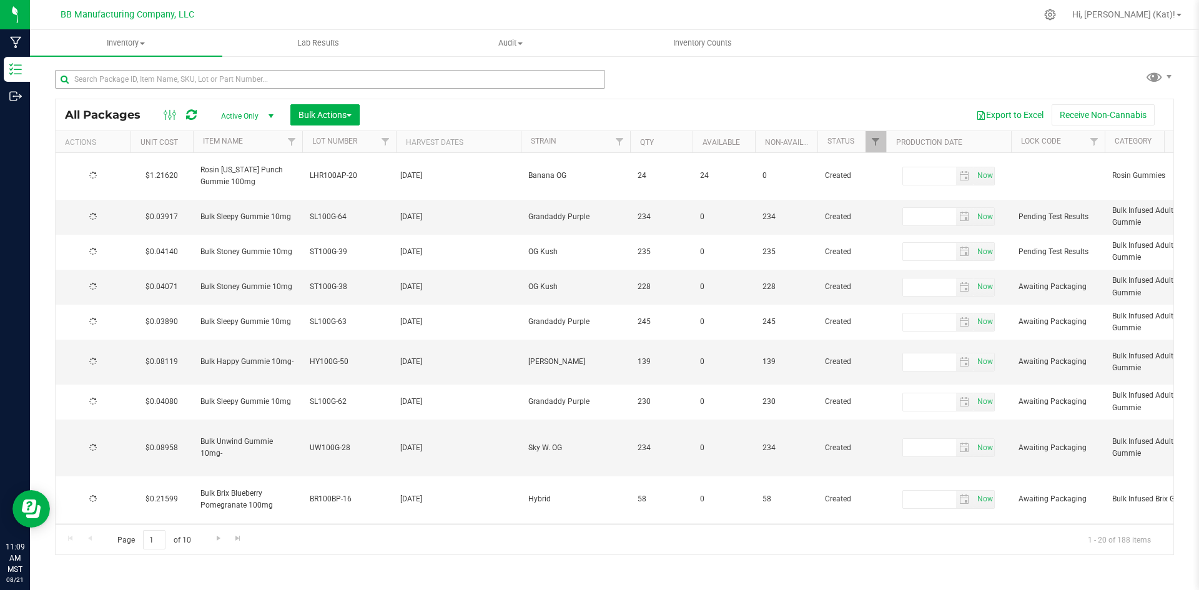
type input "[DATE]"
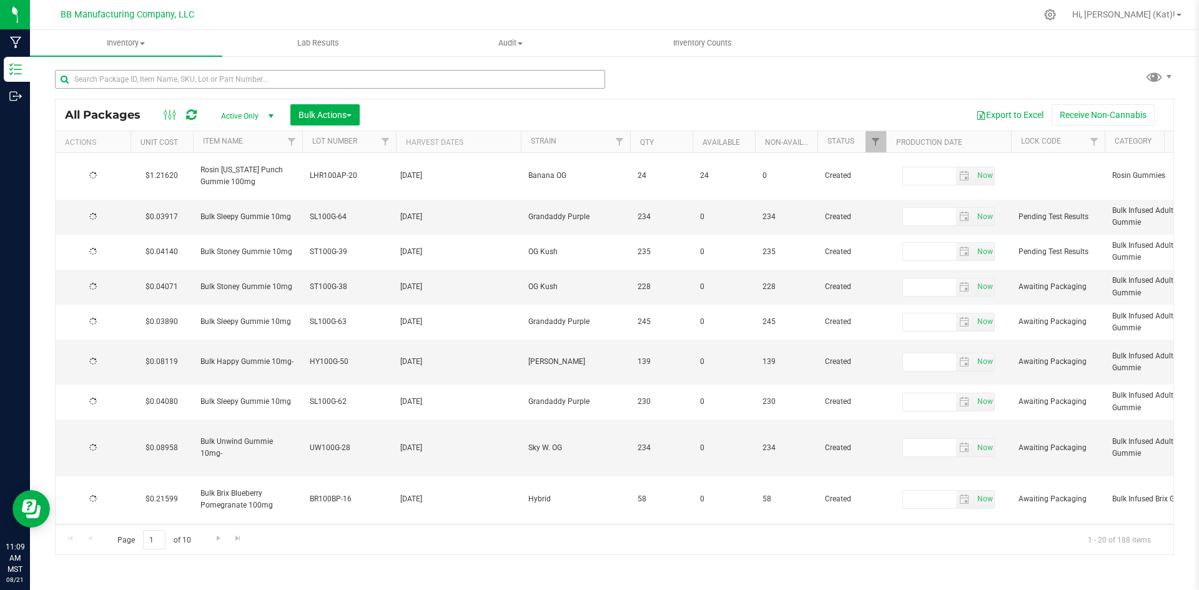
type input "[DATE]"
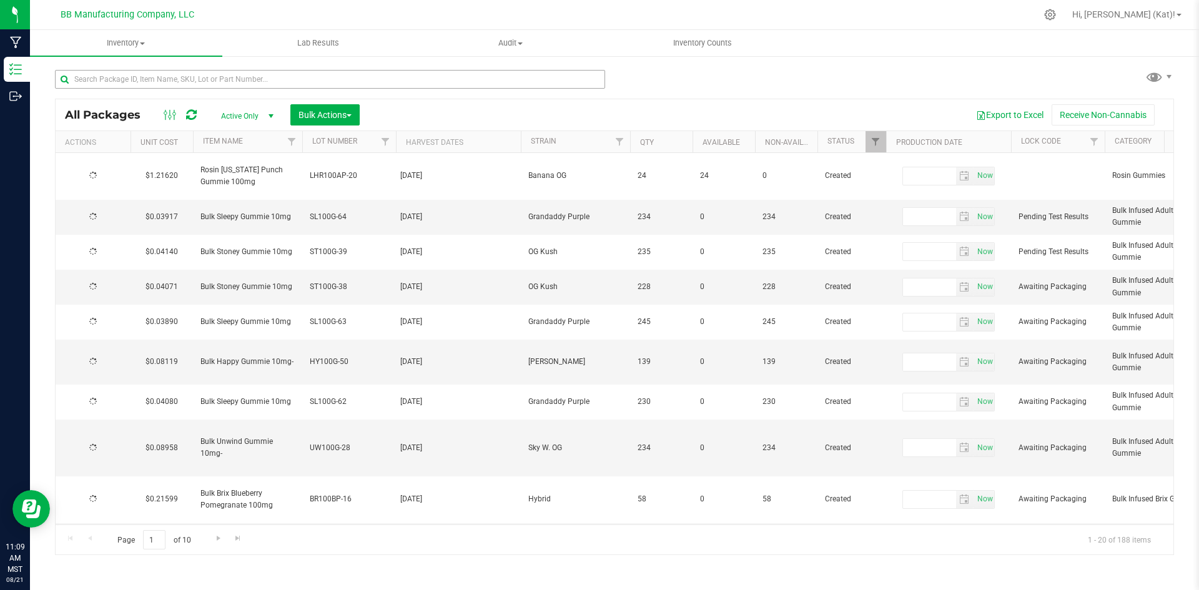
type input "[DATE]"
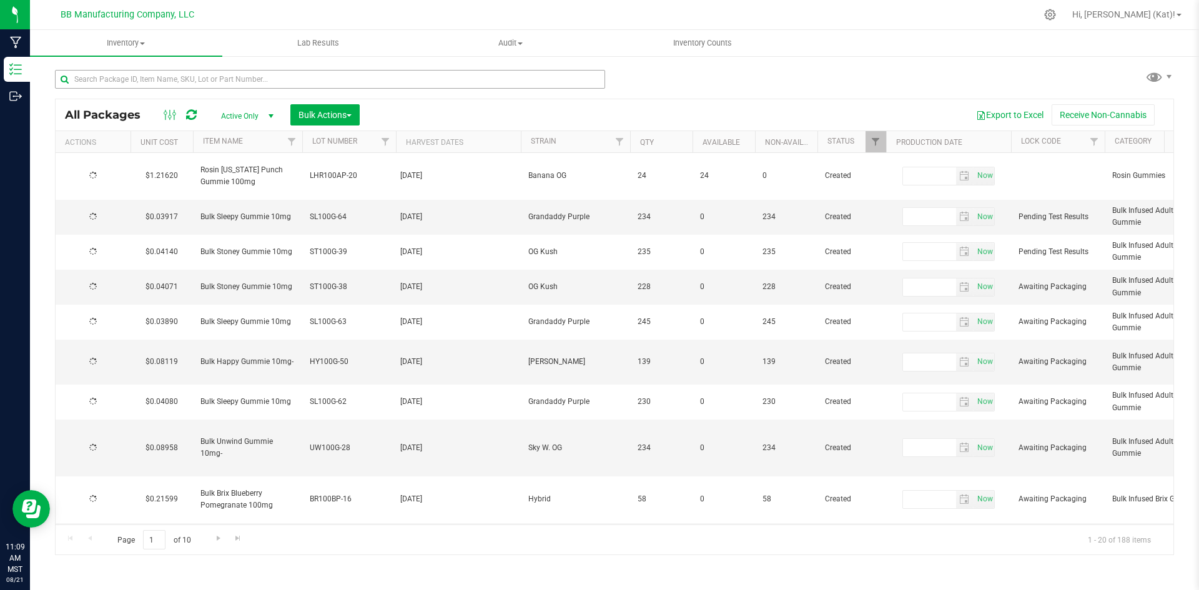
type input "[DATE]"
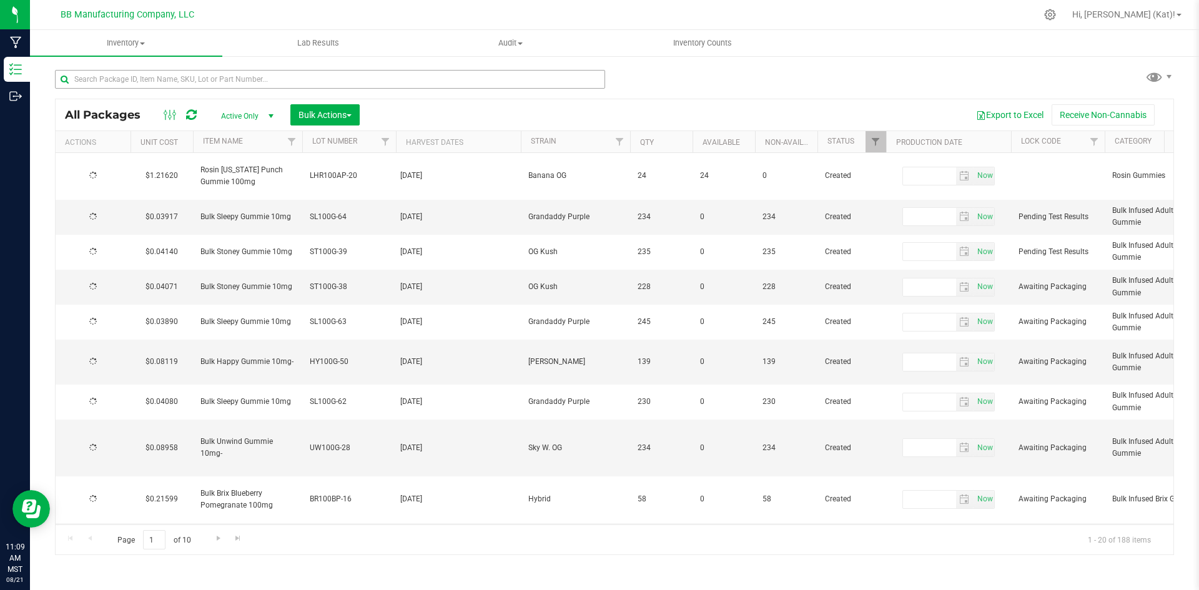
type input "[DATE]"
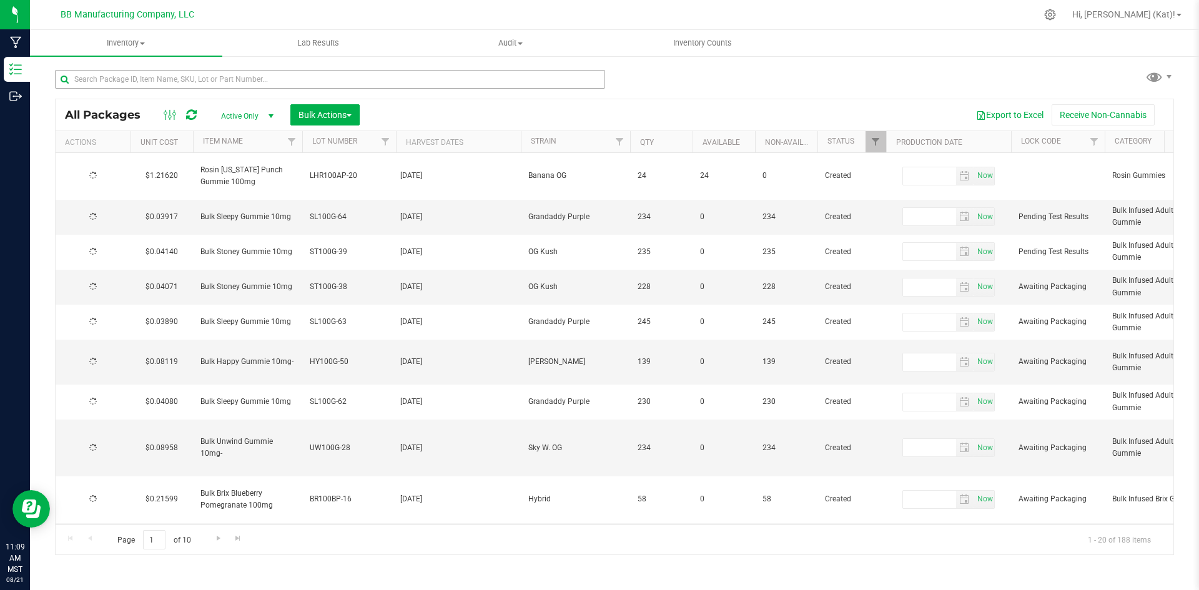
type input "[DATE]"
click at [151, 82] on input "text" at bounding box center [330, 79] width 550 height 19
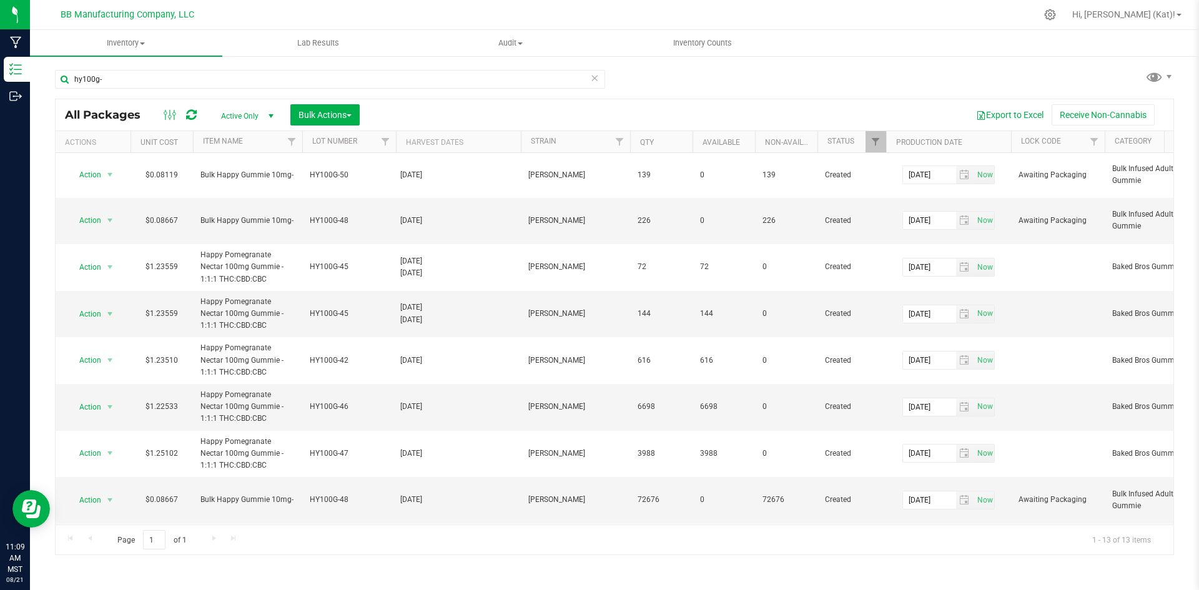
click at [369, 142] on th "Lot Number" at bounding box center [349, 142] width 94 height 22
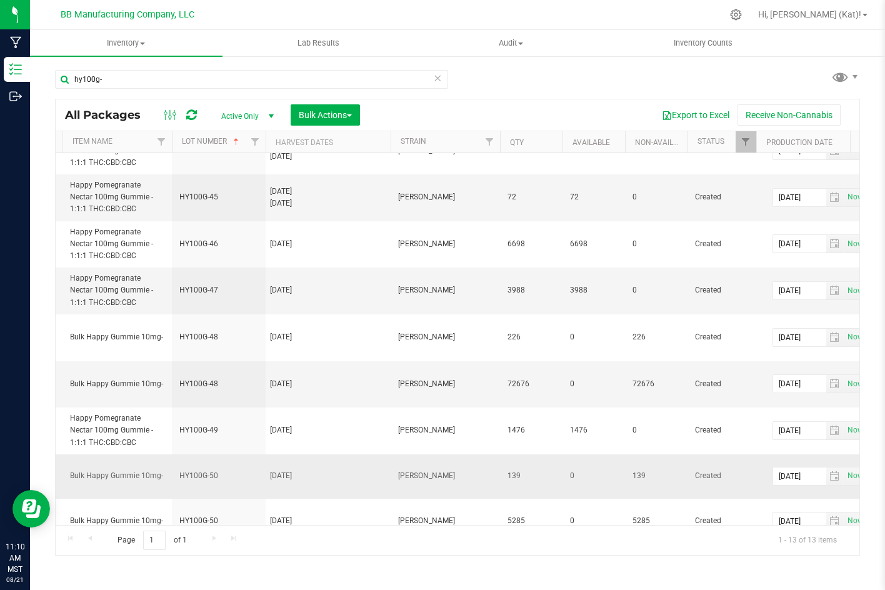
scroll to position [236, 131]
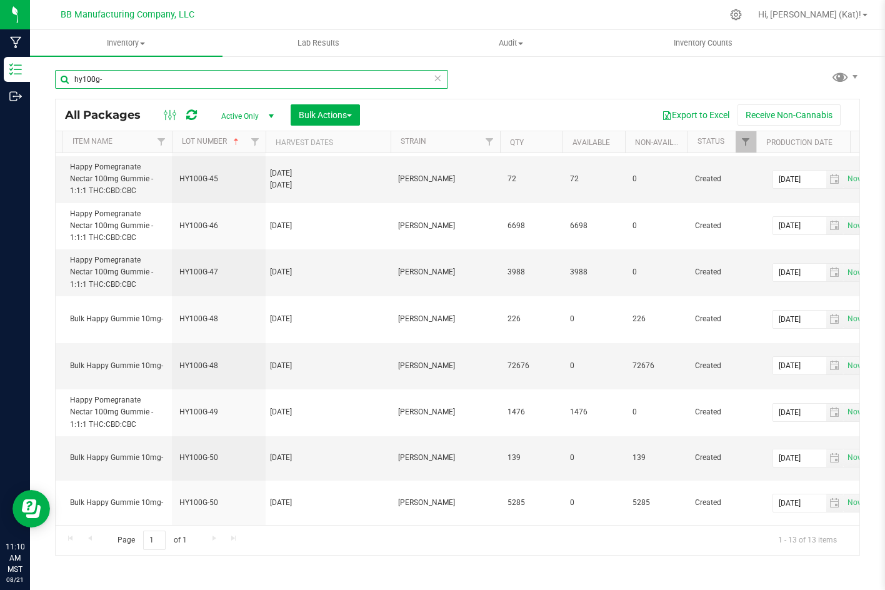
drag, startPoint x: 81, startPoint y: 79, endPoint x: 67, endPoint y: 82, distance: 13.5
click at [67, 82] on input "hy100g-" at bounding box center [251, 79] width 393 height 19
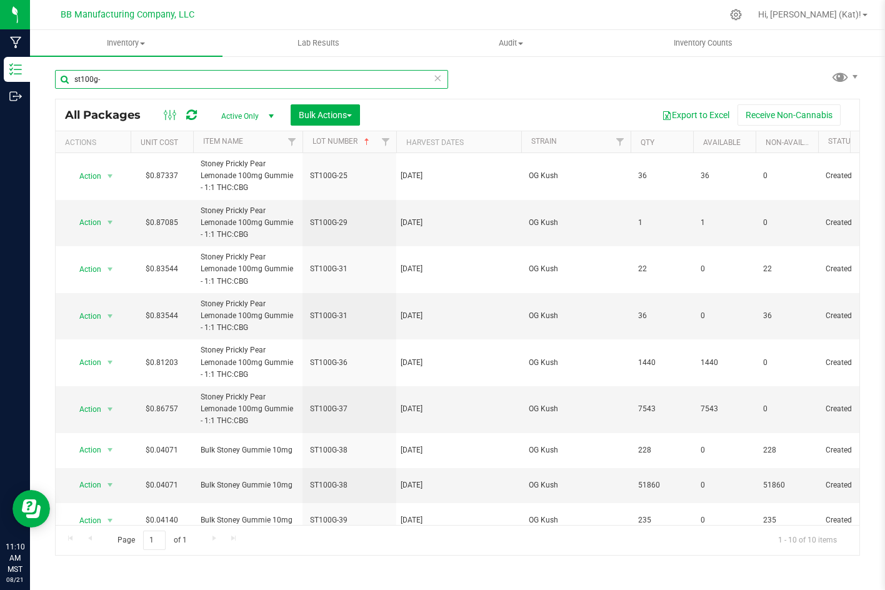
click at [79, 78] on input "st100g-" at bounding box center [251, 79] width 393 height 19
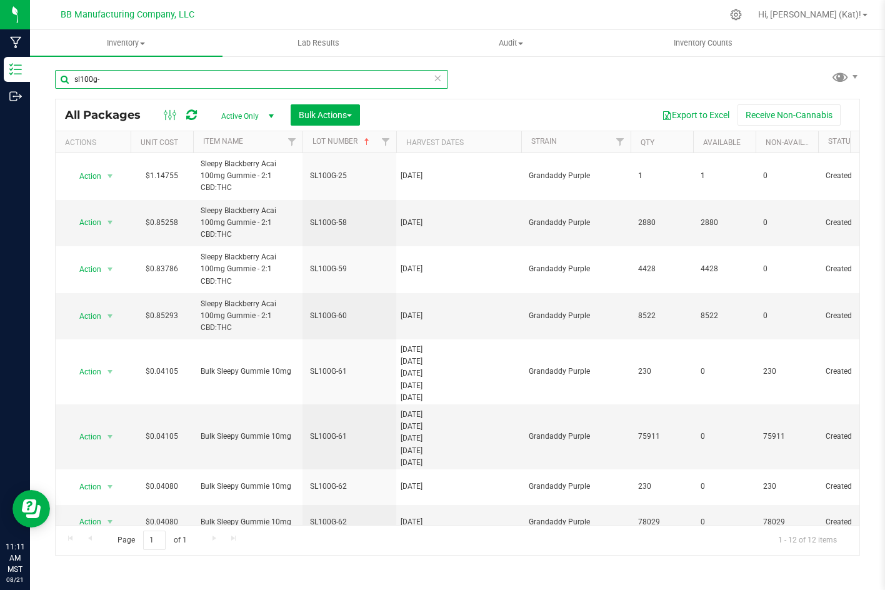
drag, startPoint x: 81, startPoint y: 78, endPoint x: 62, endPoint y: 79, distance: 18.8
click at [62, 79] on input "sl100g-" at bounding box center [251, 79] width 393 height 19
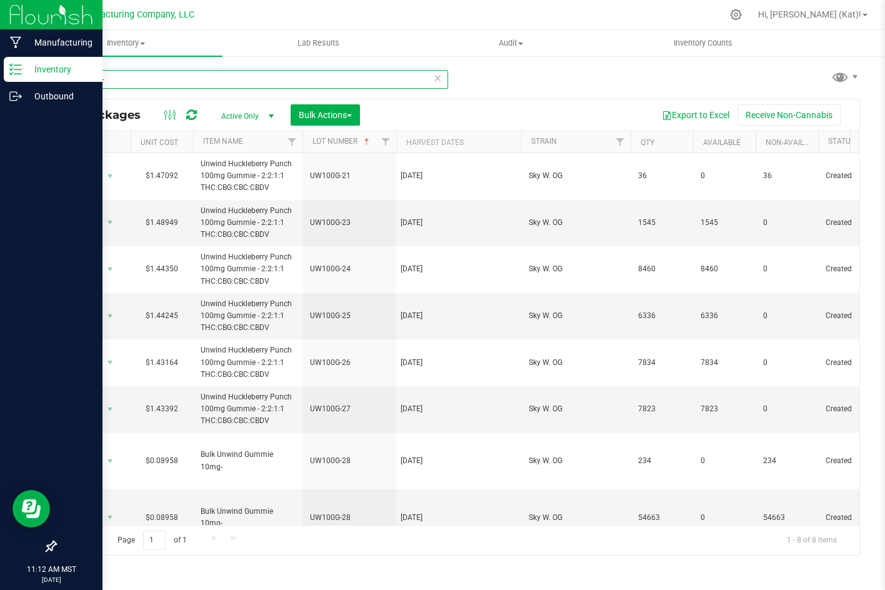
drag, startPoint x: 135, startPoint y: 75, endPoint x: 12, endPoint y: 81, distance: 123.2
click at [12, 81] on div "Manufacturing Inventory Outbound 11:12 AM MST [DATE] 08/21 BB Manufacturing Com…" at bounding box center [442, 295] width 885 height 590
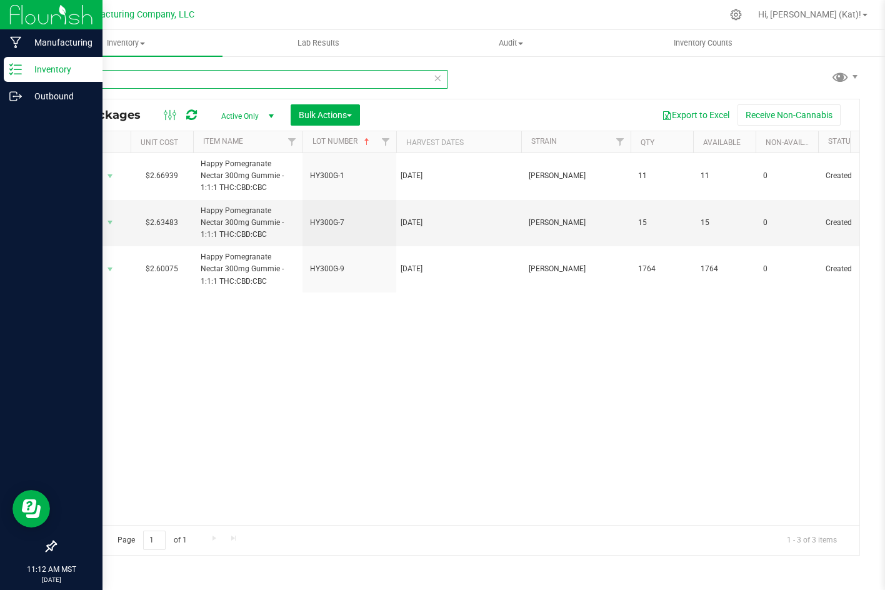
drag, startPoint x: 81, startPoint y: 79, endPoint x: 26, endPoint y: 82, distance: 55.0
click at [26, 82] on div "Manufacturing Inventory Outbound 11:12 AM MST [DATE] 08/21 BB Manufacturing Com…" at bounding box center [442, 295] width 885 height 590
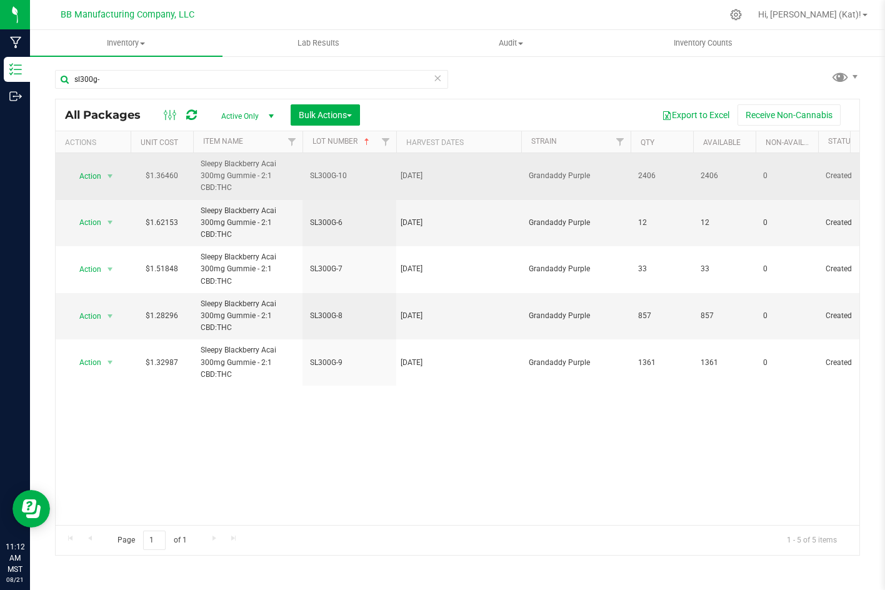
click at [334, 177] on span "SL300G-10" at bounding box center [349, 176] width 79 height 12
click at [309, 175] on input "SL300G-10" at bounding box center [346, 175] width 89 height 19
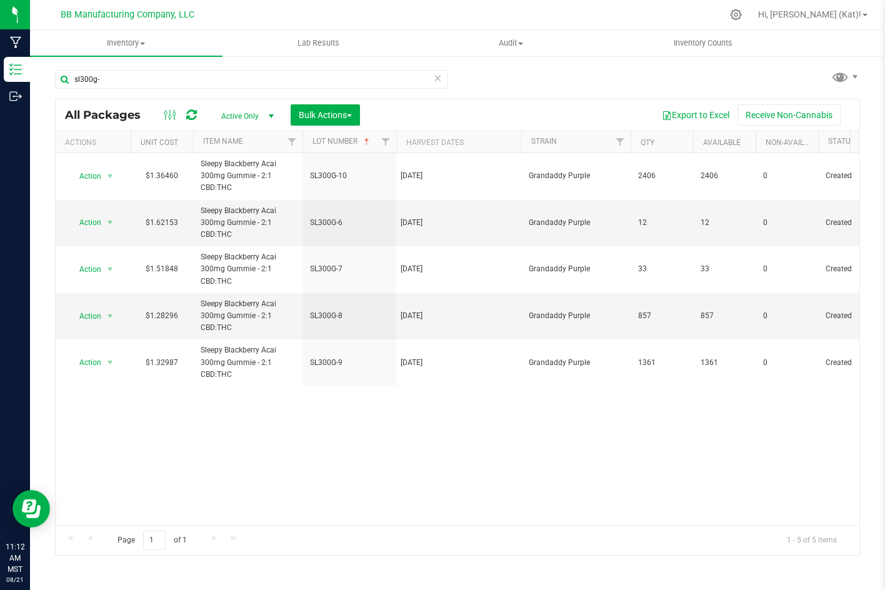
click at [385, 442] on div "Action Action Adjust qty Create package Edit attributes Global inventory Locate…" at bounding box center [457, 339] width 803 height 372
click at [80, 76] on input "sl300g-" at bounding box center [251, 79] width 393 height 19
click at [78, 76] on input "sl300g-" at bounding box center [251, 79] width 393 height 19
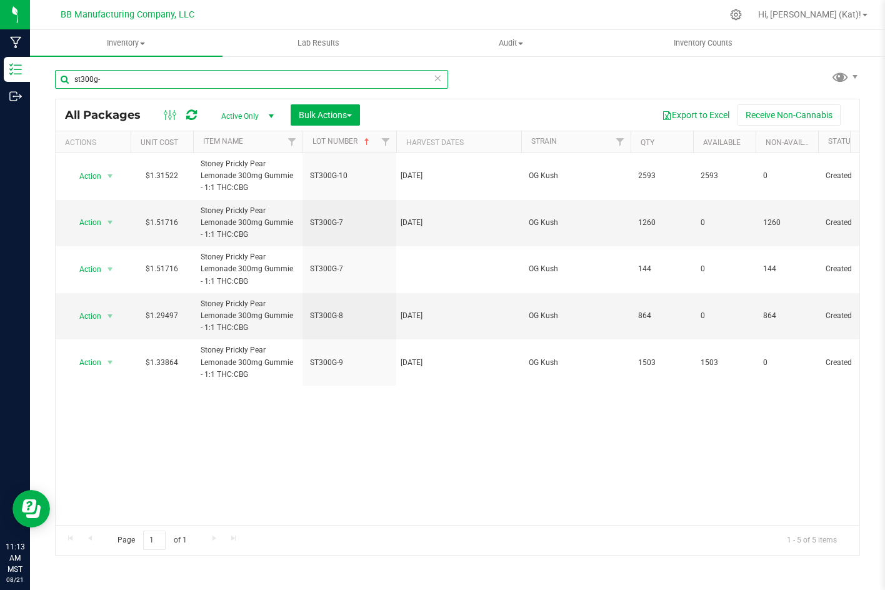
click at [174, 79] on input "st300g-" at bounding box center [251, 79] width 393 height 19
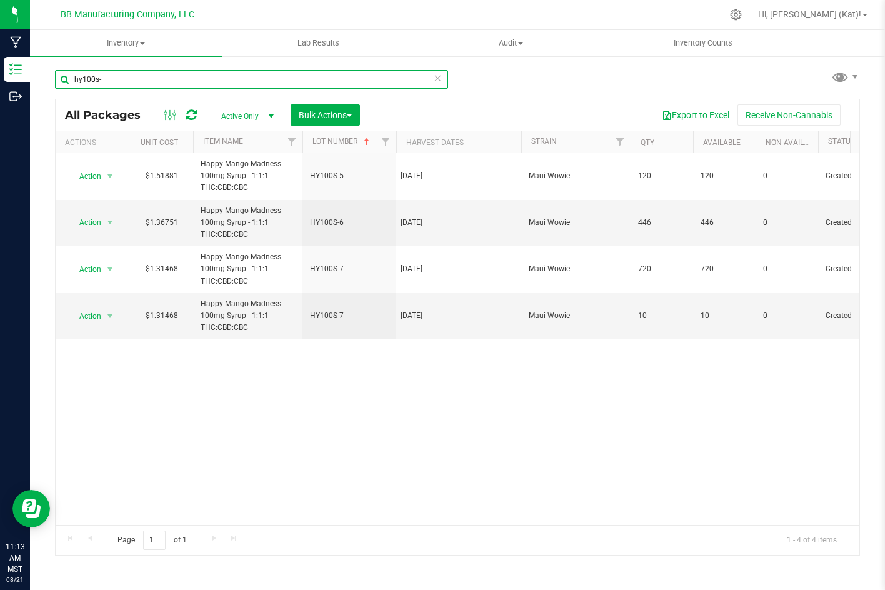
drag, startPoint x: 82, startPoint y: 76, endPoint x: 71, endPoint y: 75, distance: 10.7
click at [71, 75] on input "hy100s-" at bounding box center [251, 79] width 393 height 19
click at [86, 75] on input "st100s-" at bounding box center [251, 79] width 393 height 19
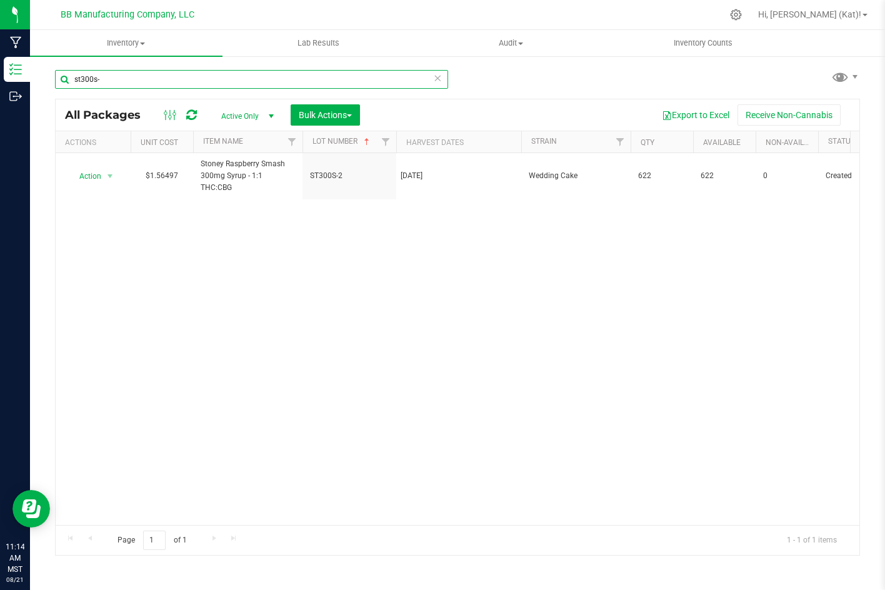
click at [79, 77] on input "st300s-" at bounding box center [251, 79] width 393 height 19
drag, startPoint x: 80, startPoint y: 79, endPoint x: 72, endPoint y: 79, distance: 8.1
click at [72, 79] on input "sl300s-" at bounding box center [251, 79] width 393 height 19
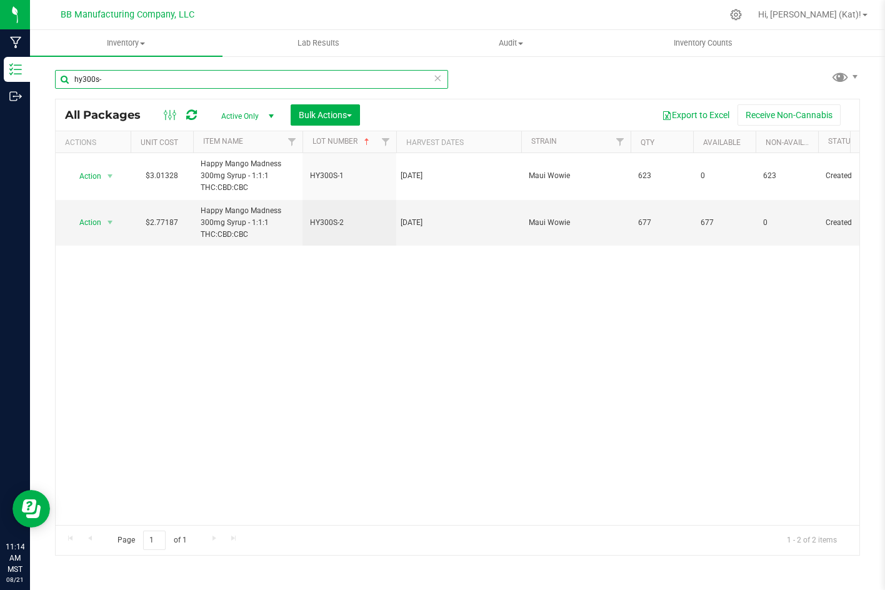
click at [102, 80] on input "hy300s-" at bounding box center [251, 79] width 393 height 19
drag, startPoint x: 101, startPoint y: 79, endPoint x: 119, endPoint y: 74, distance: 18.0
click at [102, 79] on input "br100sw-" at bounding box center [251, 79] width 393 height 19
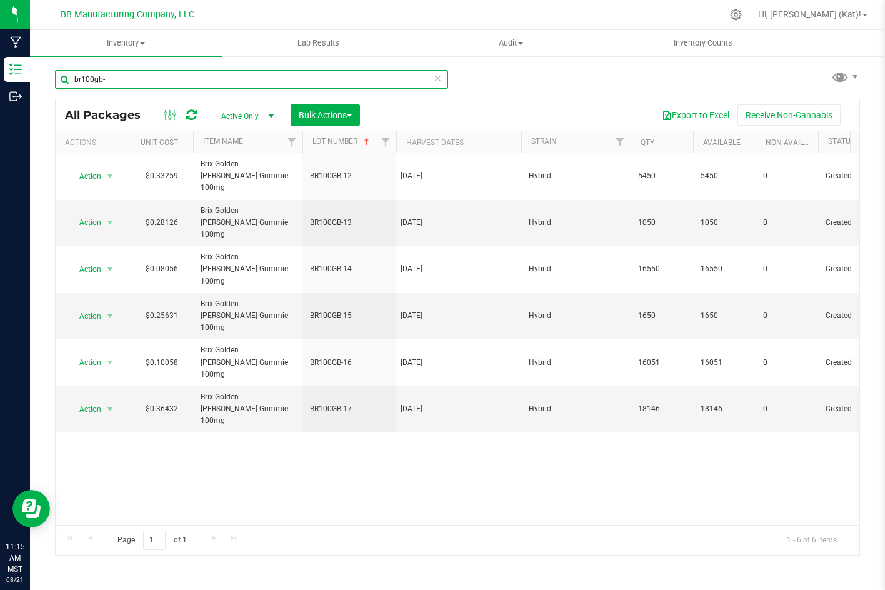
click at [93, 80] on input "br100gb-" at bounding box center [251, 79] width 393 height 19
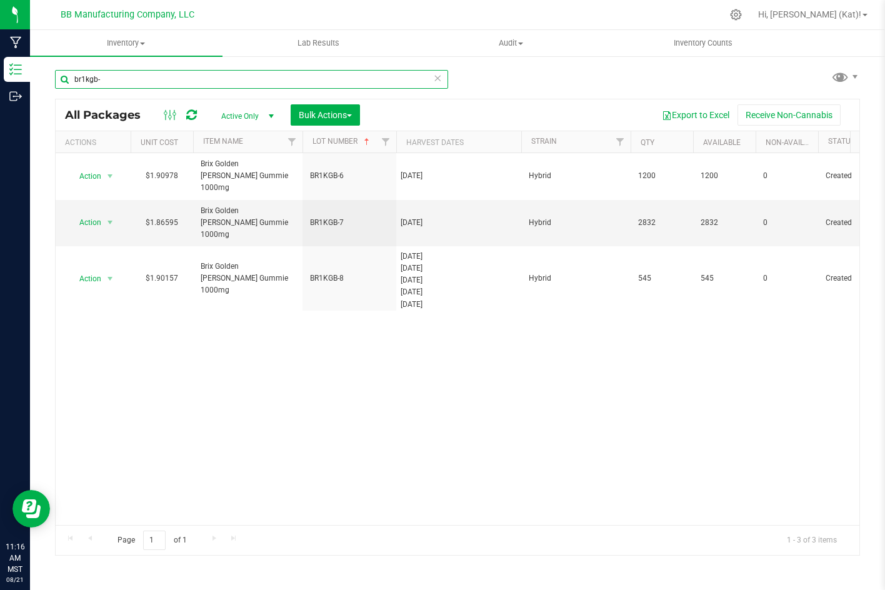
click at [97, 79] on input "br1kgb-" at bounding box center [251, 79] width 393 height 19
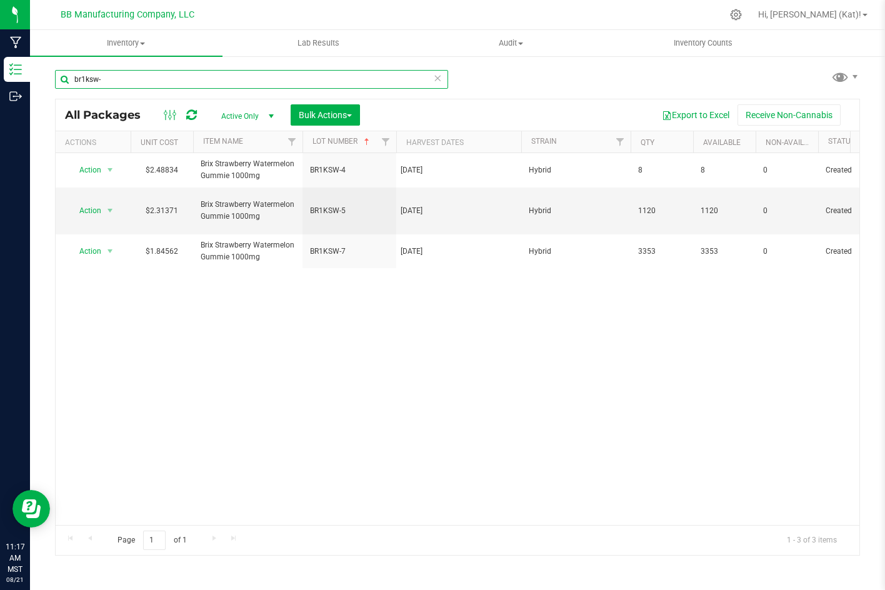
click at [150, 86] on input "br1ksw-" at bounding box center [251, 79] width 393 height 19
click at [149, 86] on input "br1ksw-" at bounding box center [251, 79] width 393 height 19
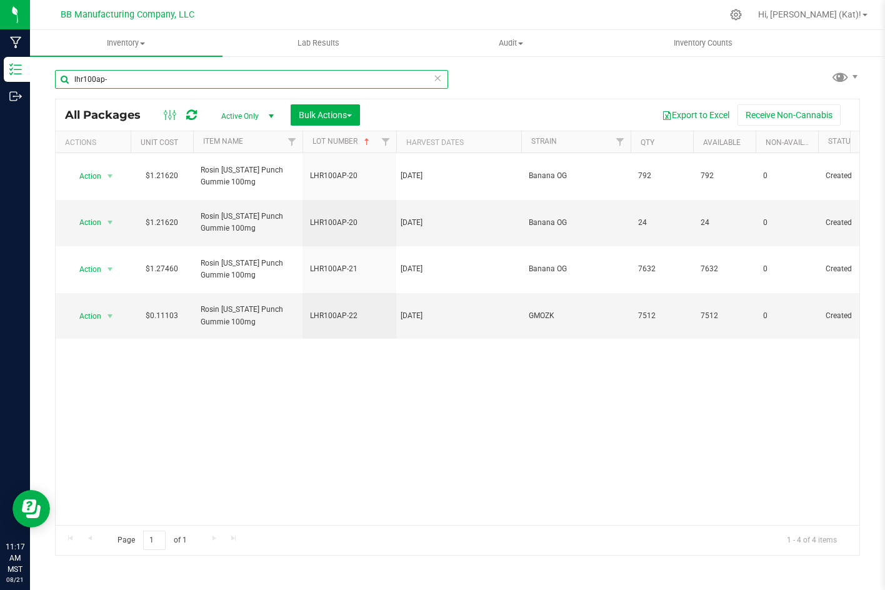
click at [102, 79] on input "lhr100ap-" at bounding box center [251, 79] width 393 height 19
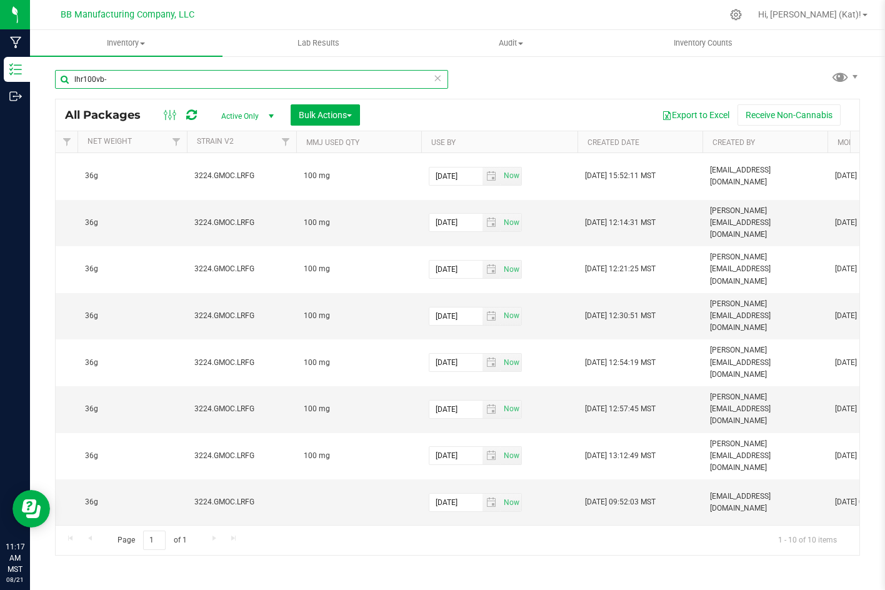
scroll to position [0, 4368]
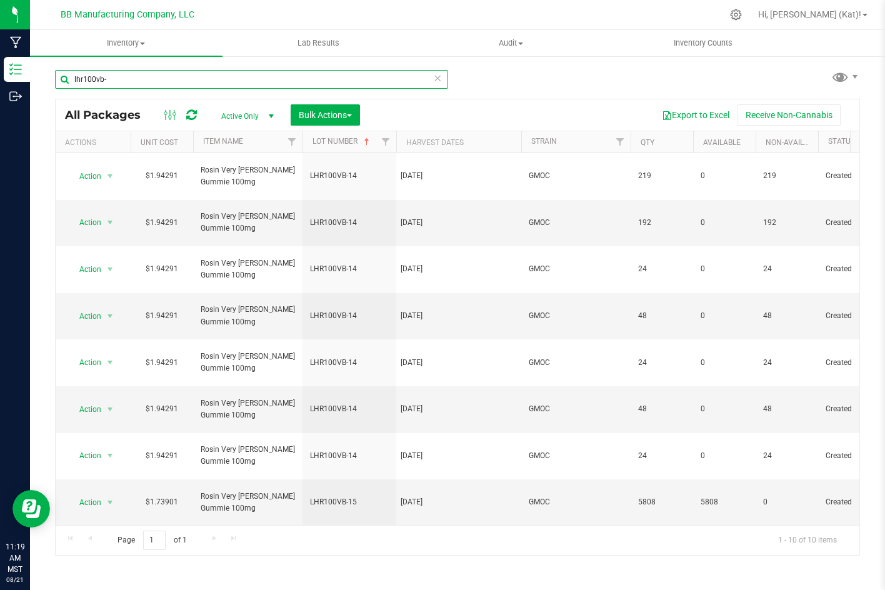
click at [137, 81] on input "lhr100vb-" at bounding box center [251, 79] width 393 height 19
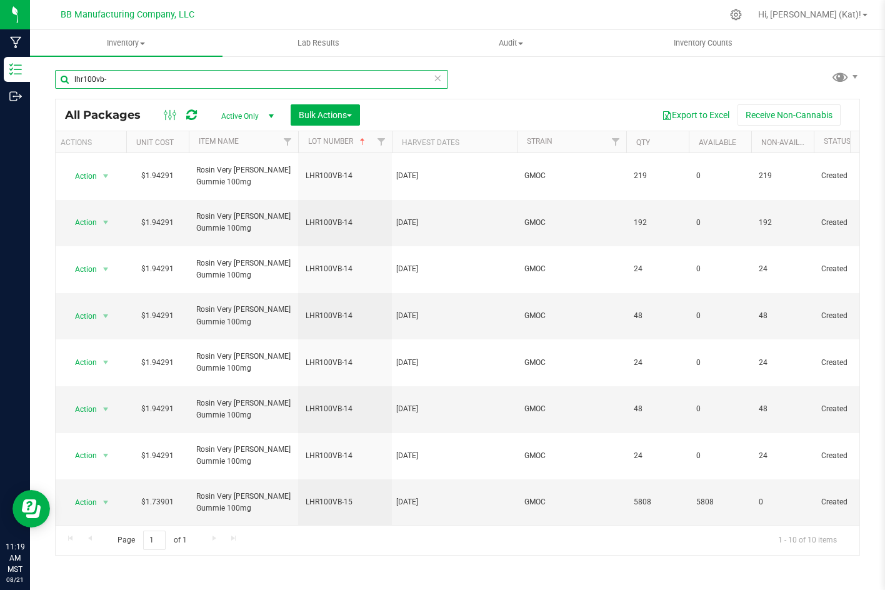
scroll to position [0, 0]
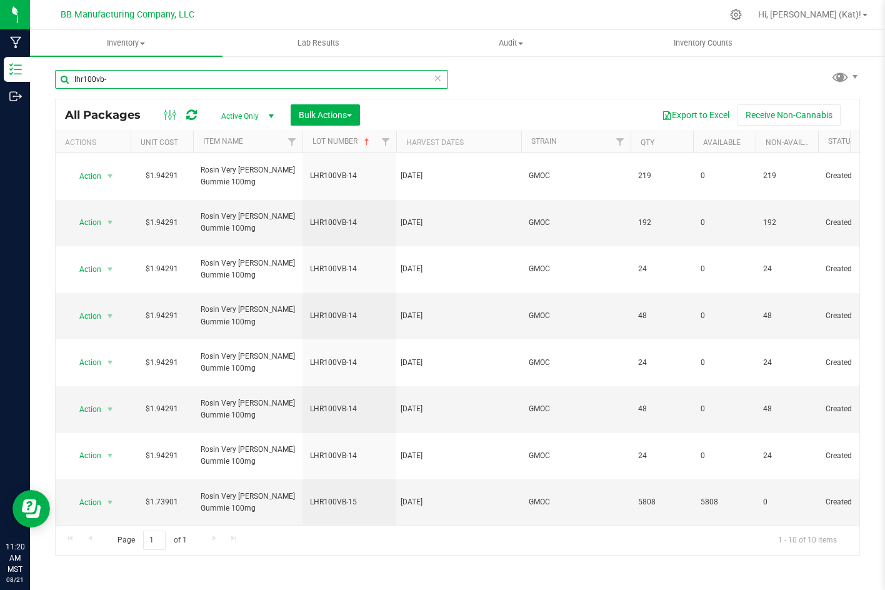
click at [149, 75] on input "lhr100vb-" at bounding box center [251, 79] width 393 height 19
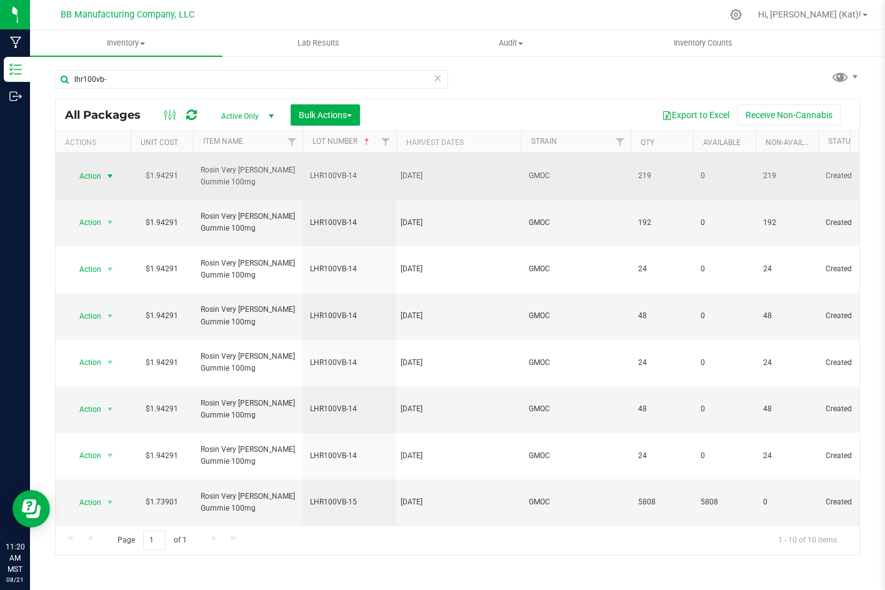
click at [92, 170] on span "Action" at bounding box center [85, 175] width 34 height 17
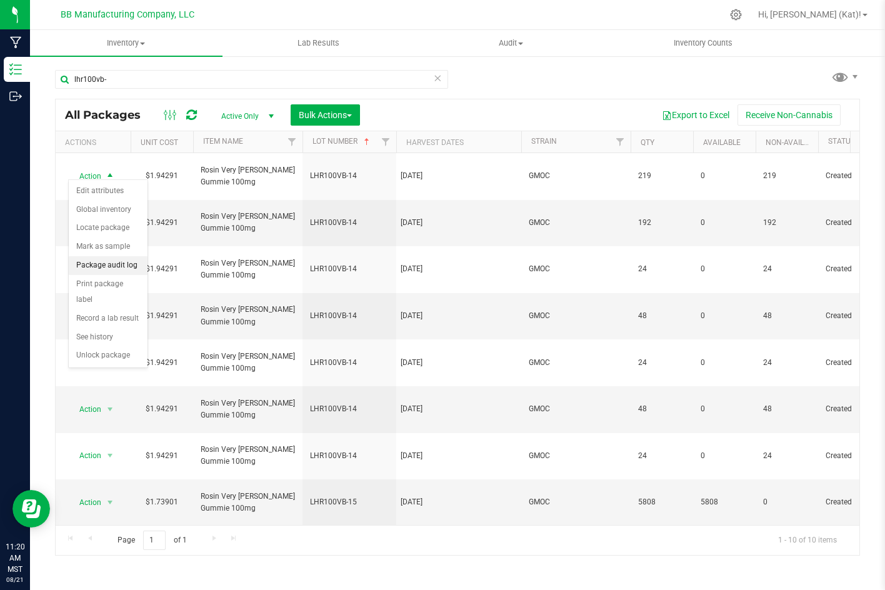
click at [122, 264] on li "Package audit log" at bounding box center [108, 265] width 79 height 19
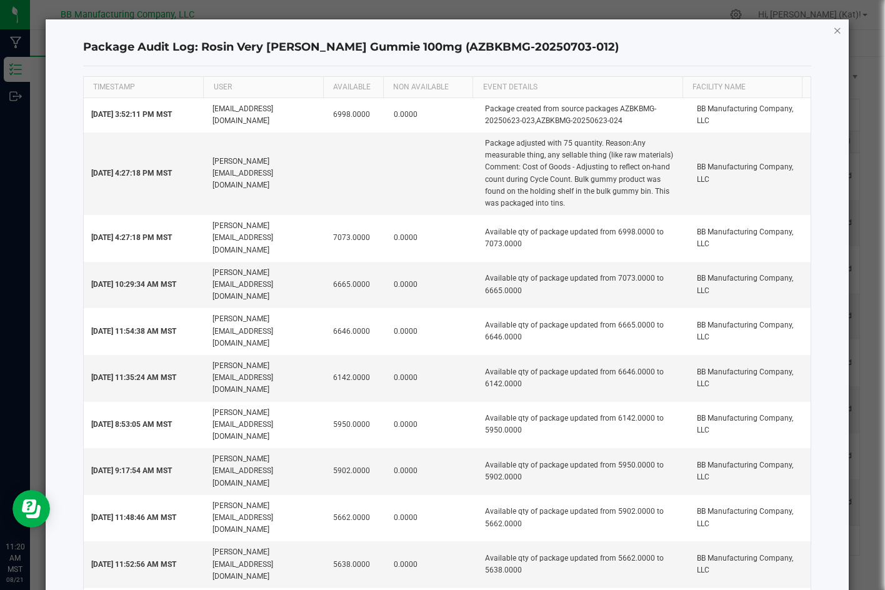
click at [833, 33] on icon "button" at bounding box center [837, 29] width 9 height 15
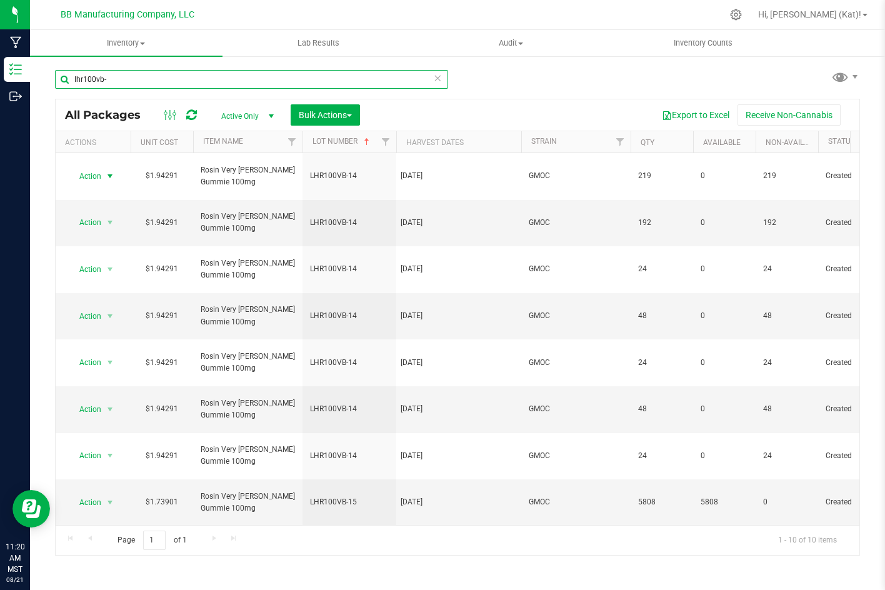
click at [102, 79] on input "lhr100vb-" at bounding box center [251, 79] width 393 height 19
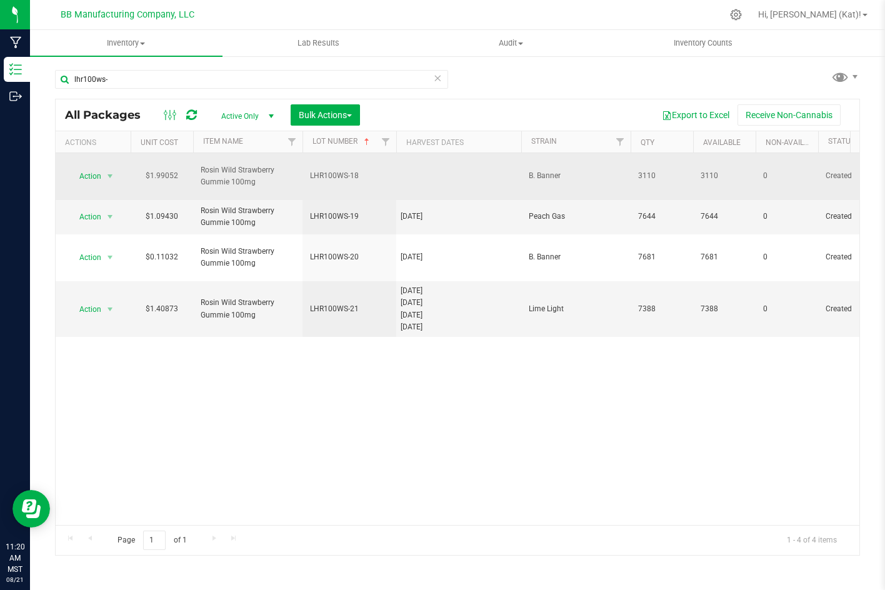
click at [429, 166] on td at bounding box center [458, 176] width 125 height 47
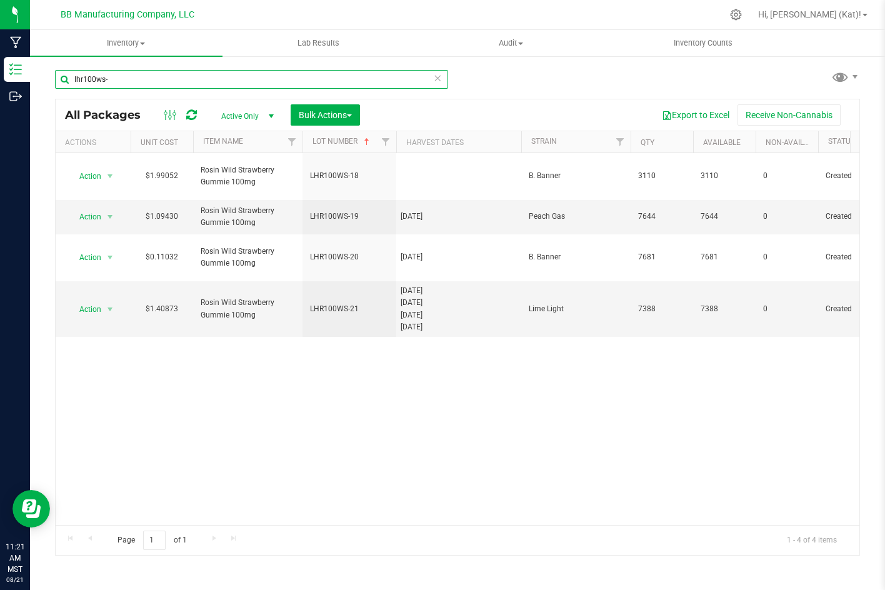
click at [141, 78] on input "lhr100ws-" at bounding box center [251, 79] width 393 height 19
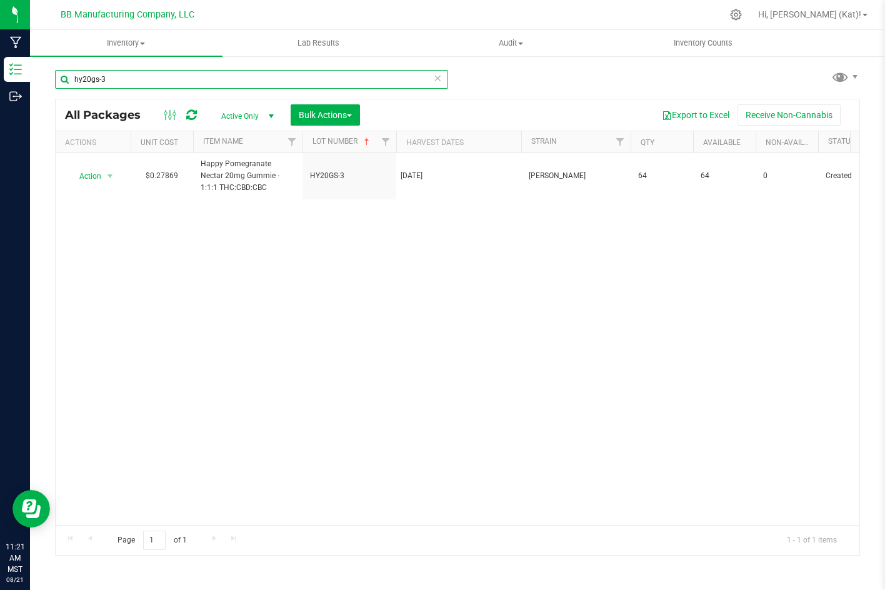
click at [141, 78] on input "hy20gs-3" at bounding box center [251, 79] width 393 height 19
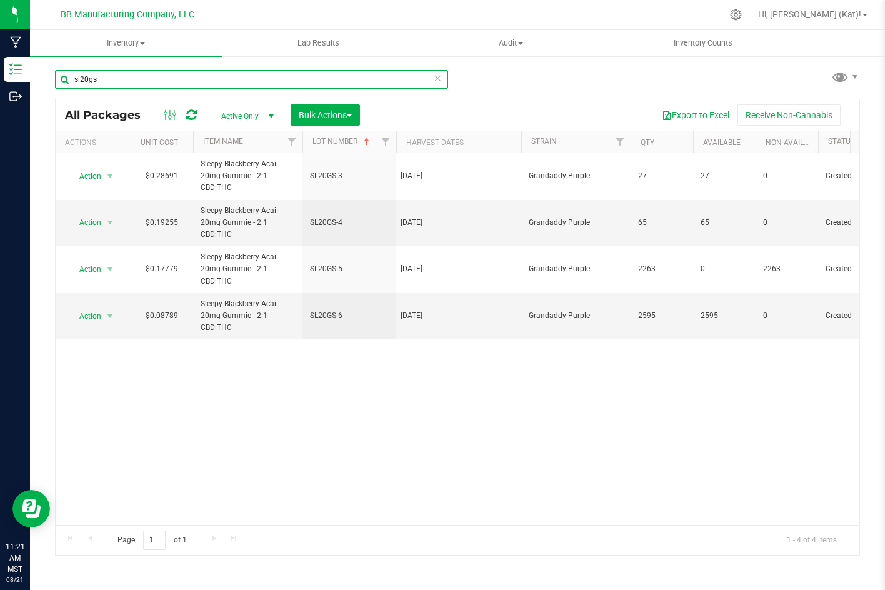
click at [80, 80] on input "sl20gs" at bounding box center [251, 79] width 393 height 19
type input "uw20gs"
